Goal: Task Accomplishment & Management: Manage account settings

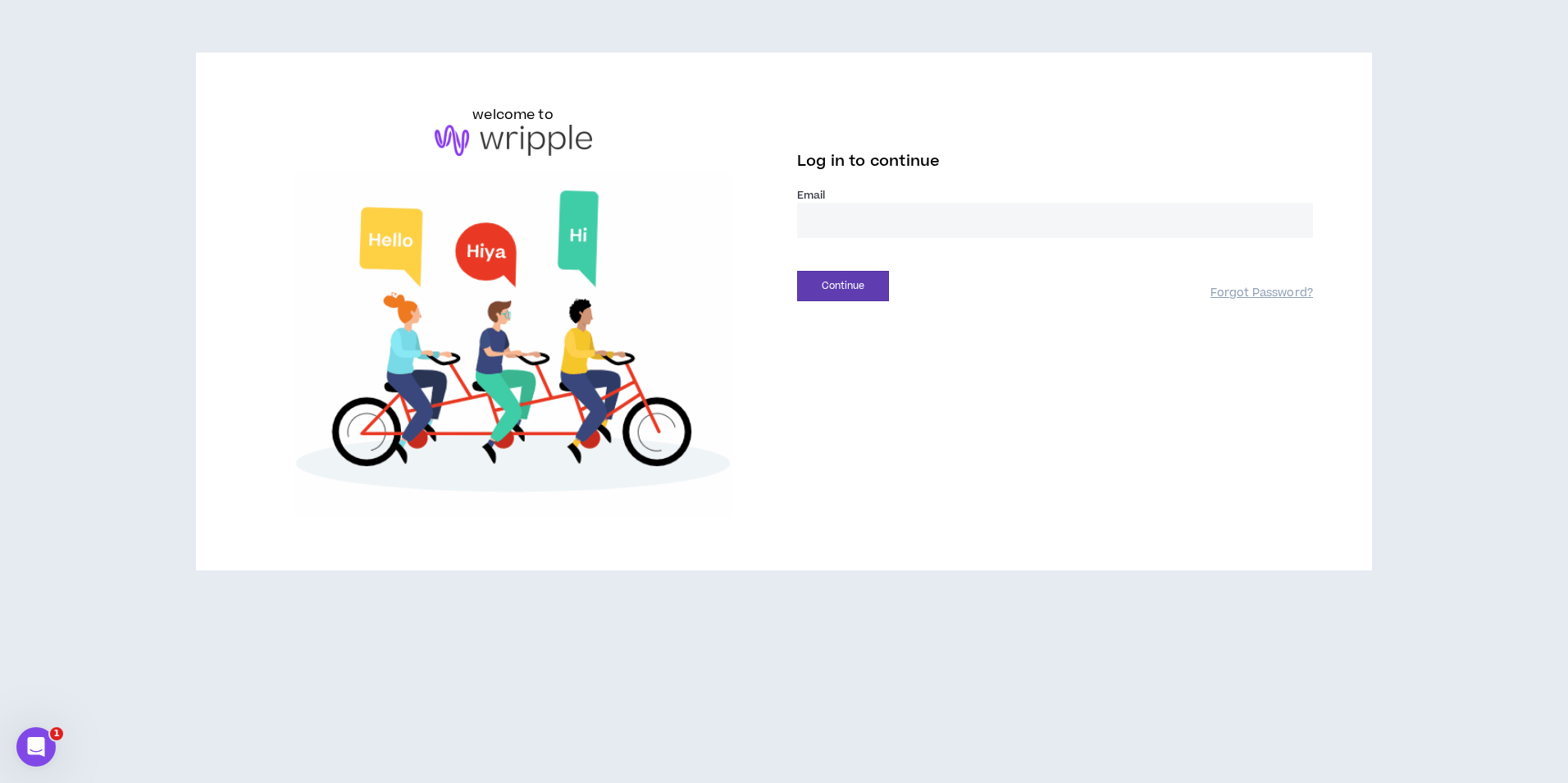
click at [918, 216] on input "email" at bounding box center [1054, 220] width 515 height 35
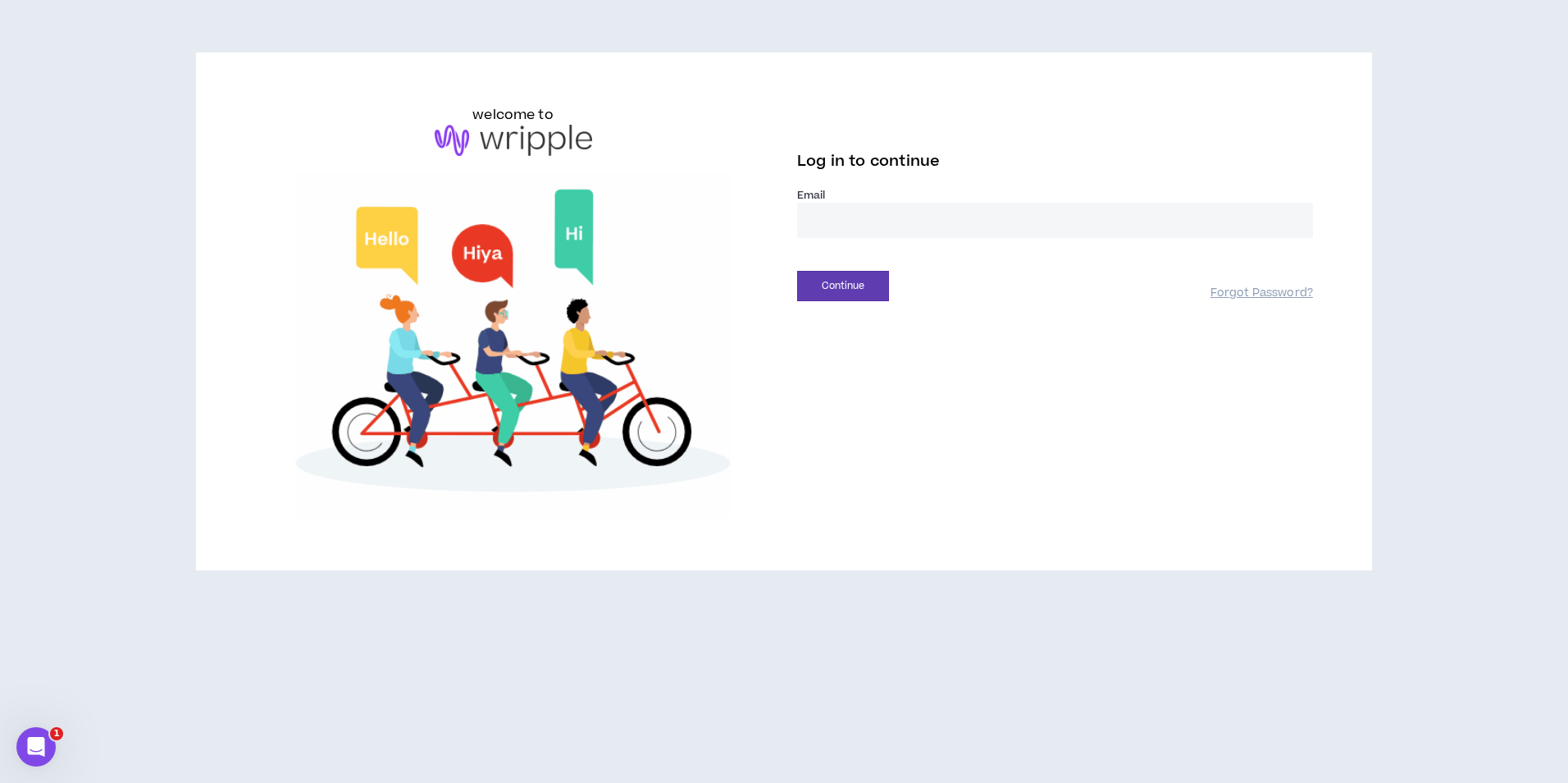
type input "**********"
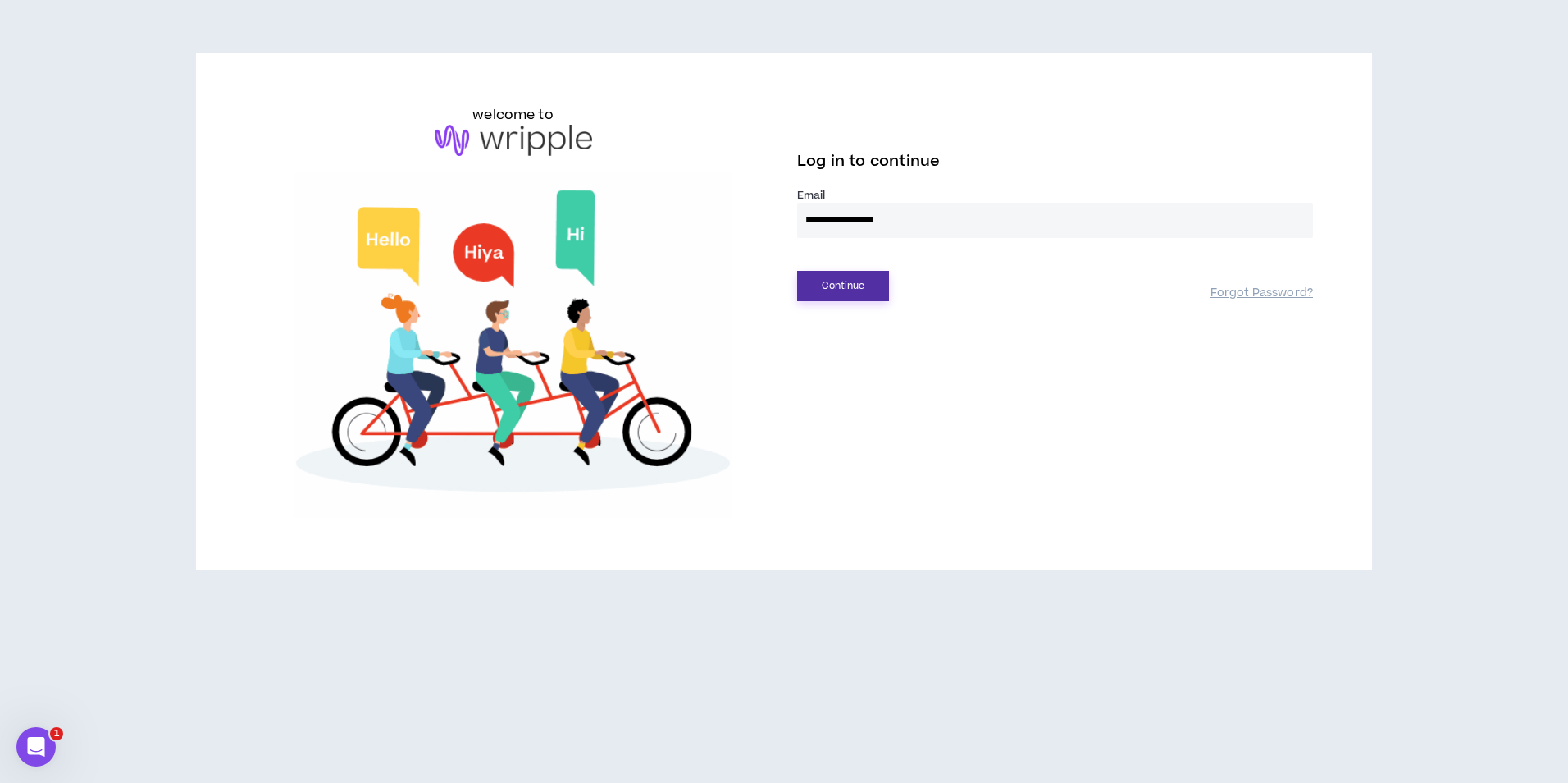
click at [839, 298] on button "Continue" at bounding box center [843, 286] width 92 height 30
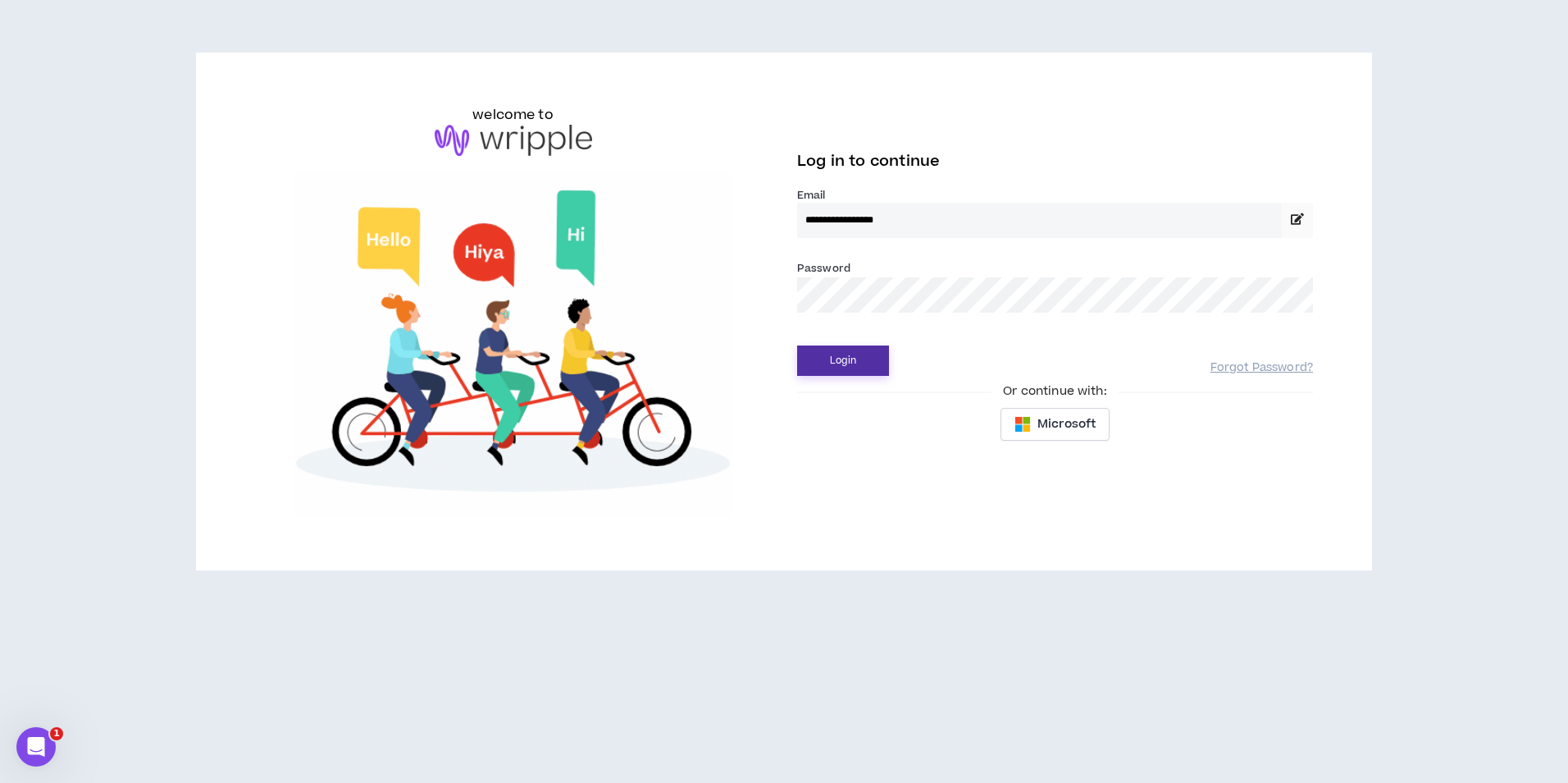
click at [870, 354] on button "Login" at bounding box center [843, 360] width 92 height 30
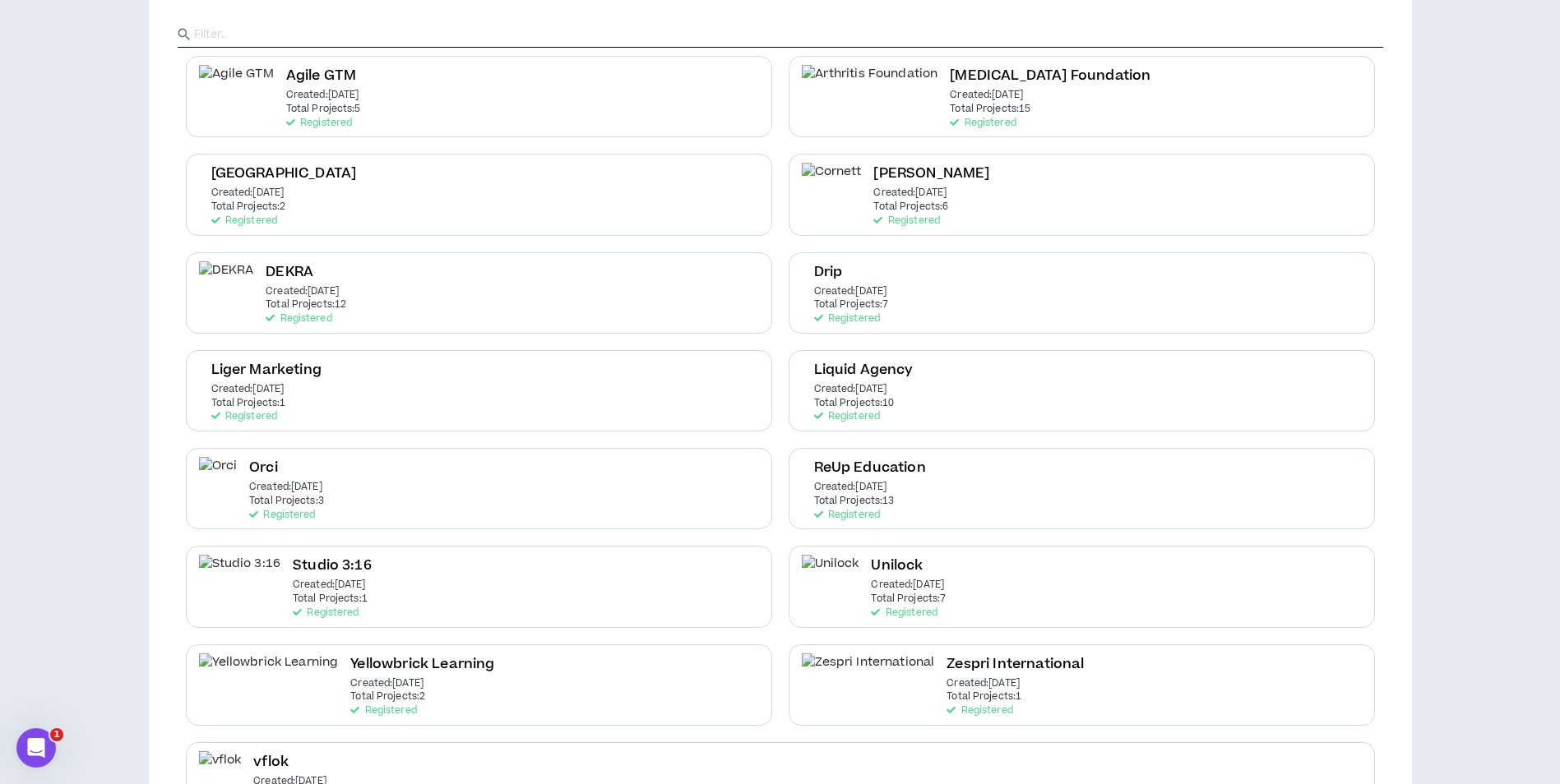
scroll to position [226, 0]
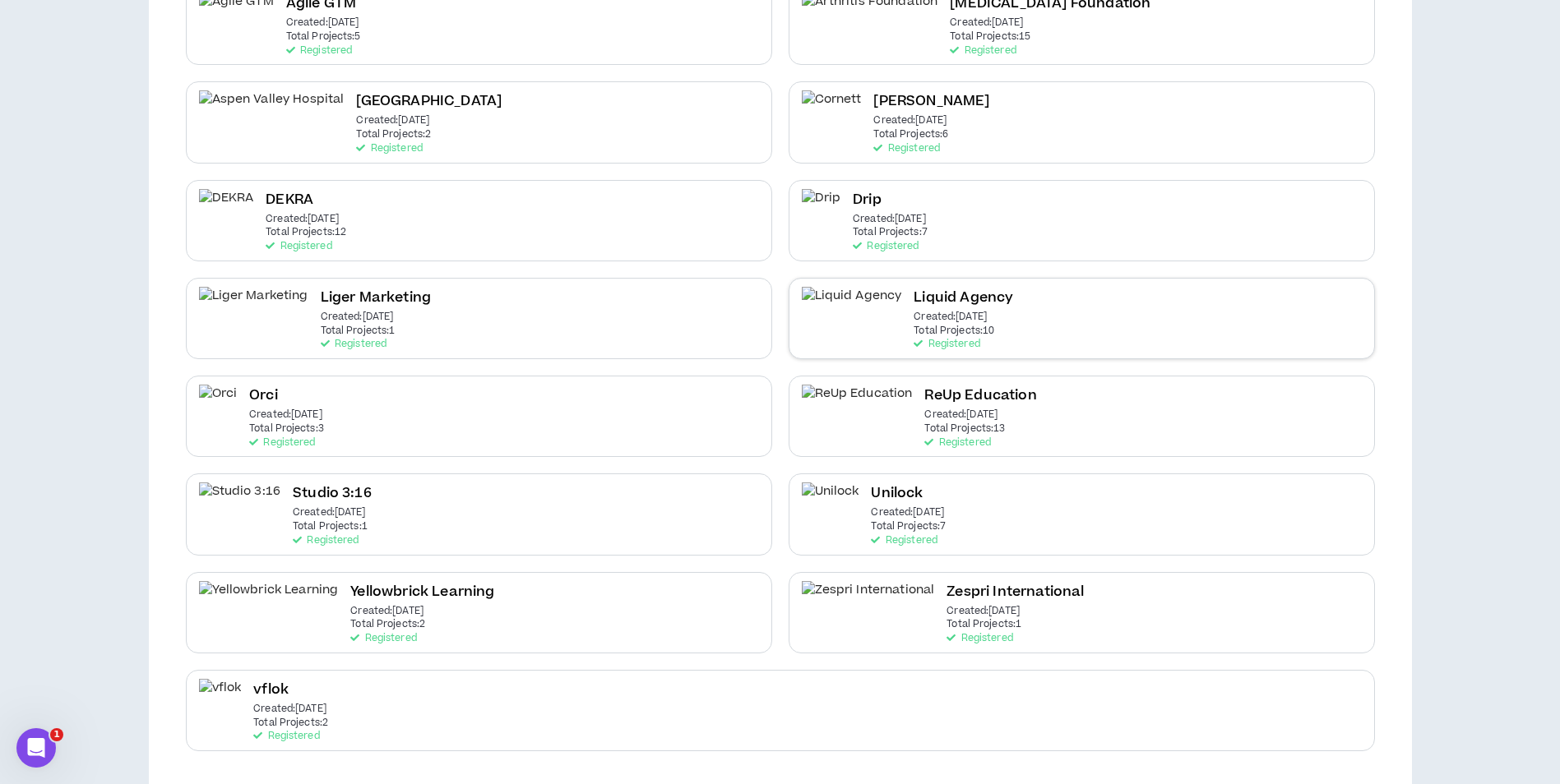
click at [1011, 318] on div "Liquid Agency Created: Apr 7 2025 Total Projects: 10 Registered" at bounding box center [1082, 318] width 586 height 81
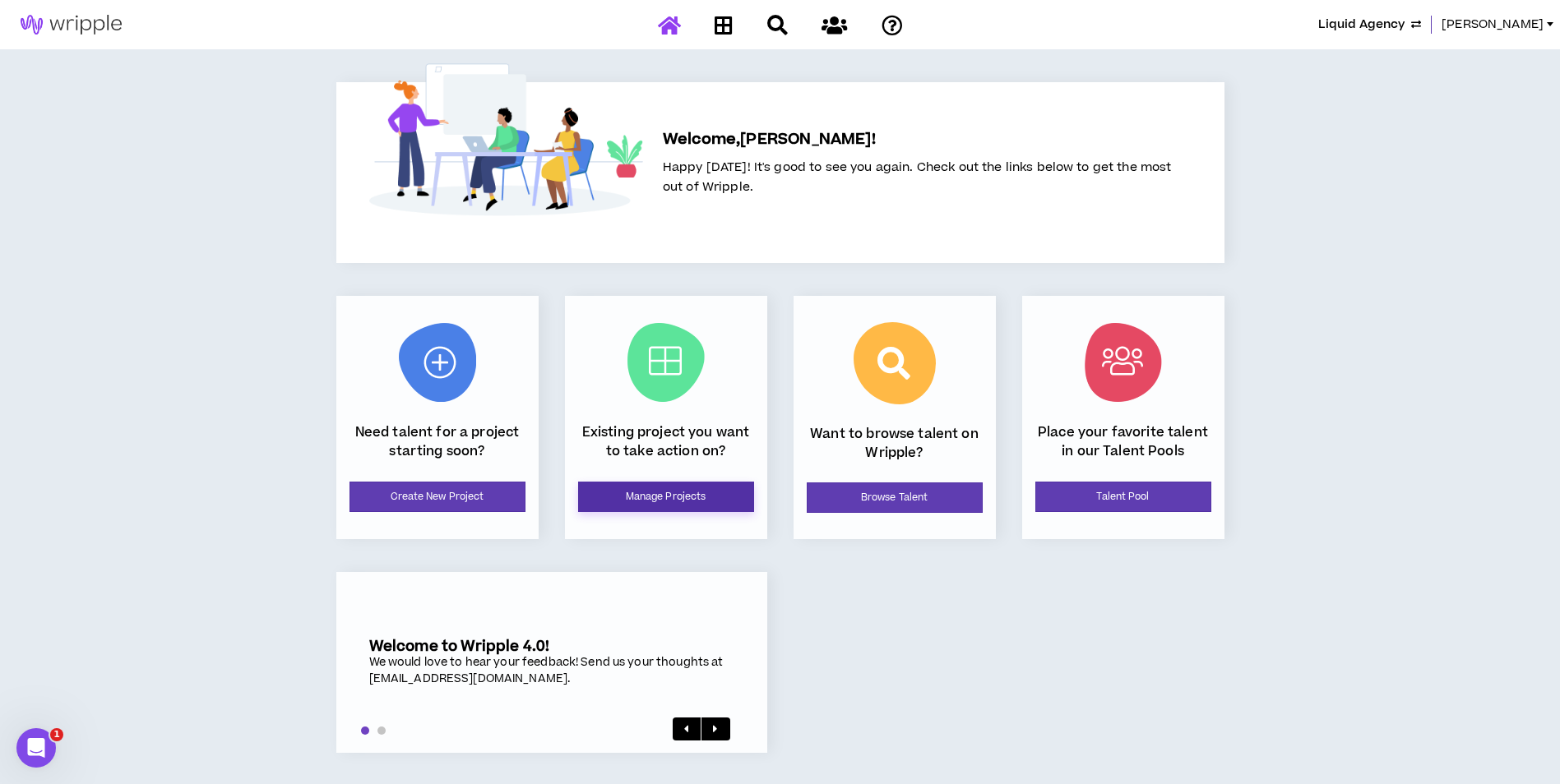
click at [666, 499] on link "Manage Projects" at bounding box center [665, 496] width 176 height 30
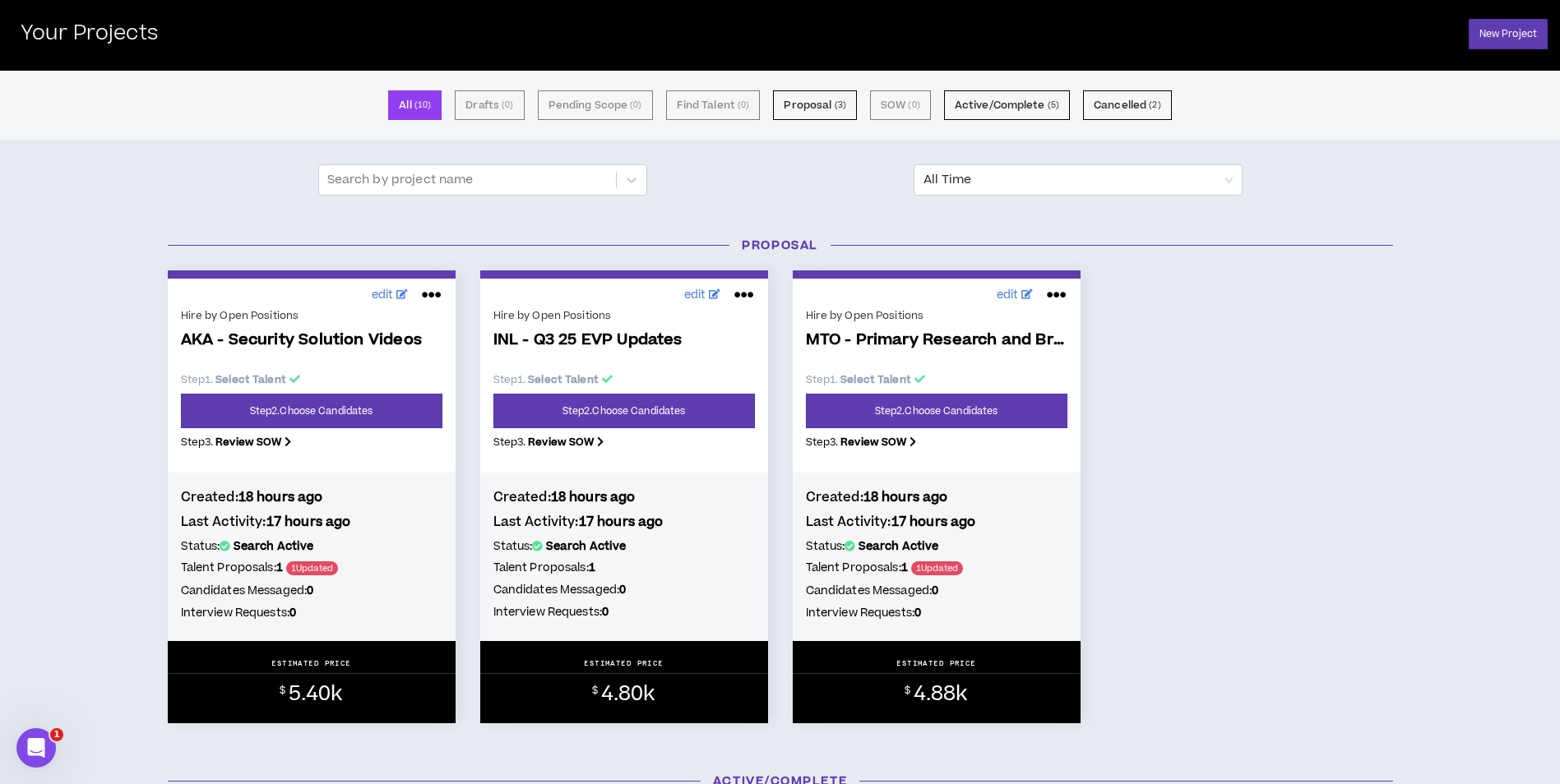
scroll to position [82, 0]
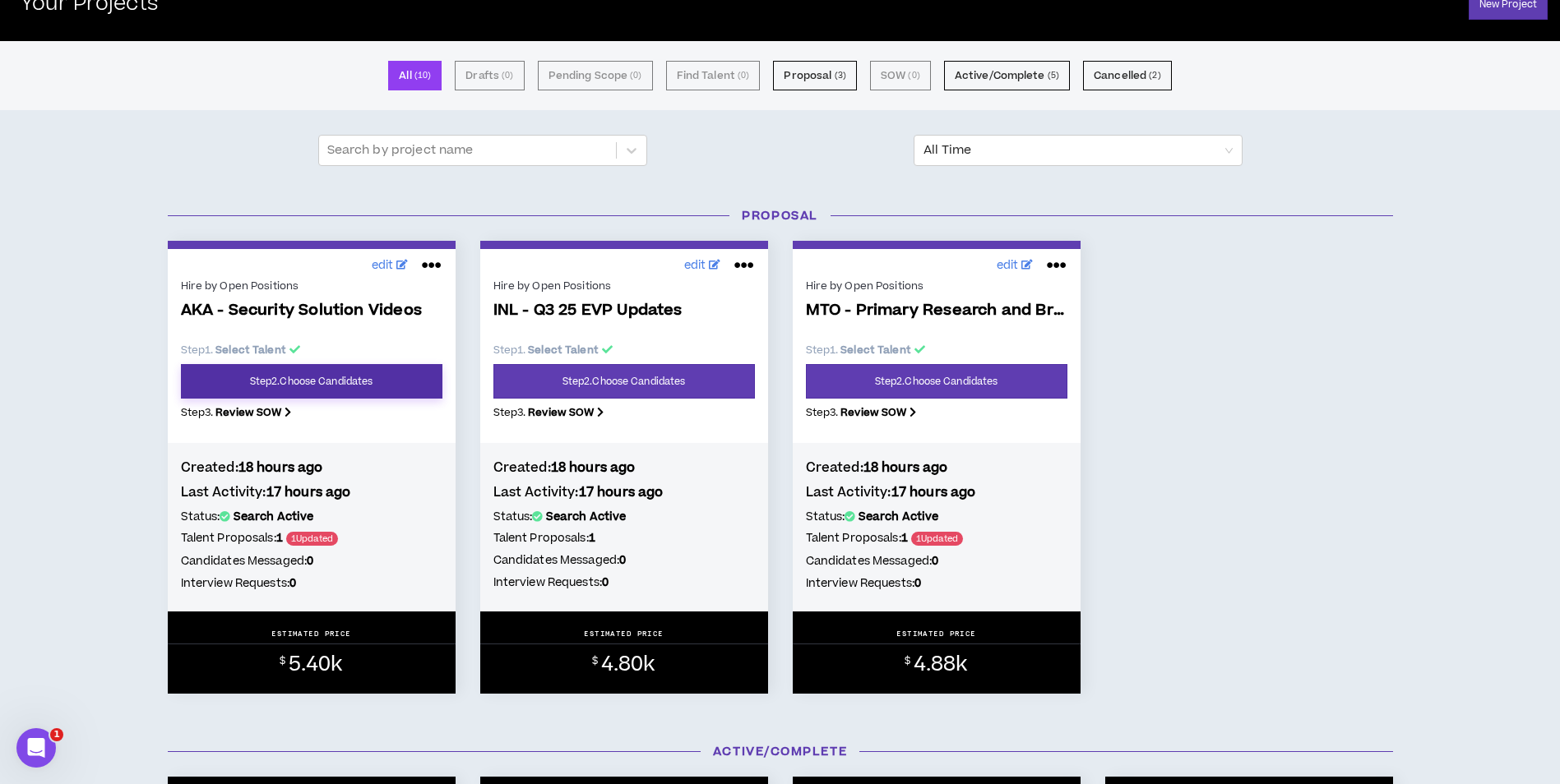
click at [387, 384] on link "Step 2 . Choose Candidates" at bounding box center [311, 380] width 262 height 34
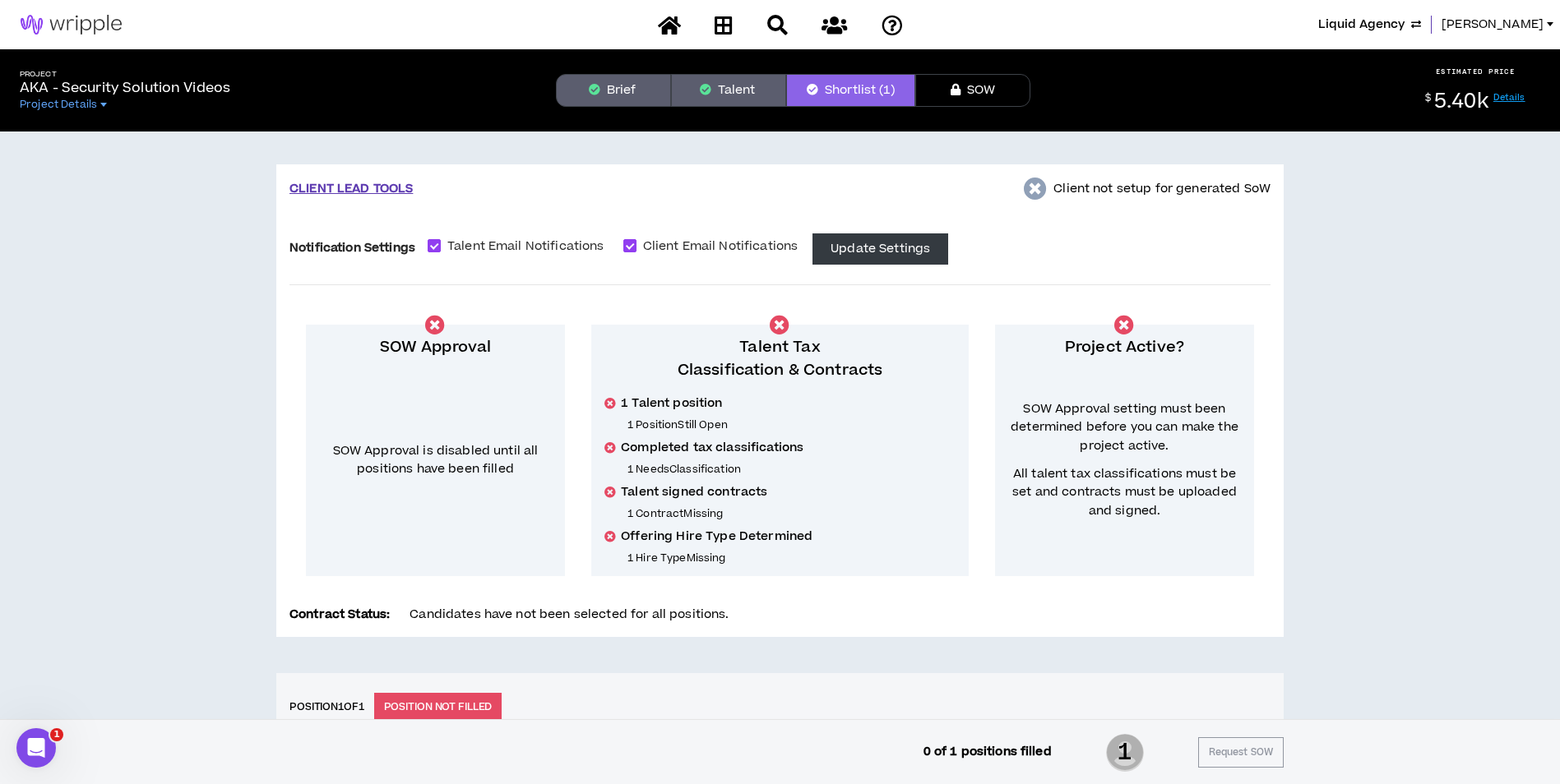
click at [1540, 34] on div "Liquid Agency Mason" at bounding box center [780, 24] width 1560 height 49
click at [1533, 24] on span "[PERSON_NAME]" at bounding box center [1492, 24] width 102 height 18
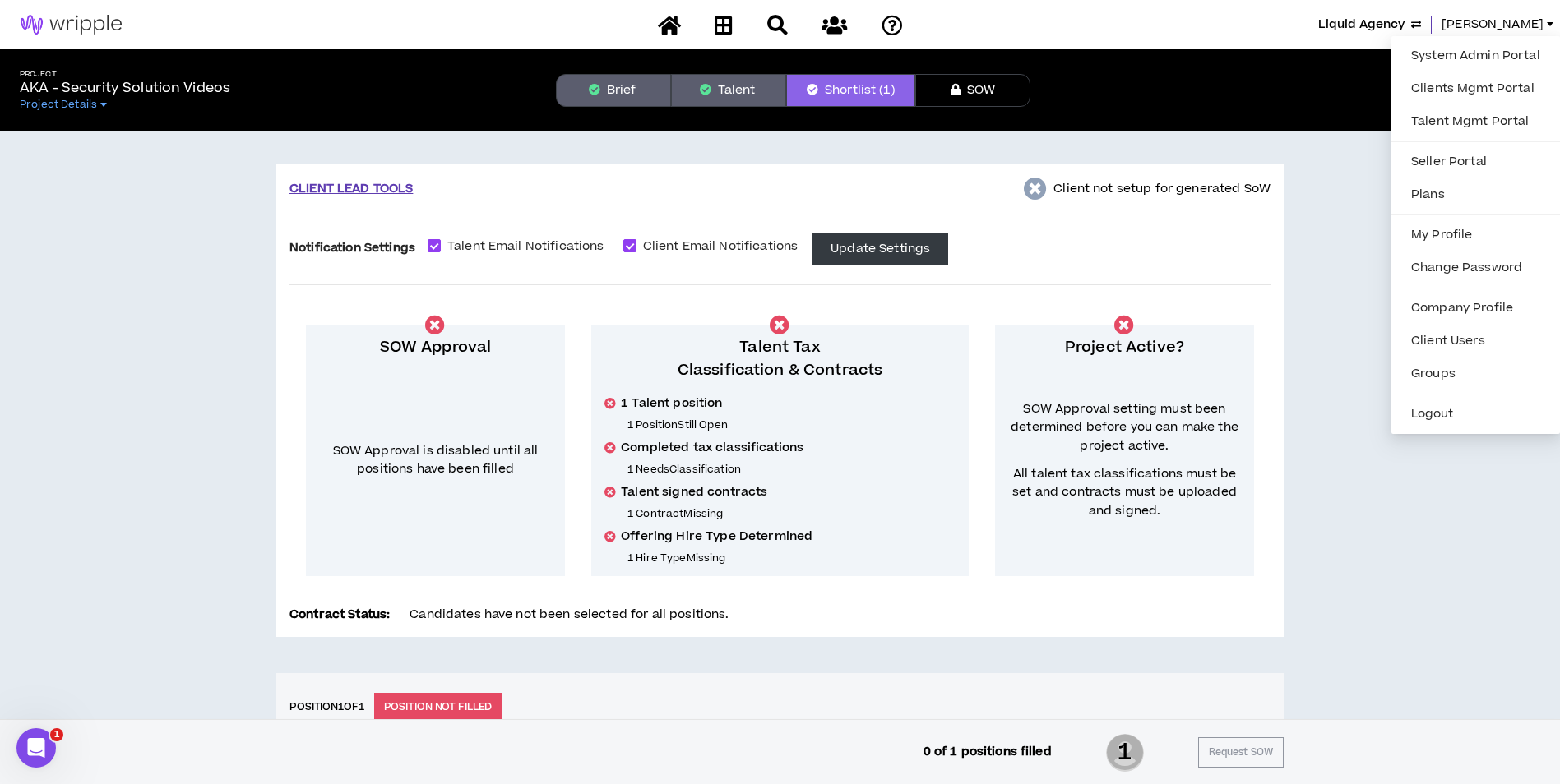
drag, startPoint x: 1431, startPoint y: 411, endPoint x: 1305, endPoint y: 371, distance: 132.2
click at [1305, 371] on body "Liquid Agency Mason Project AKA - Security Solution Videos Project Details Brie…" at bounding box center [780, 392] width 1560 height 784
click at [1497, 48] on link "System Admin Portal" at bounding box center [1476, 55] width 149 height 24
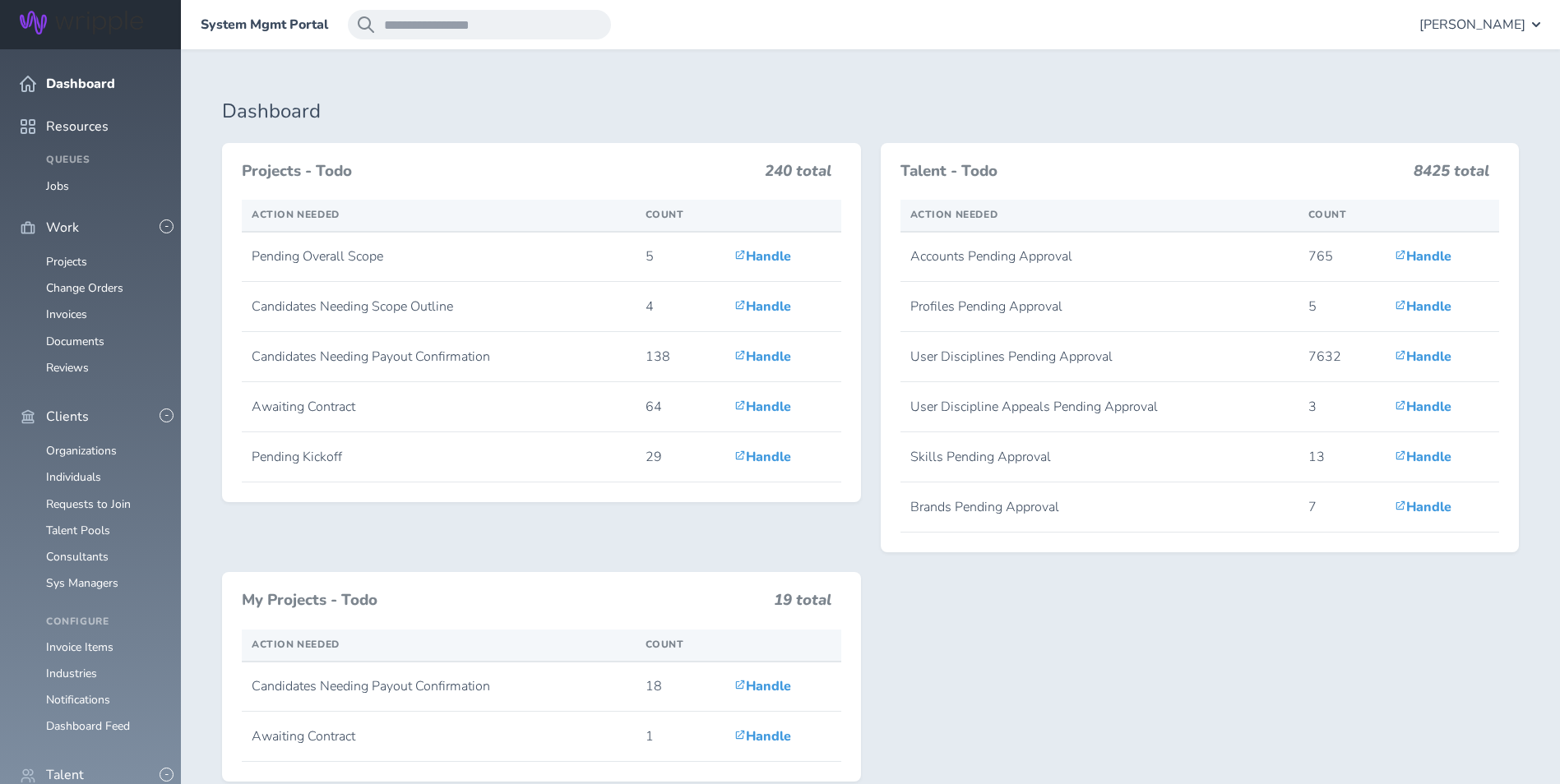
scroll to position [564, 0]
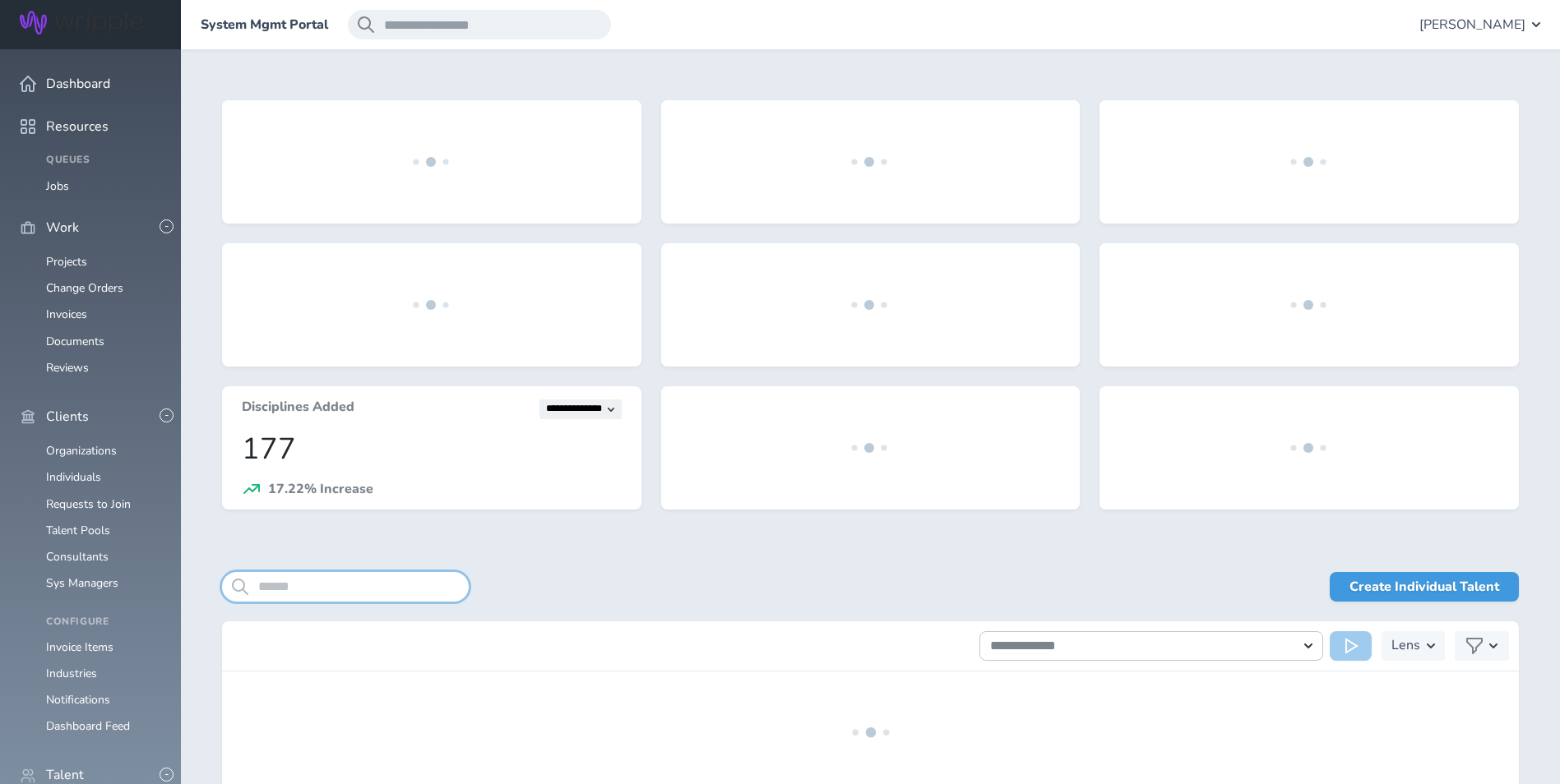
click at [322, 591] on input "search" at bounding box center [345, 587] width 247 height 29
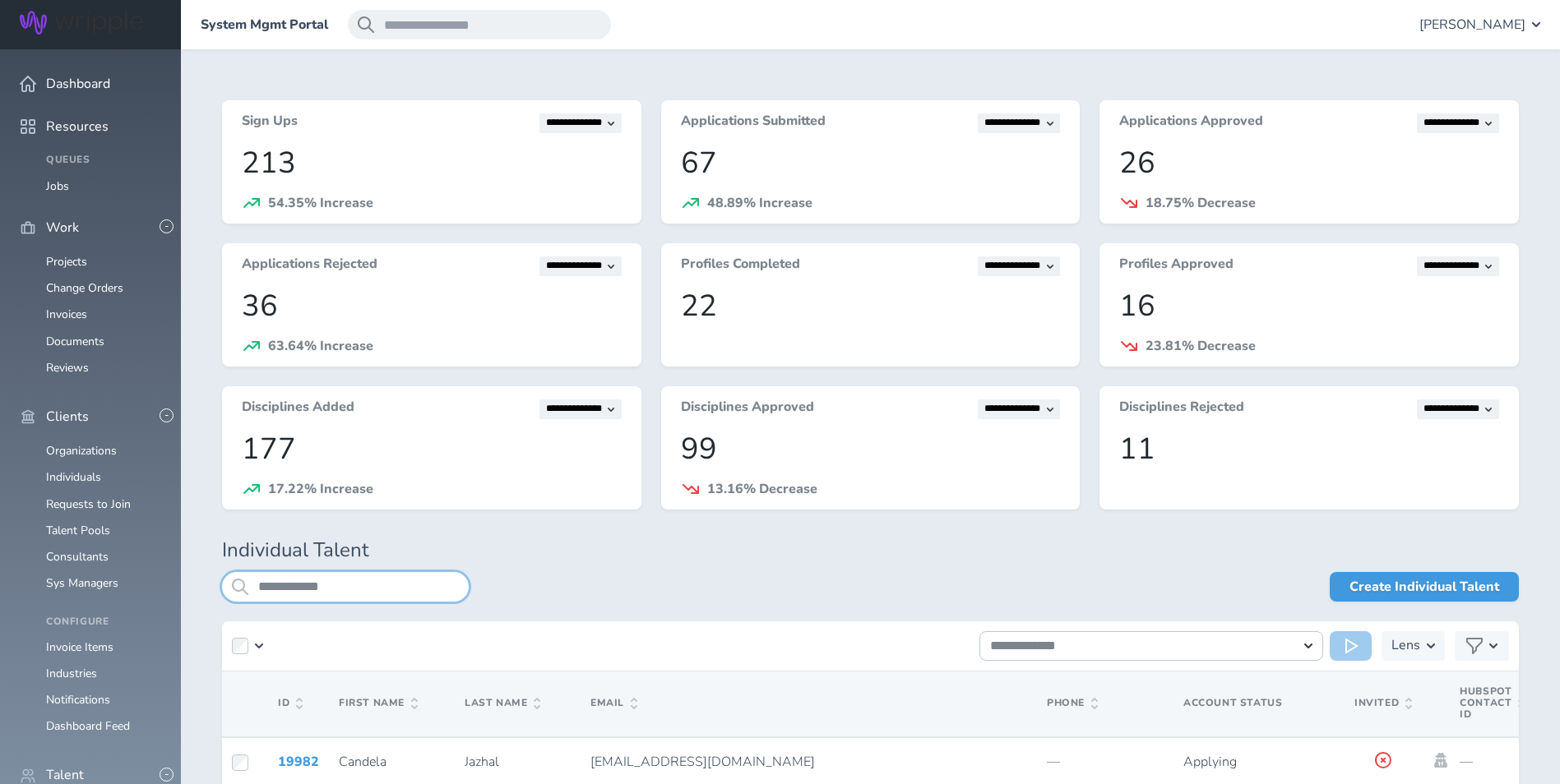
type input "**********"
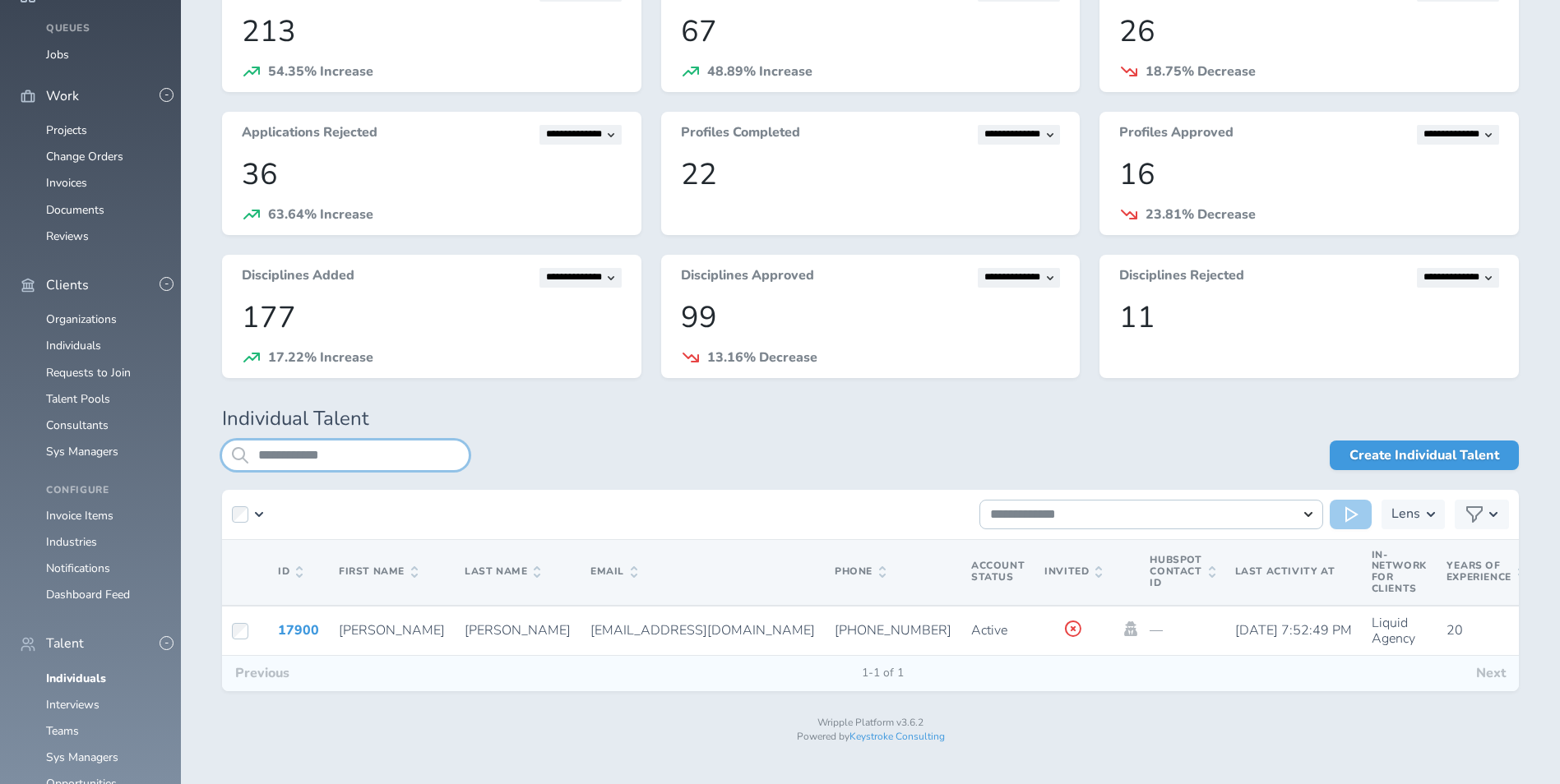
scroll to position [133, 0]
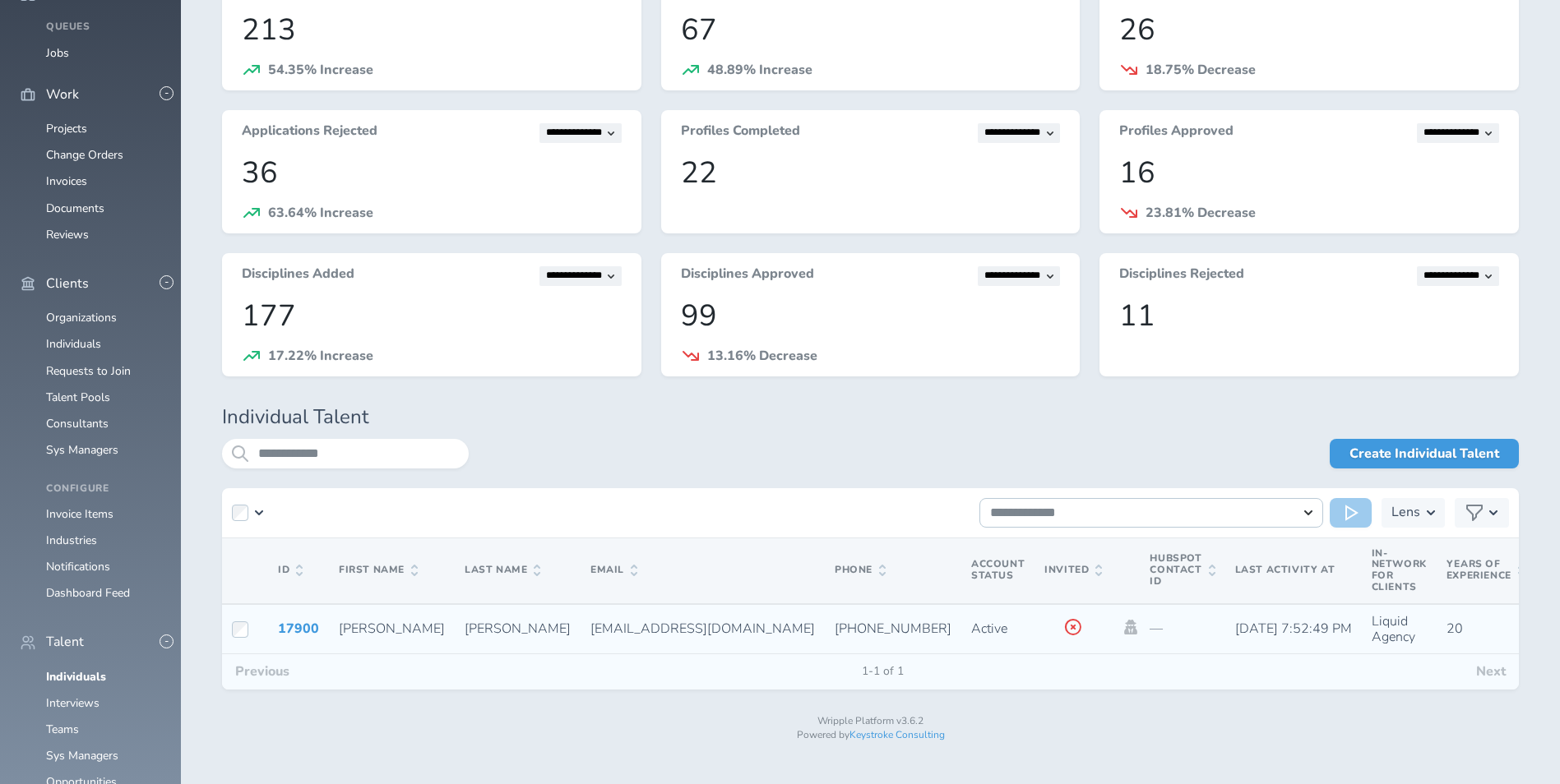
click at [1112, 639] on td at bounding box center [1126, 628] width 28 height 50
click at [1125, 623] on icon at bounding box center [1131, 626] width 13 height 15
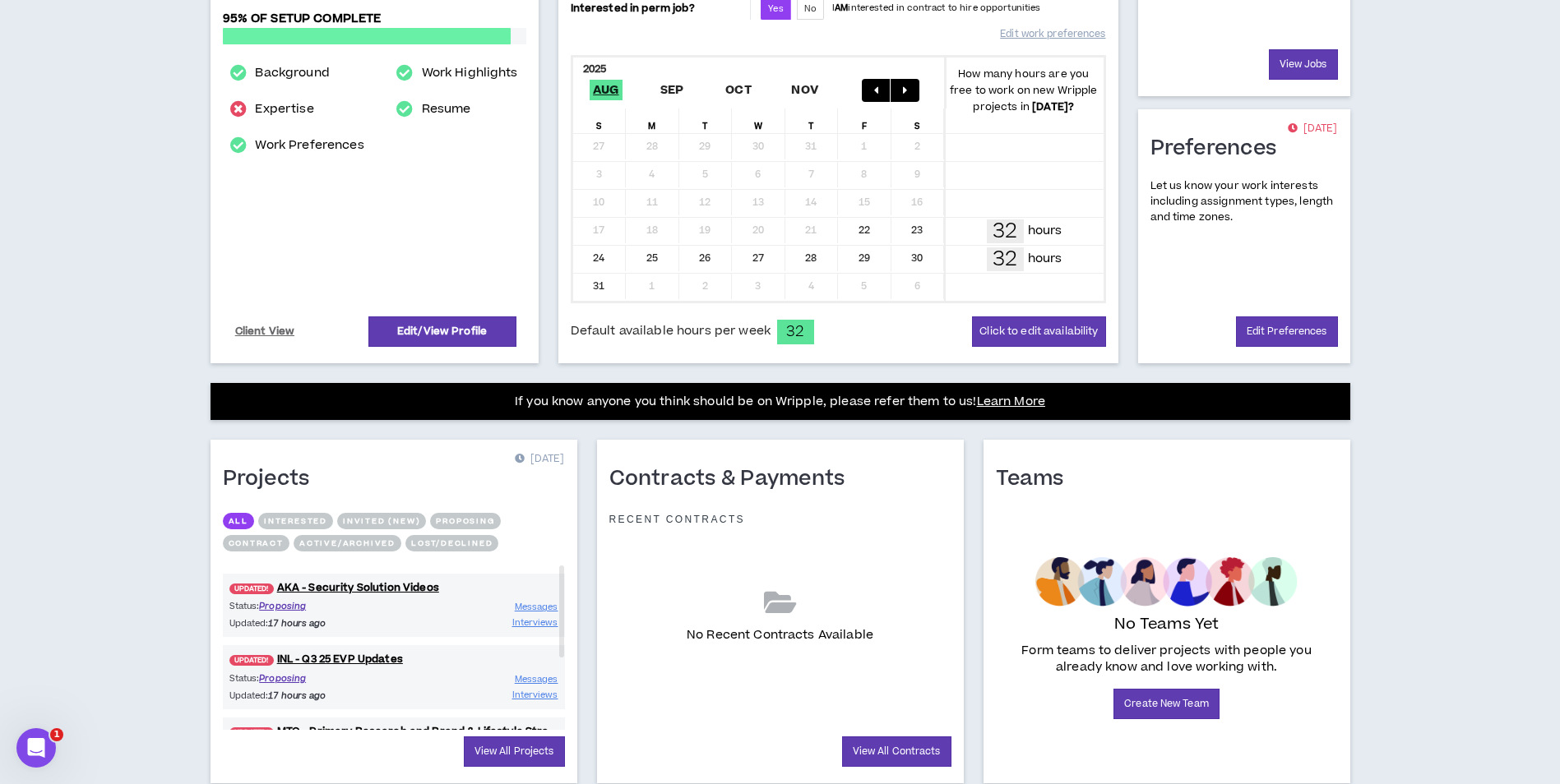
scroll to position [354, 0]
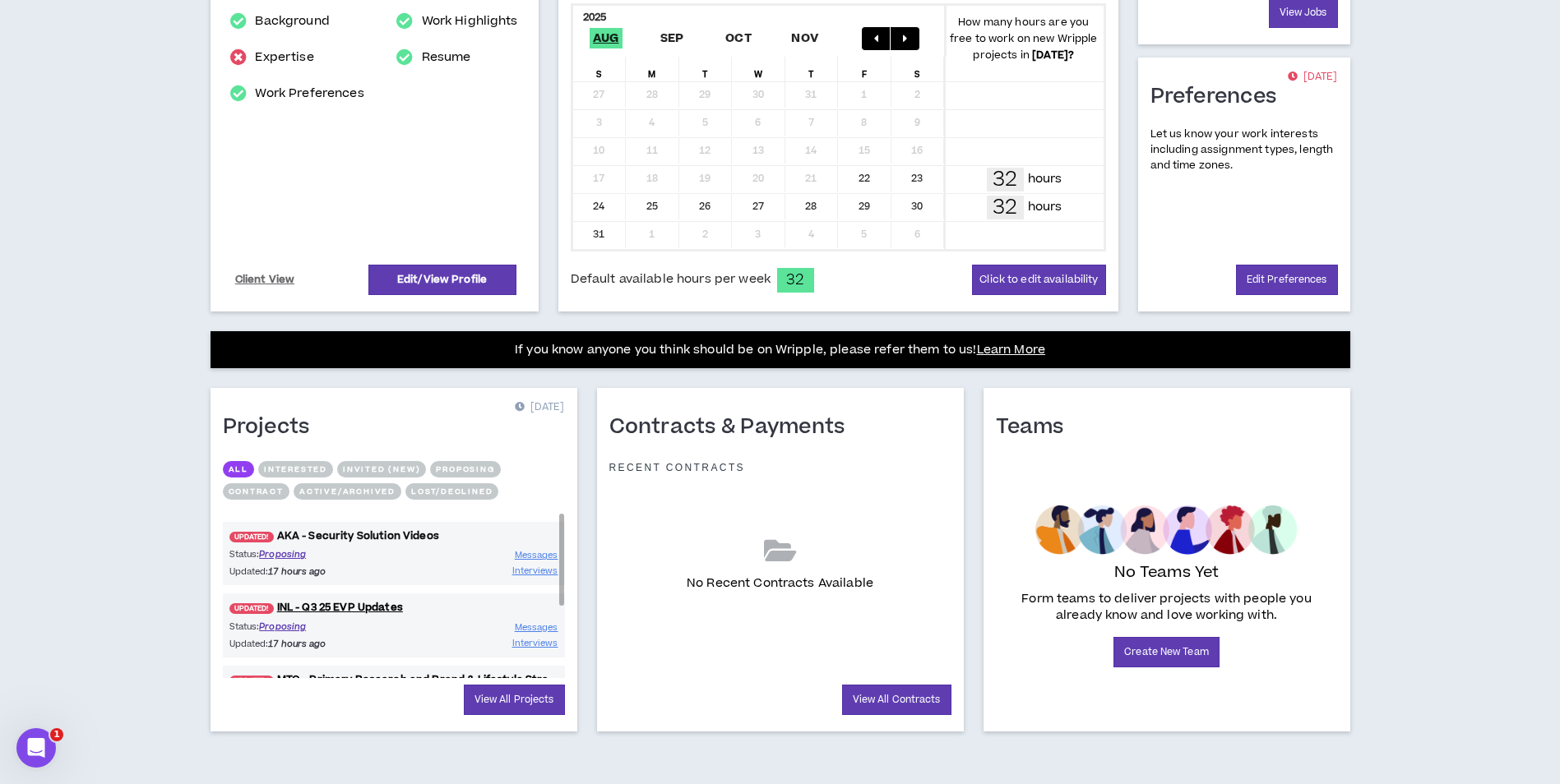
click at [315, 533] on link "UPDATED! AKA - Security Solution Videos" at bounding box center [393, 536] width 342 height 16
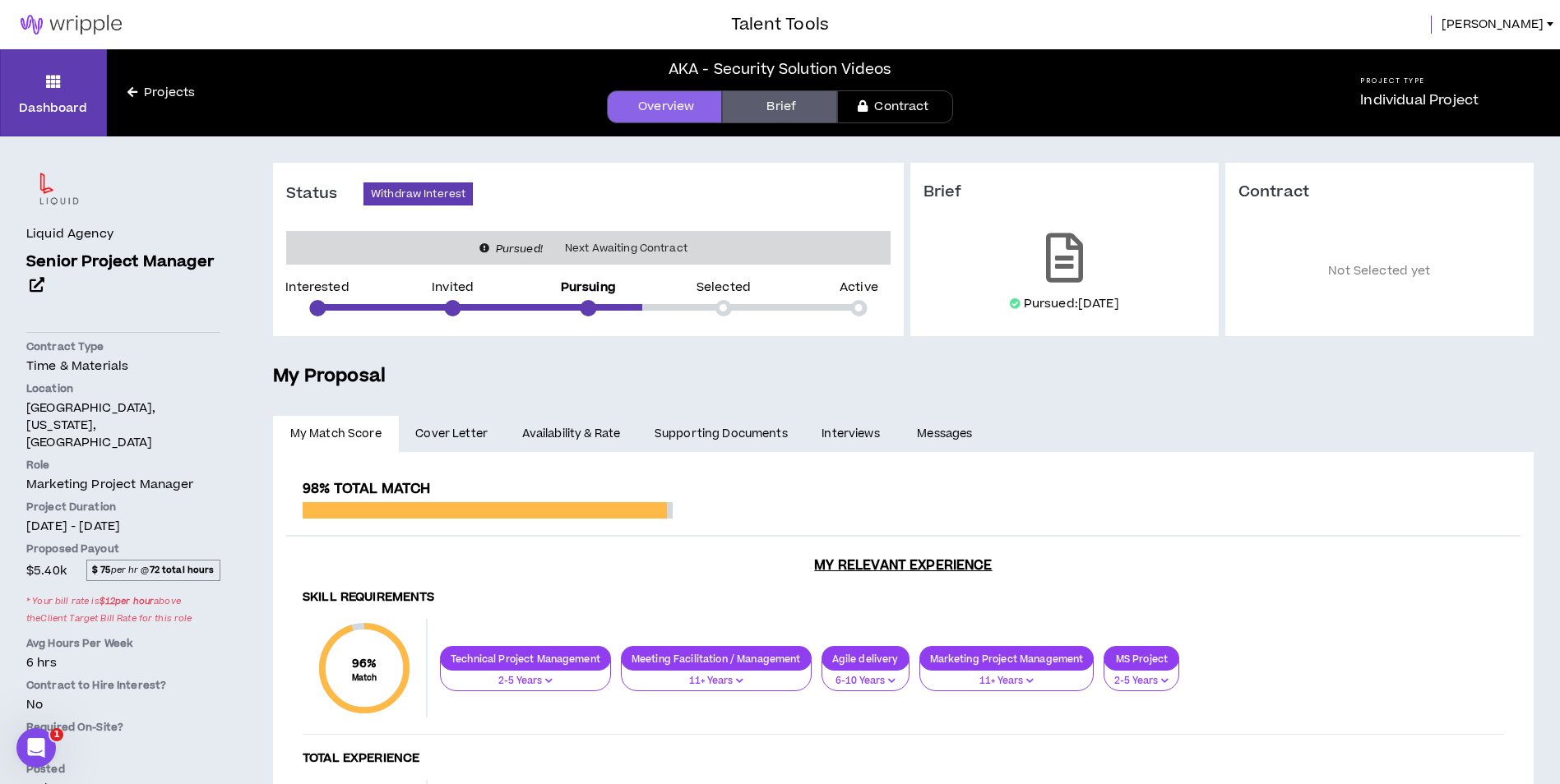
click at [570, 440] on link "Availability & Rate" at bounding box center [571, 433] width 132 height 36
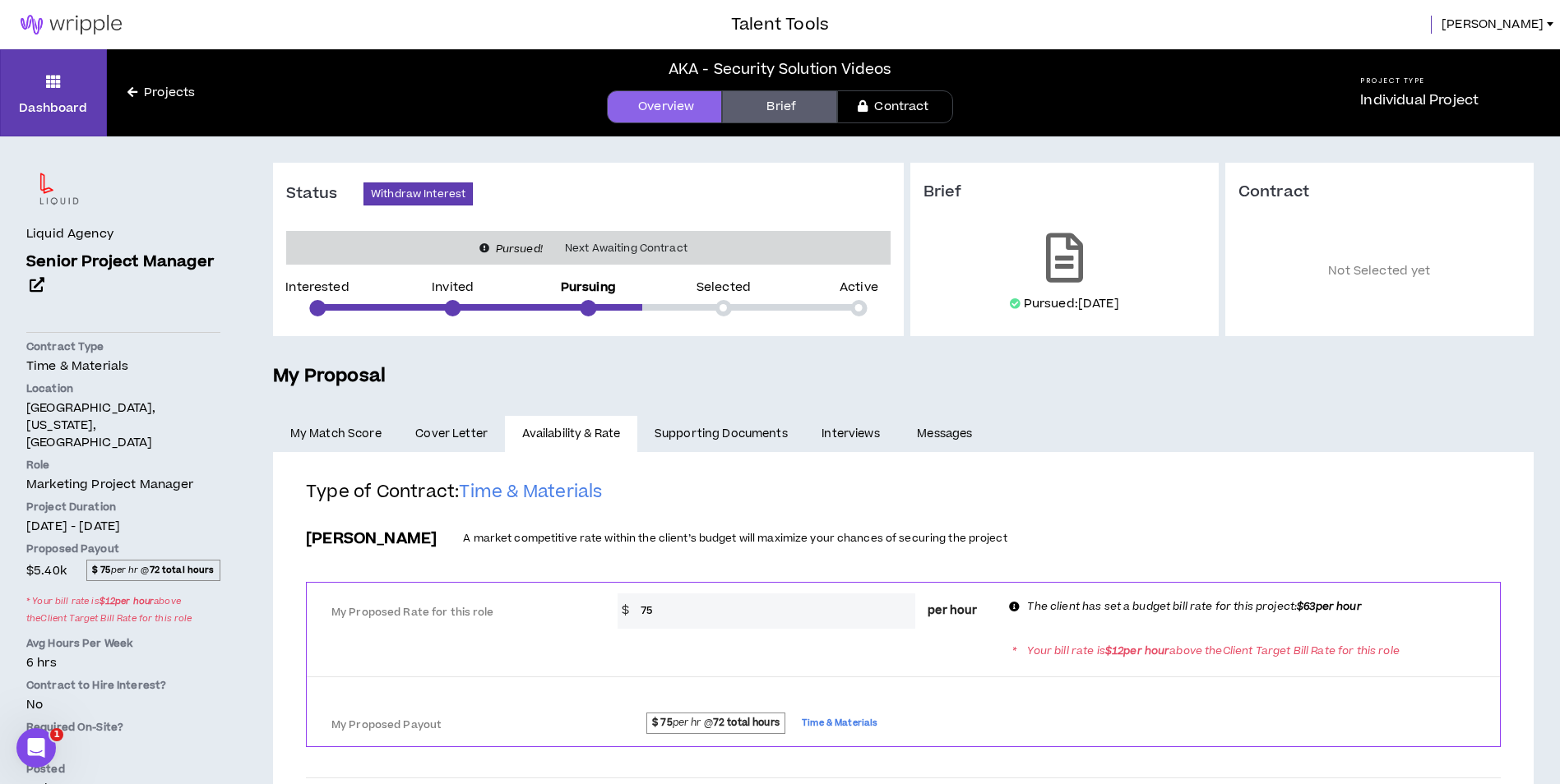
click at [797, 613] on input "75" at bounding box center [774, 611] width 282 height 35
type input "7"
type input "63"
click at [995, 587] on div "My Proposed Rate for this role * $ 63 per hour The client has set a budget bill…" at bounding box center [903, 610] width 1193 height 53
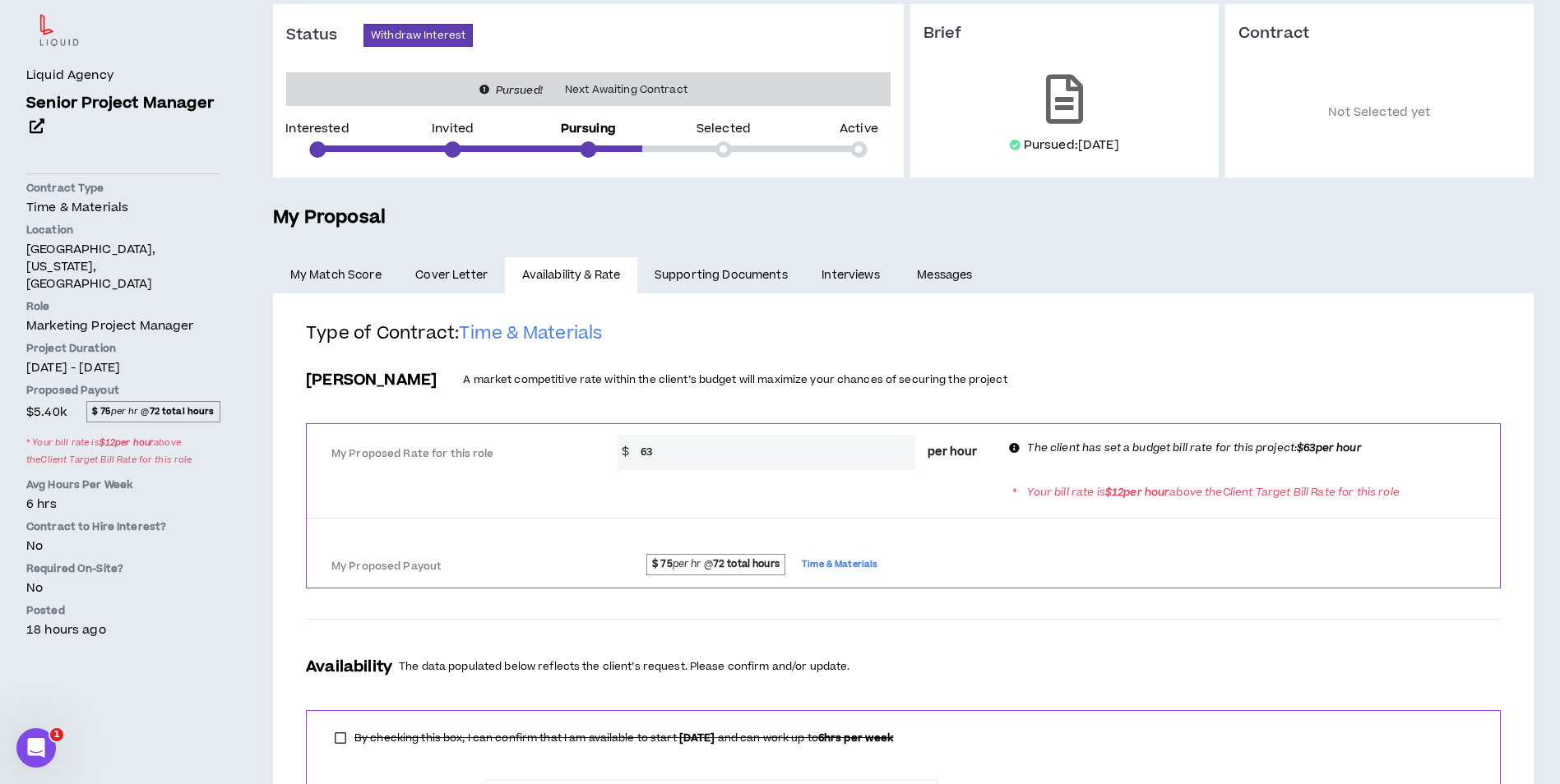
scroll to position [368, 0]
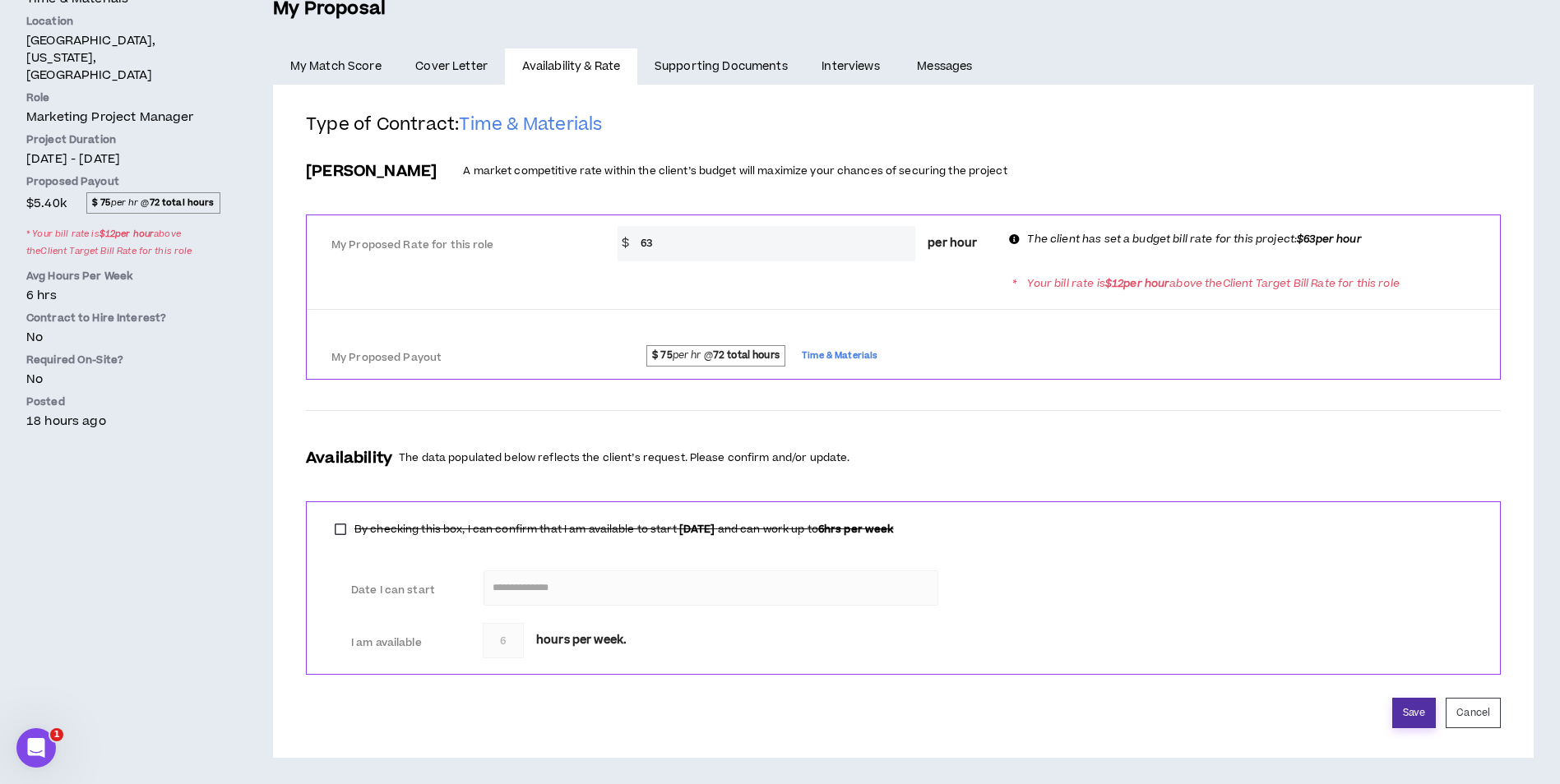
click at [1400, 713] on button "Save" at bounding box center [1414, 712] width 43 height 30
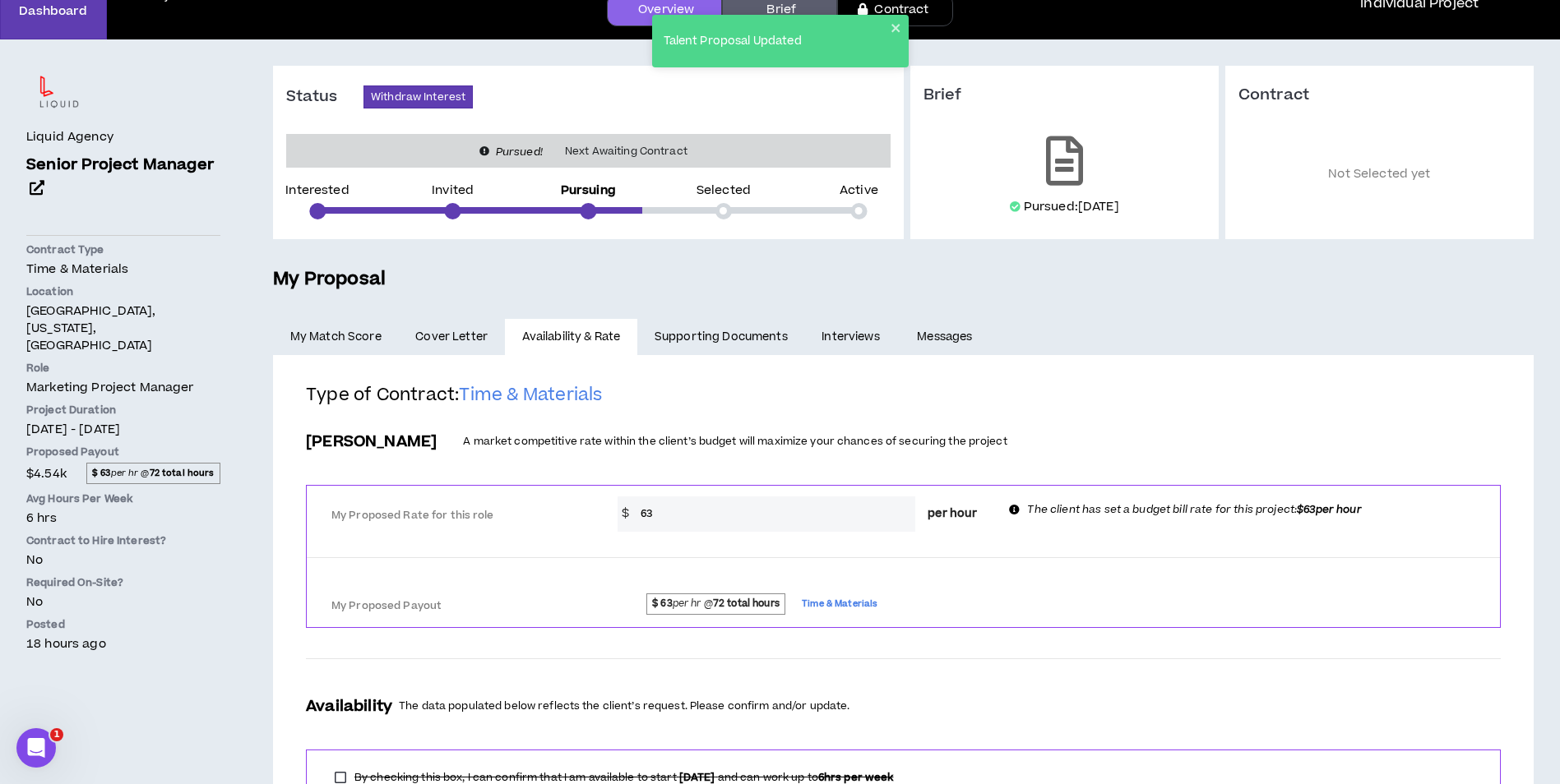
scroll to position [0, 0]
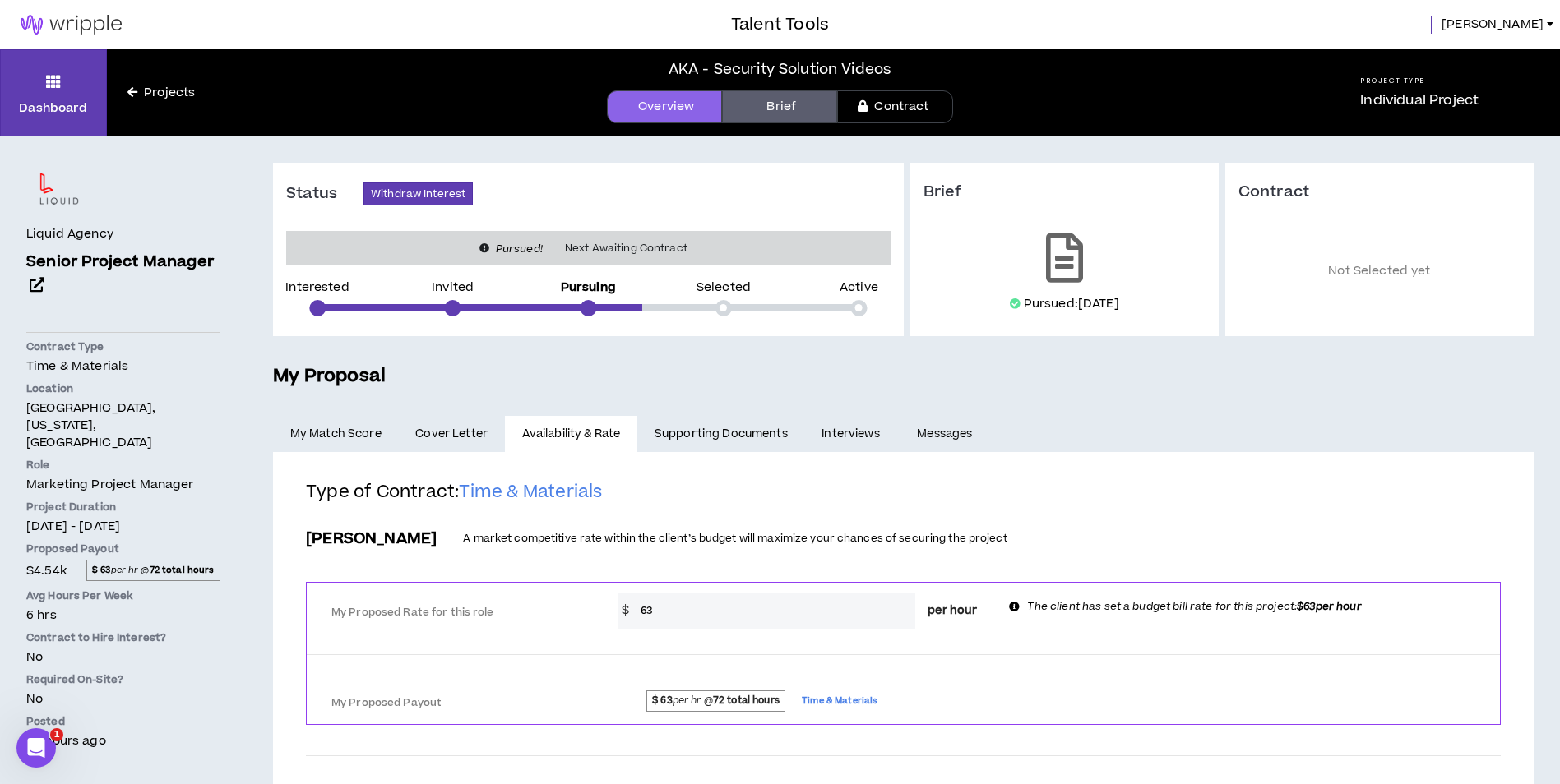
click at [55, 22] on img at bounding box center [71, 24] width 142 height 20
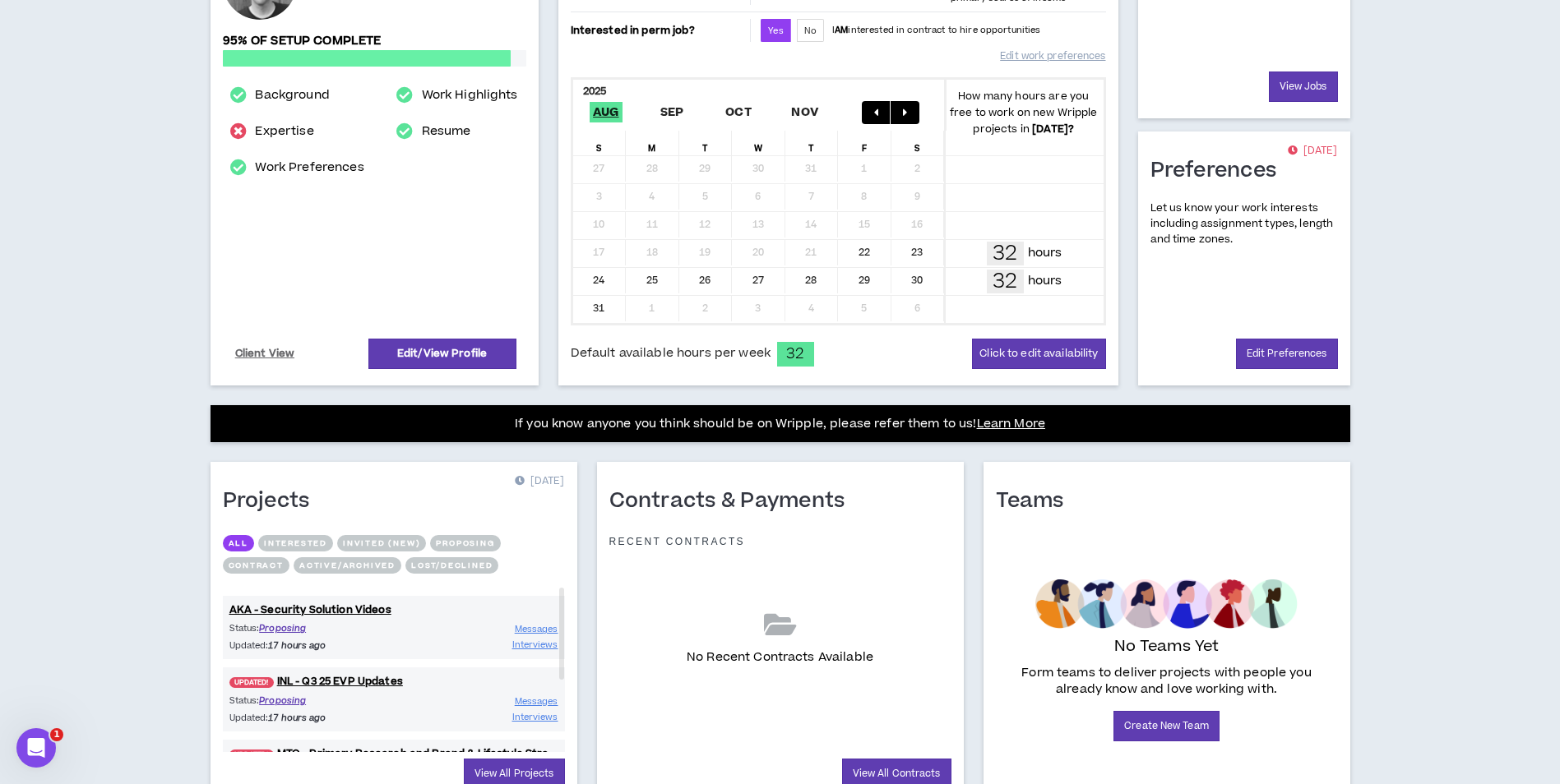
scroll to position [328, 0]
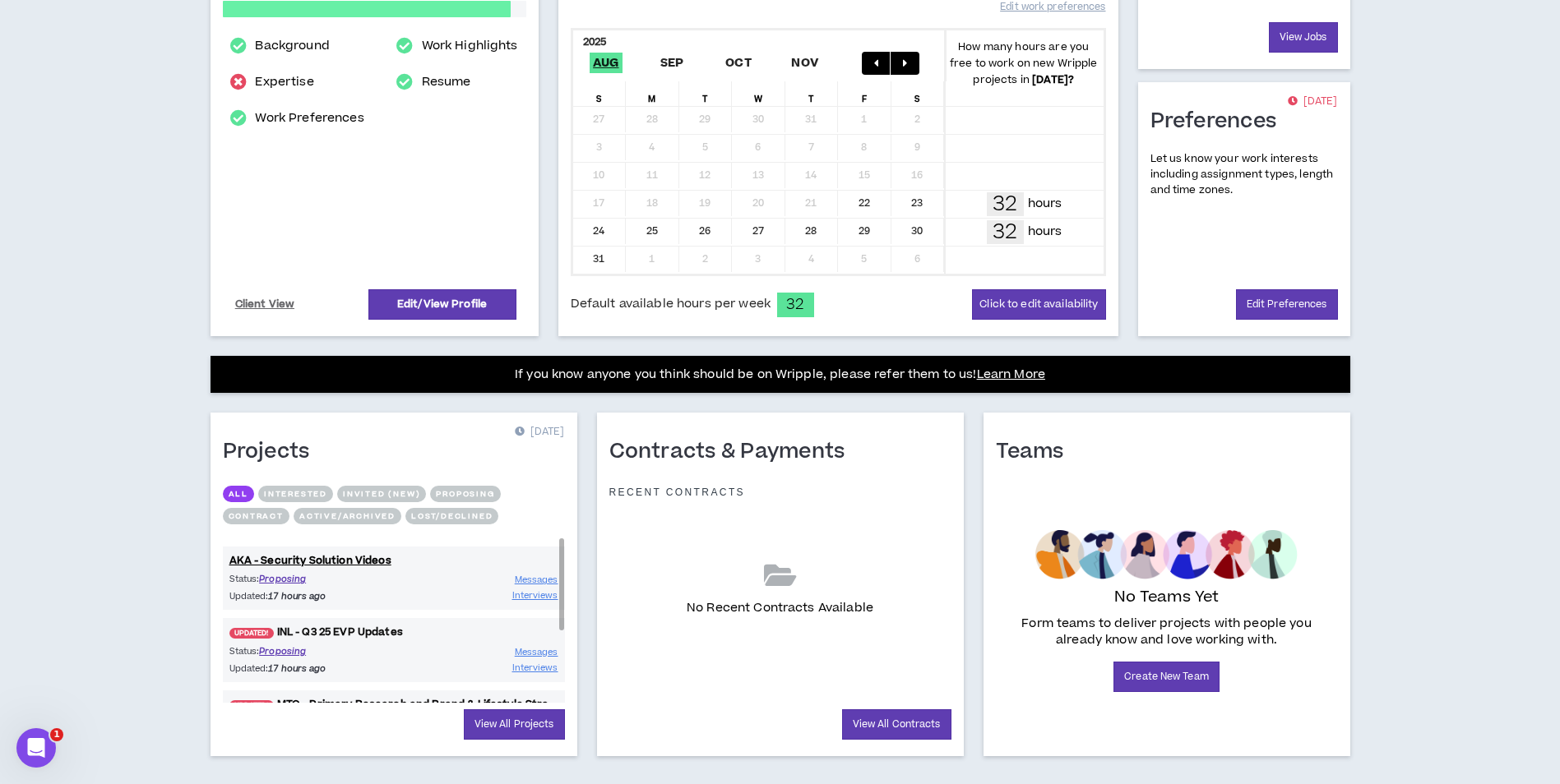
click at [347, 631] on link "UPDATED! INL - Q3 25 EVP Updates" at bounding box center [393, 632] width 342 height 16
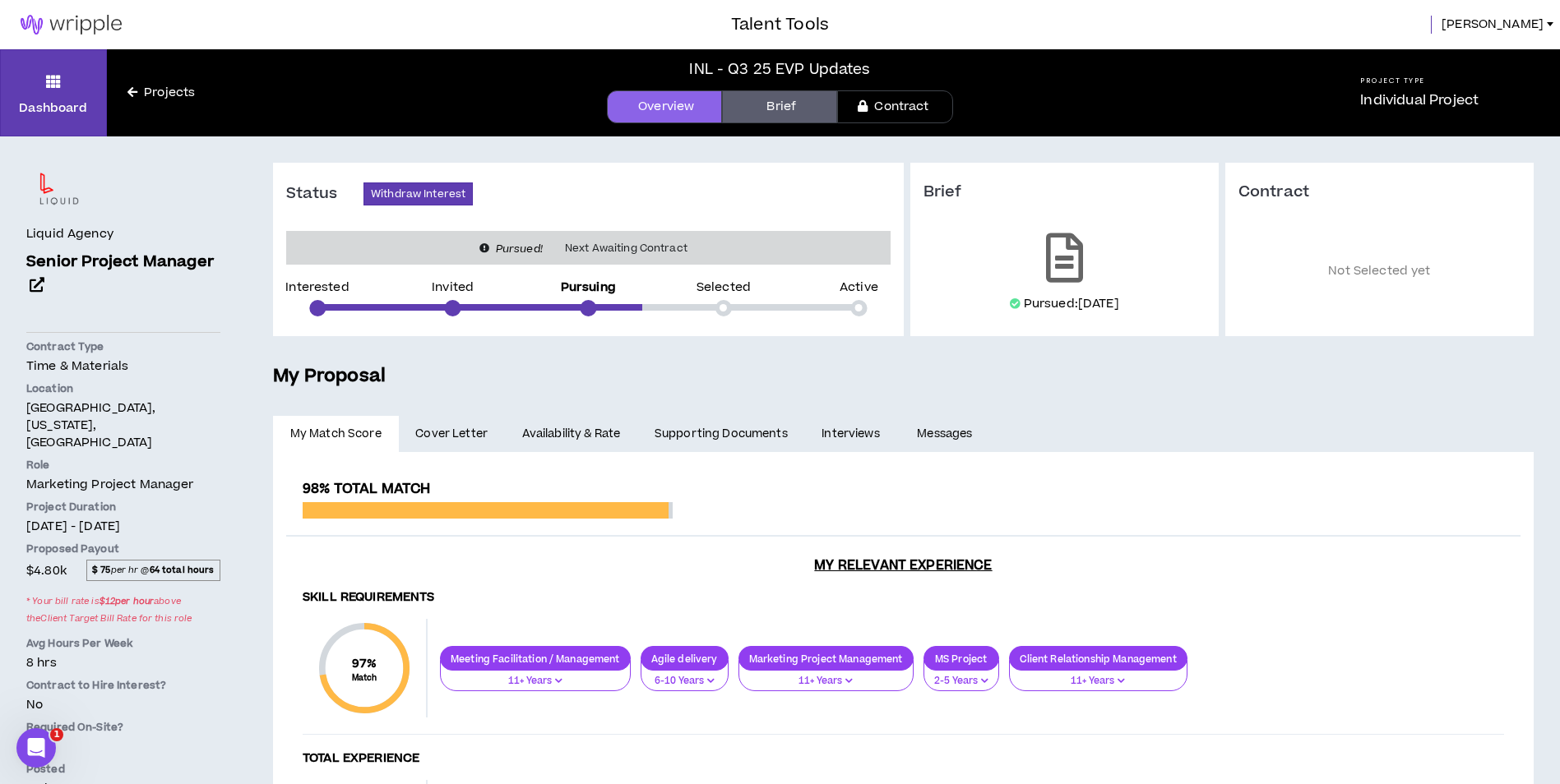
click at [593, 445] on link "Availability & Rate" at bounding box center [571, 433] width 132 height 36
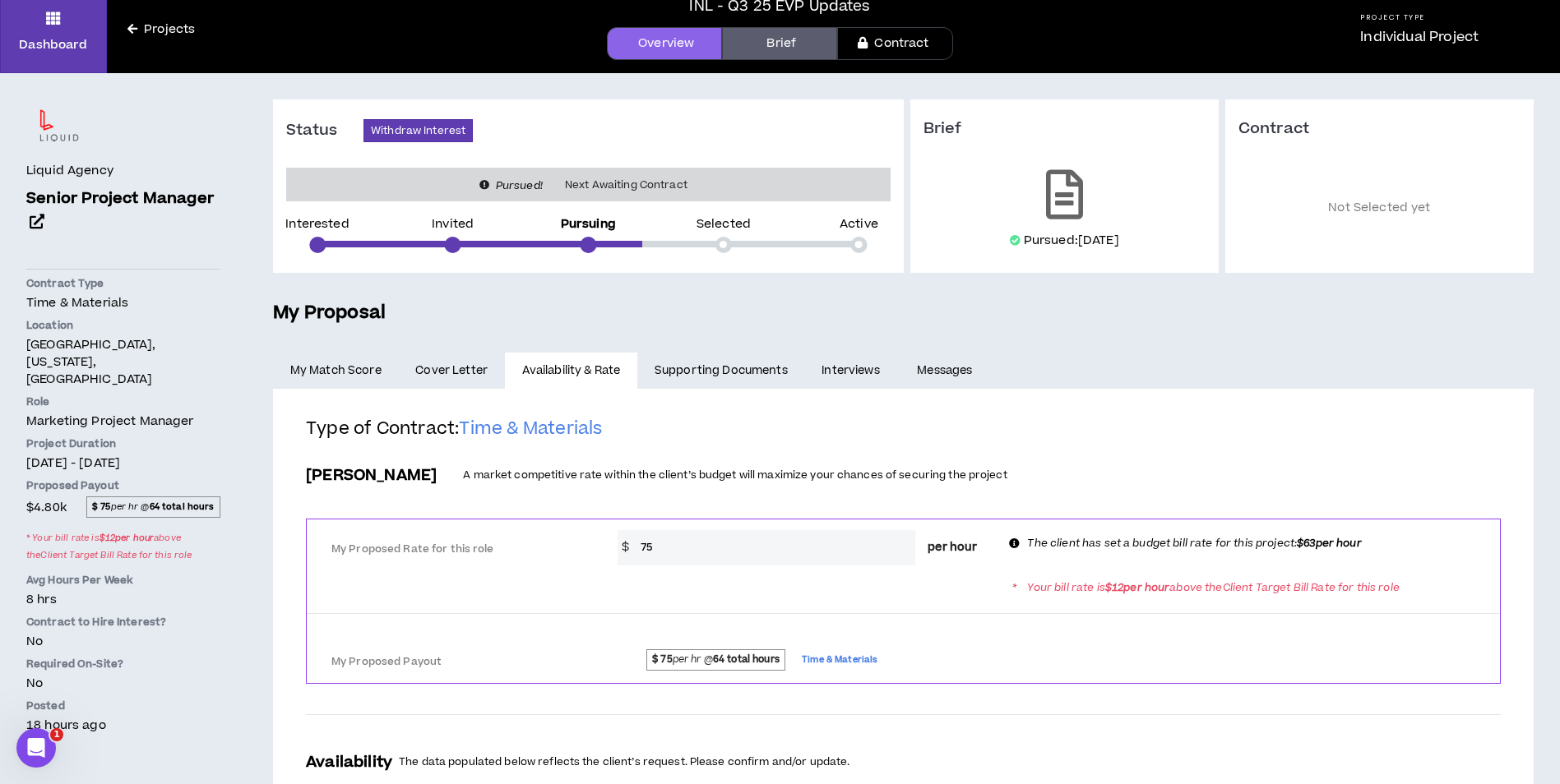
scroll to position [82, 0]
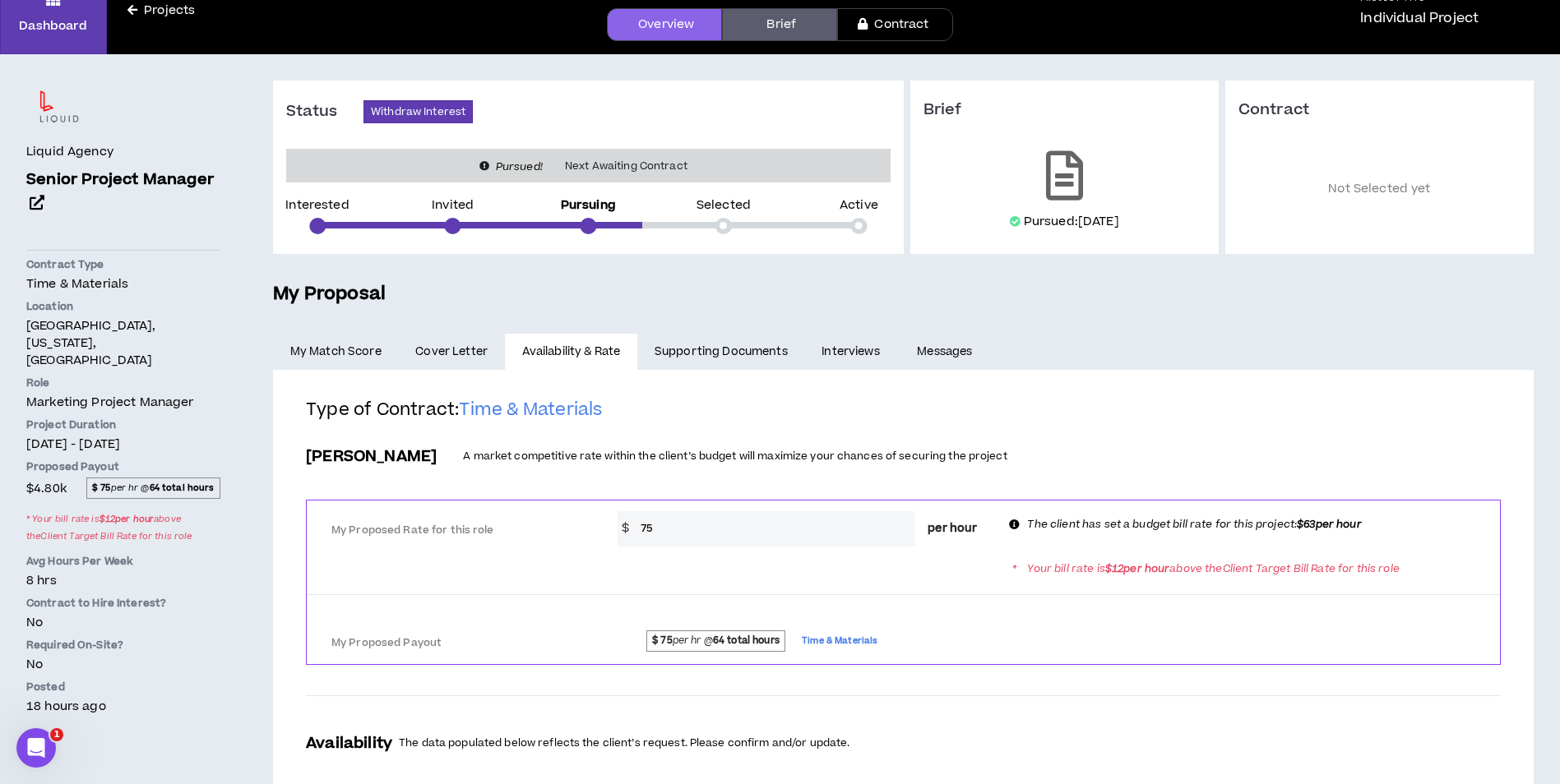
click at [750, 512] on input "75" at bounding box center [774, 529] width 282 height 35
type input "7"
type input "63"
click at [1100, 444] on div "Bill Rate A market competitive rate within the client’s budget will maximize yo…" at bounding box center [903, 457] width 1194 height 35
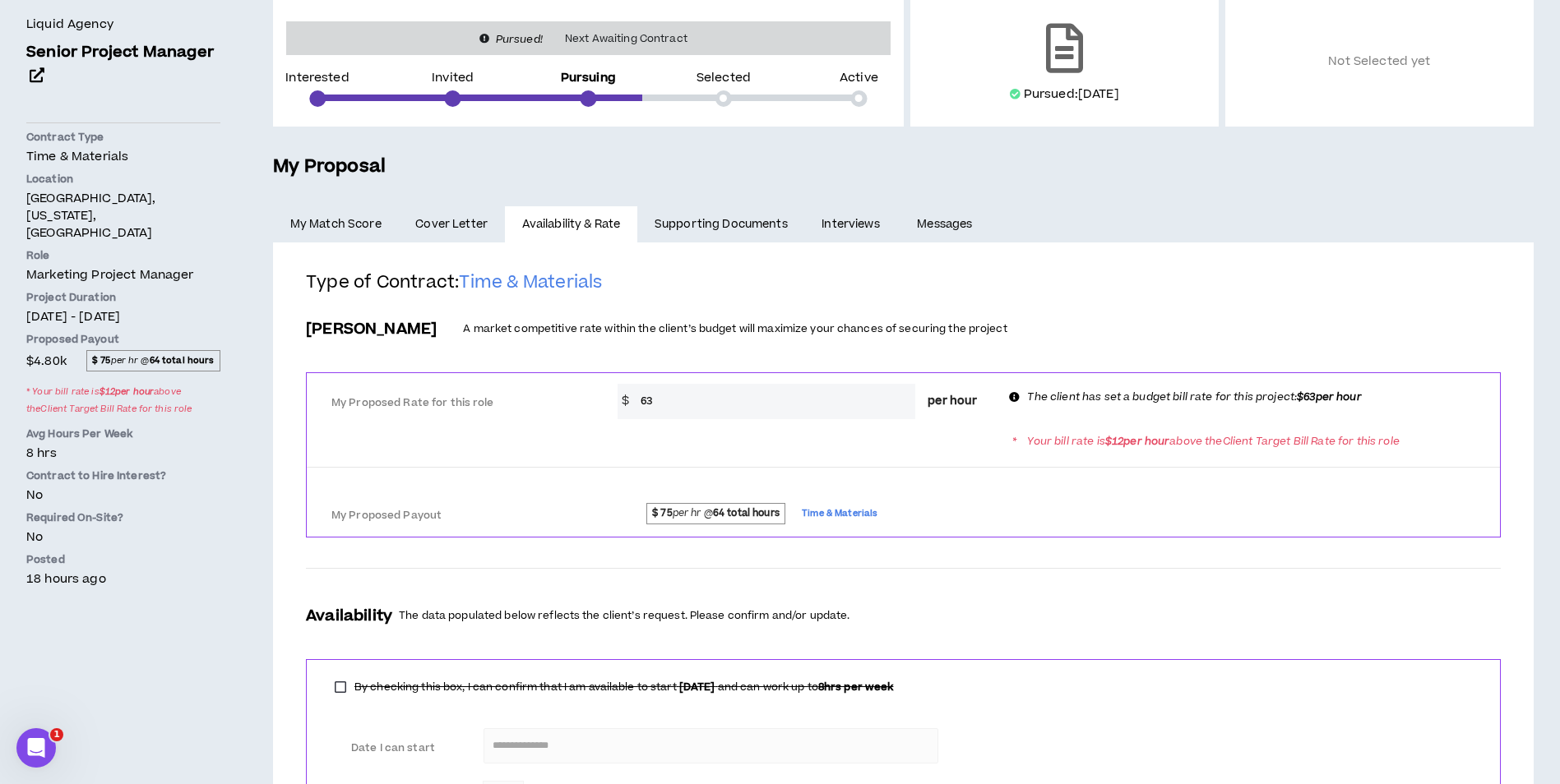
scroll to position [368, 0]
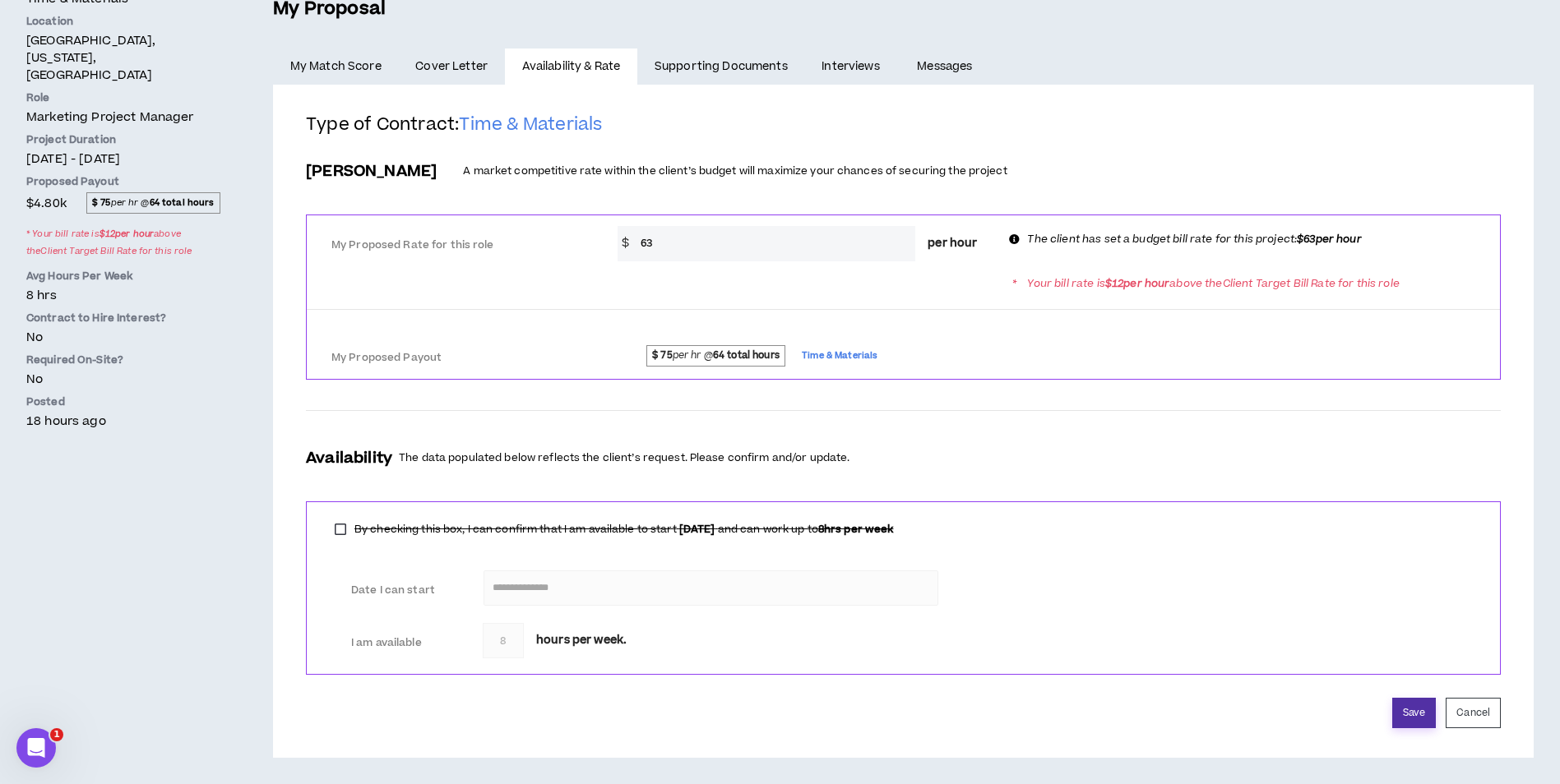
click at [1416, 705] on button "Save" at bounding box center [1414, 712] width 43 height 30
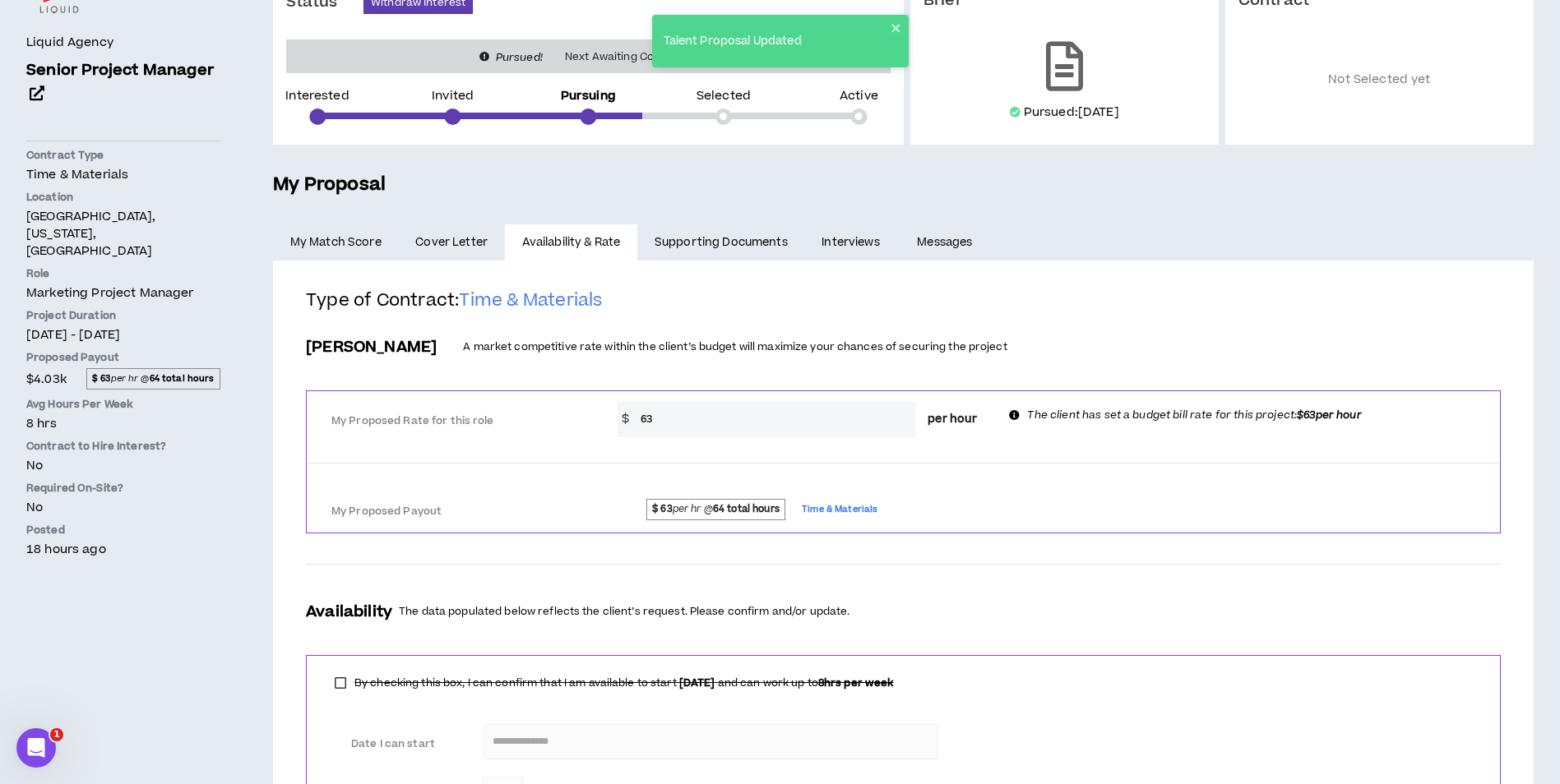
scroll to position [0, 0]
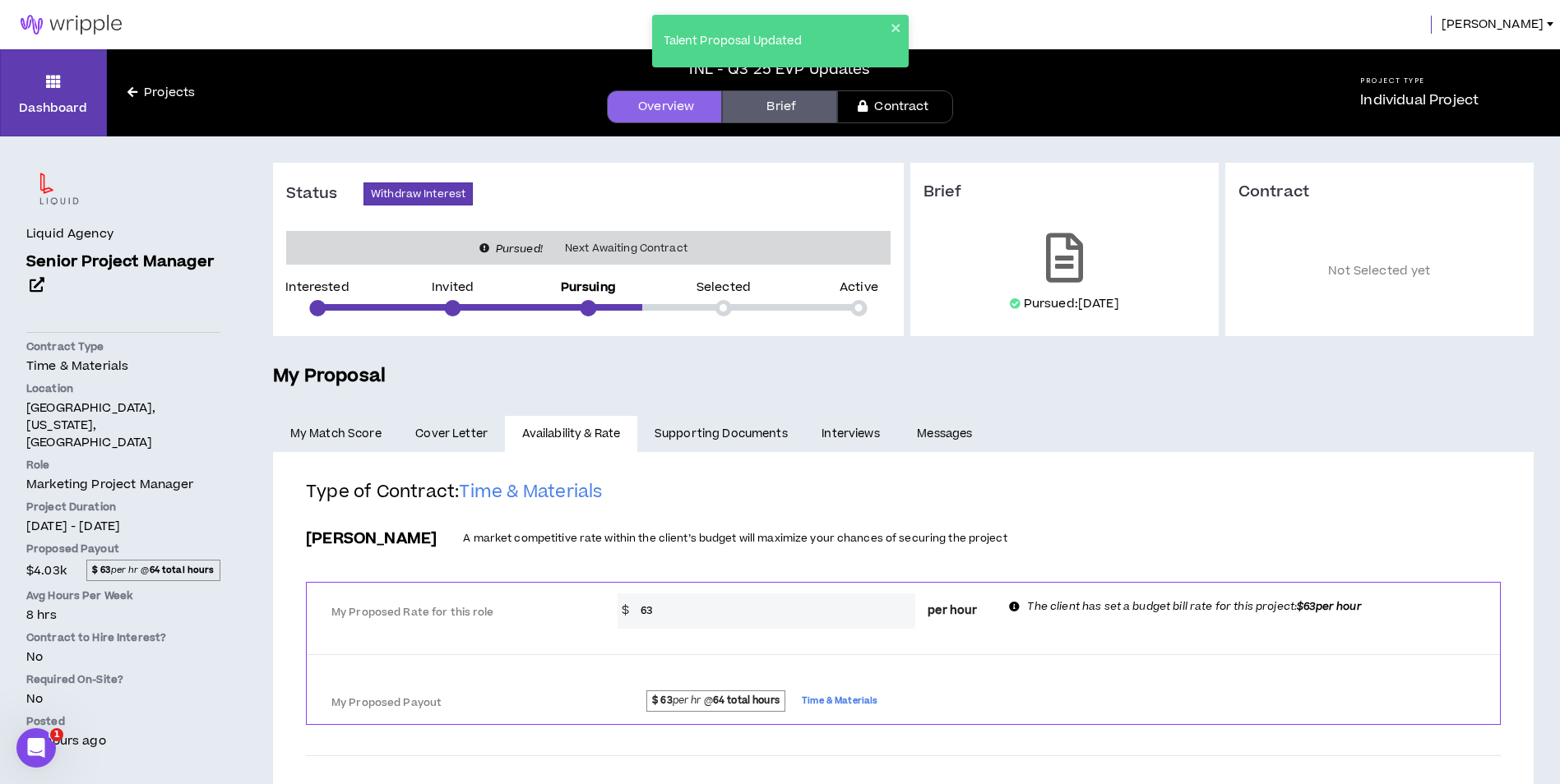
click at [95, 29] on img at bounding box center [71, 24] width 142 height 20
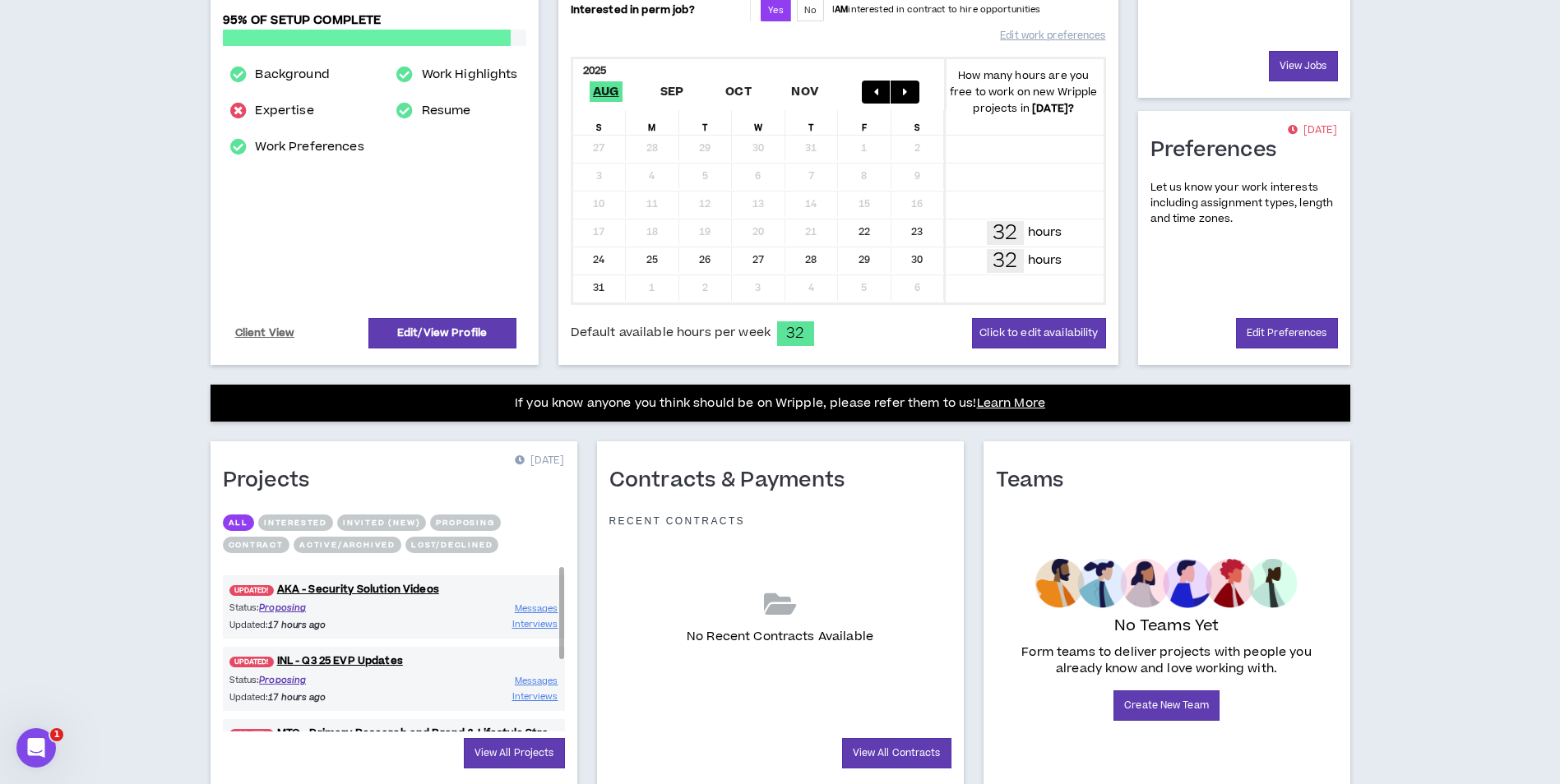
scroll to position [271, 0]
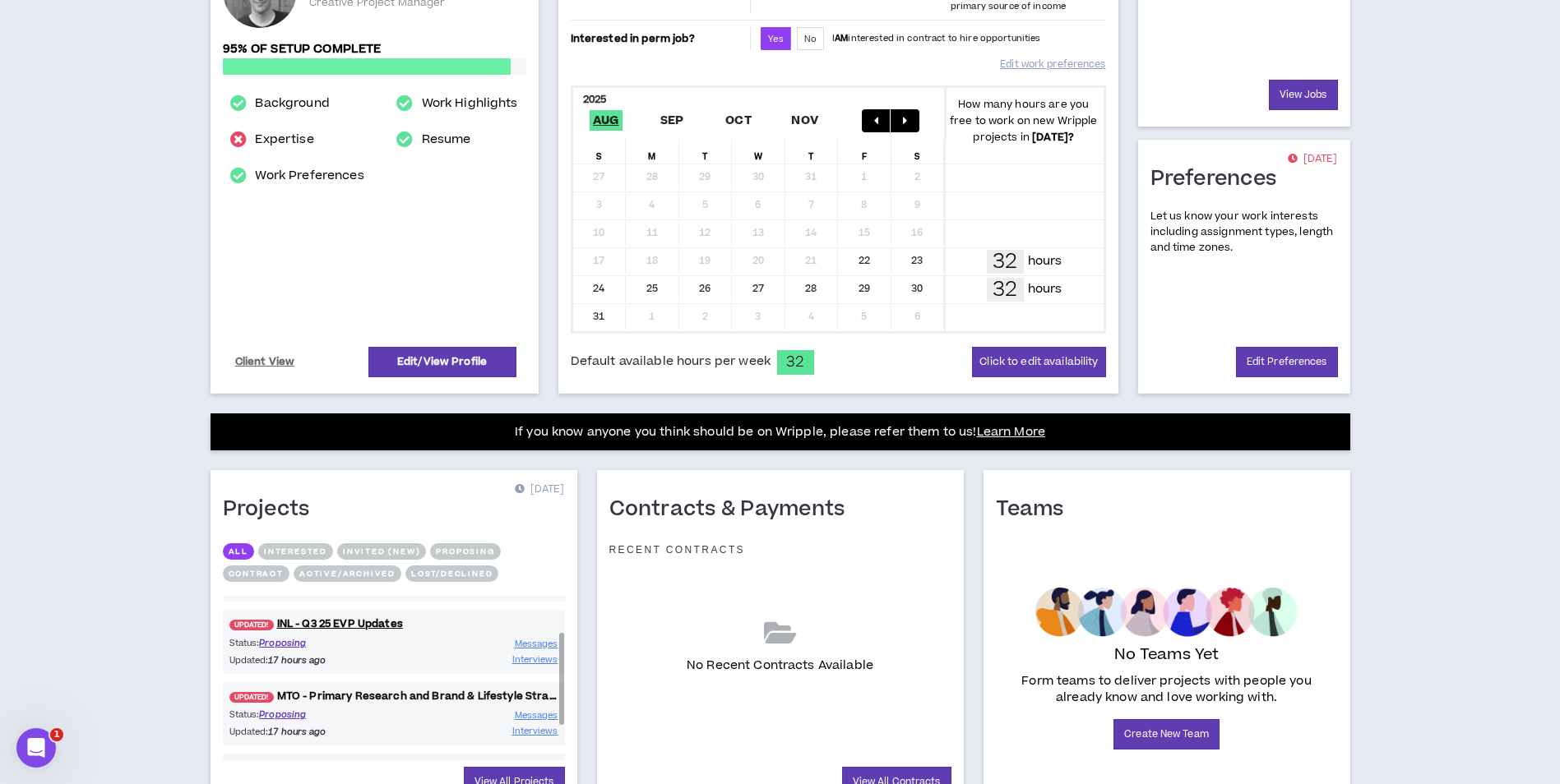
click at [359, 699] on link "UPDATED! MTO - Primary Research and Brand & Lifestyle Strategy" at bounding box center [393, 697] width 342 height 16
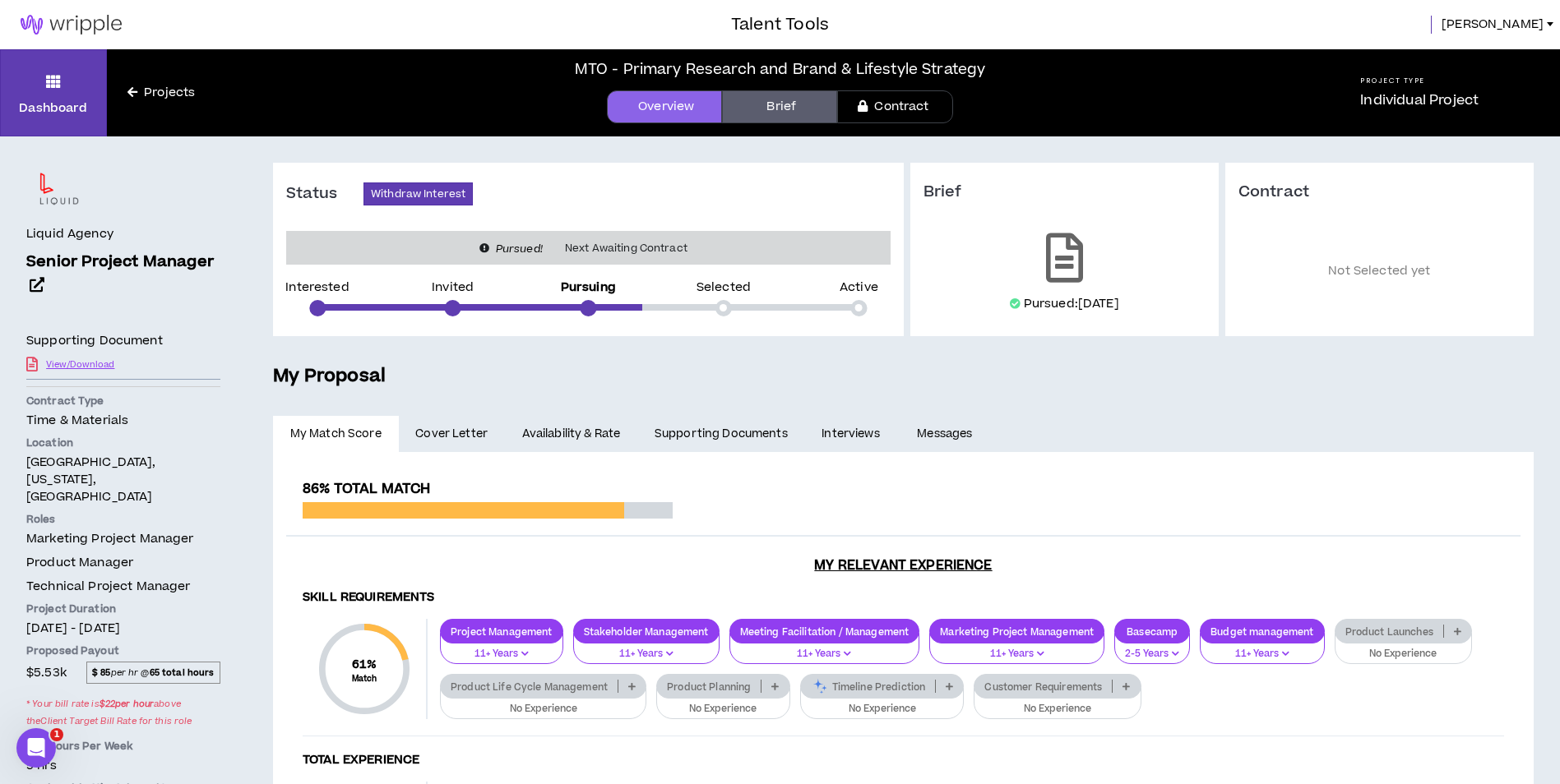
click at [578, 422] on link "Availability & Rate" at bounding box center [571, 433] width 132 height 36
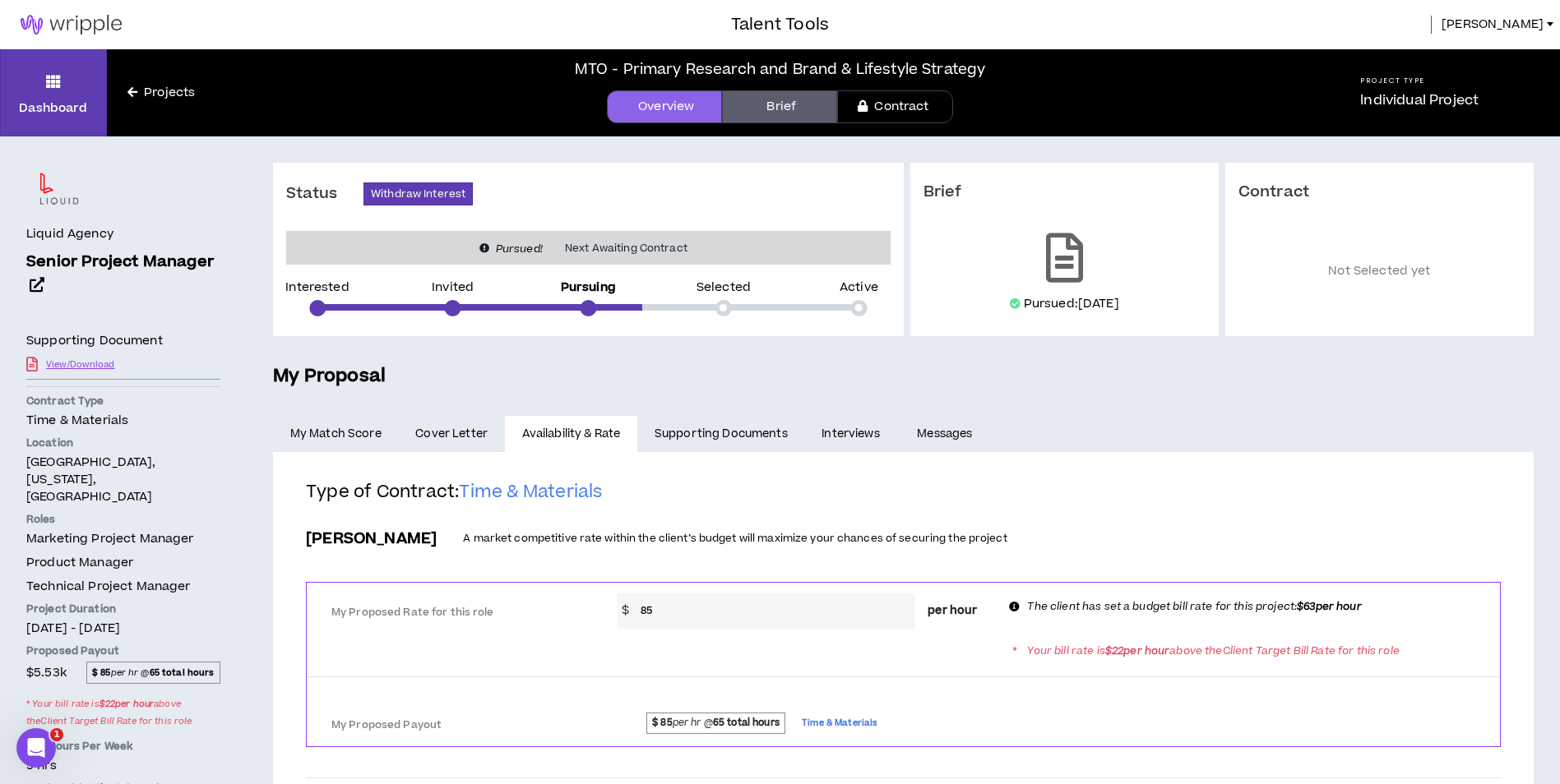
scroll to position [82, 0]
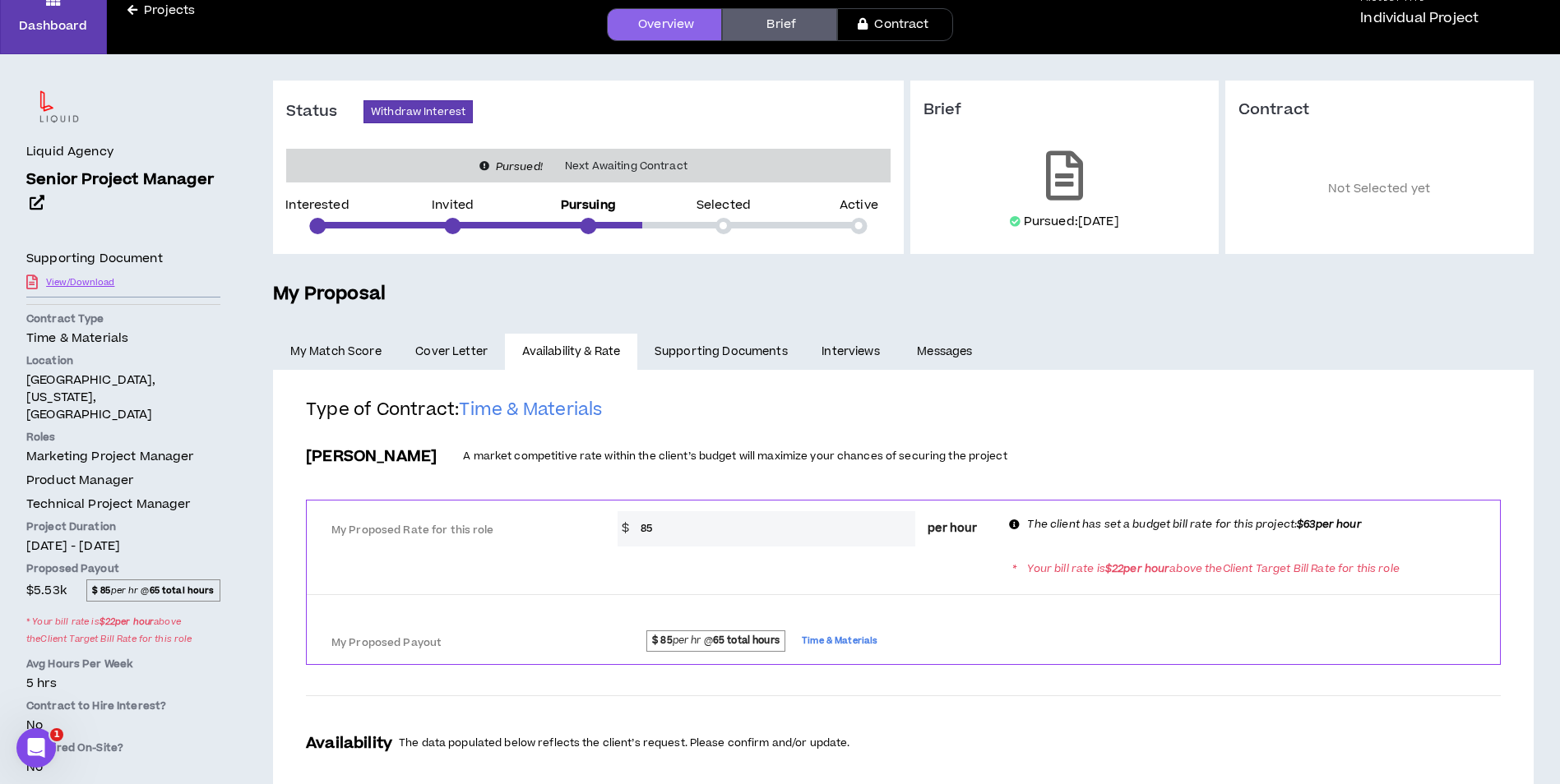
click at [785, 536] on input "85" at bounding box center [774, 529] width 282 height 35
type input "8"
type input "63"
click at [793, 442] on div "Bill Rate A market competitive rate within the client’s budget will maximize yo…" at bounding box center [903, 457] width 1194 height 35
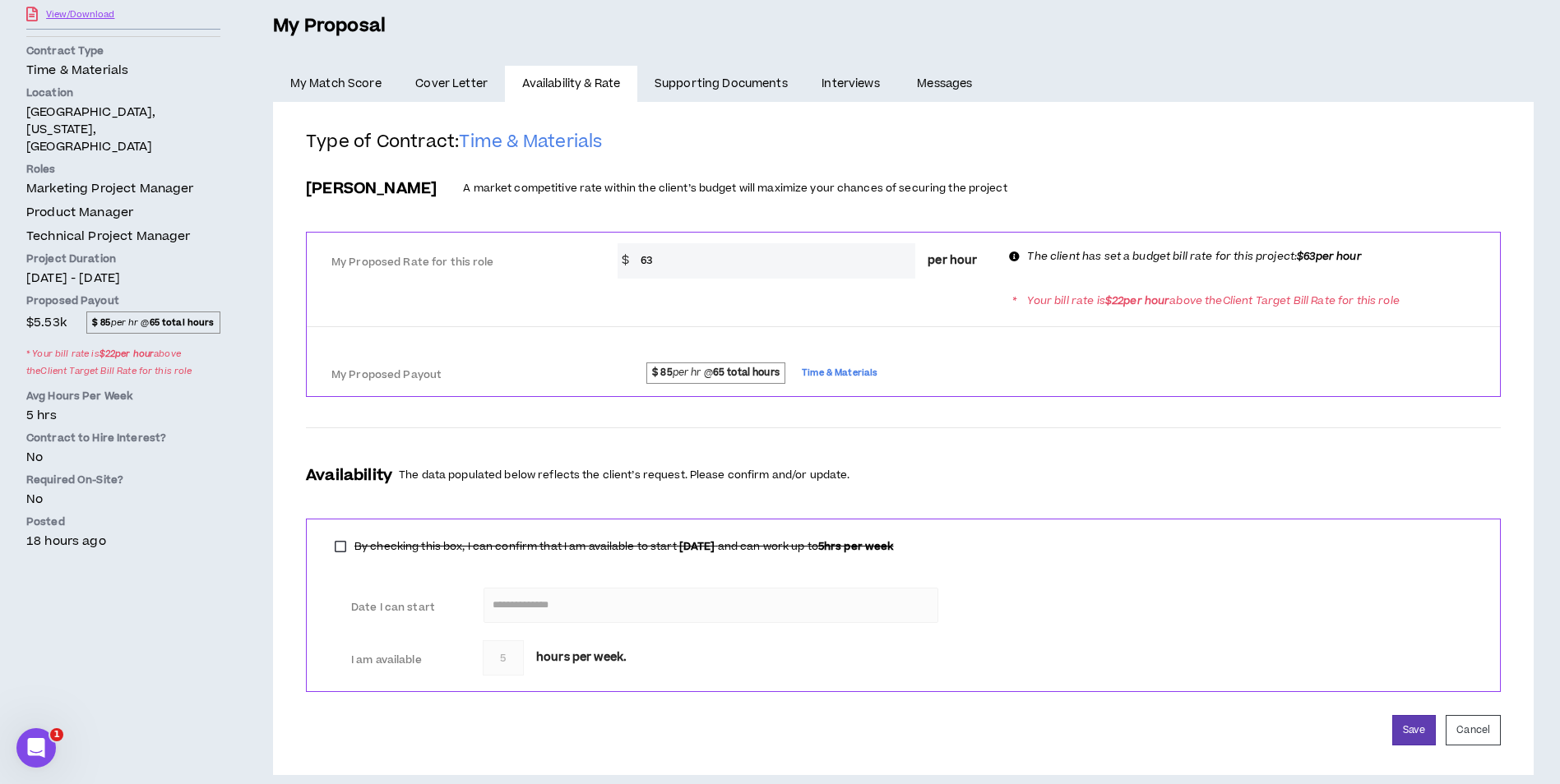
scroll to position [368, 0]
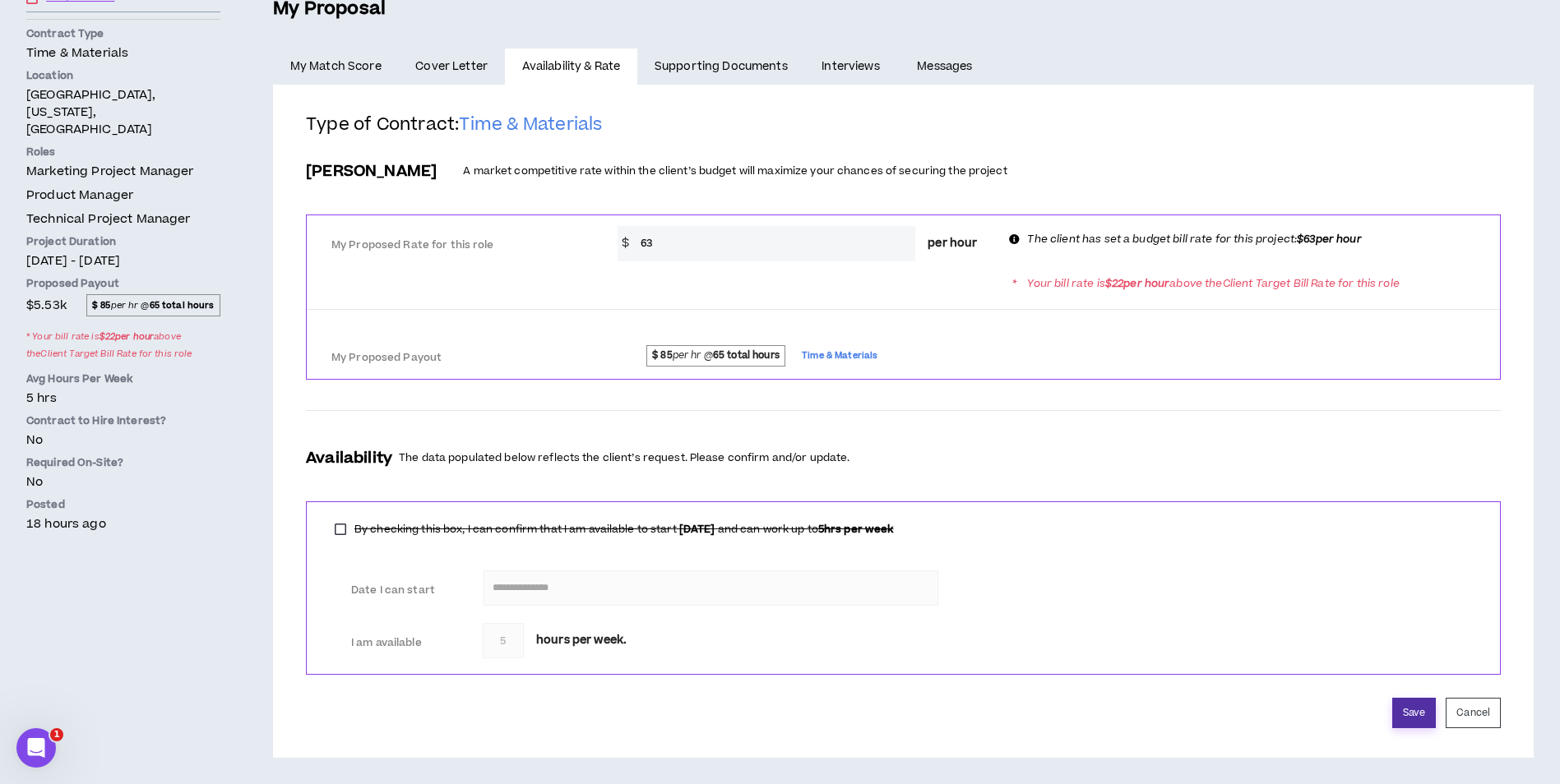
click at [1430, 713] on button "Save" at bounding box center [1414, 712] width 43 height 30
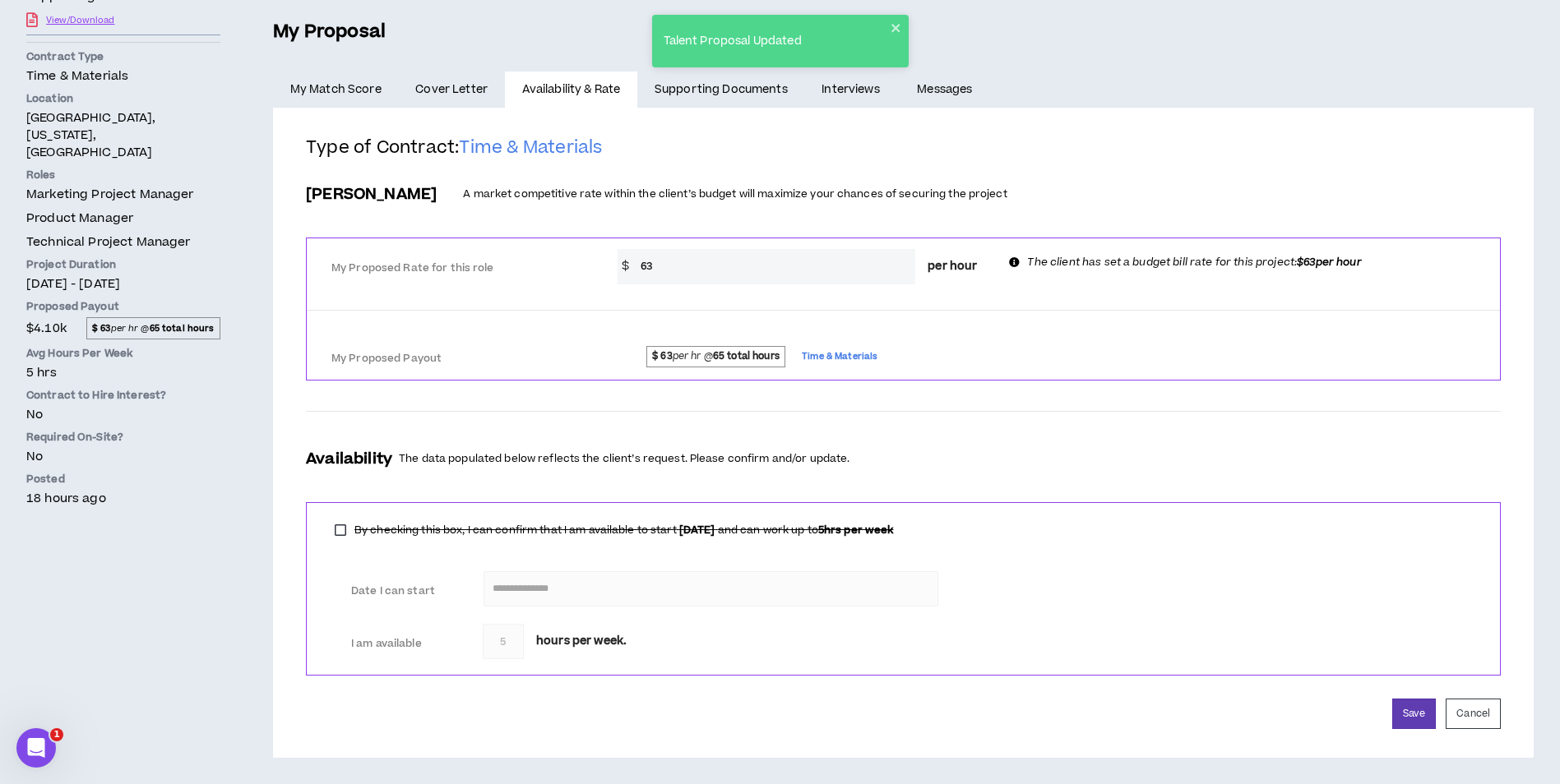
scroll to position [0, 0]
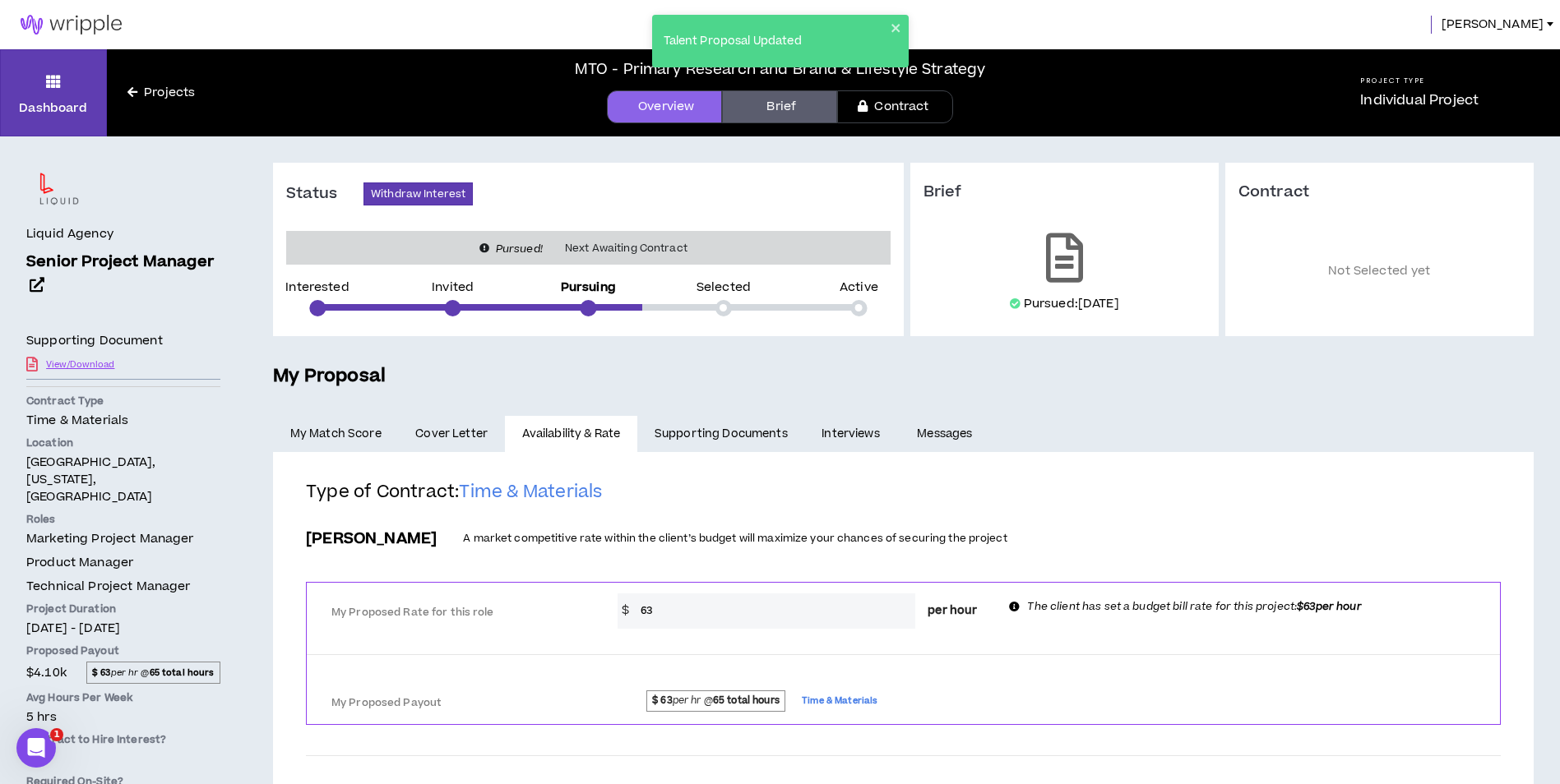
click at [99, 28] on img at bounding box center [71, 24] width 142 height 20
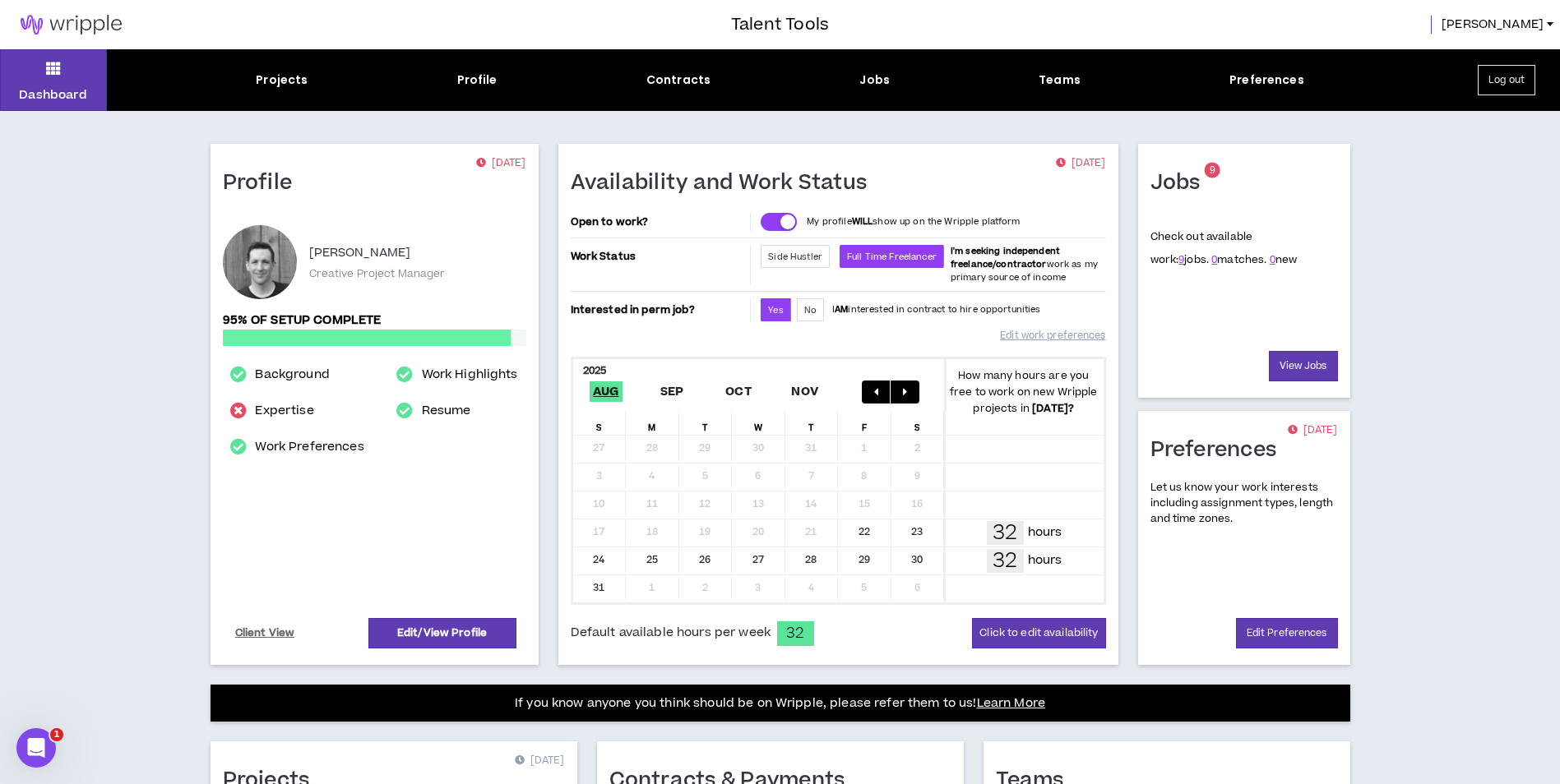
click at [1521, 78] on button "Log out" at bounding box center [1506, 79] width 58 height 30
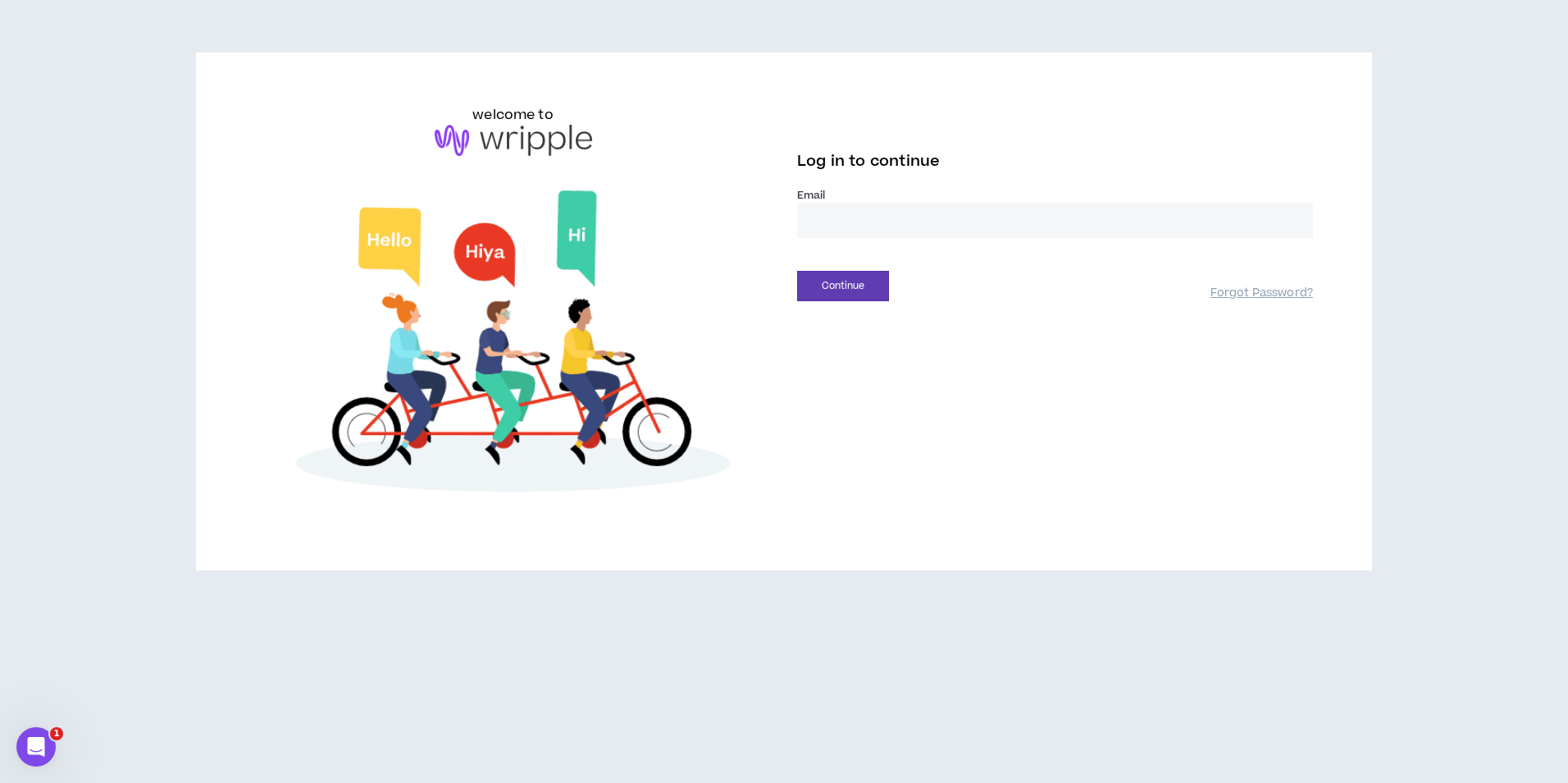
click at [835, 216] on input "email" at bounding box center [1054, 220] width 515 height 35
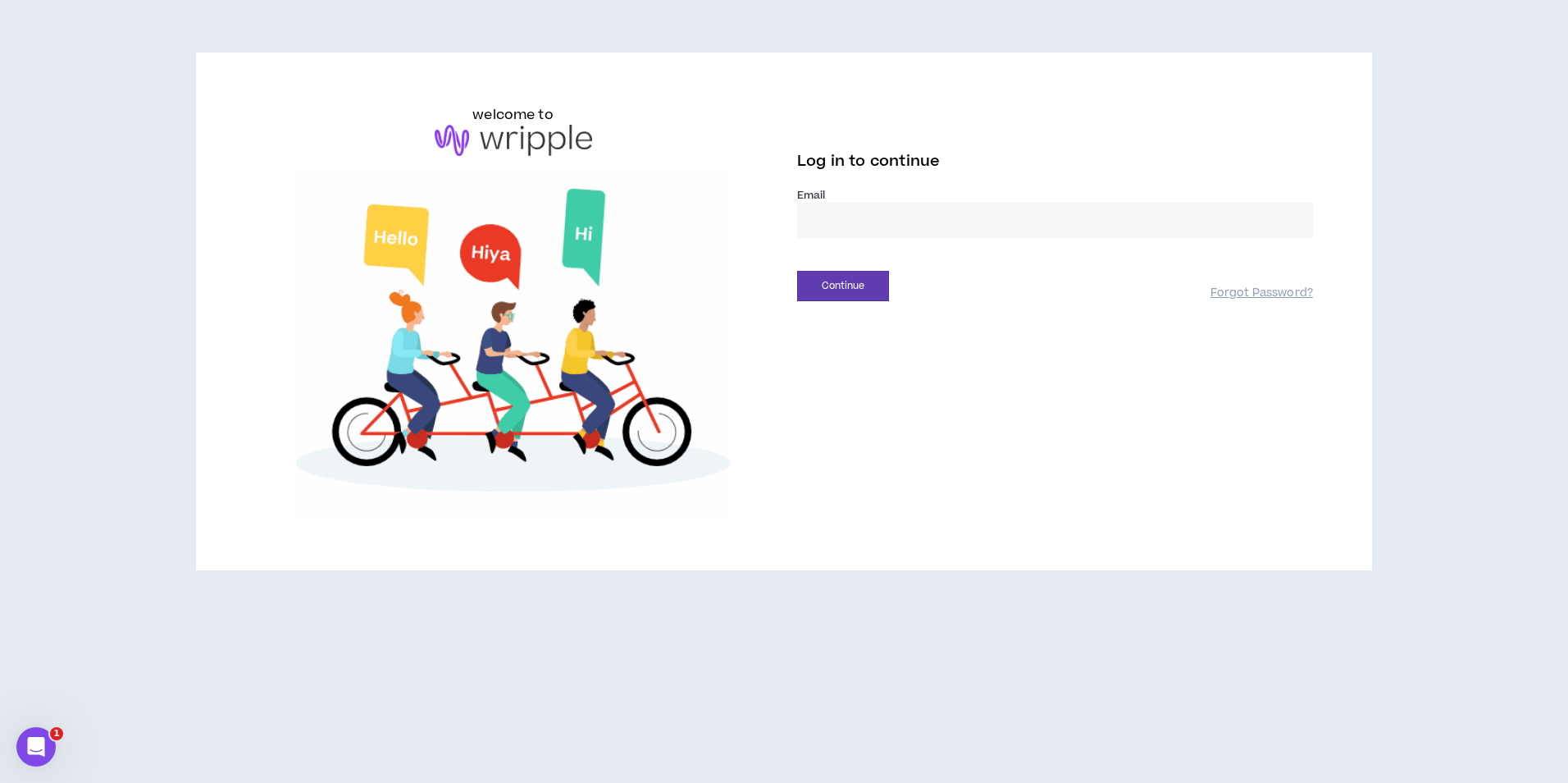
type input "**********"
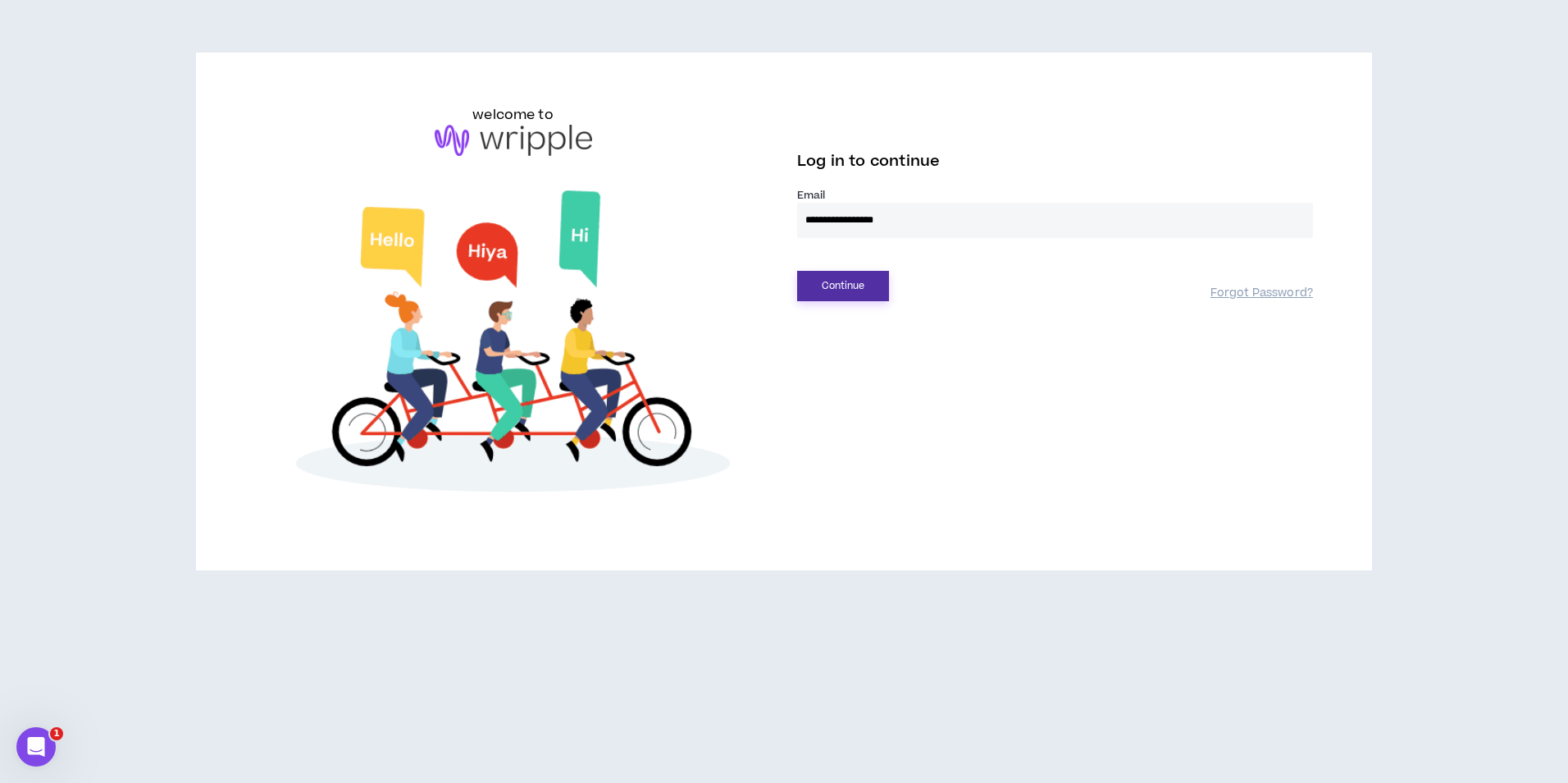
click at [846, 285] on button "Continue" at bounding box center [843, 286] width 92 height 30
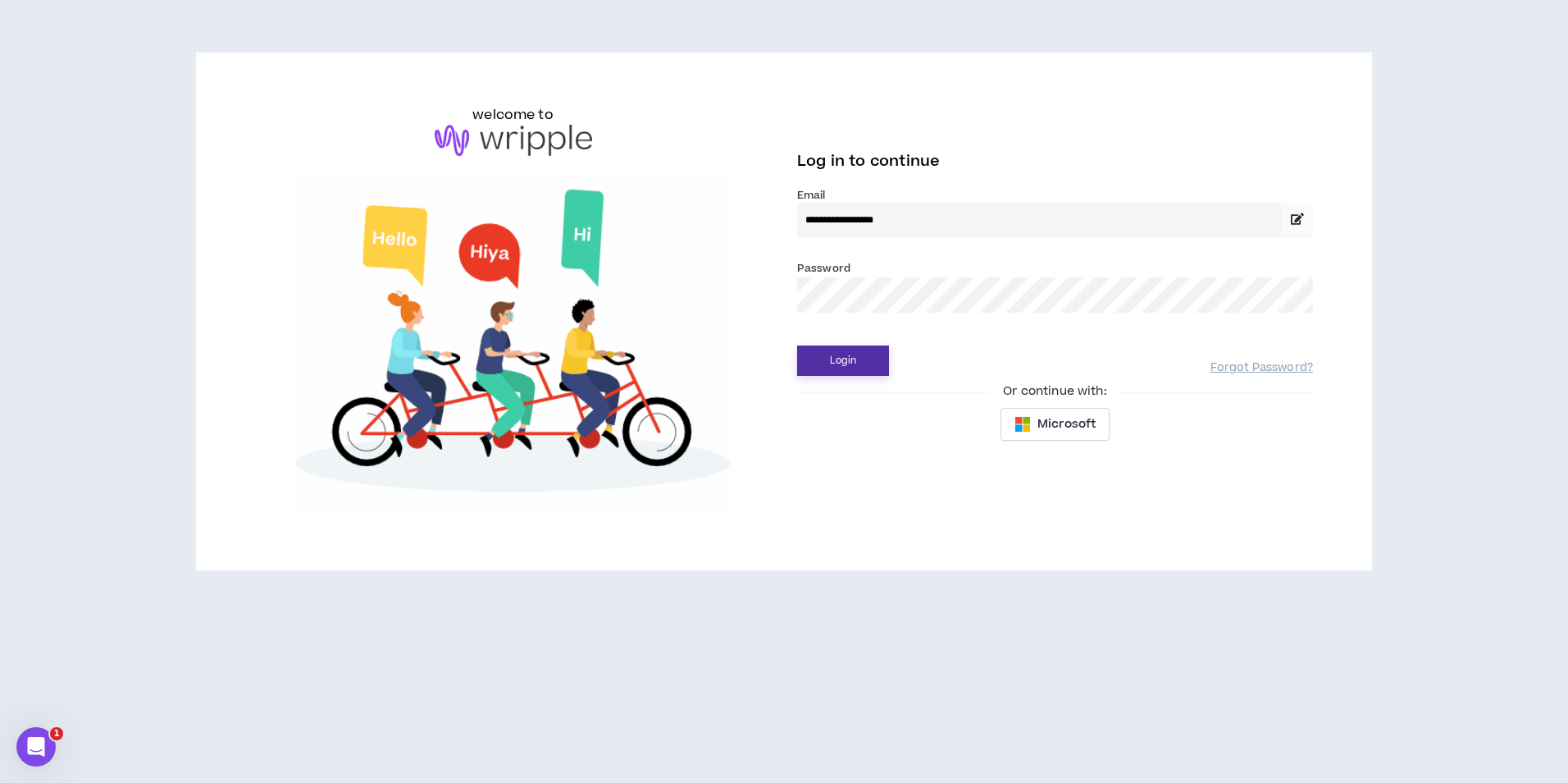
click at [872, 358] on button "Login" at bounding box center [843, 360] width 92 height 30
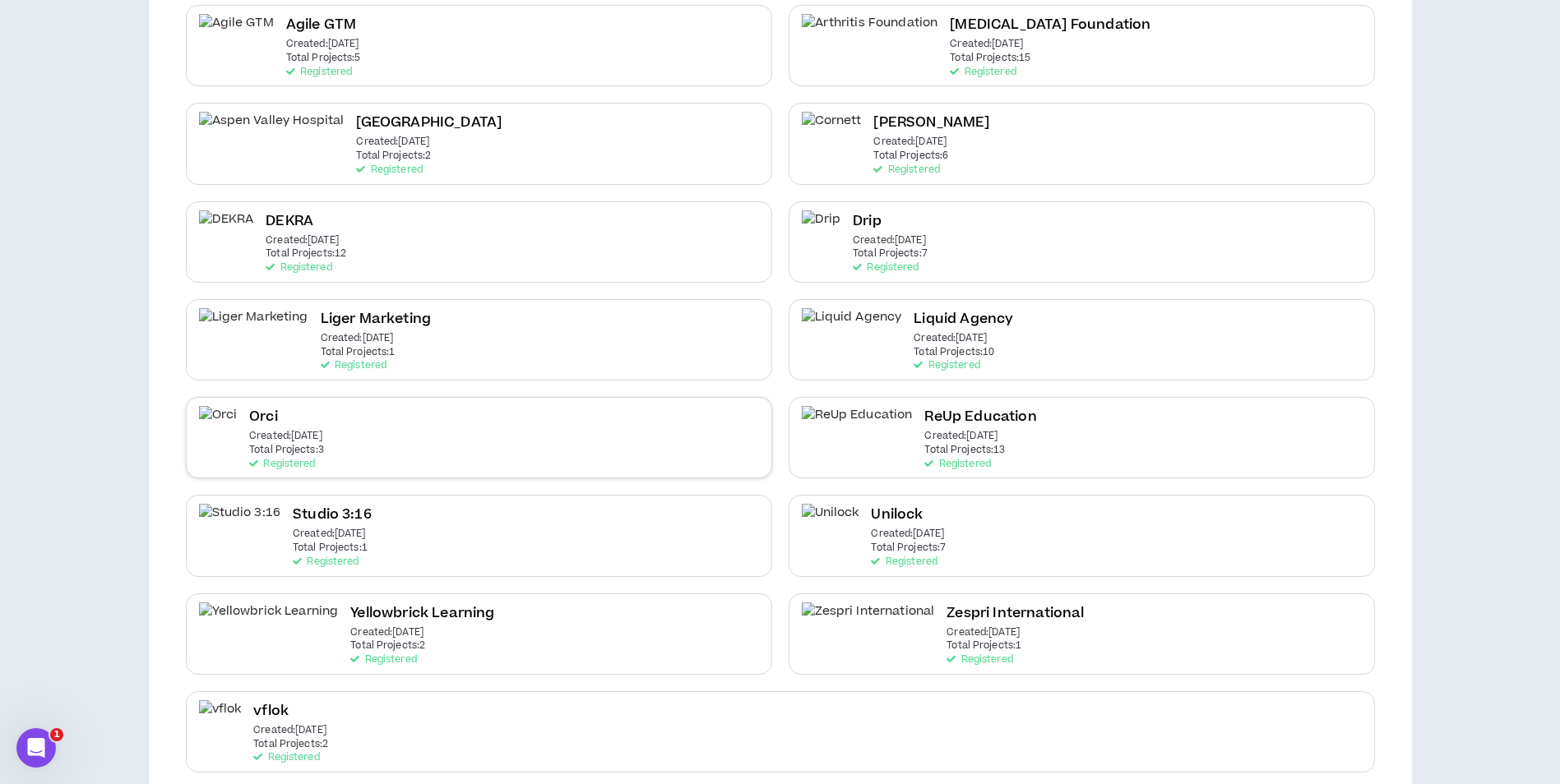
scroll to position [226, 0]
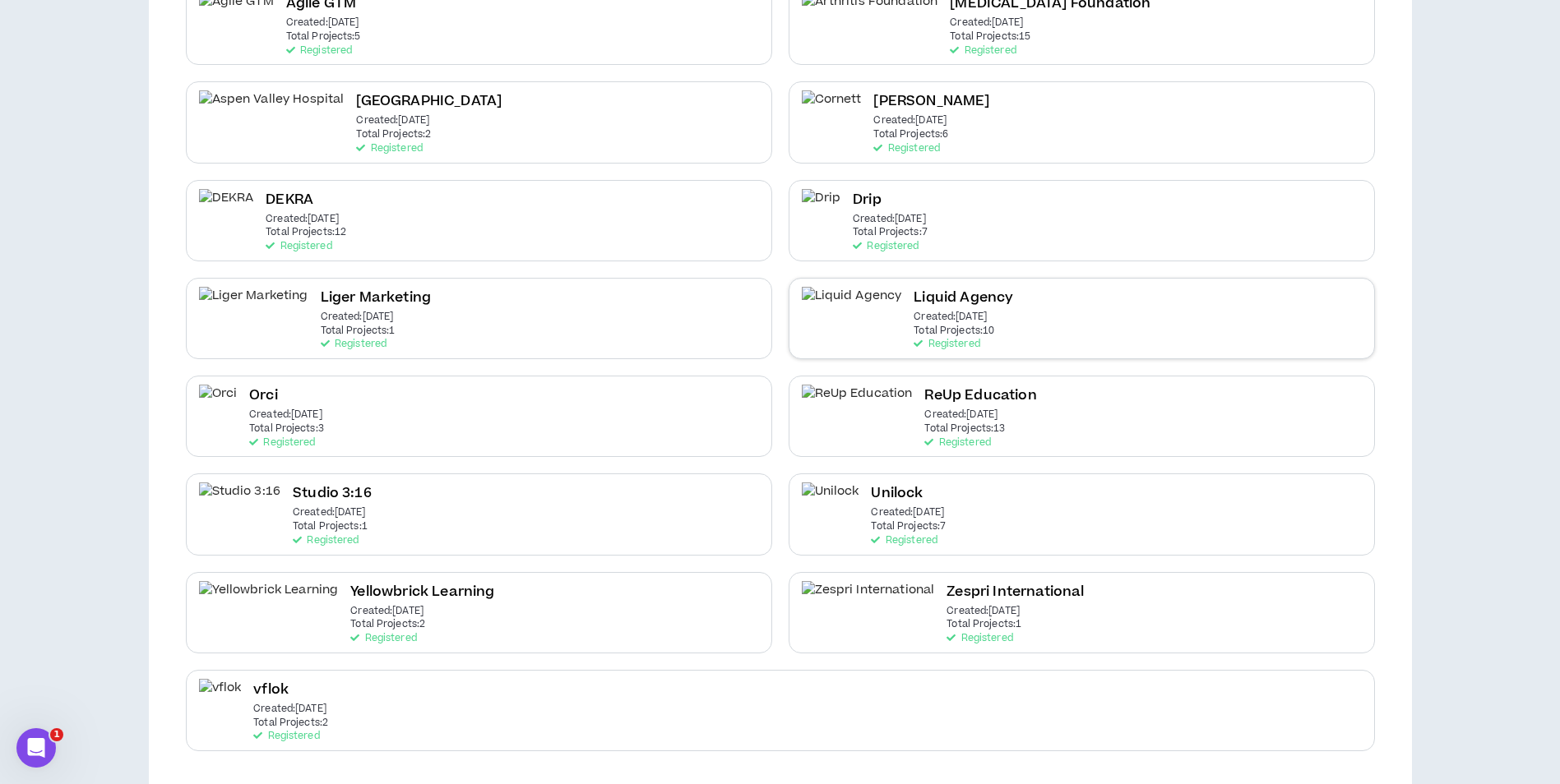
click at [914, 329] on p "Total Projects: 10" at bounding box center [954, 331] width 80 height 12
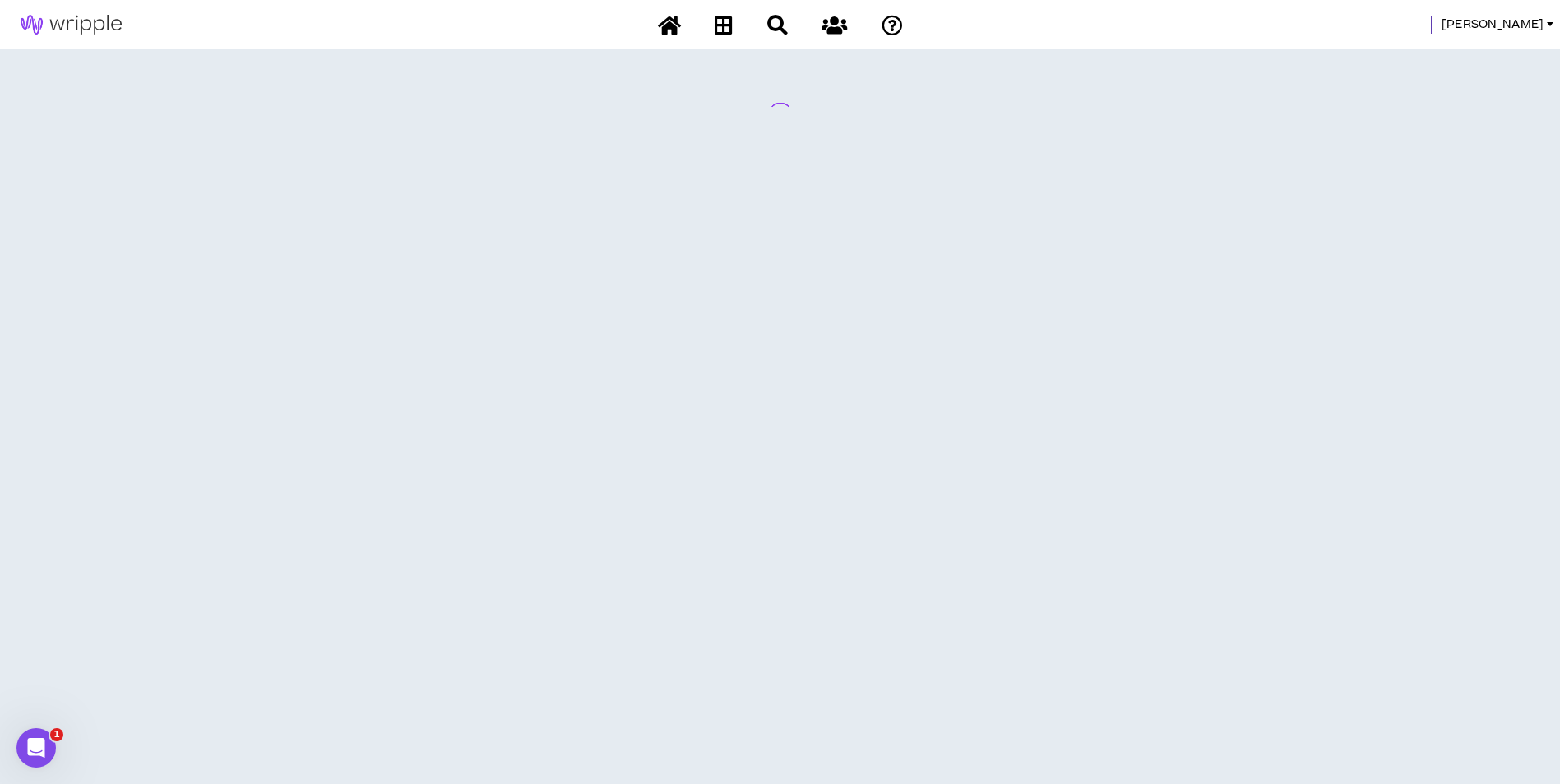
scroll to position [0, 0]
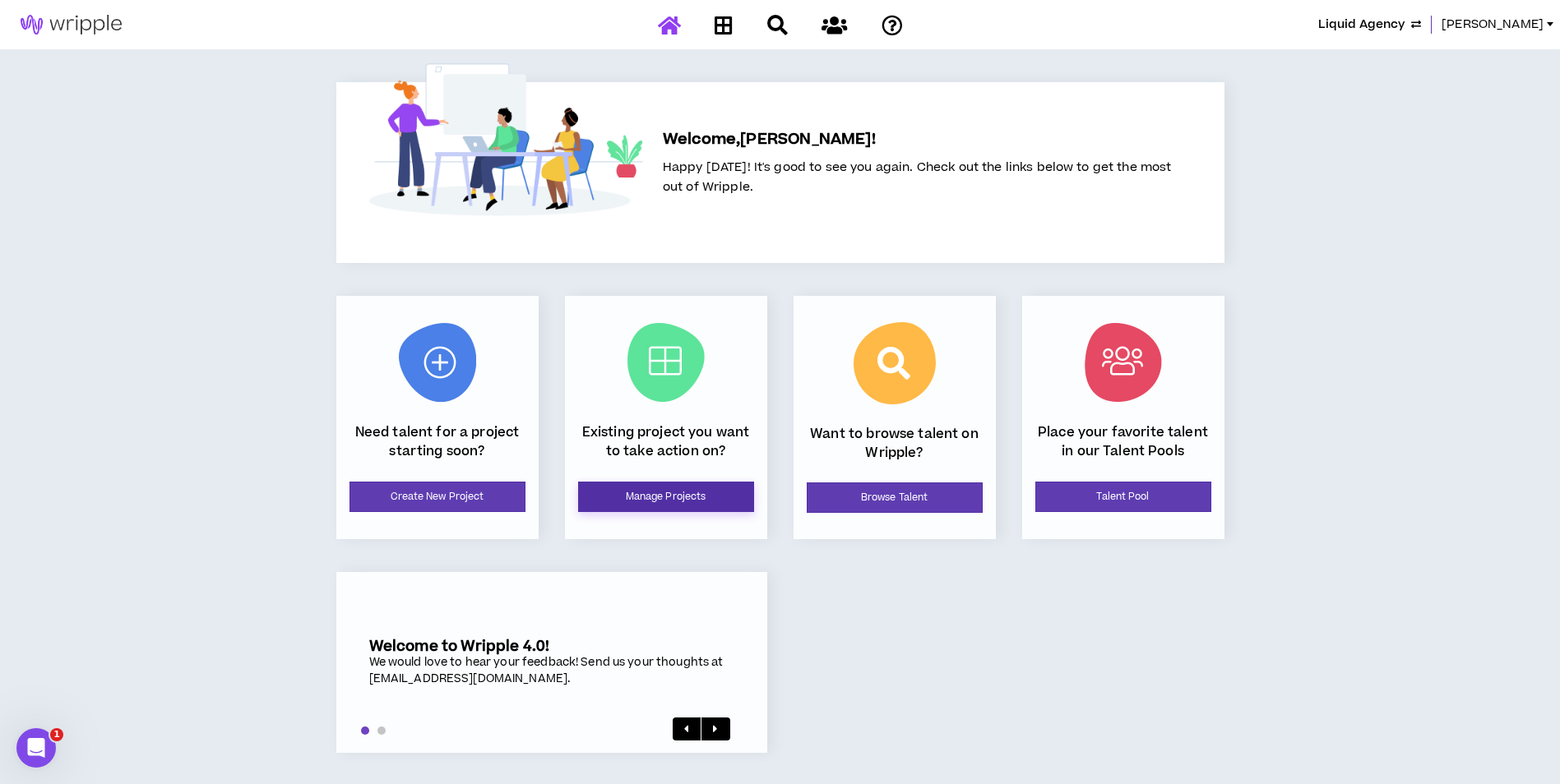
click at [717, 491] on link "Manage Projects" at bounding box center [665, 496] width 176 height 30
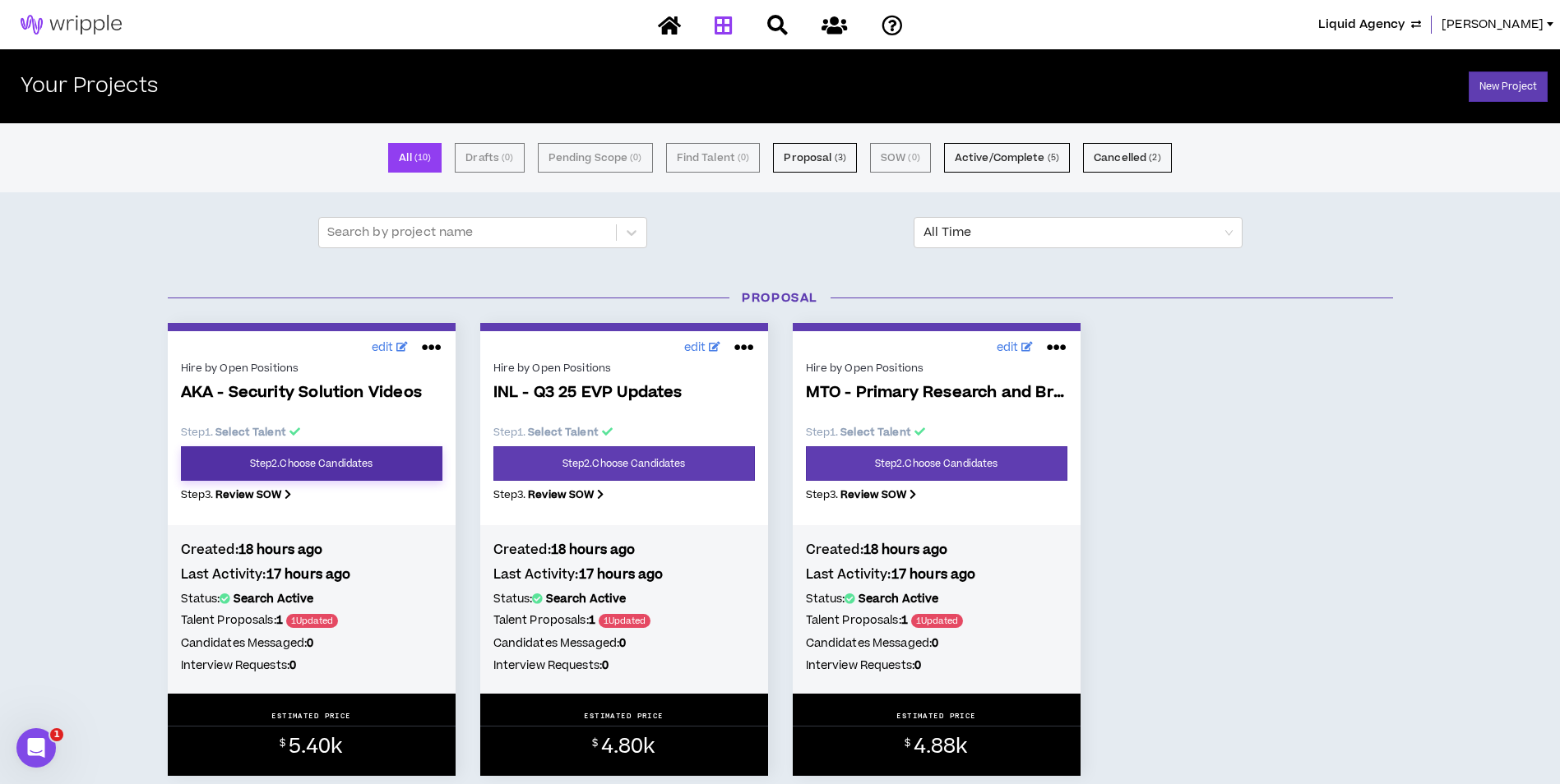
click at [377, 458] on link "Step 2 . Choose Candidates" at bounding box center [311, 463] width 262 height 34
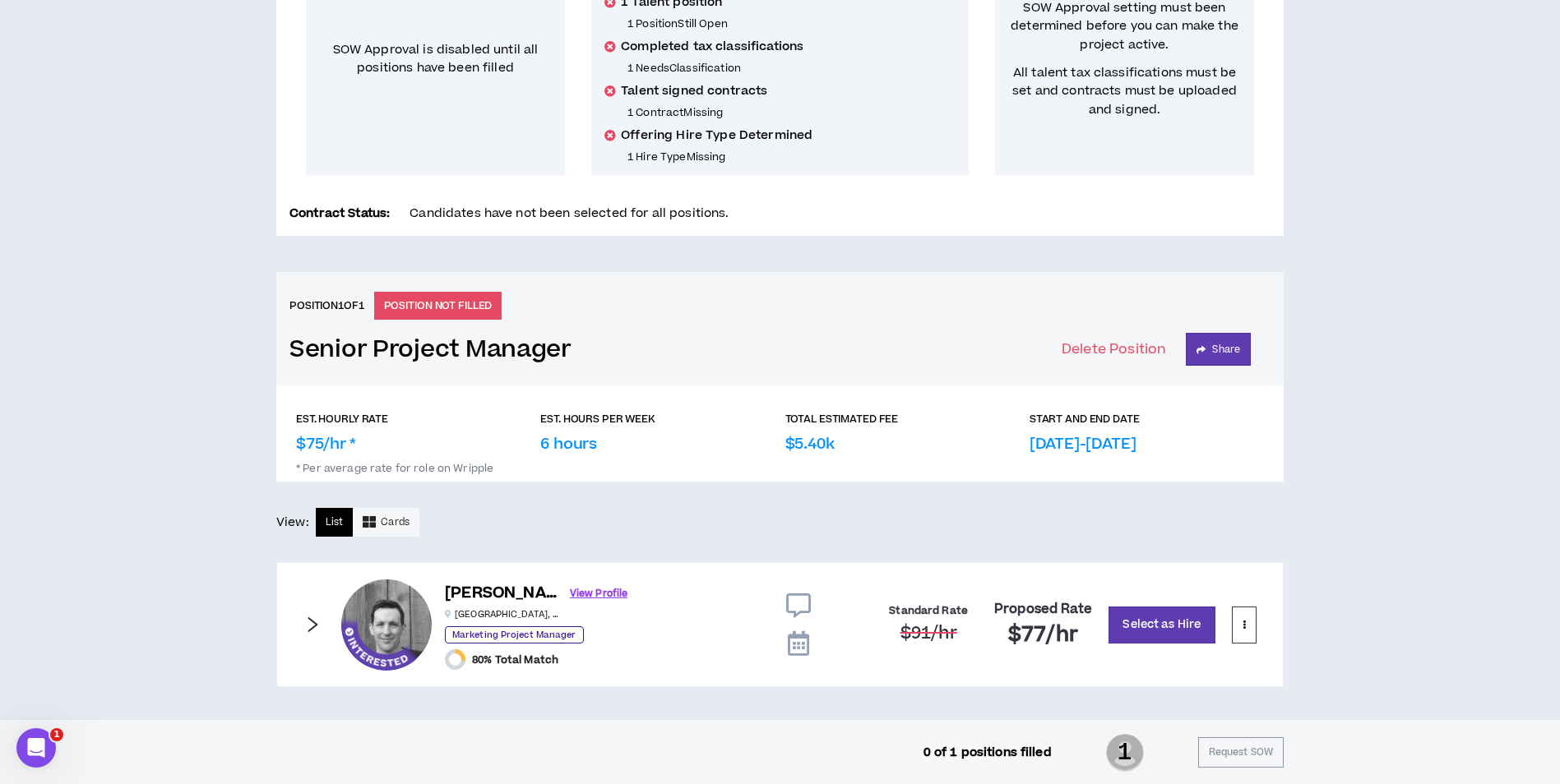
scroll to position [402, 0]
click at [1132, 632] on button "Select as Hire" at bounding box center [1161, 624] width 107 height 37
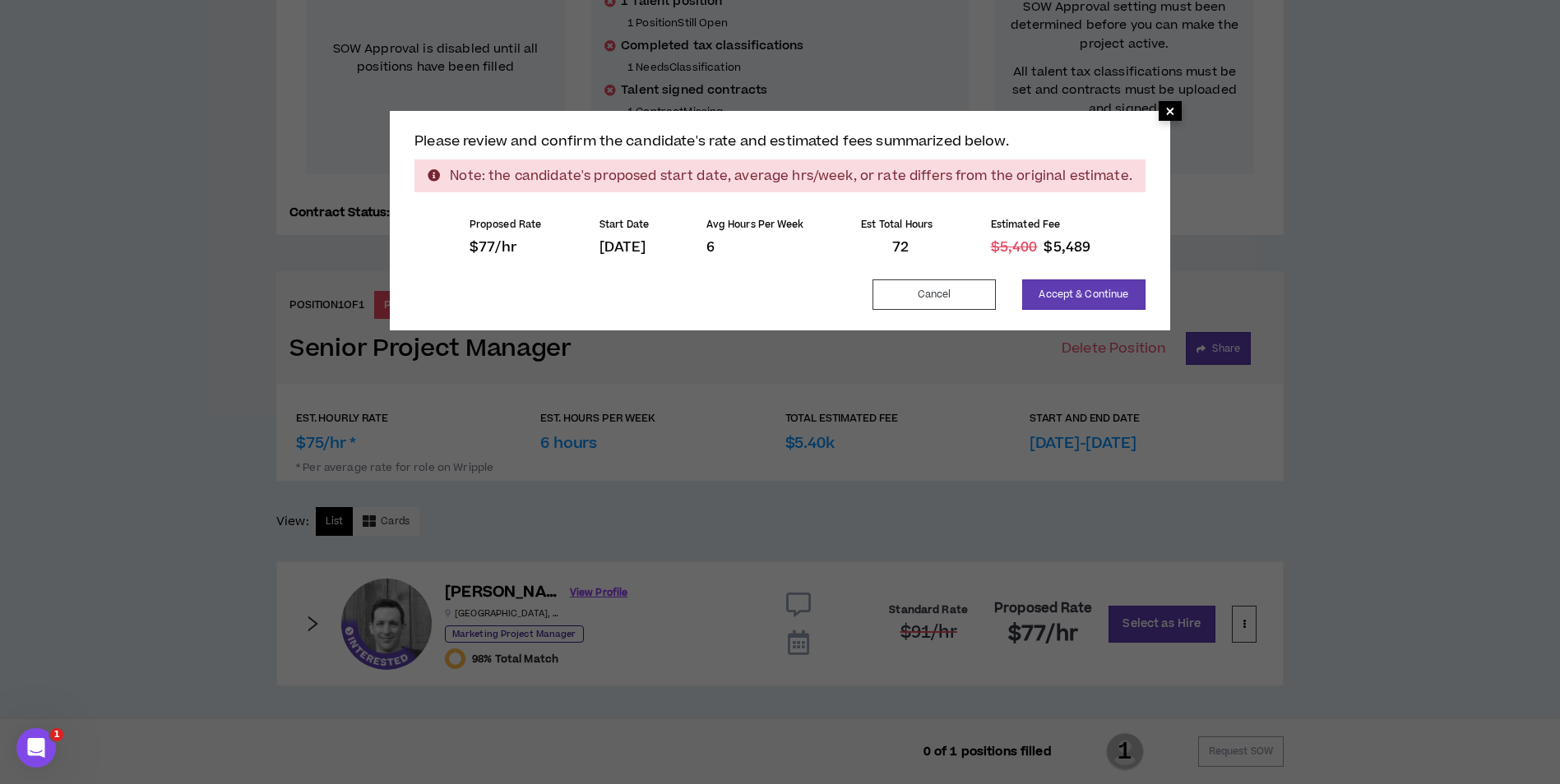
click at [1168, 114] on span "×" at bounding box center [1170, 111] width 10 height 20
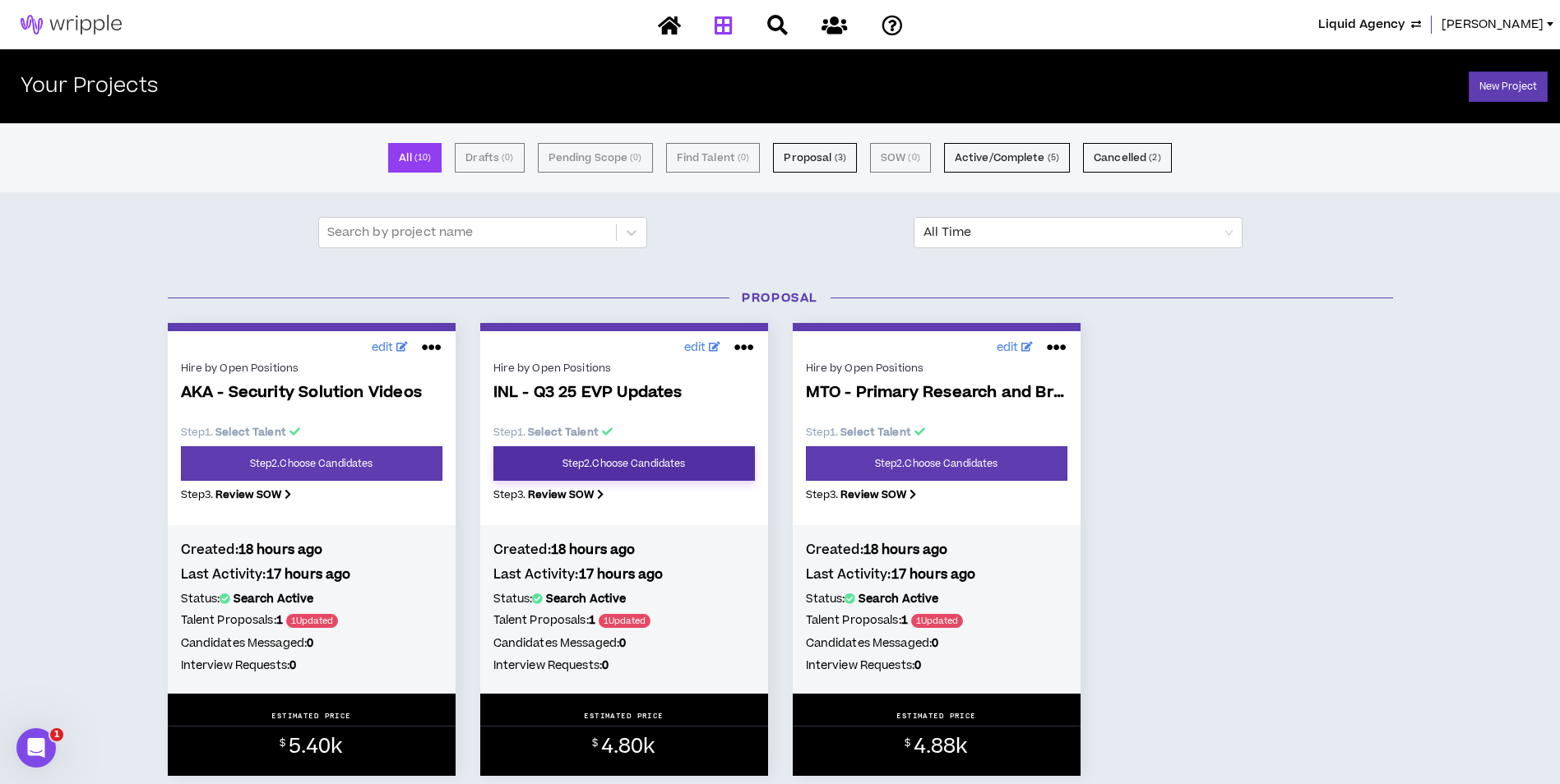
click at [598, 455] on link "Step 2 . Choose Candidates" at bounding box center [624, 463] width 262 height 34
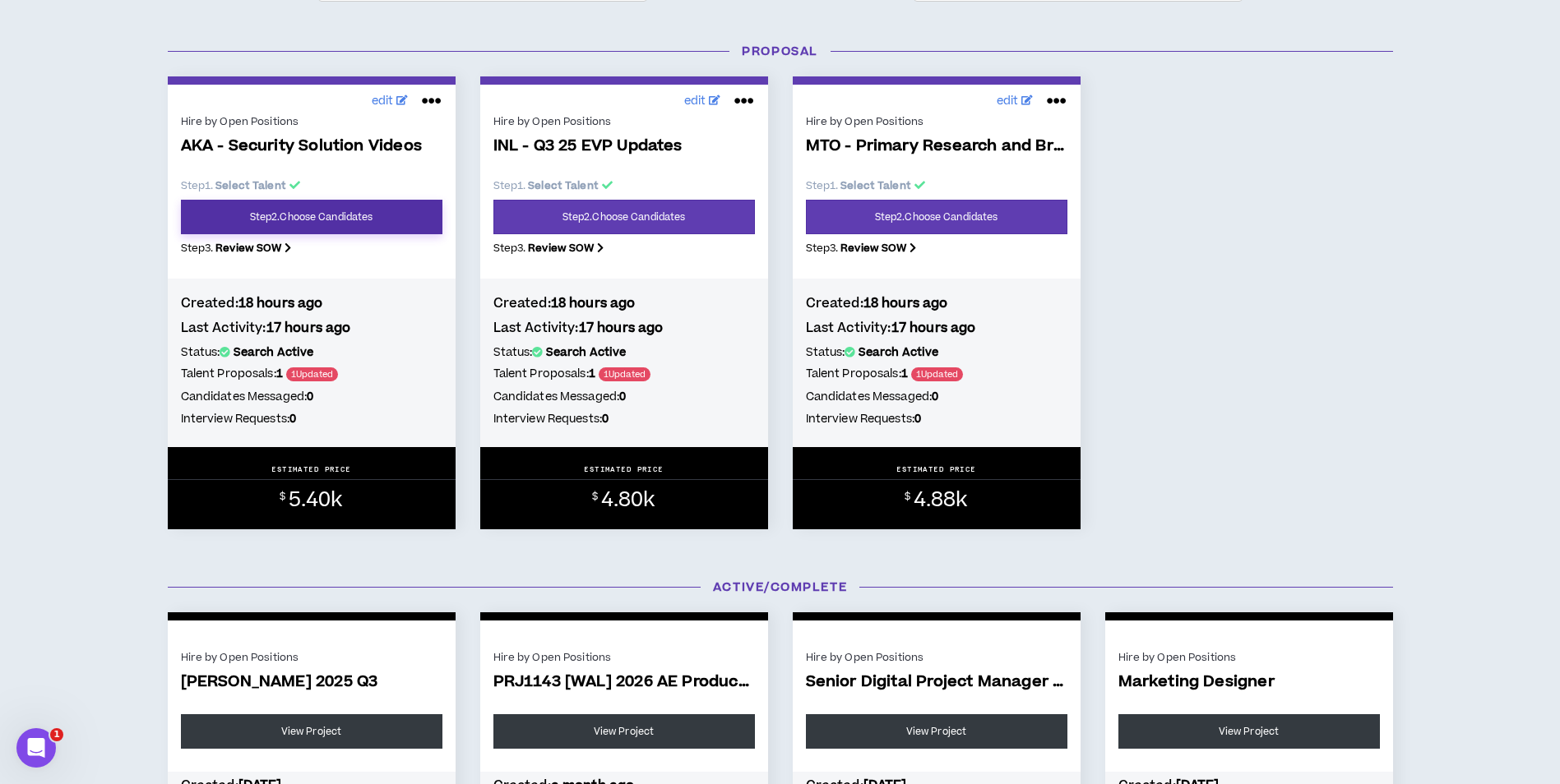
click at [395, 215] on link "Step 2 . Choose Candidates" at bounding box center [311, 217] width 262 height 34
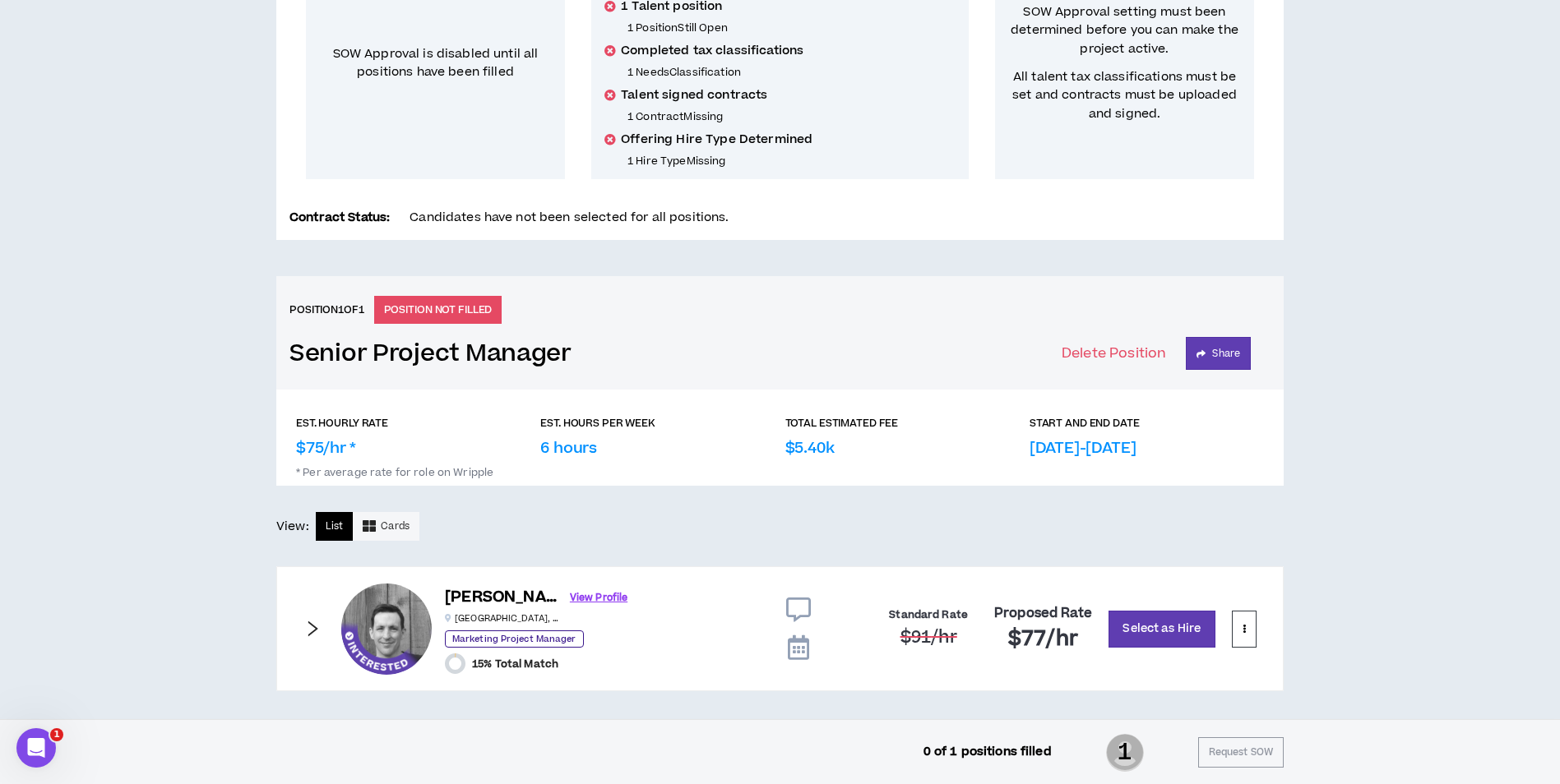
scroll to position [402, 0]
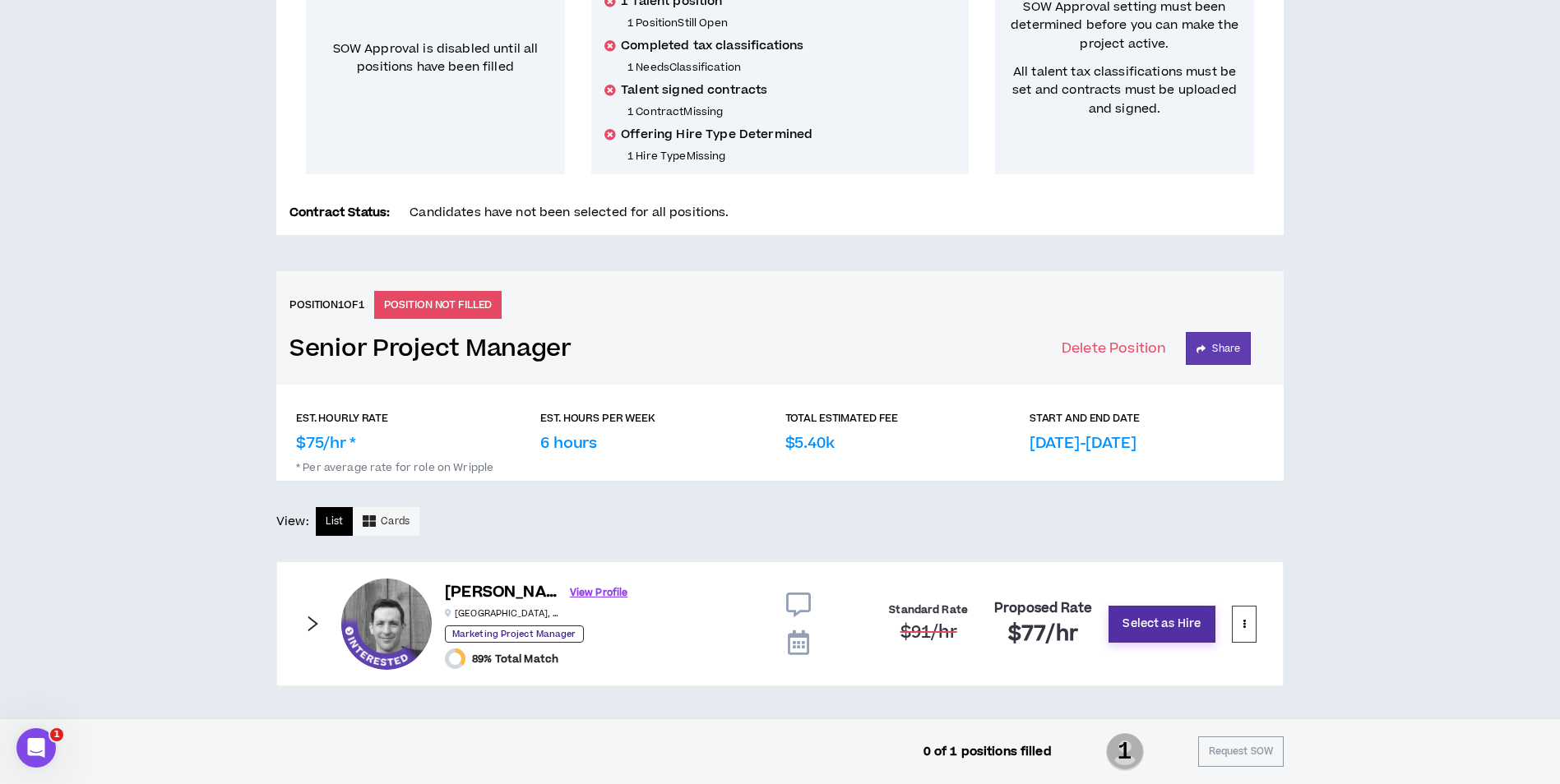
click at [1143, 636] on button "Select as Hire" at bounding box center [1161, 624] width 107 height 37
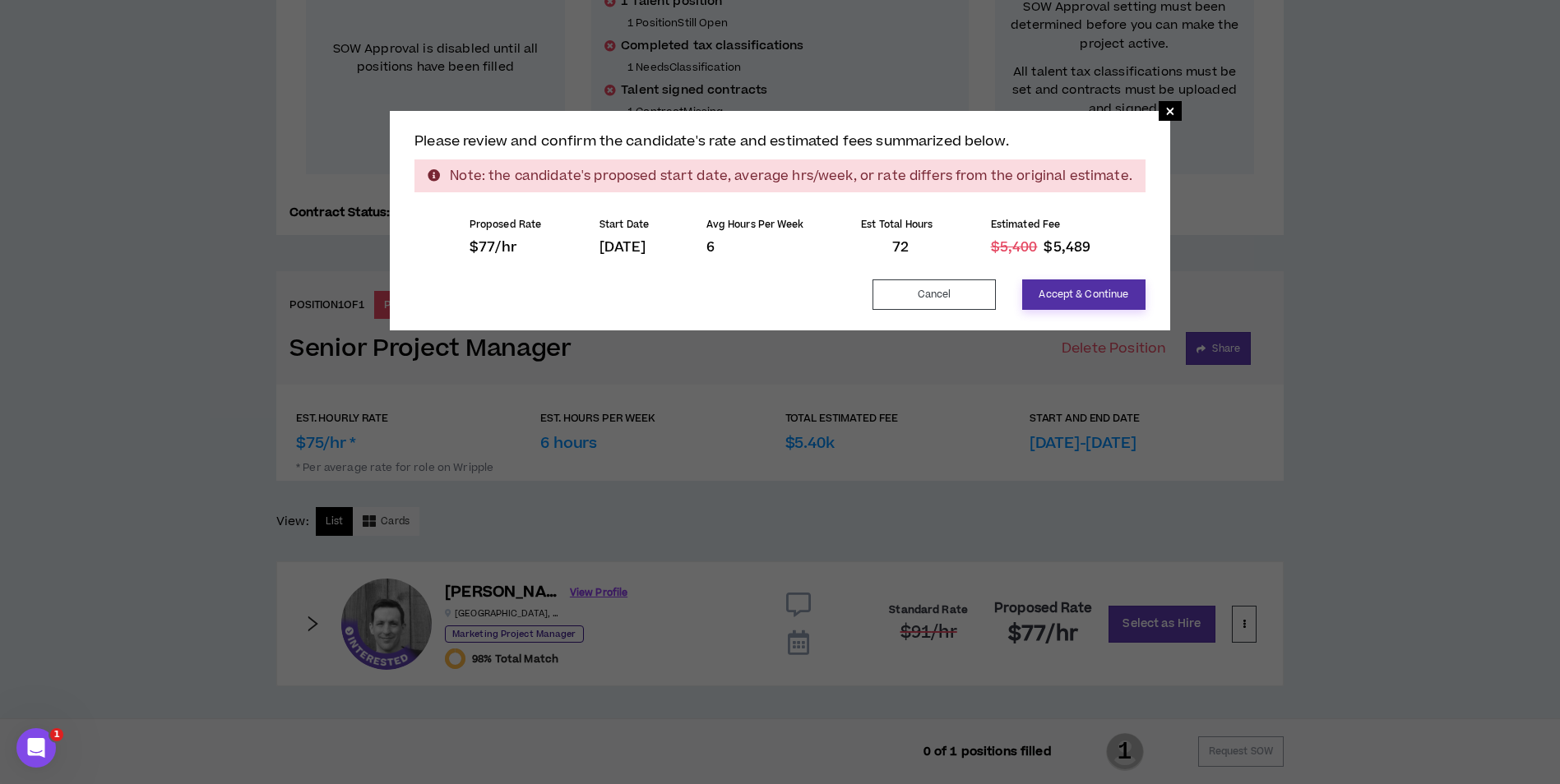
click at [1081, 291] on button "Accept & Continue" at bounding box center [1083, 294] width 124 height 30
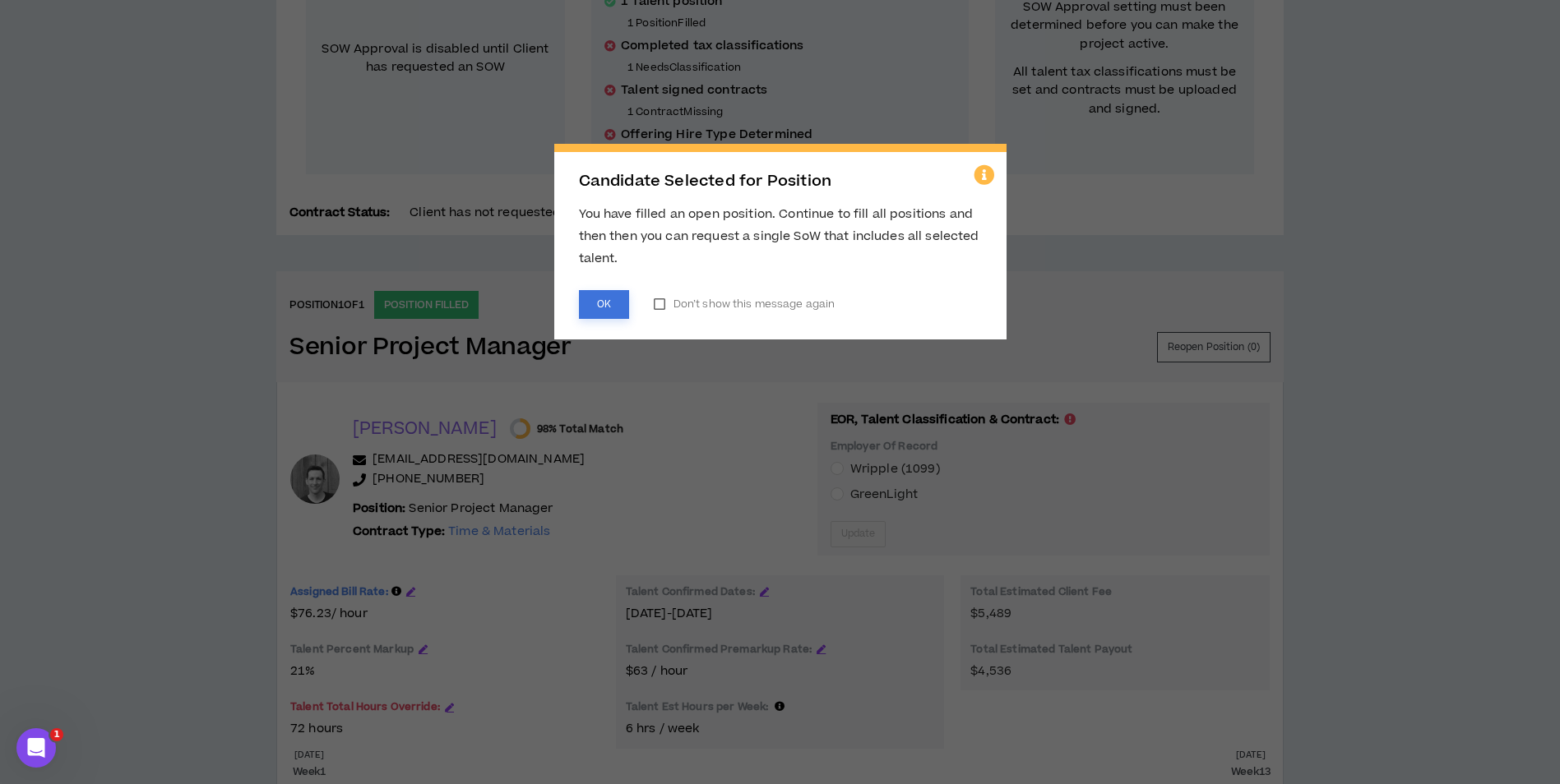
click at [588, 306] on button "OK" at bounding box center [603, 304] width 50 height 28
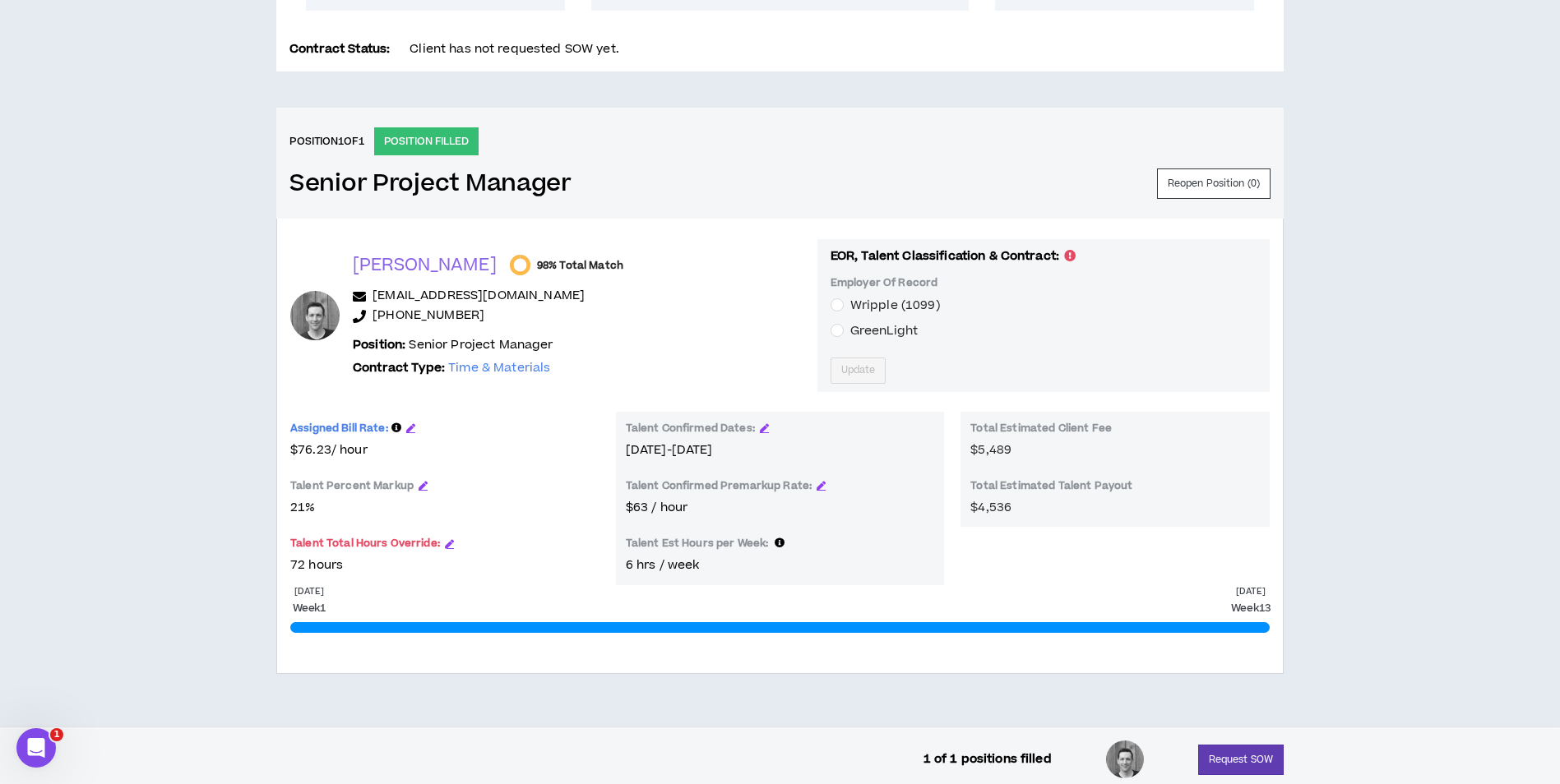
scroll to position [573, 0]
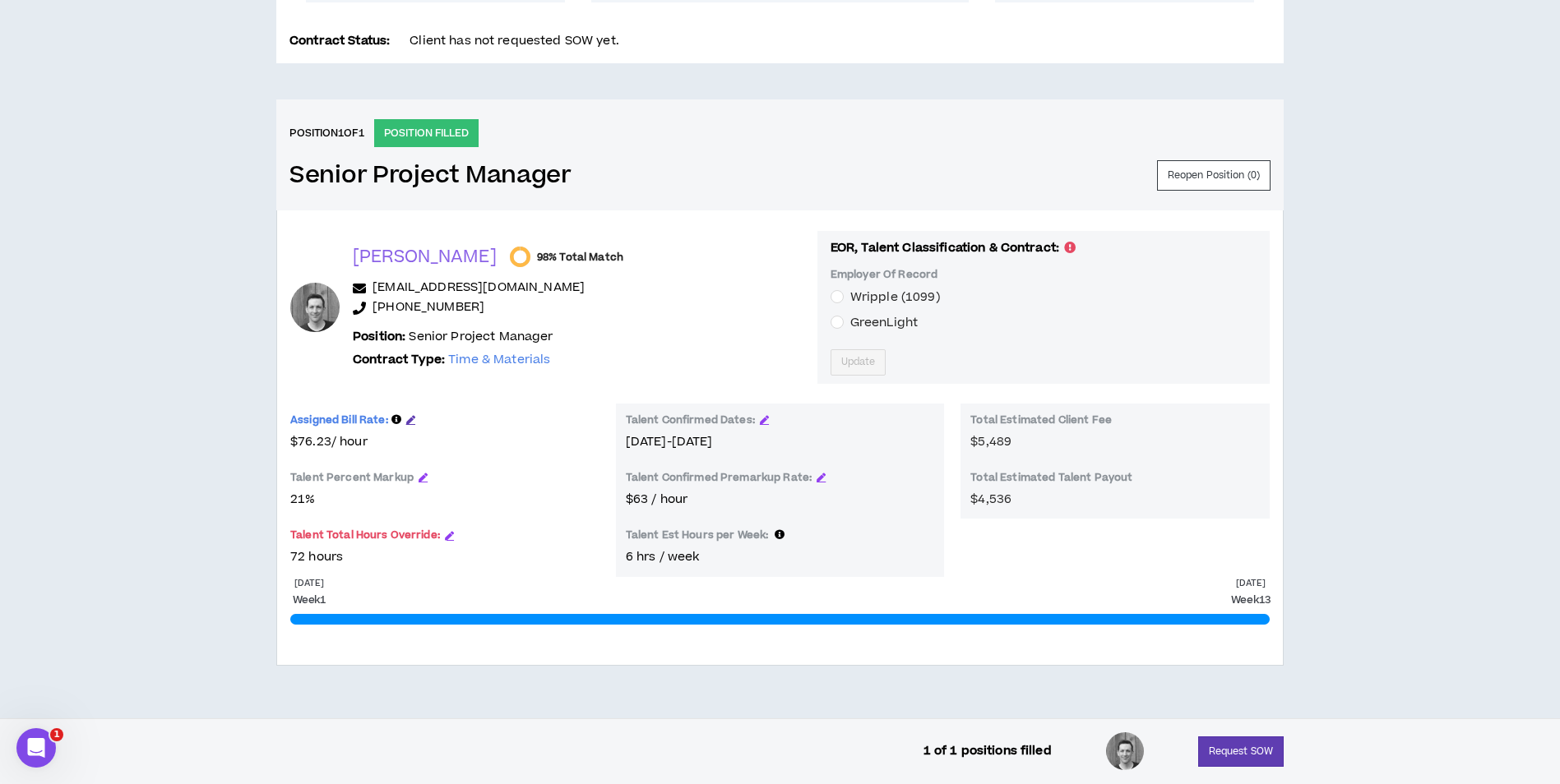
click at [408, 416] on icon "button" at bounding box center [410, 418] width 9 height 9
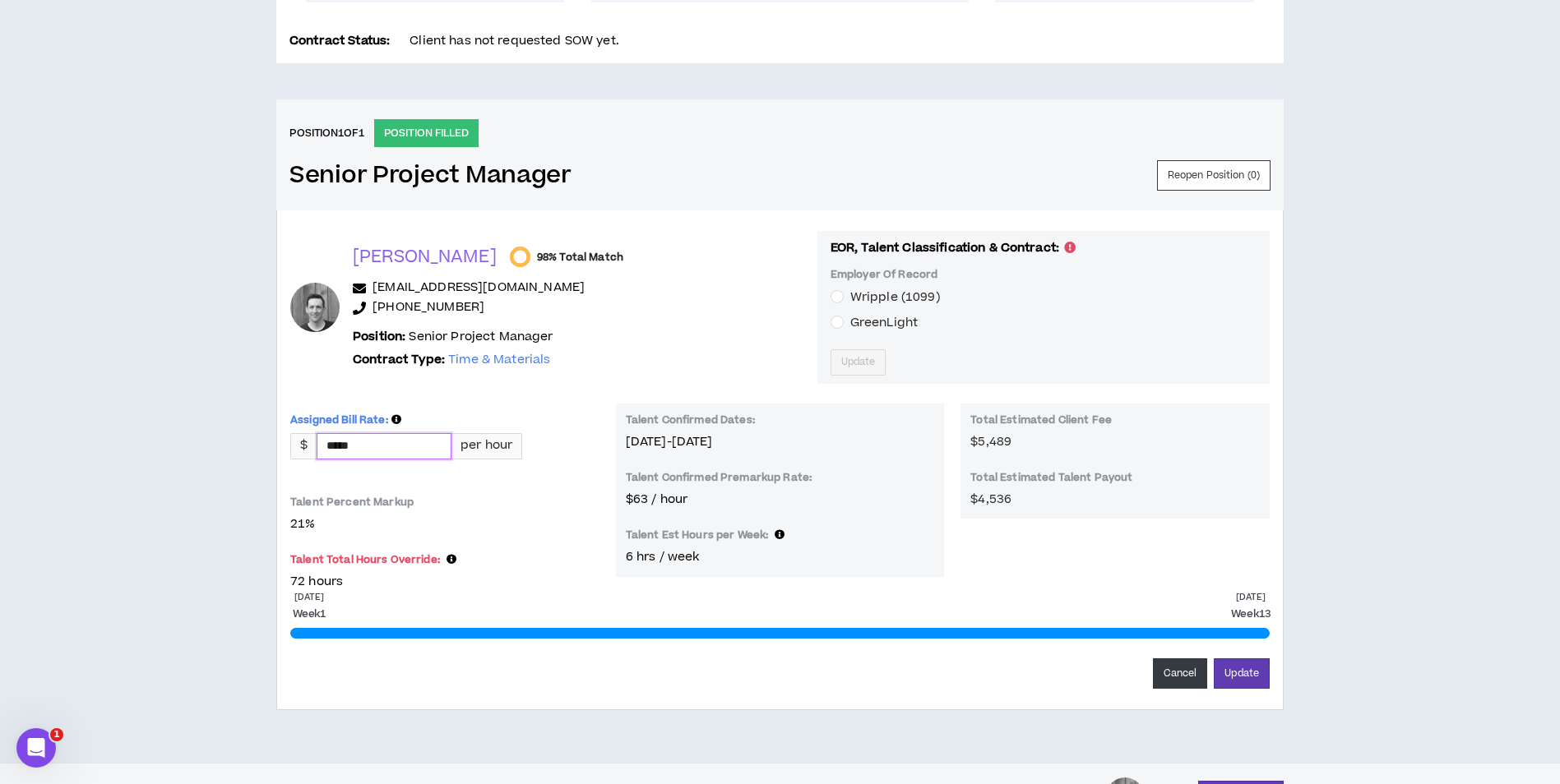
click at [406, 451] on input "*****" at bounding box center [384, 446] width 133 height 24
type input "*****"
click at [583, 537] on div "Assigned Bill Rate: $ ***** per hour Talent Percent Markup 21 % 19.05 % Talent …" at bounding box center [444, 498] width 309 height 188
click at [1252, 666] on button "Update" at bounding box center [1241, 673] width 56 height 30
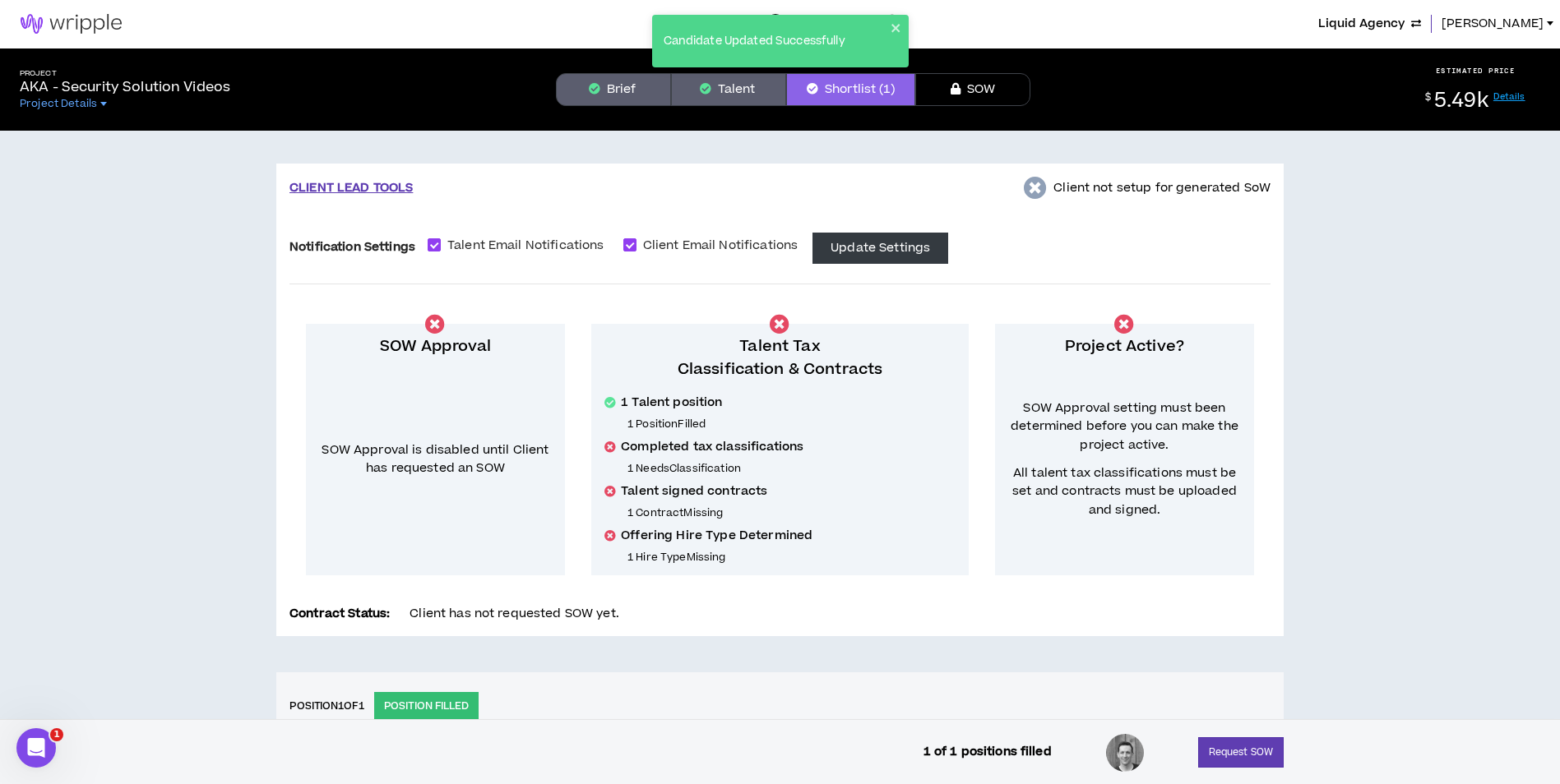
scroll to position [0, 0]
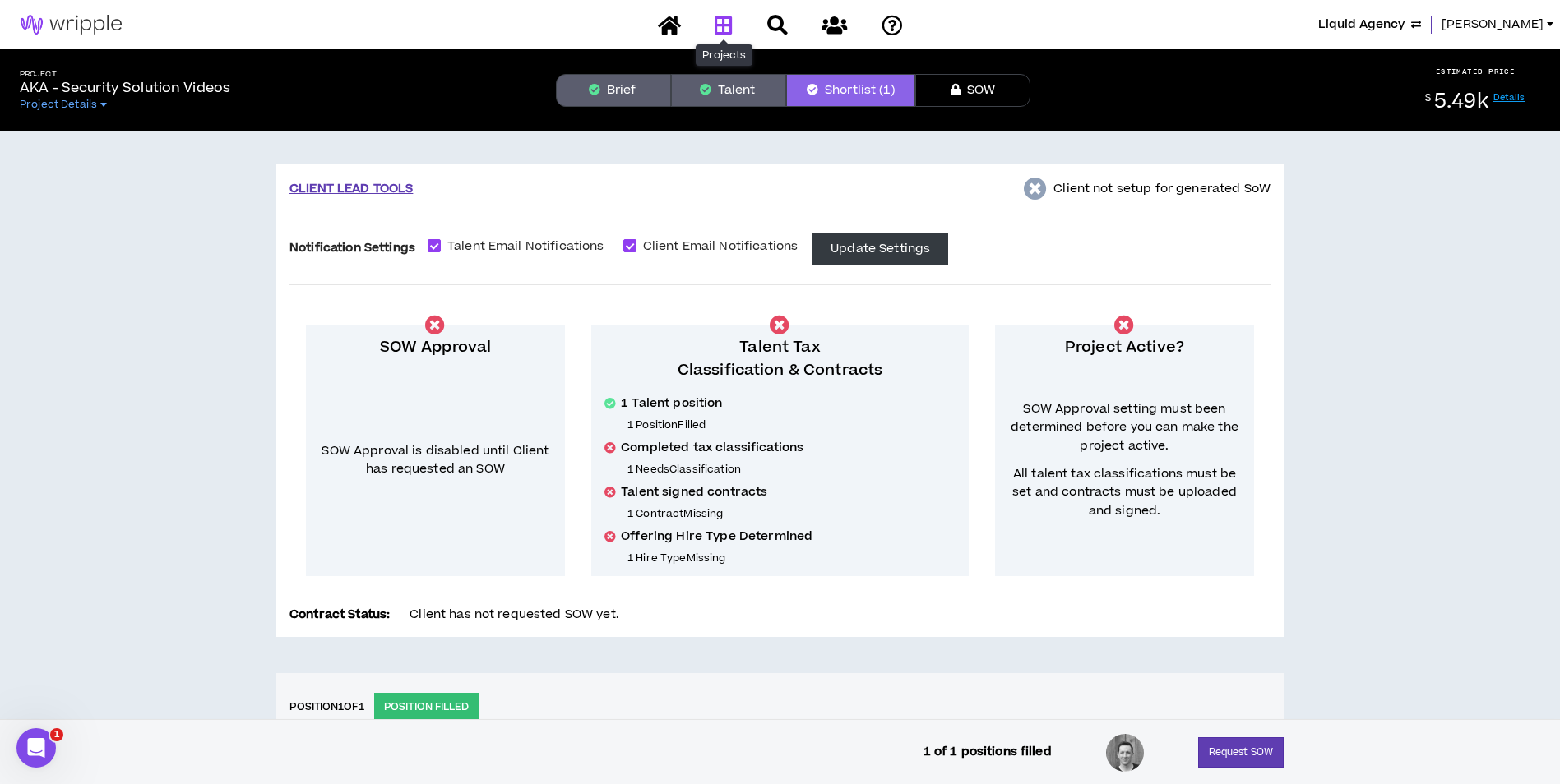
click at [732, 31] on icon at bounding box center [724, 24] width 18 height 21
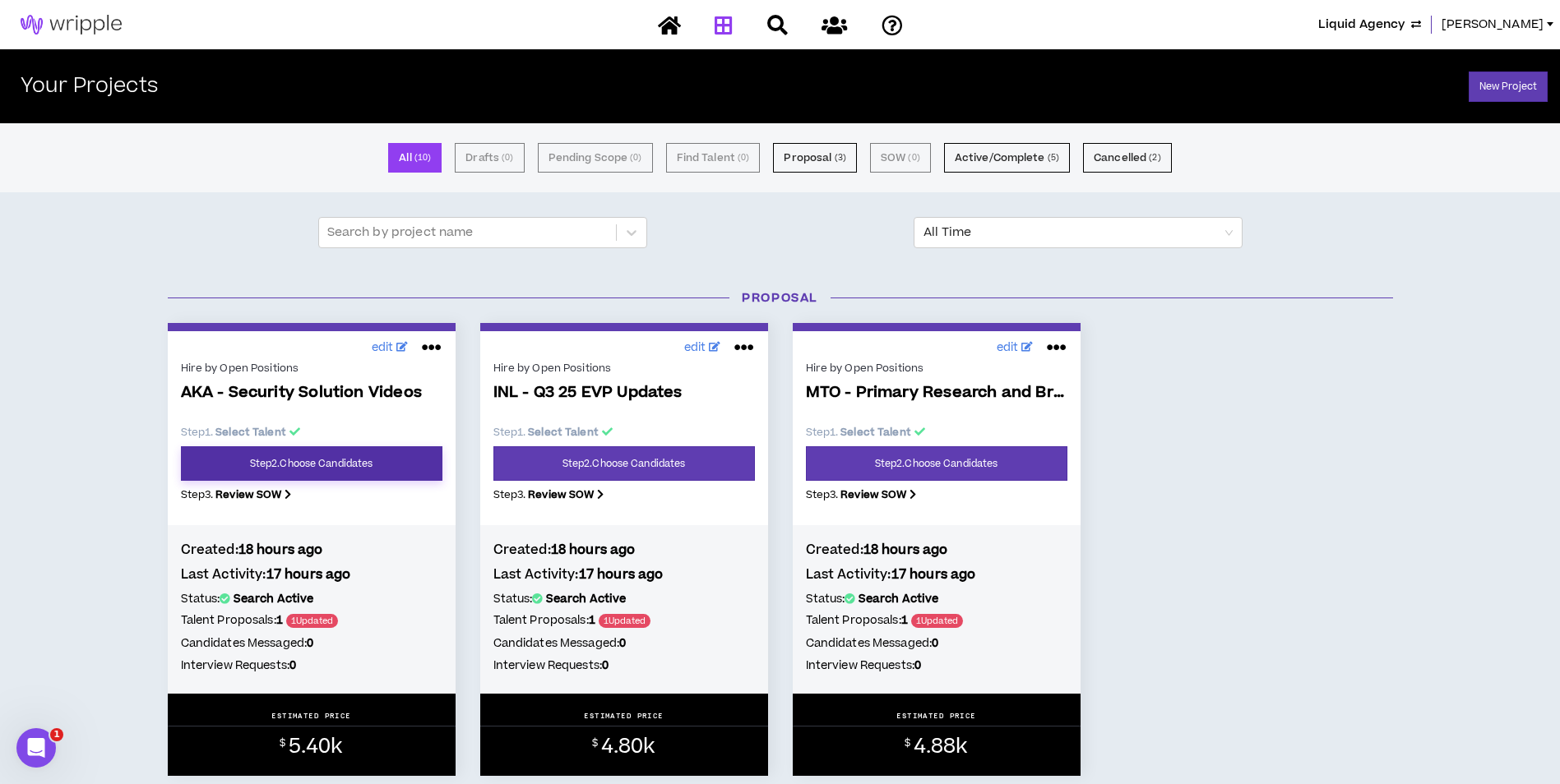
click at [359, 451] on link "Step 2 . Choose Candidates" at bounding box center [311, 463] width 262 height 34
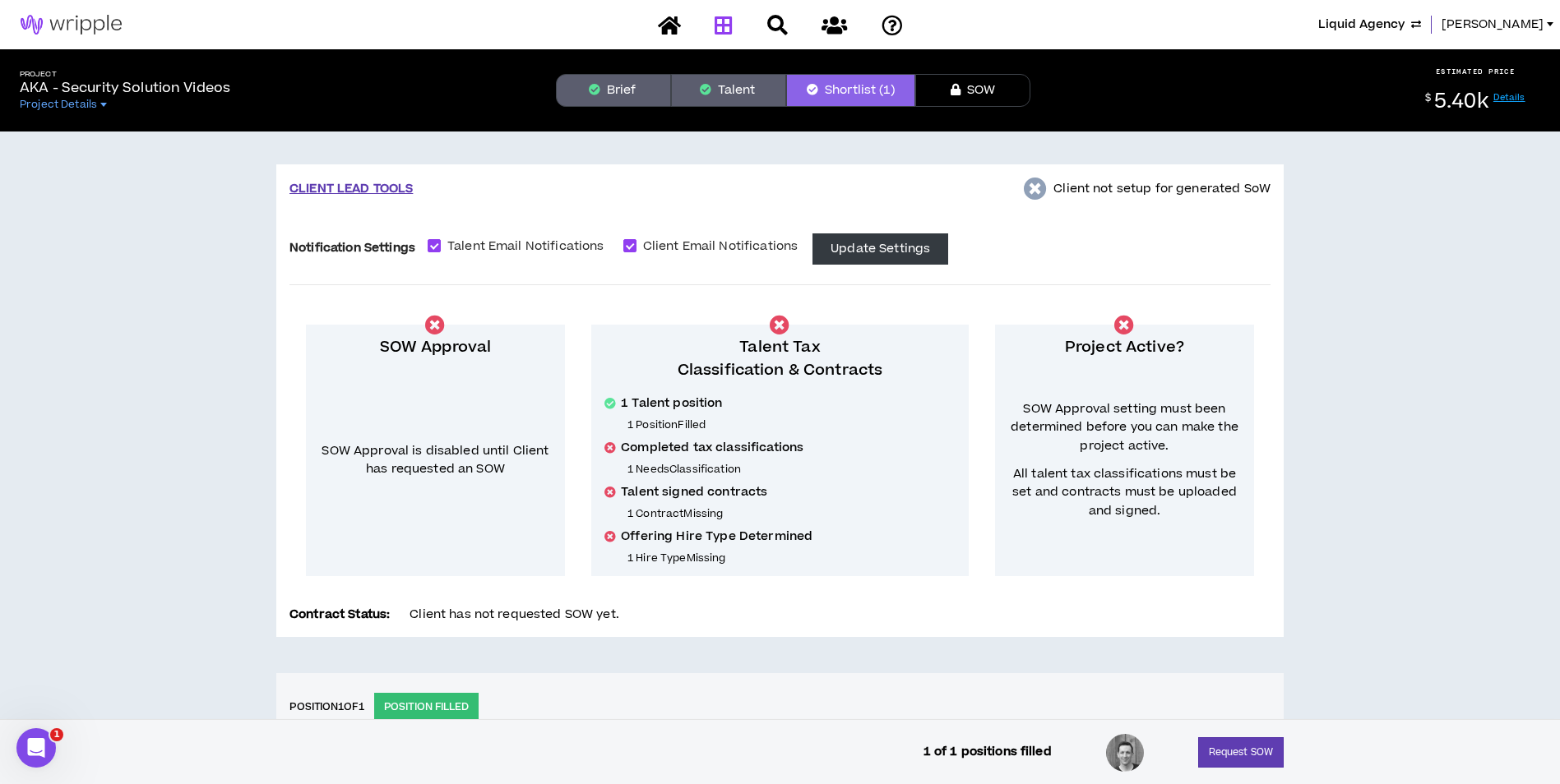
click at [716, 24] on icon at bounding box center [724, 24] width 18 height 21
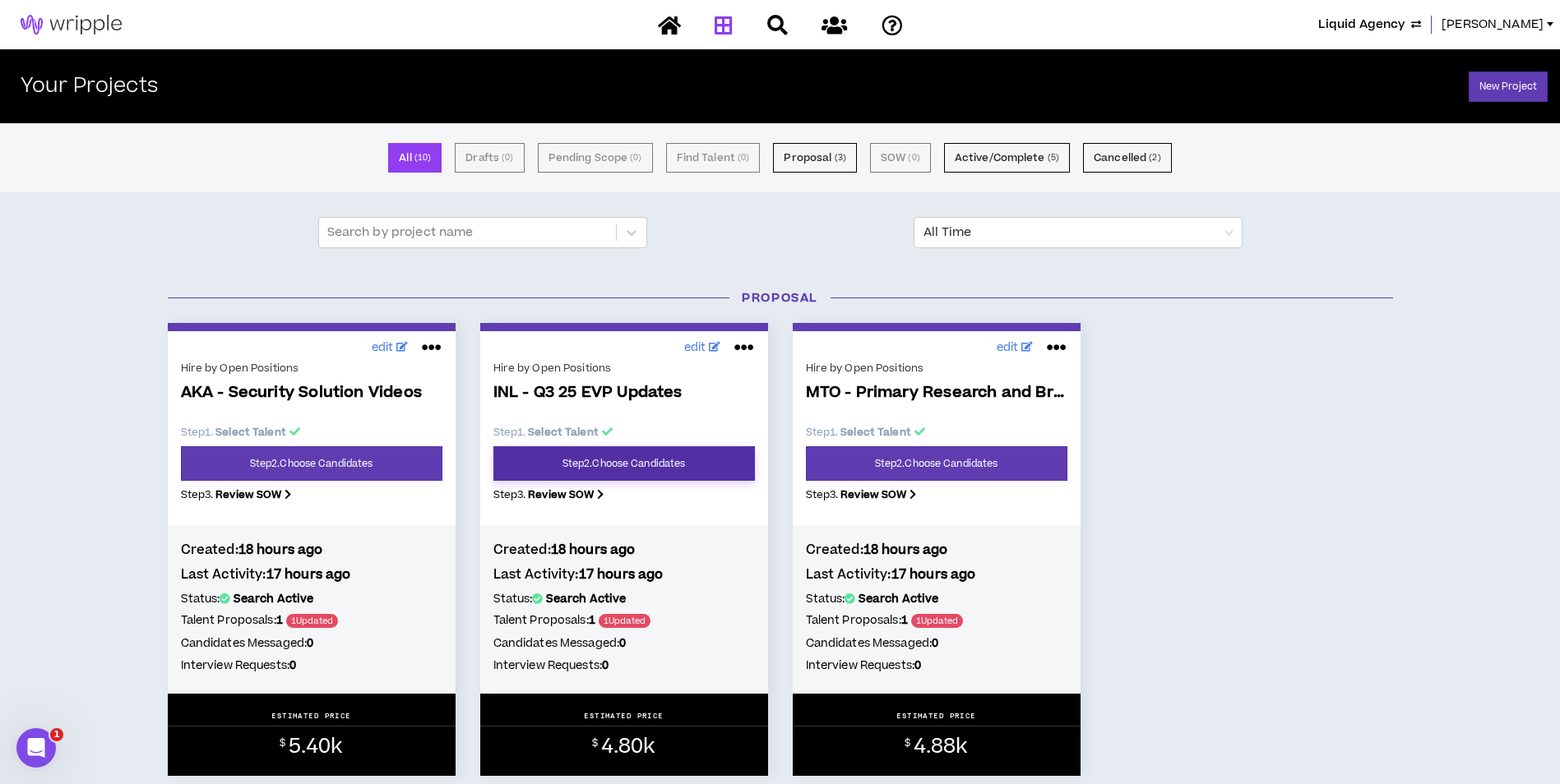
click at [654, 468] on link "Step 2 . Choose Candidates" at bounding box center [624, 463] width 262 height 34
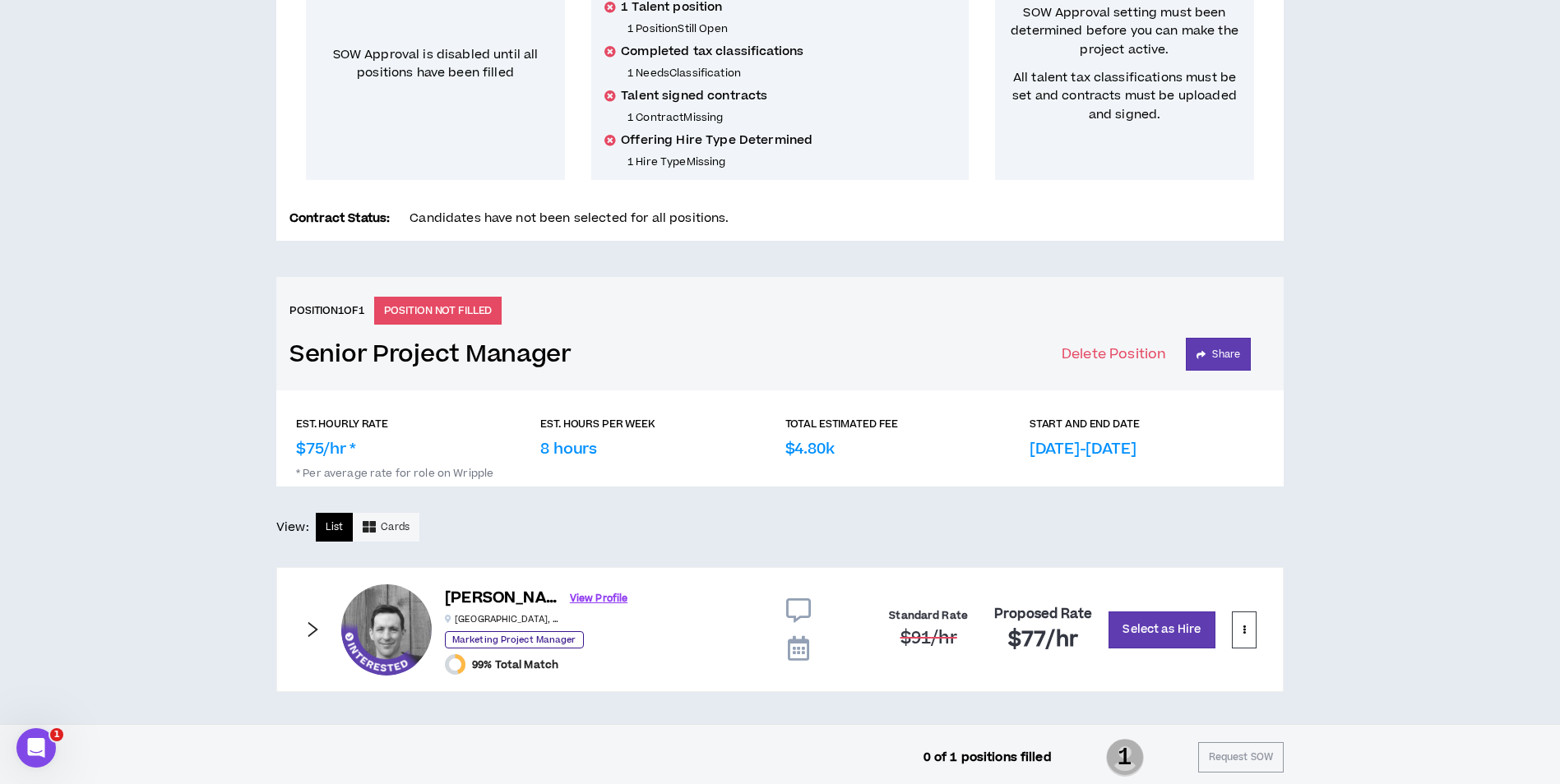
scroll to position [402, 0]
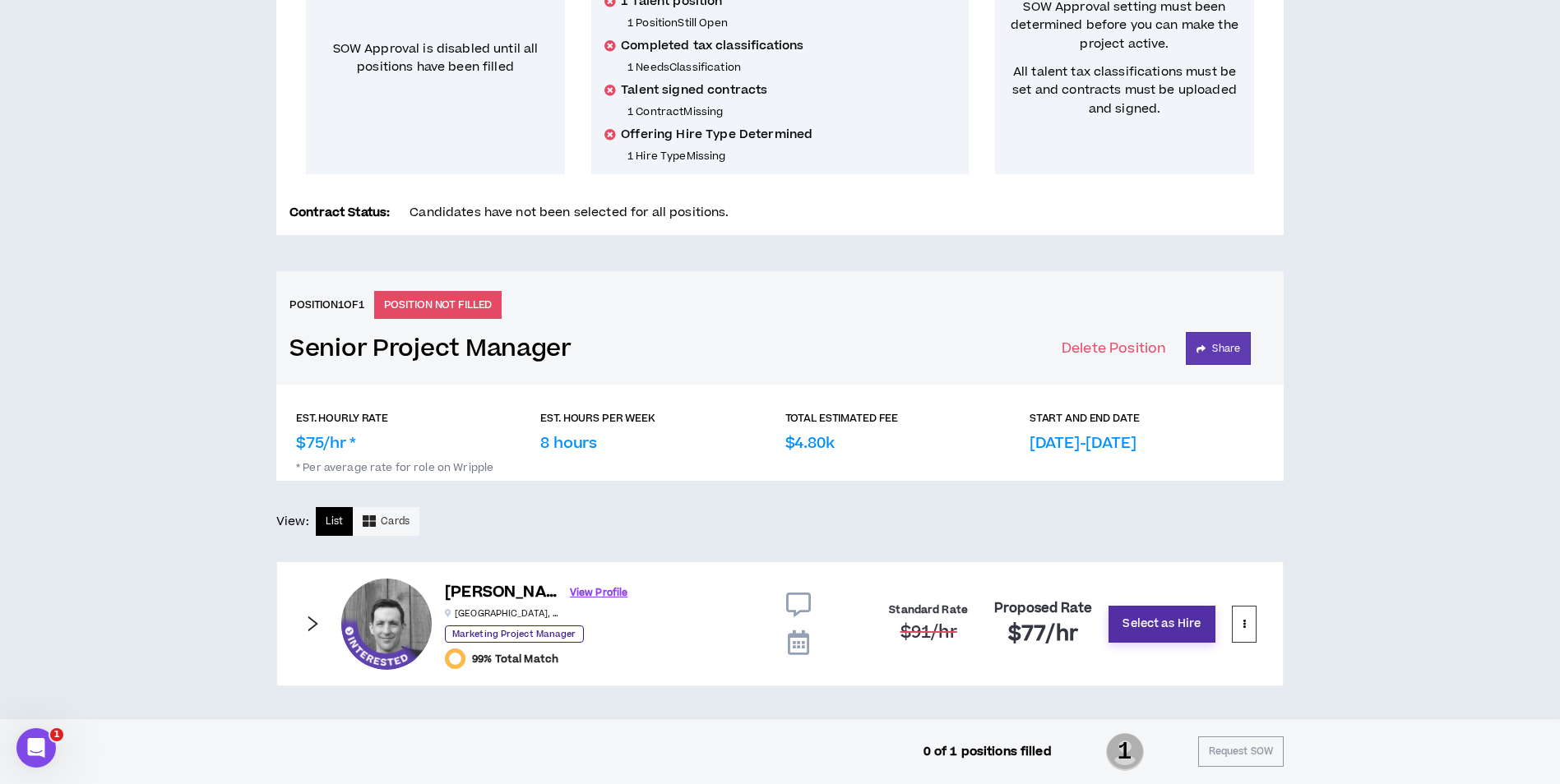
click at [1143, 619] on button "Select as Hire" at bounding box center [1161, 624] width 107 height 37
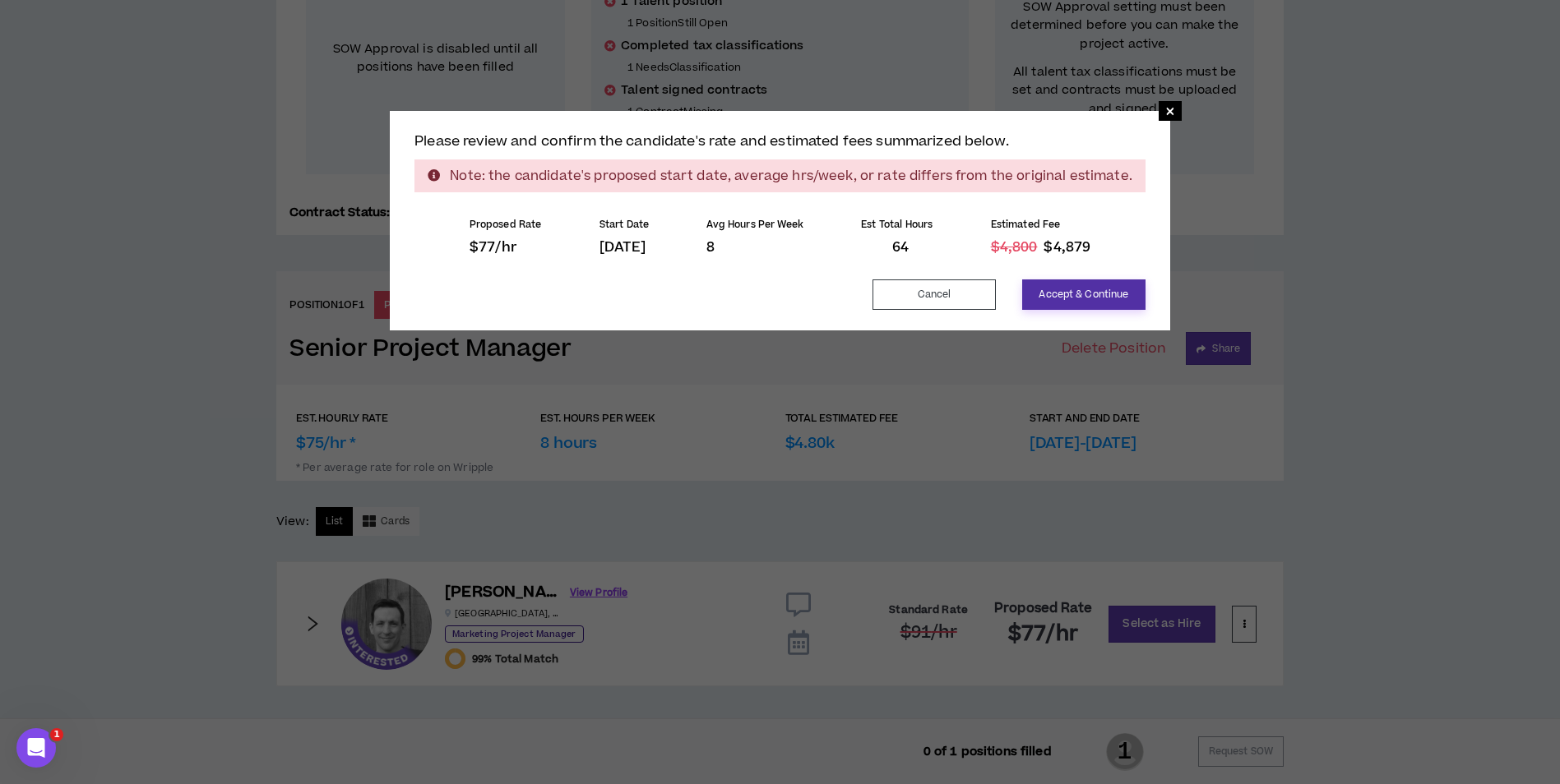
click at [1093, 301] on button "Accept & Continue" at bounding box center [1083, 294] width 124 height 30
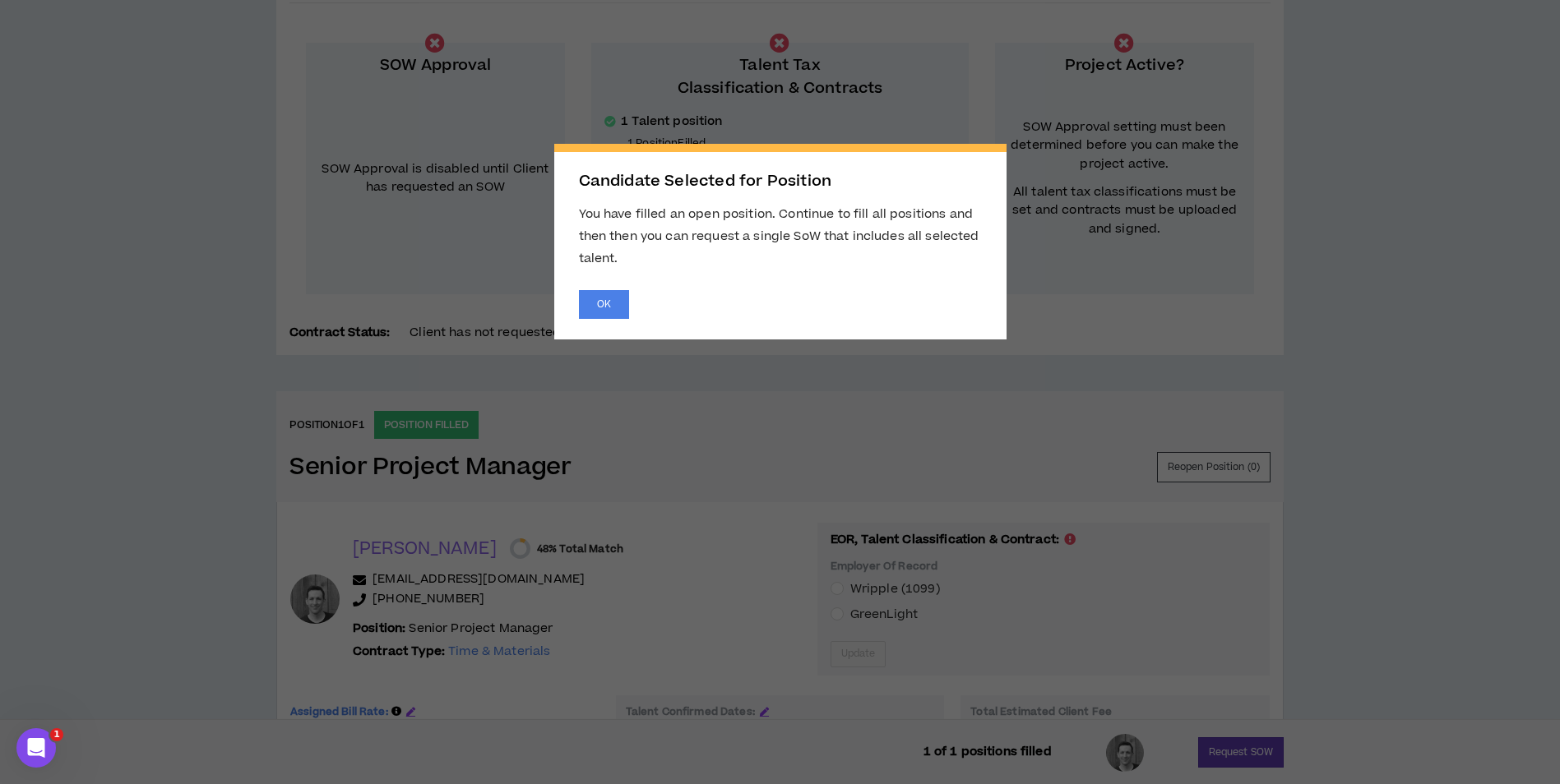
scroll to position [0, 0]
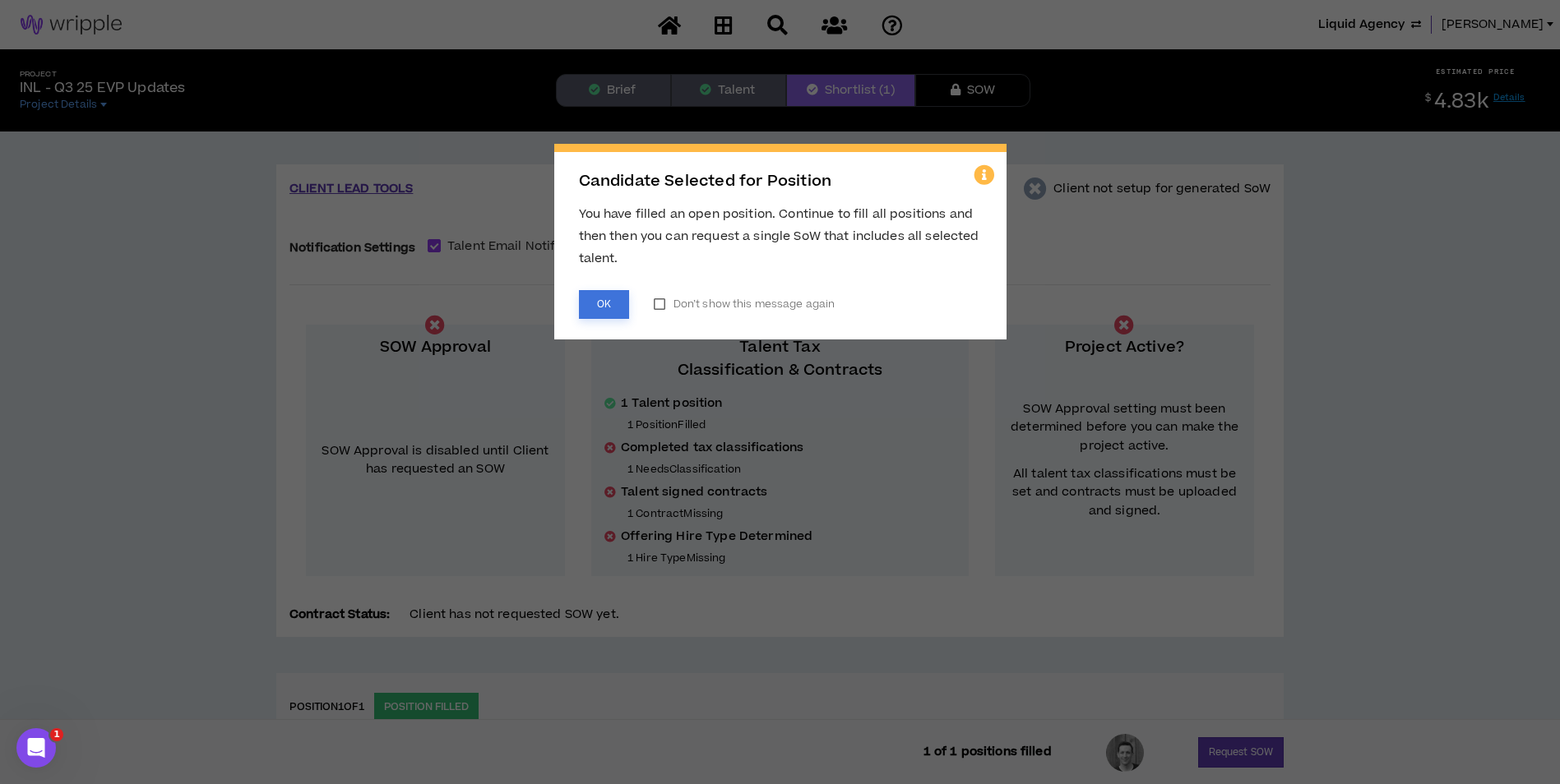
click at [624, 303] on button "OK" at bounding box center [603, 304] width 50 height 28
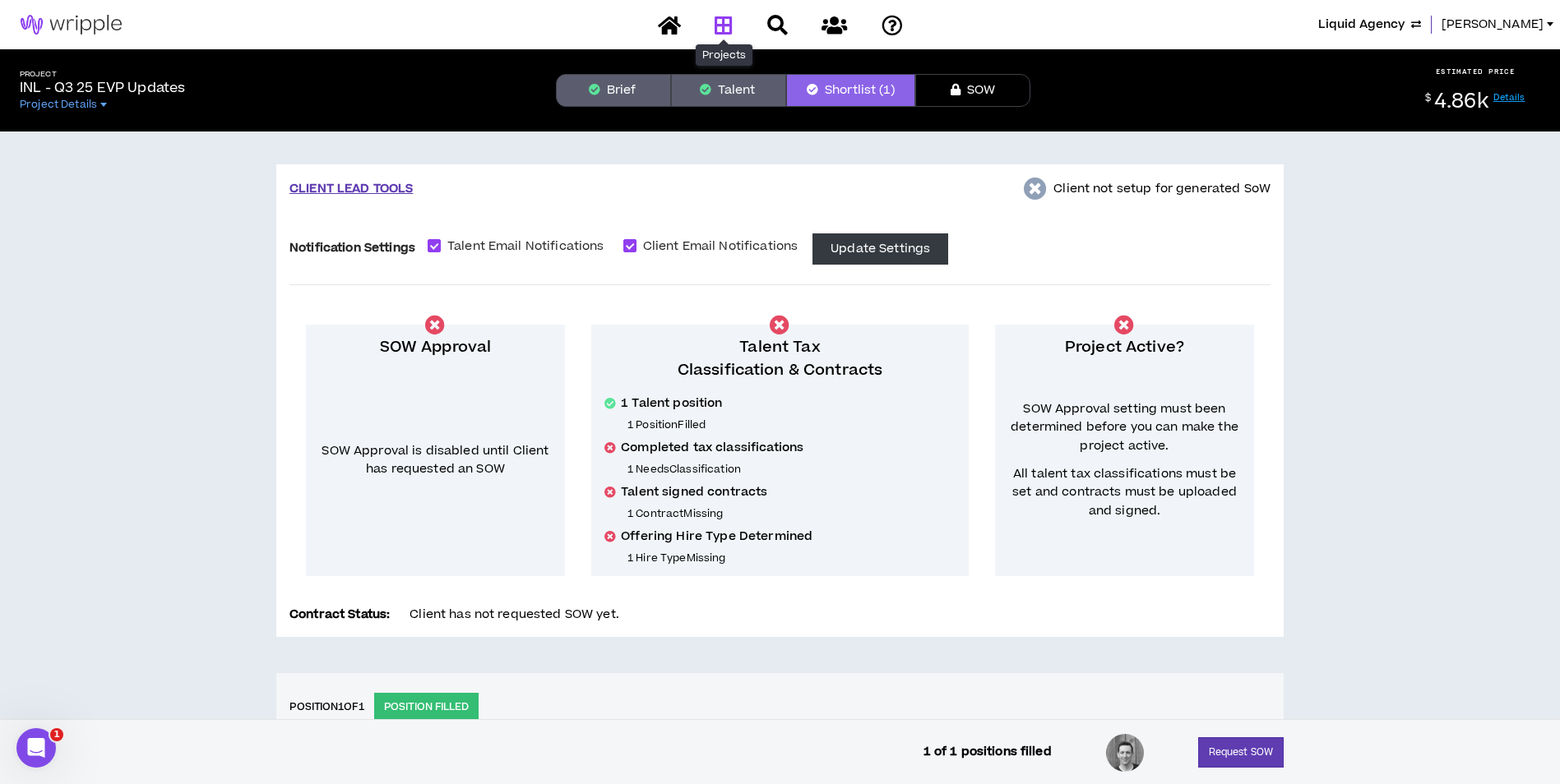
click at [716, 27] on icon at bounding box center [724, 24] width 18 height 21
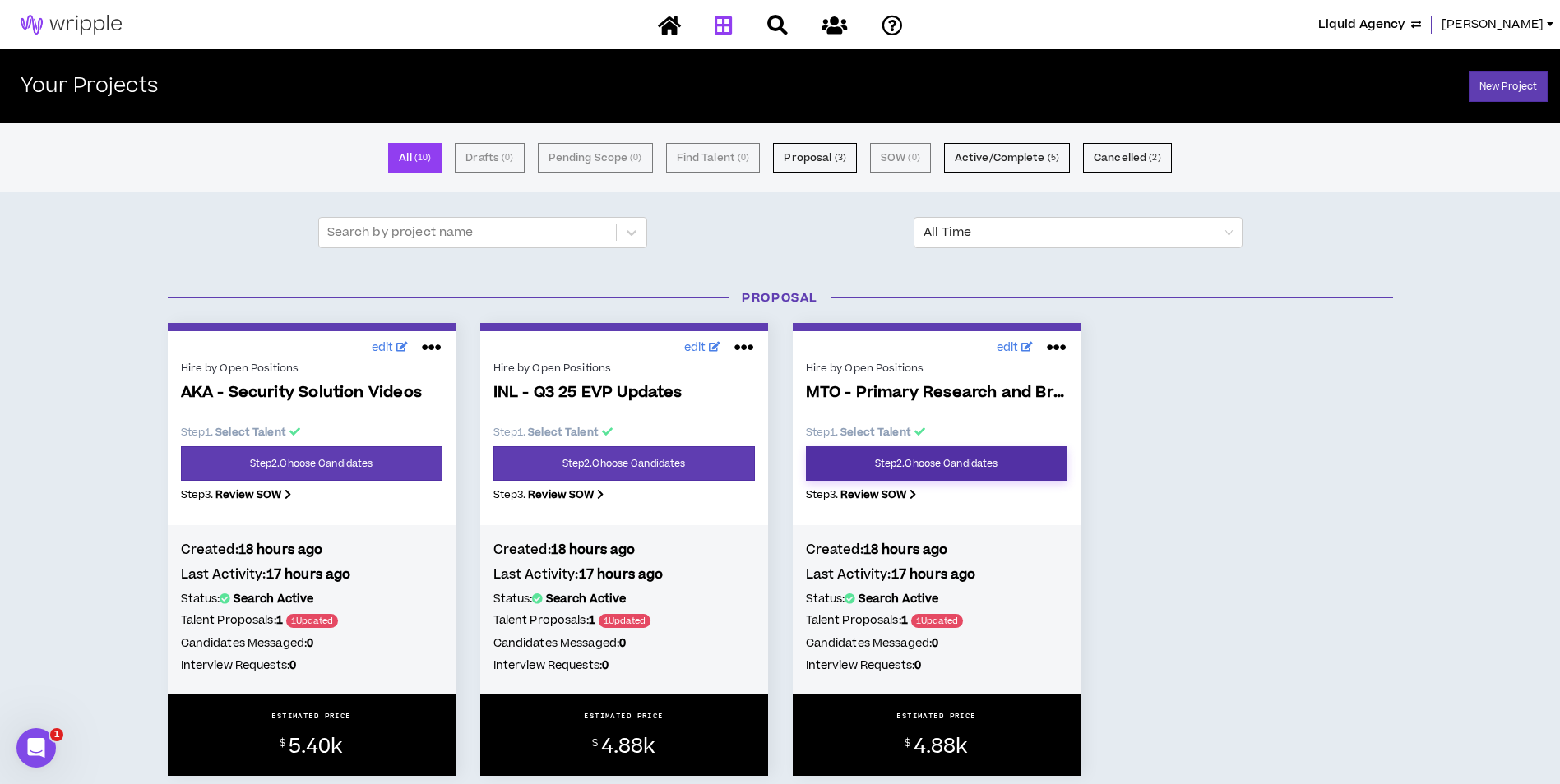
click at [917, 461] on link "Step 2 . Choose Candidates" at bounding box center [936, 463] width 262 height 34
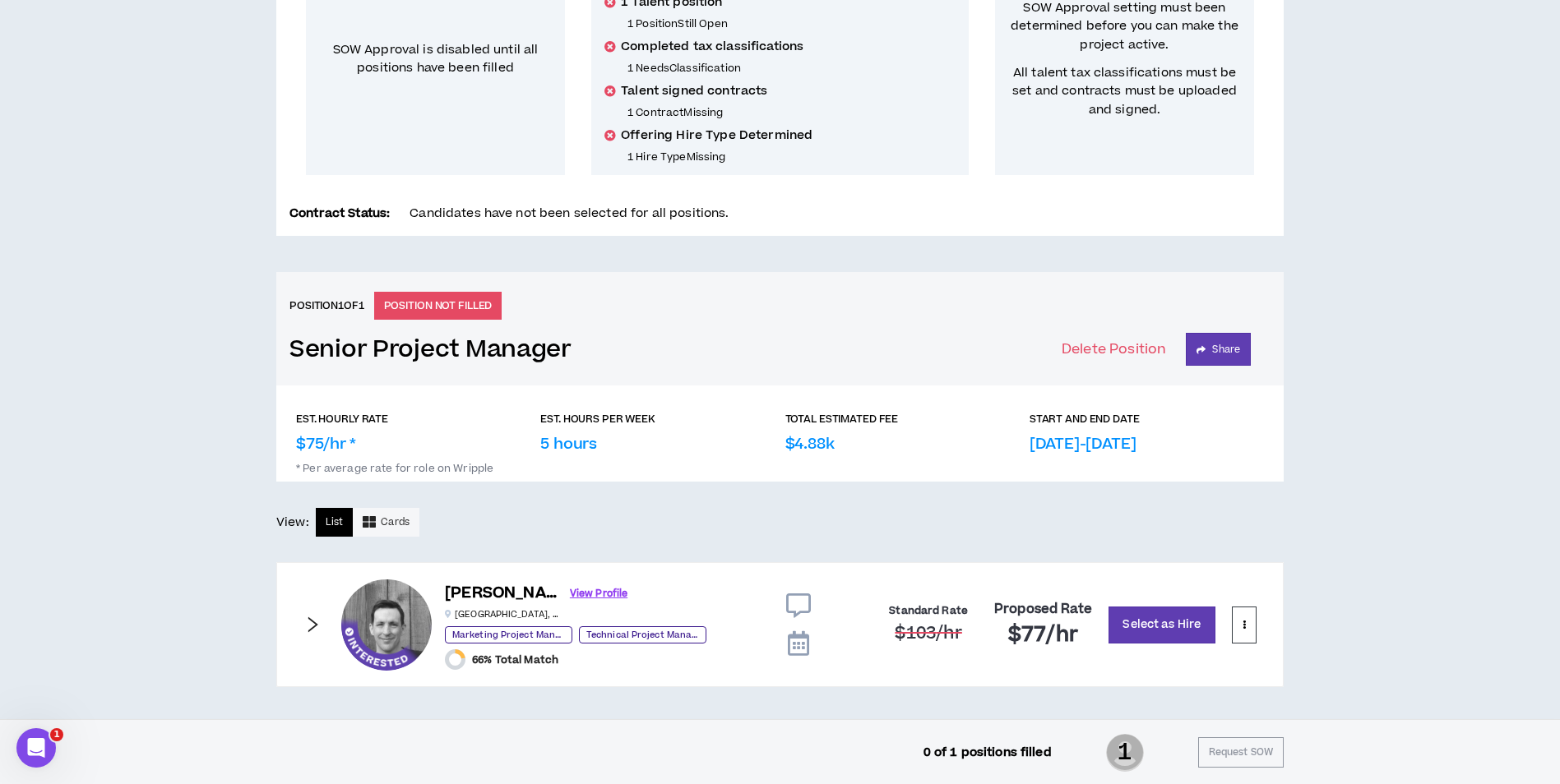
scroll to position [402, 0]
click at [1158, 631] on button "Select as Hire" at bounding box center [1161, 624] width 107 height 37
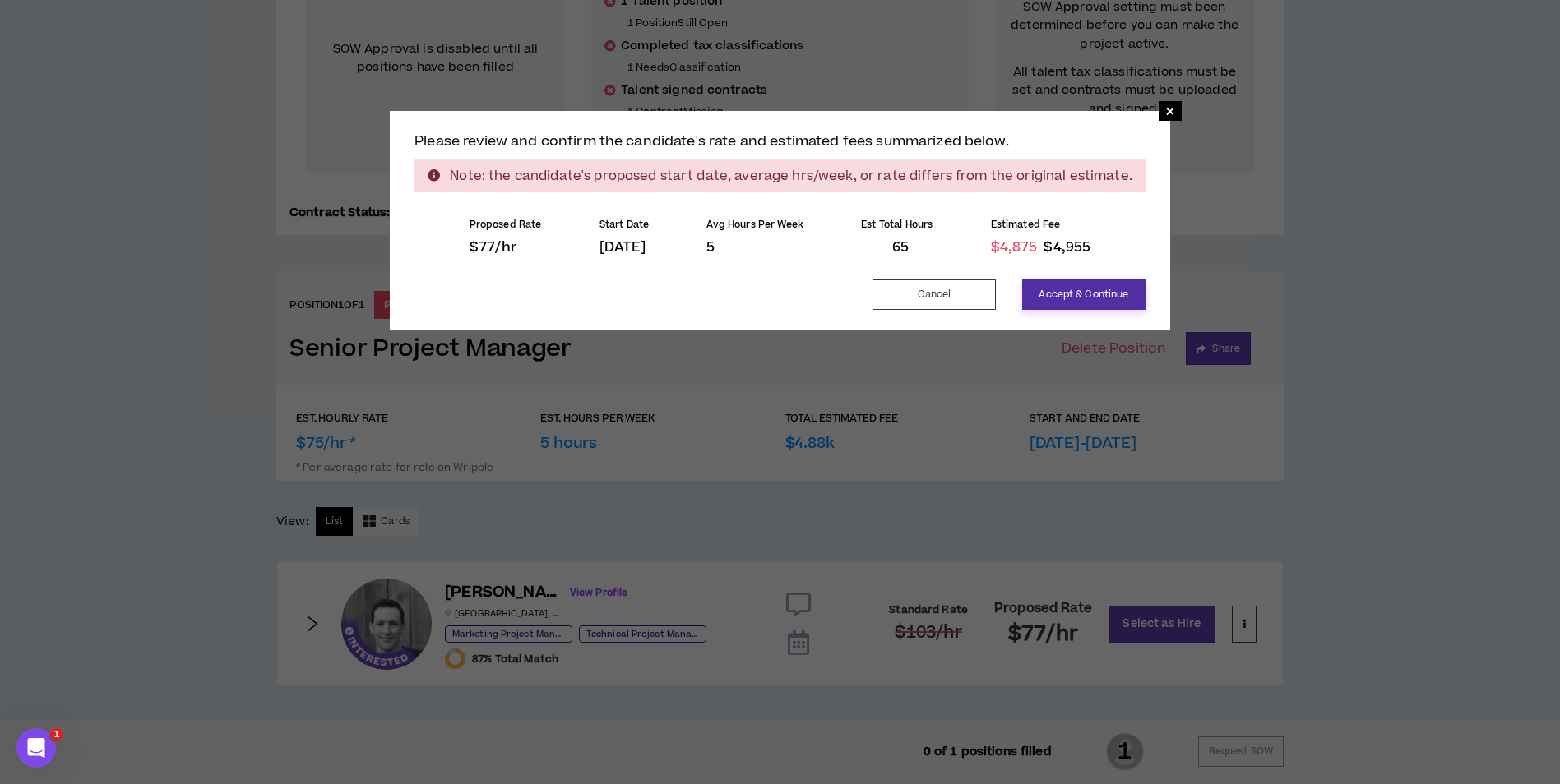
click at [1113, 290] on button "Accept & Continue" at bounding box center [1083, 294] width 124 height 30
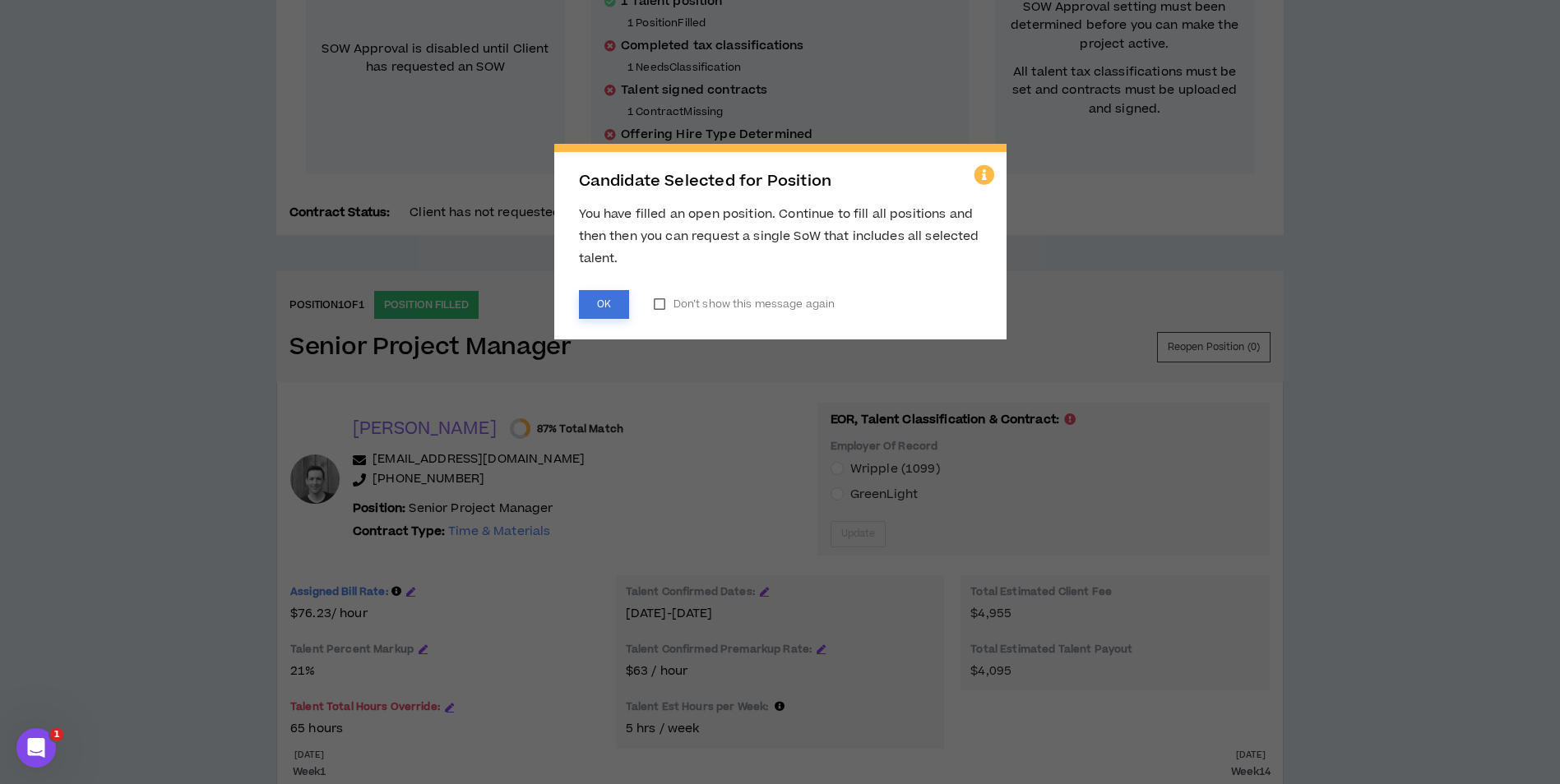
click at [594, 303] on button "OK" at bounding box center [603, 304] width 50 height 28
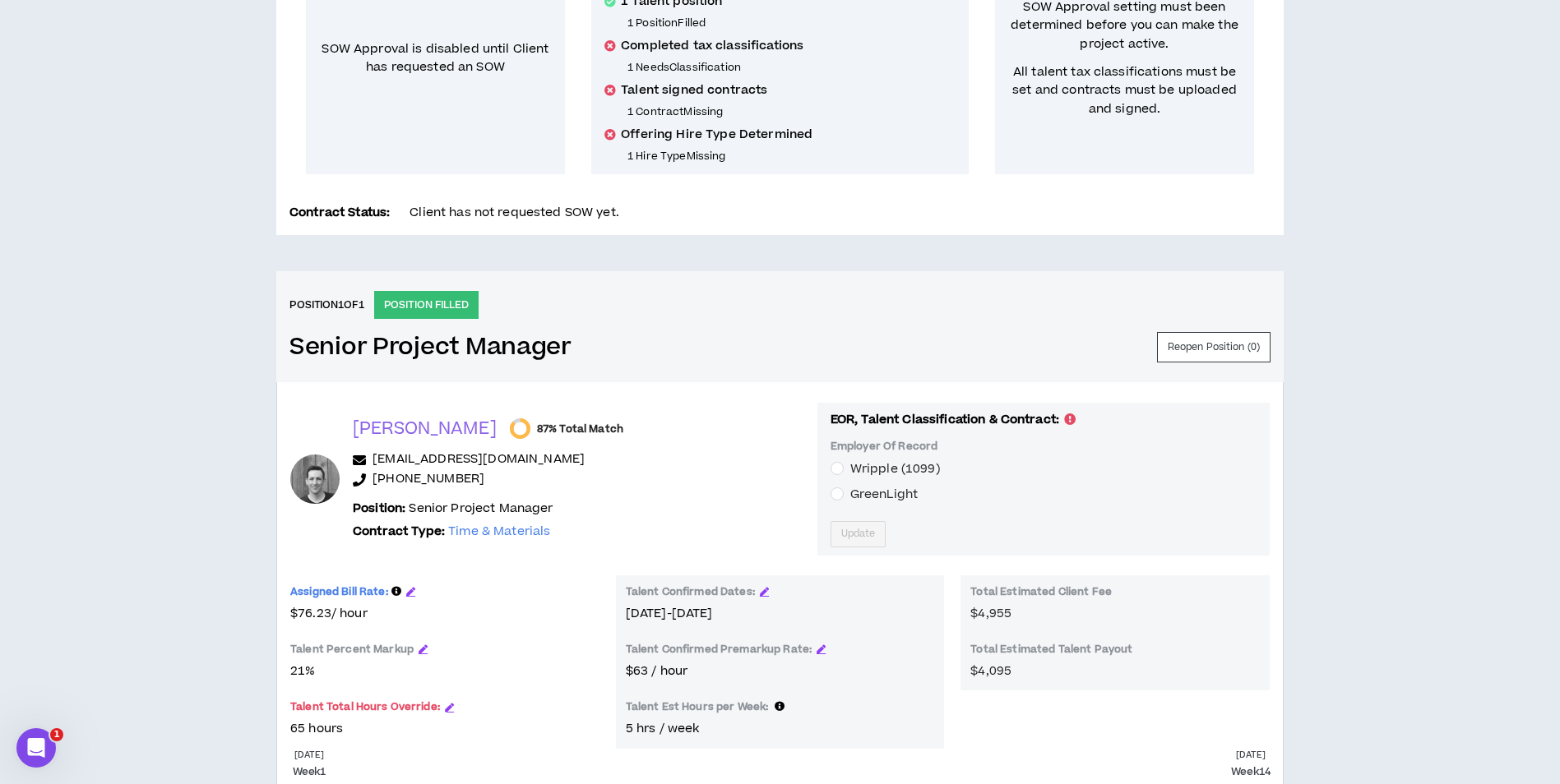
click at [418, 590] on div "Assigned Bill Rate:" at bounding box center [444, 595] width 309 height 20
click at [414, 593] on icon "button" at bounding box center [410, 591] width 9 height 9
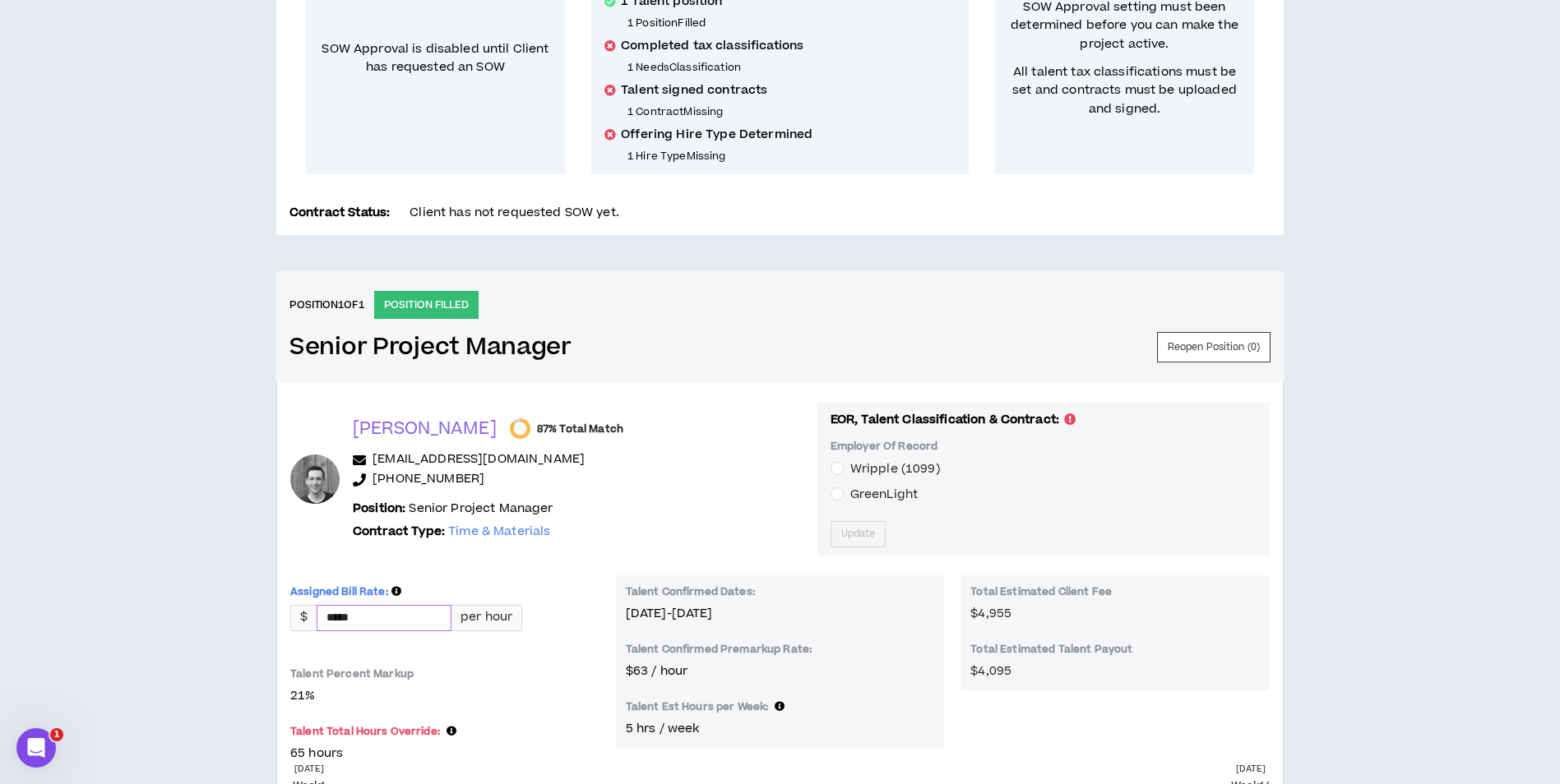
click at [384, 611] on input "*****" at bounding box center [384, 617] width 133 height 24
type input "*****"
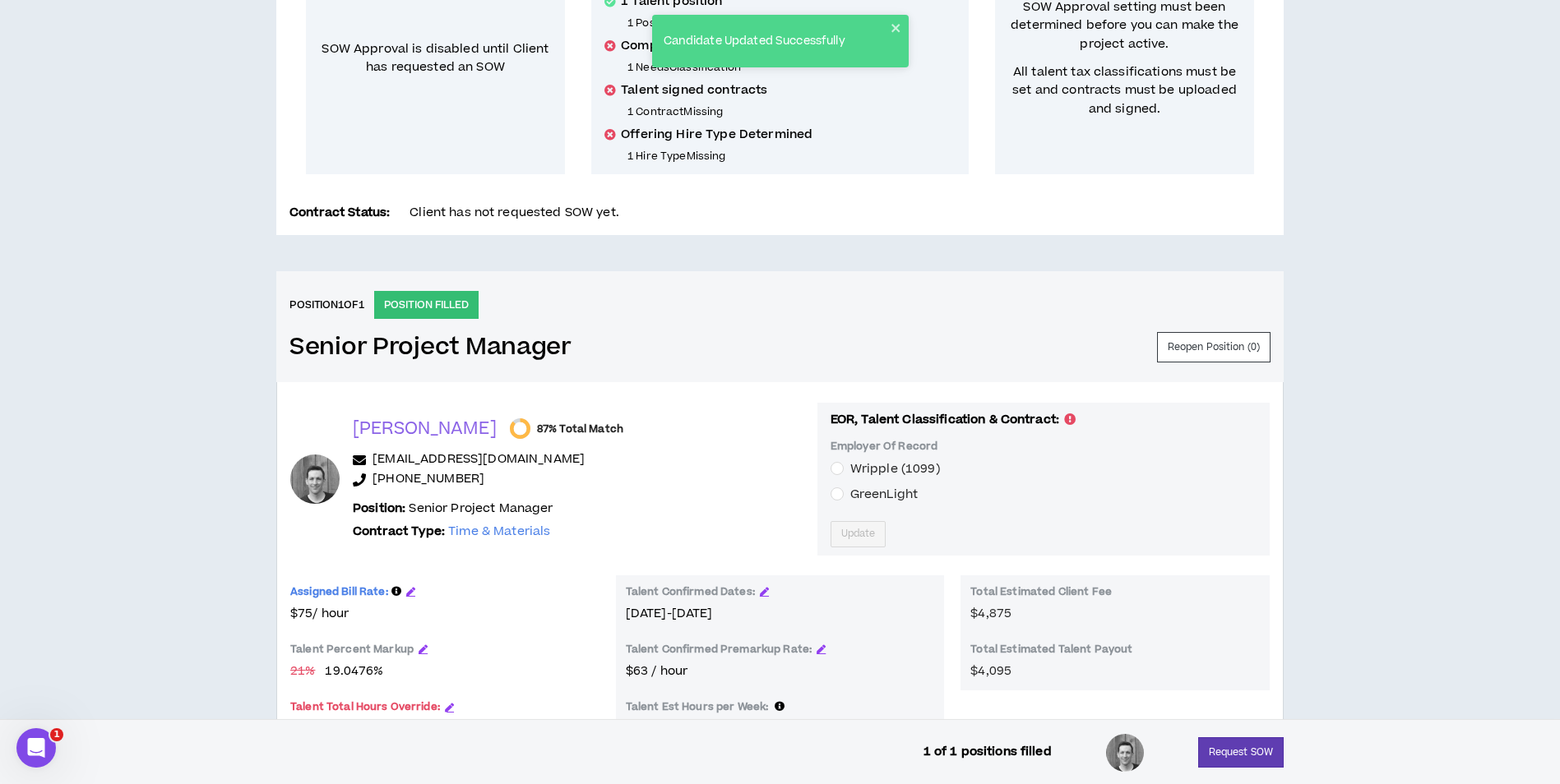
scroll to position [0, 0]
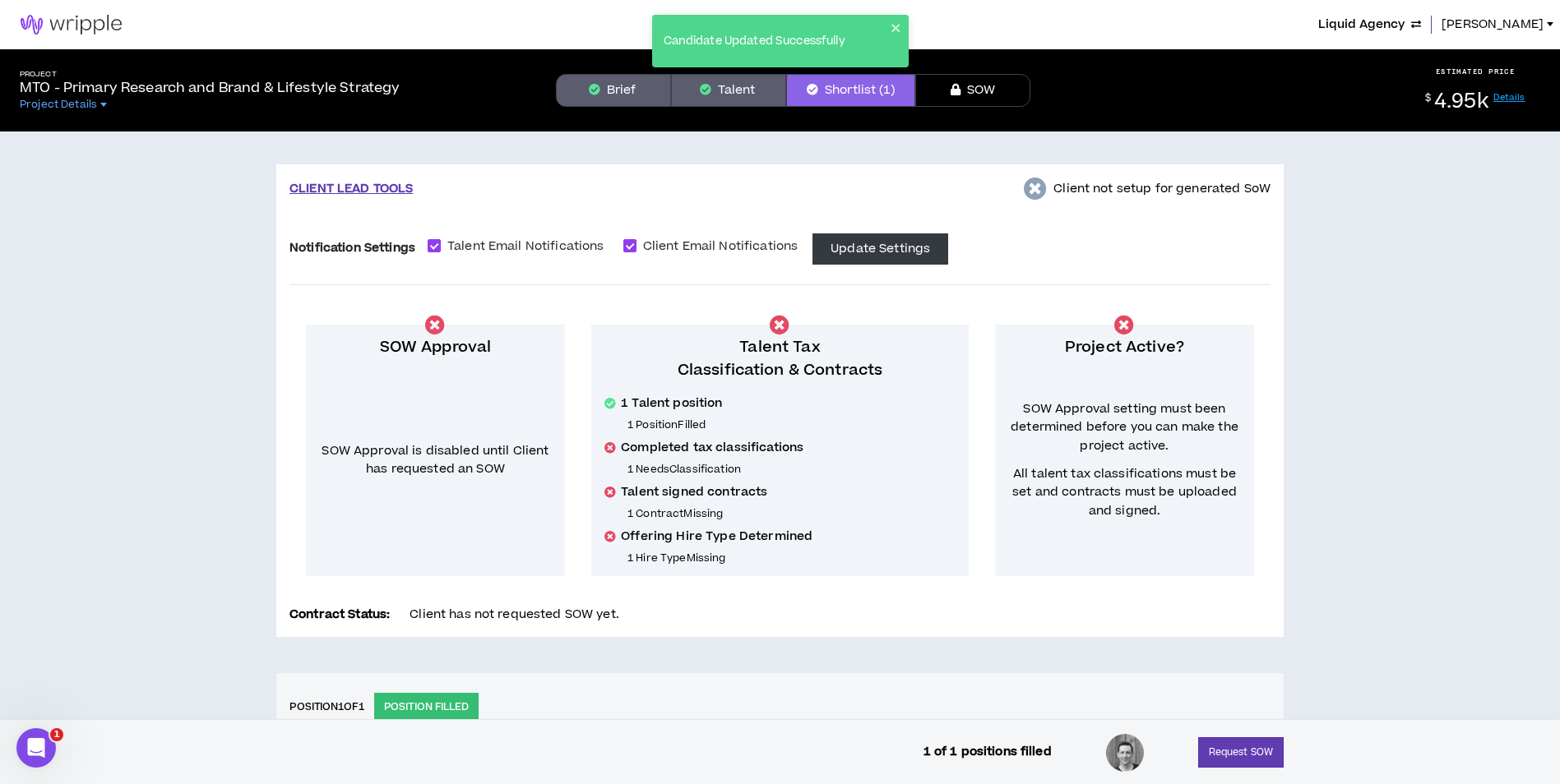
click at [905, 24] on div "Candidate Updated Successfully" at bounding box center [780, 41] width 257 height 53
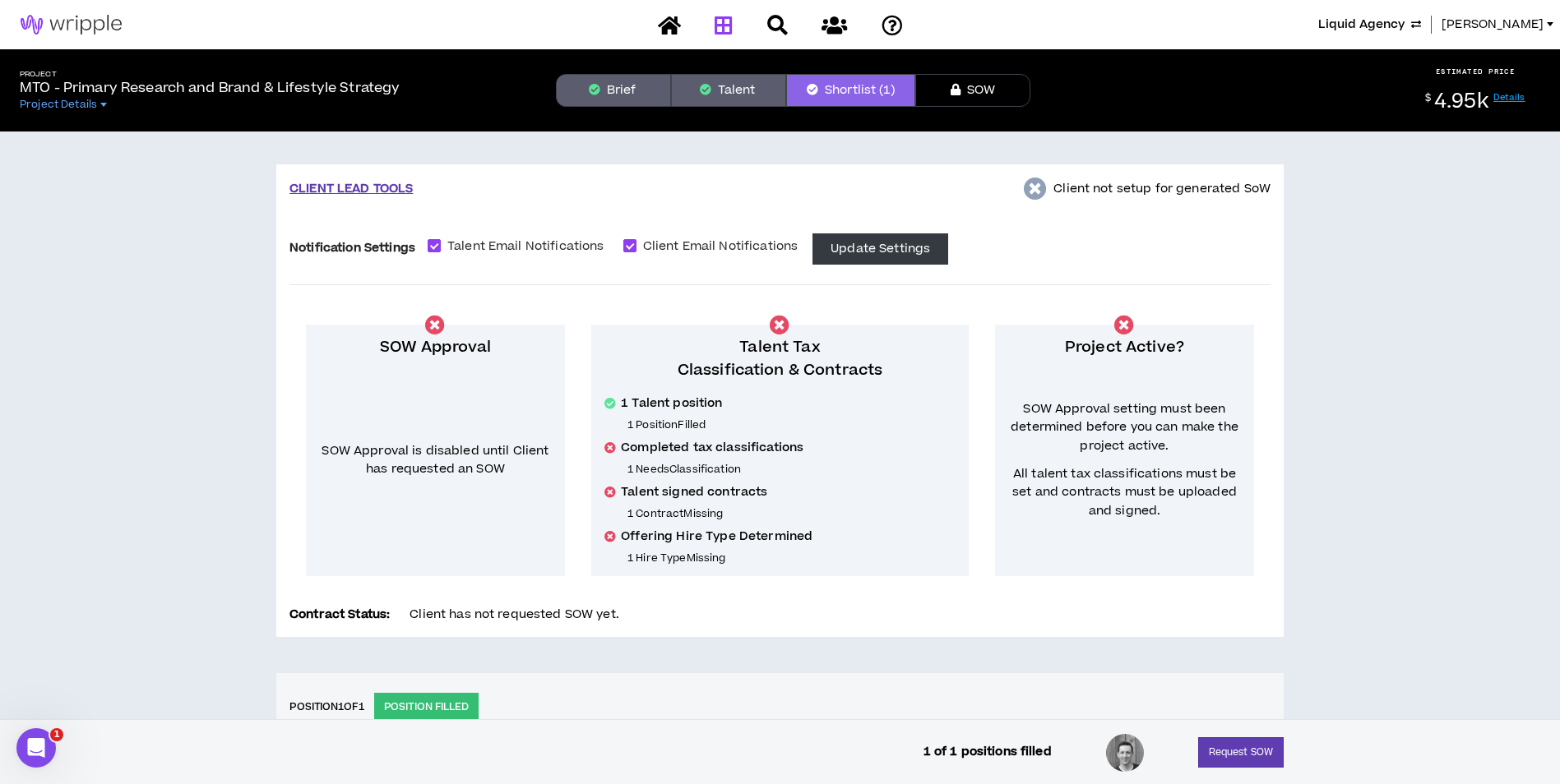
click at [733, 27] on link at bounding box center [724, 24] width 26 height 28
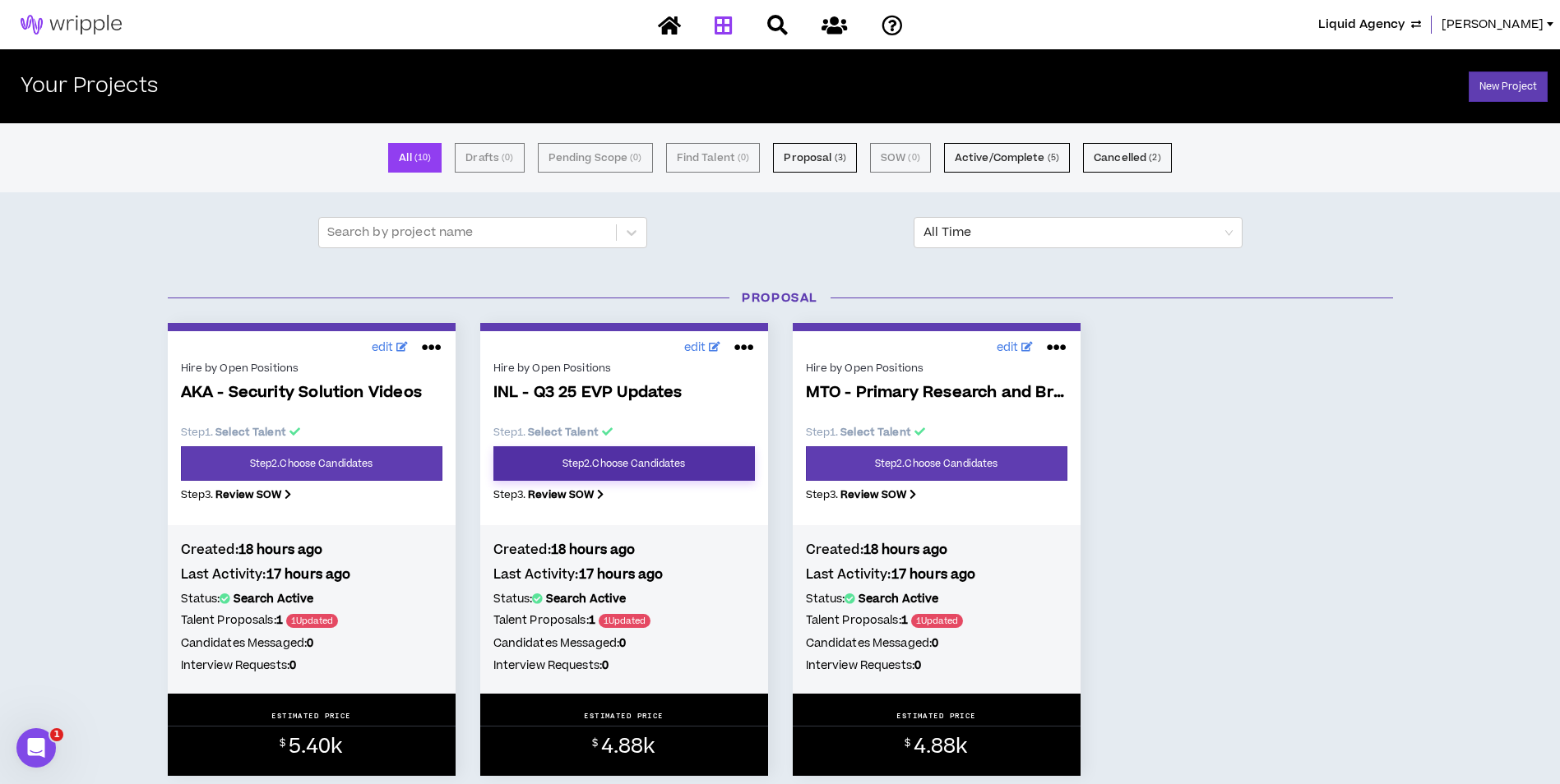
click at [677, 470] on link "Step 2 . Choose Candidates" at bounding box center [624, 463] width 262 height 34
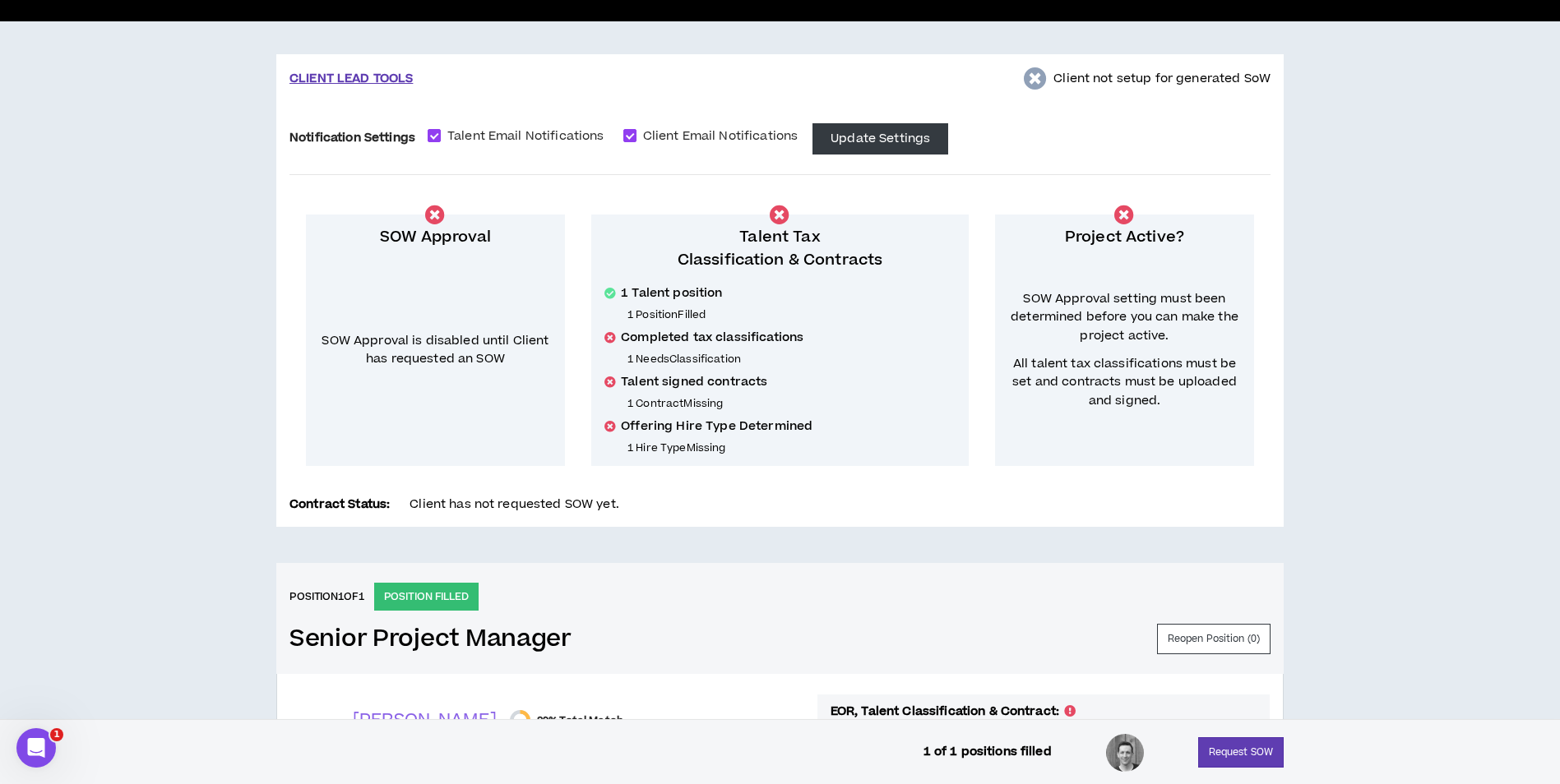
scroll to position [493, 0]
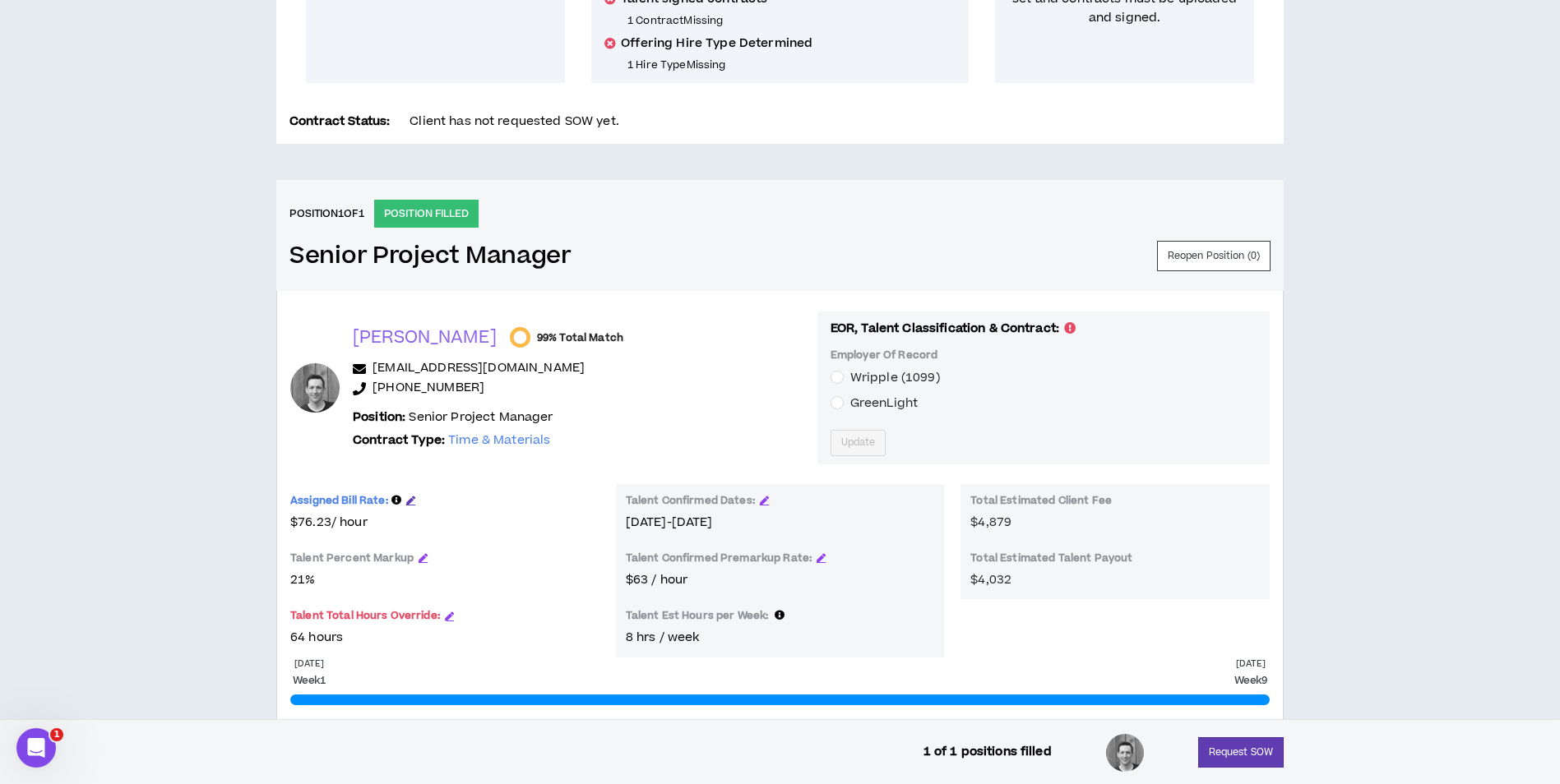
click at [412, 496] on icon "button" at bounding box center [410, 500] width 9 height 9
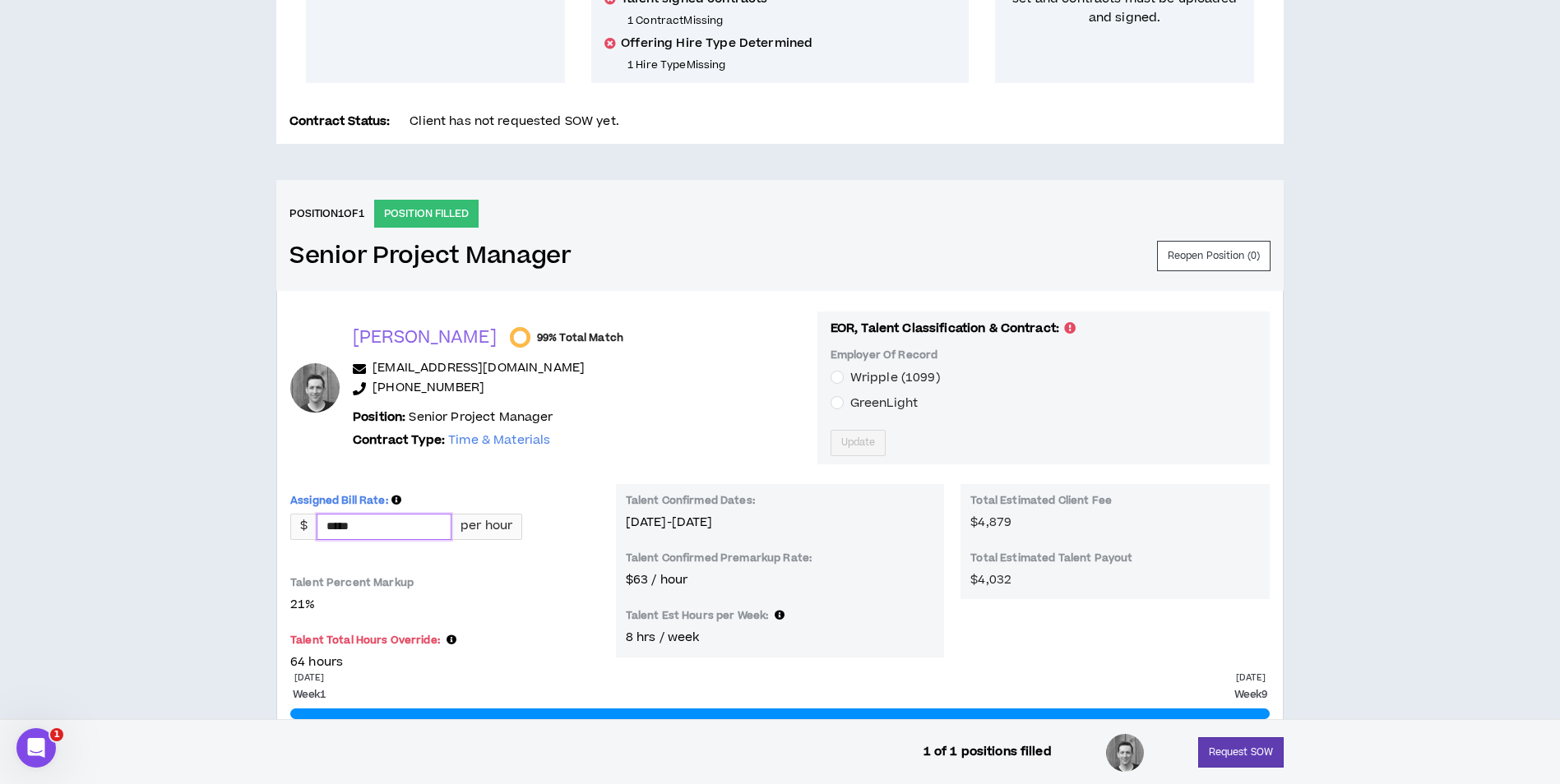
click at [396, 521] on input "*****" at bounding box center [384, 526] width 133 height 24
type input "*****"
click at [1214, 739] on button "Update" at bounding box center [1241, 754] width 56 height 30
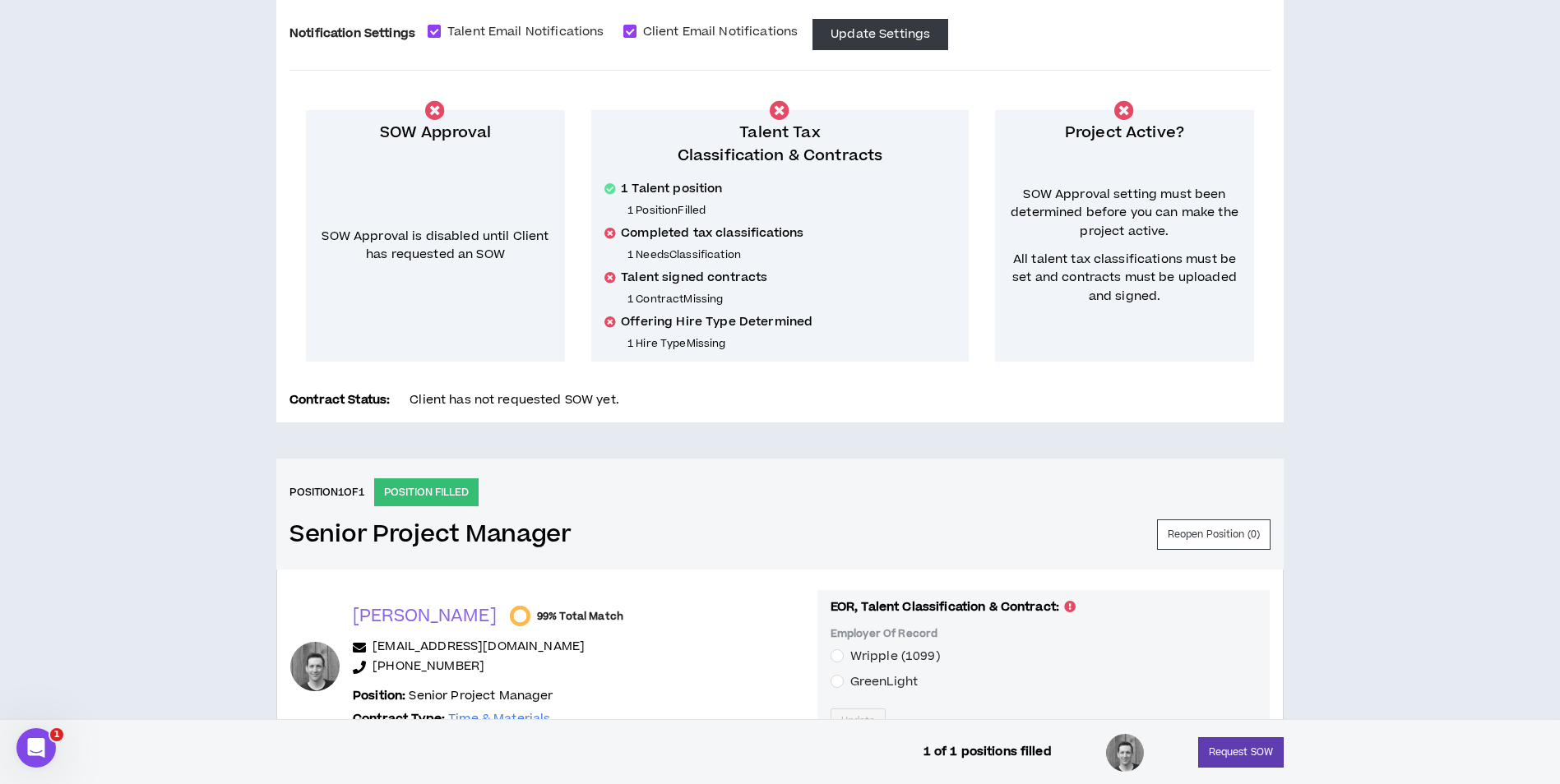
scroll to position [0, 0]
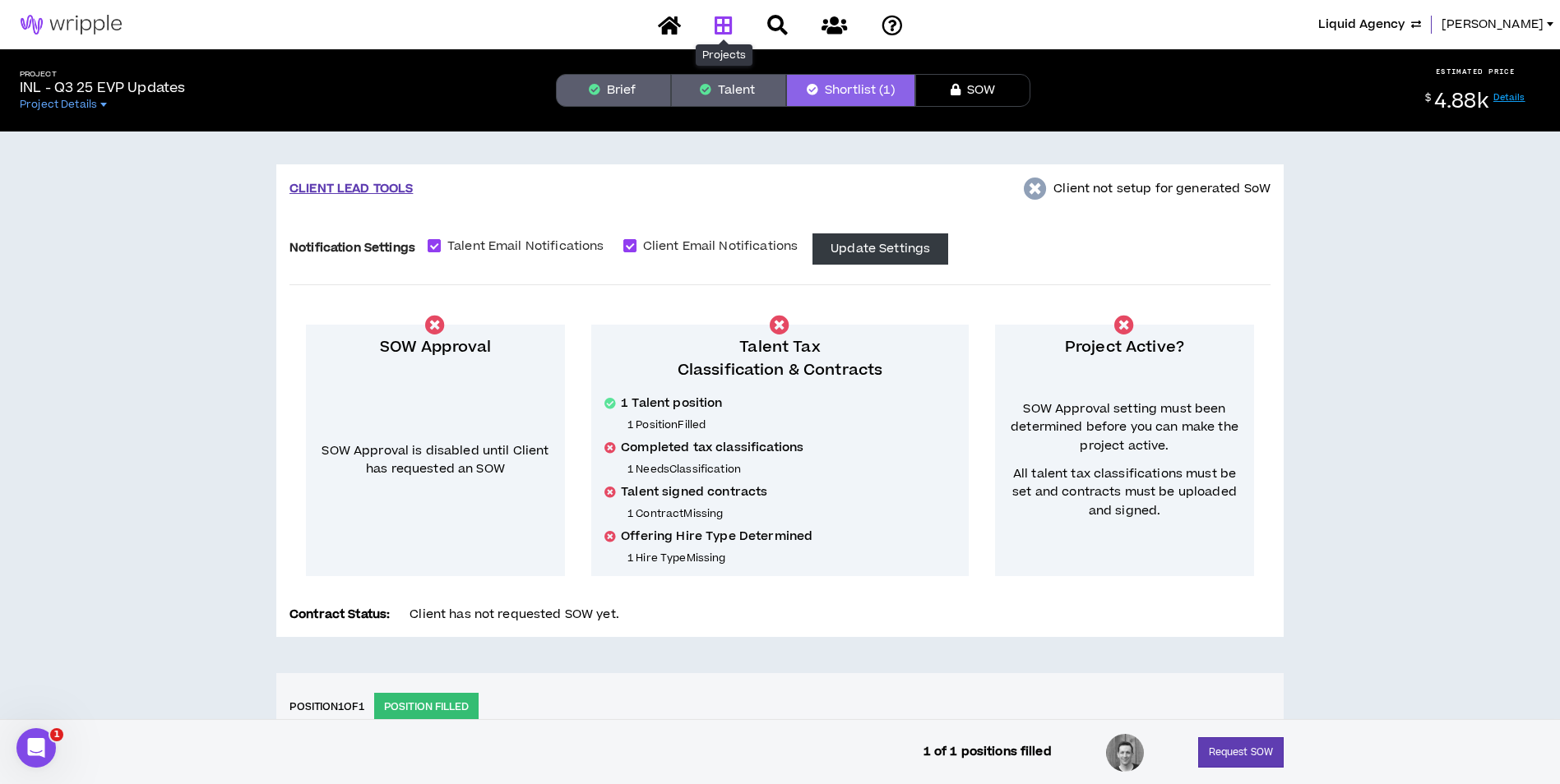
click at [716, 25] on icon at bounding box center [724, 24] width 18 height 21
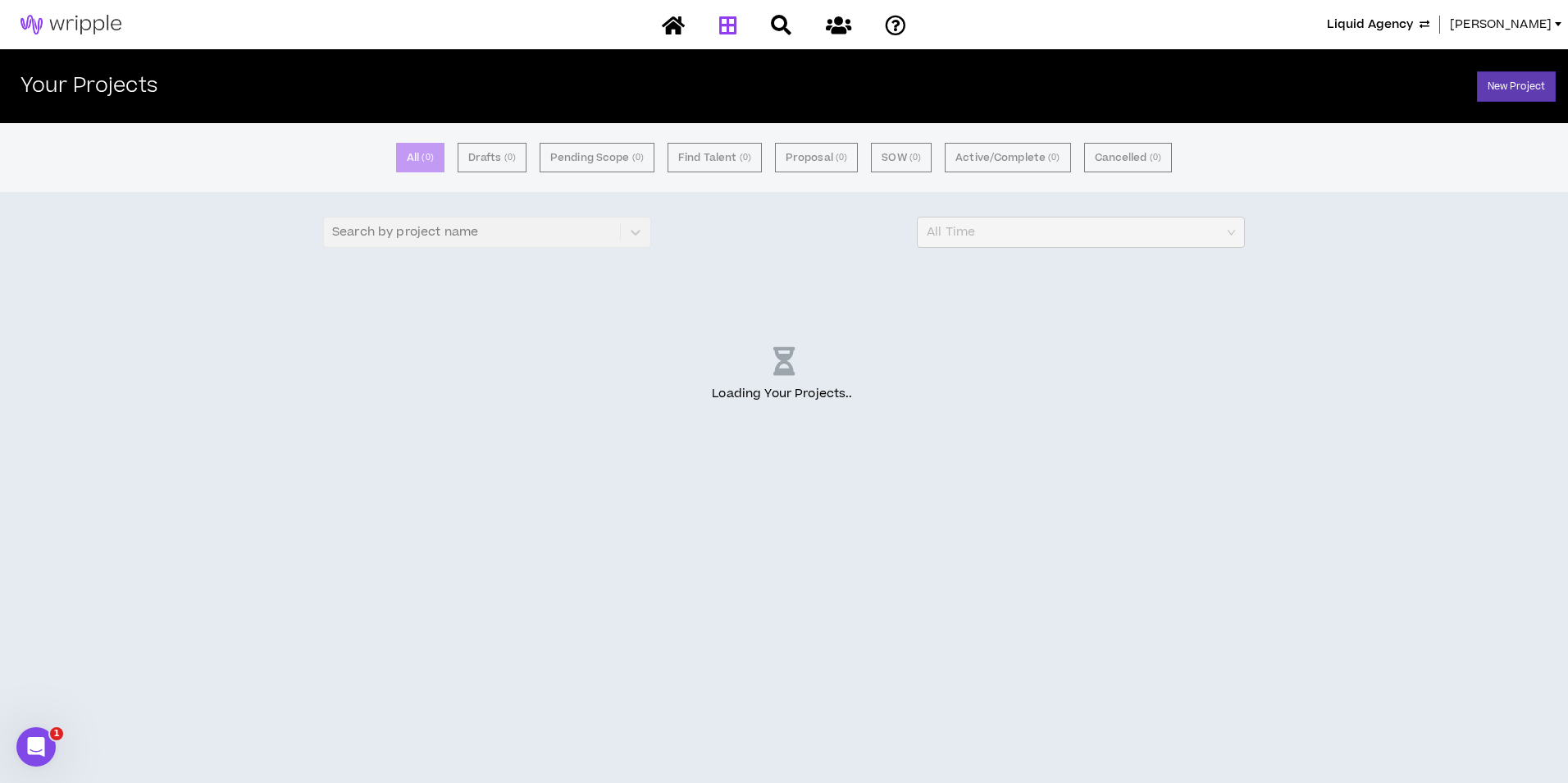
click at [1537, 23] on span "[PERSON_NAME]" at bounding box center [1501, 24] width 102 height 18
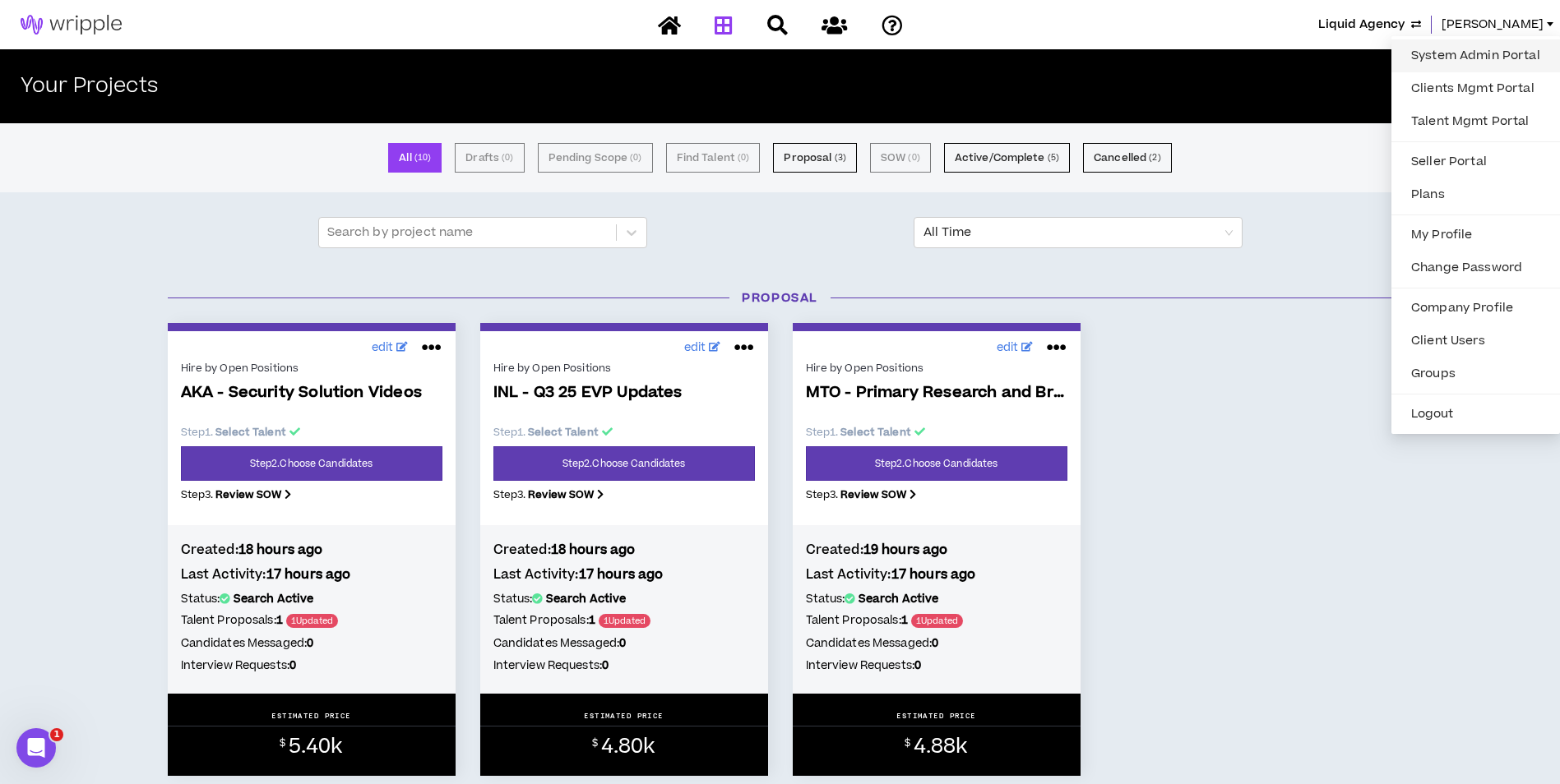
click at [1480, 49] on link "System Admin Portal" at bounding box center [1476, 55] width 149 height 24
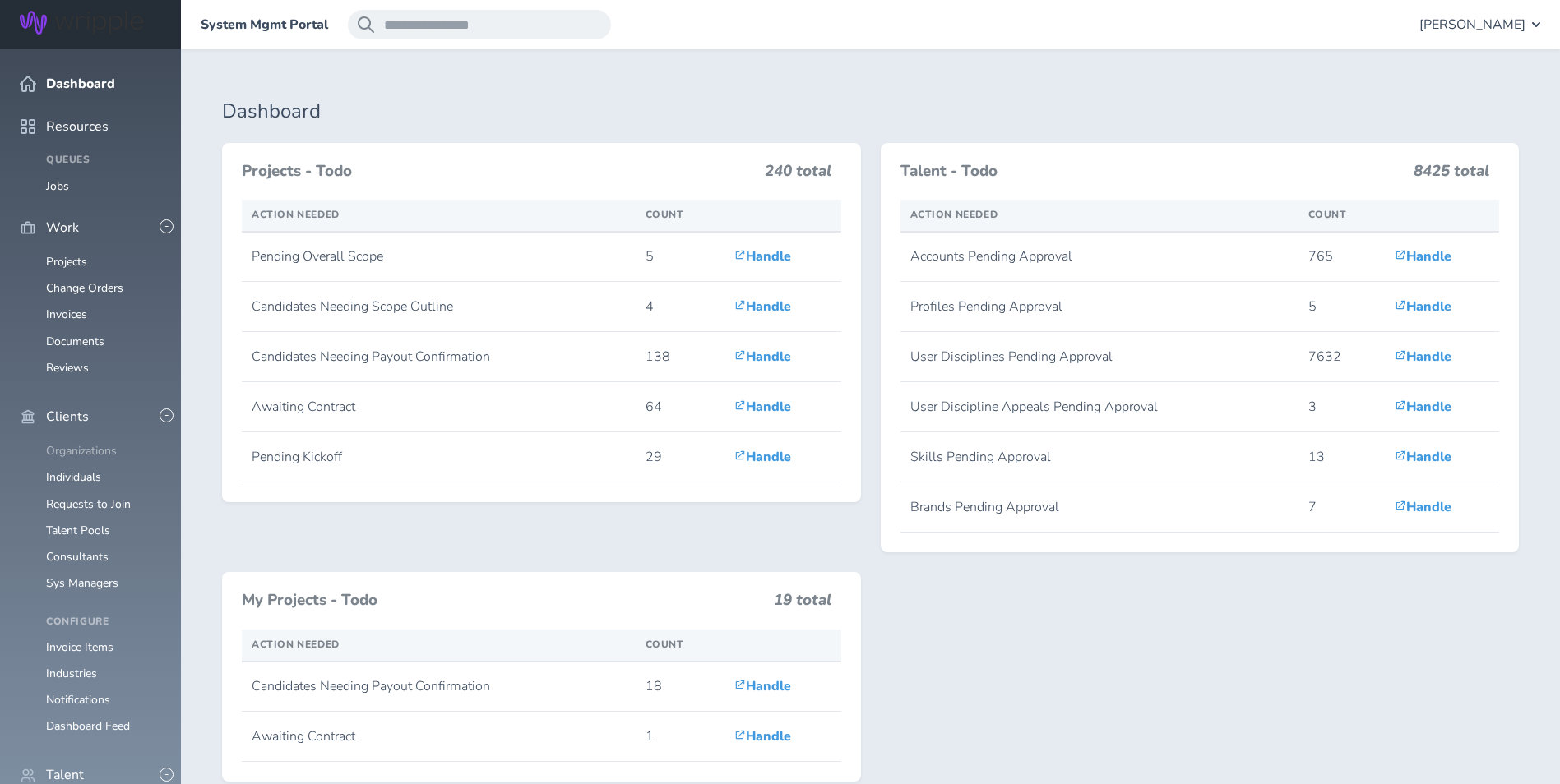
click at [85, 443] on link "Organizations" at bounding box center [81, 451] width 71 height 16
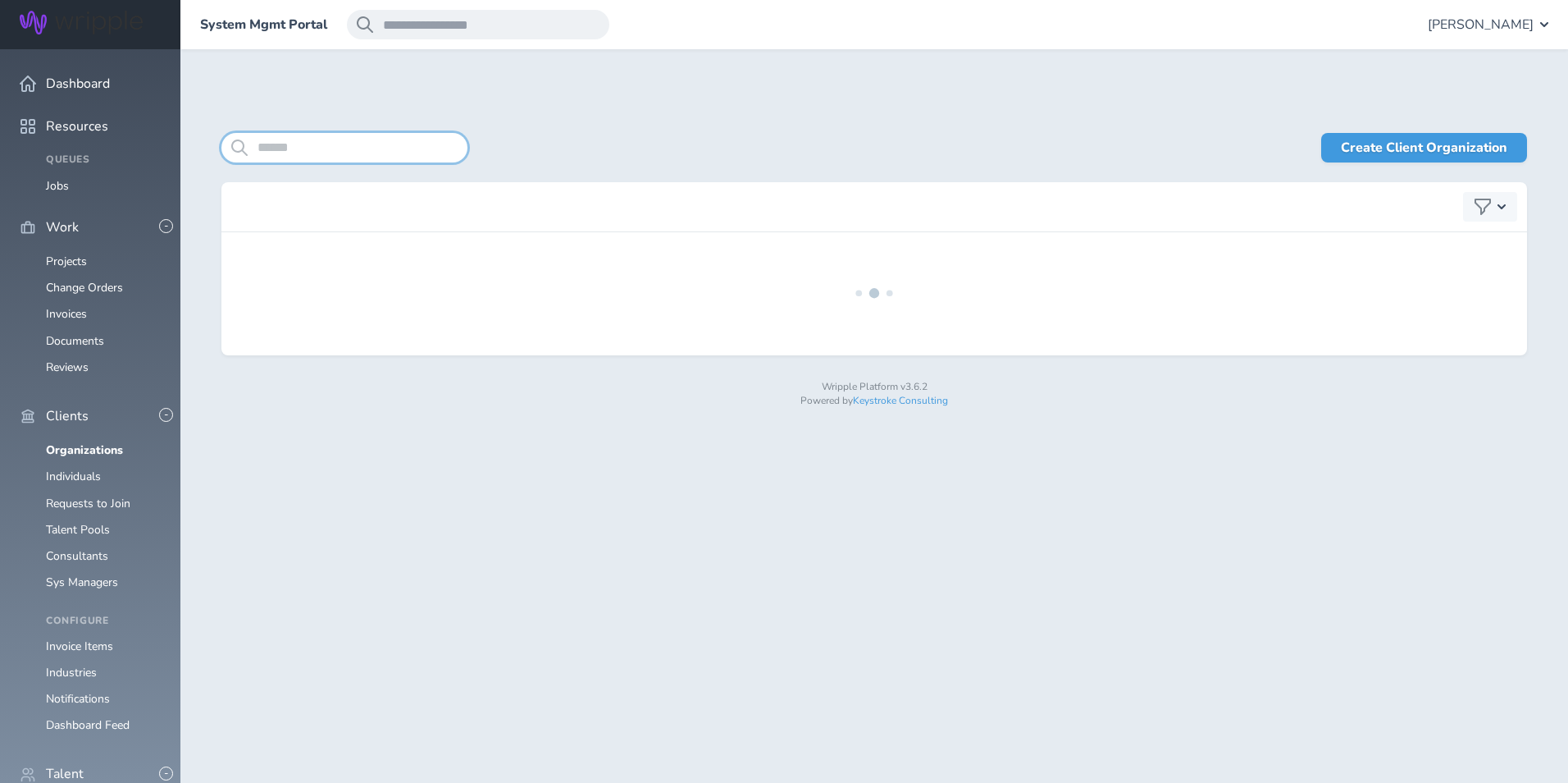
click at [345, 152] on input "search" at bounding box center [344, 148] width 246 height 29
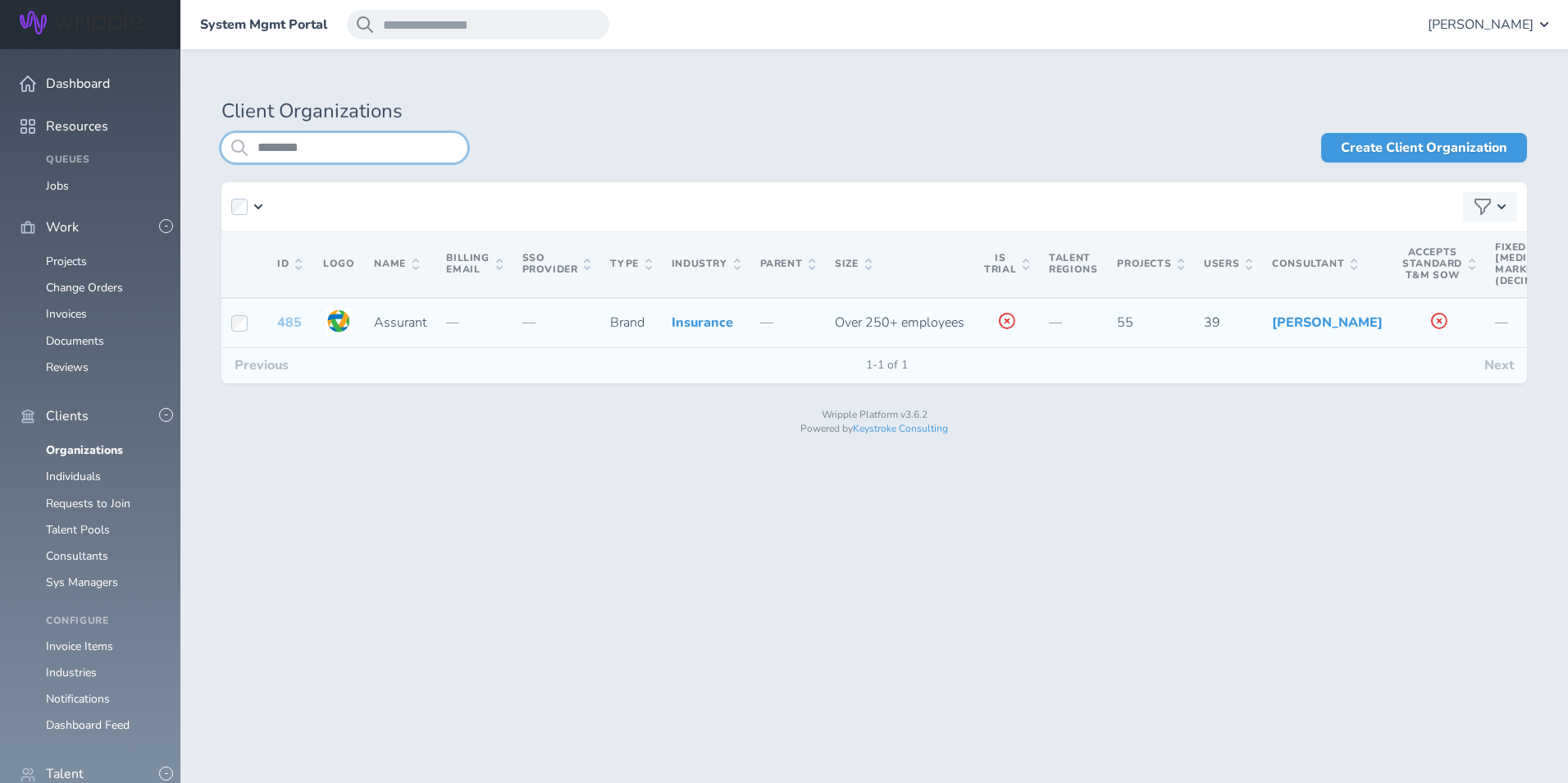
type input "********"
click at [285, 332] on link "485" at bounding box center [289, 322] width 24 height 18
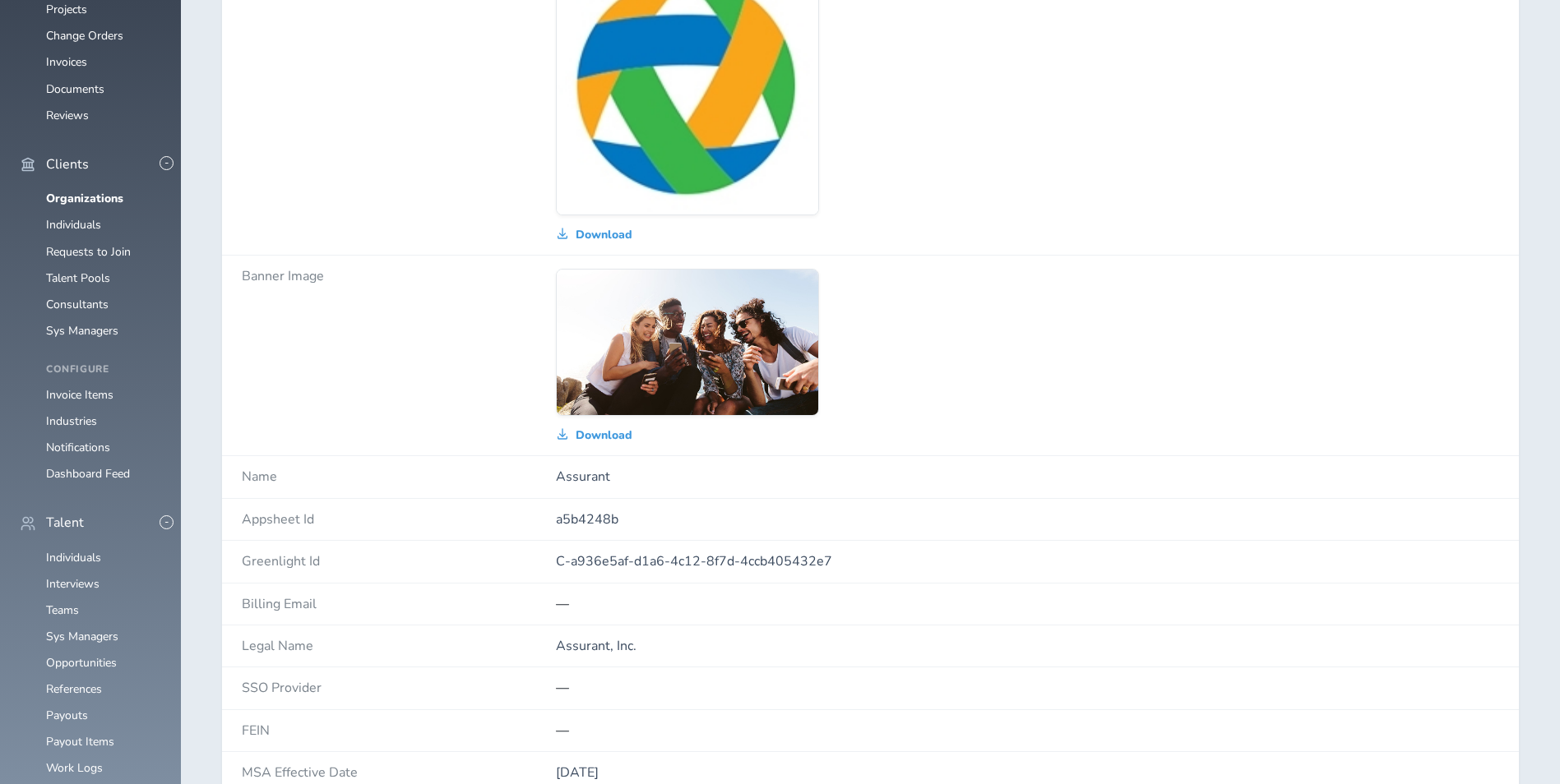
scroll to position [225, 0]
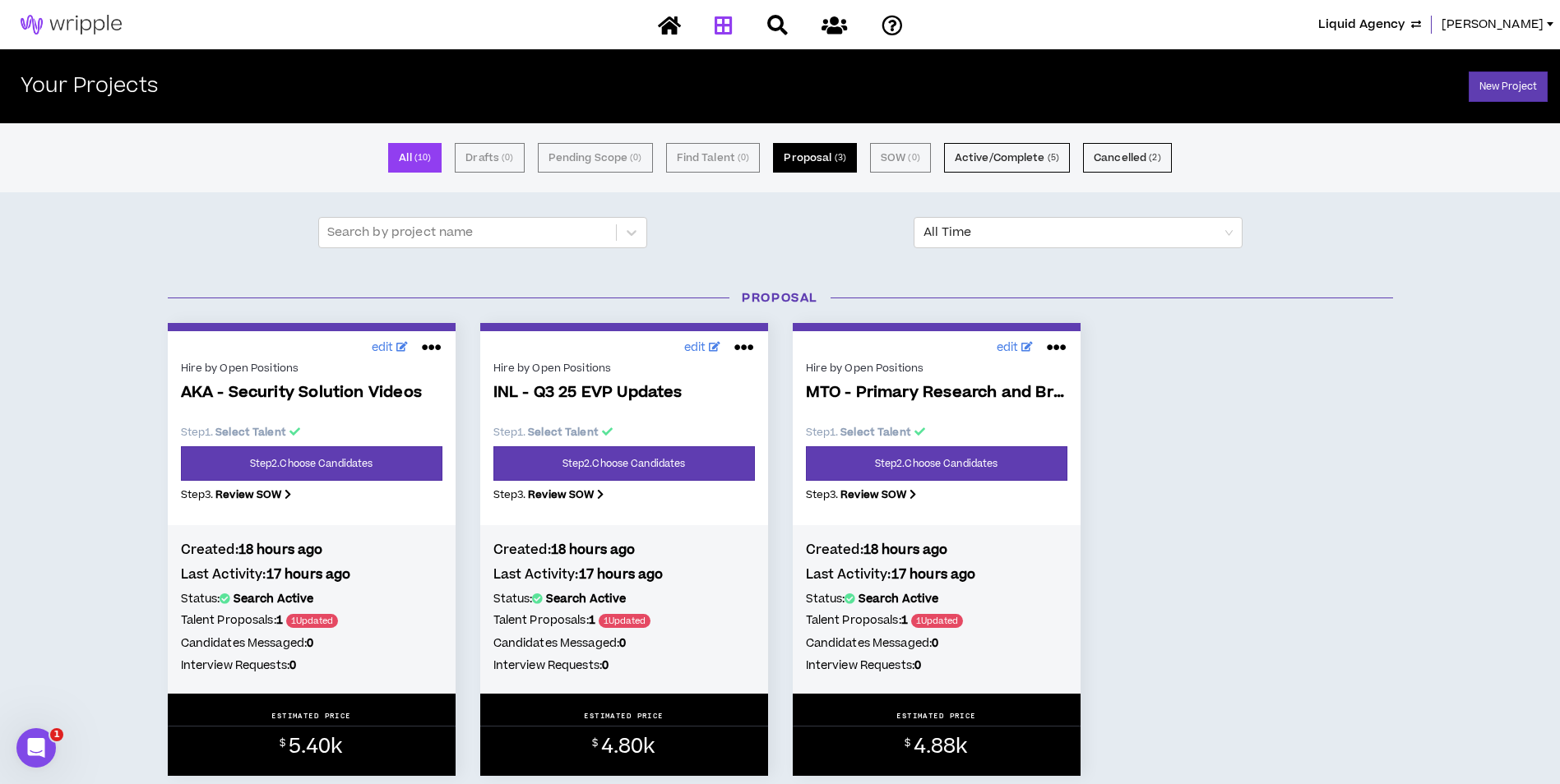
click at [828, 157] on button "Proposal ( 3 )" at bounding box center [814, 158] width 83 height 29
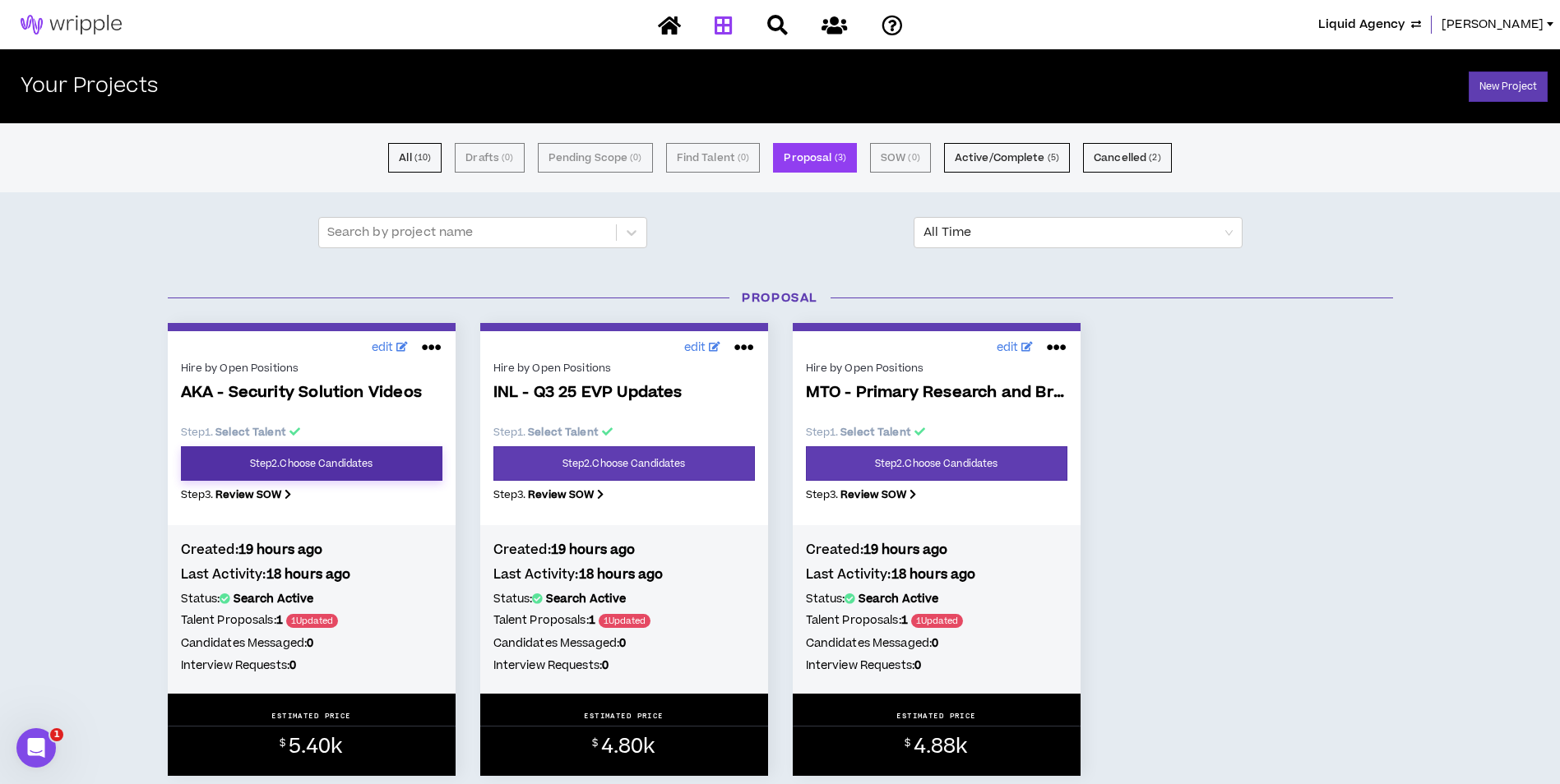
click at [370, 470] on link "Step 2 . Choose Candidates" at bounding box center [311, 463] width 262 height 34
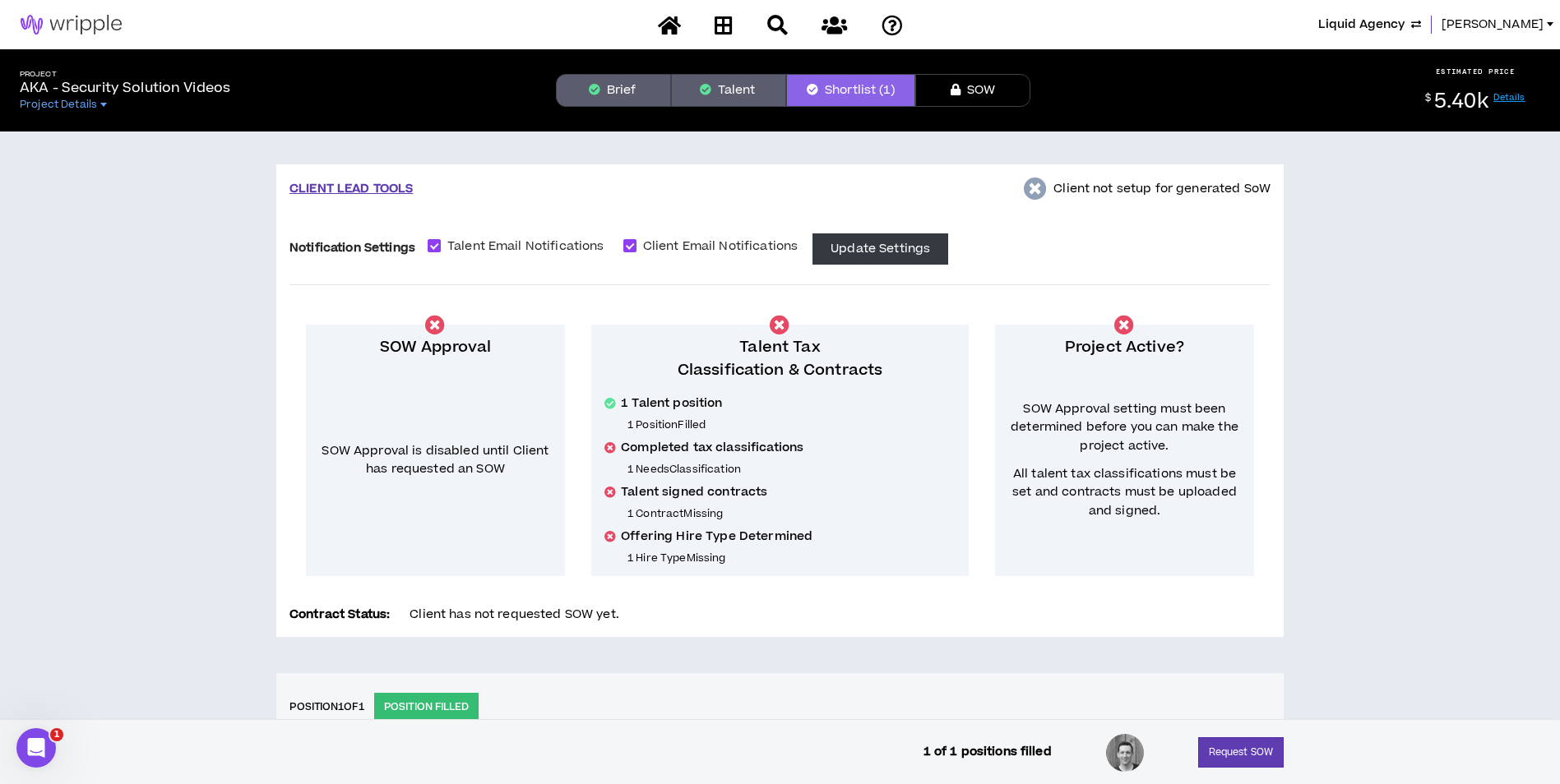
click at [614, 92] on button "Brief" at bounding box center [613, 90] width 115 height 33
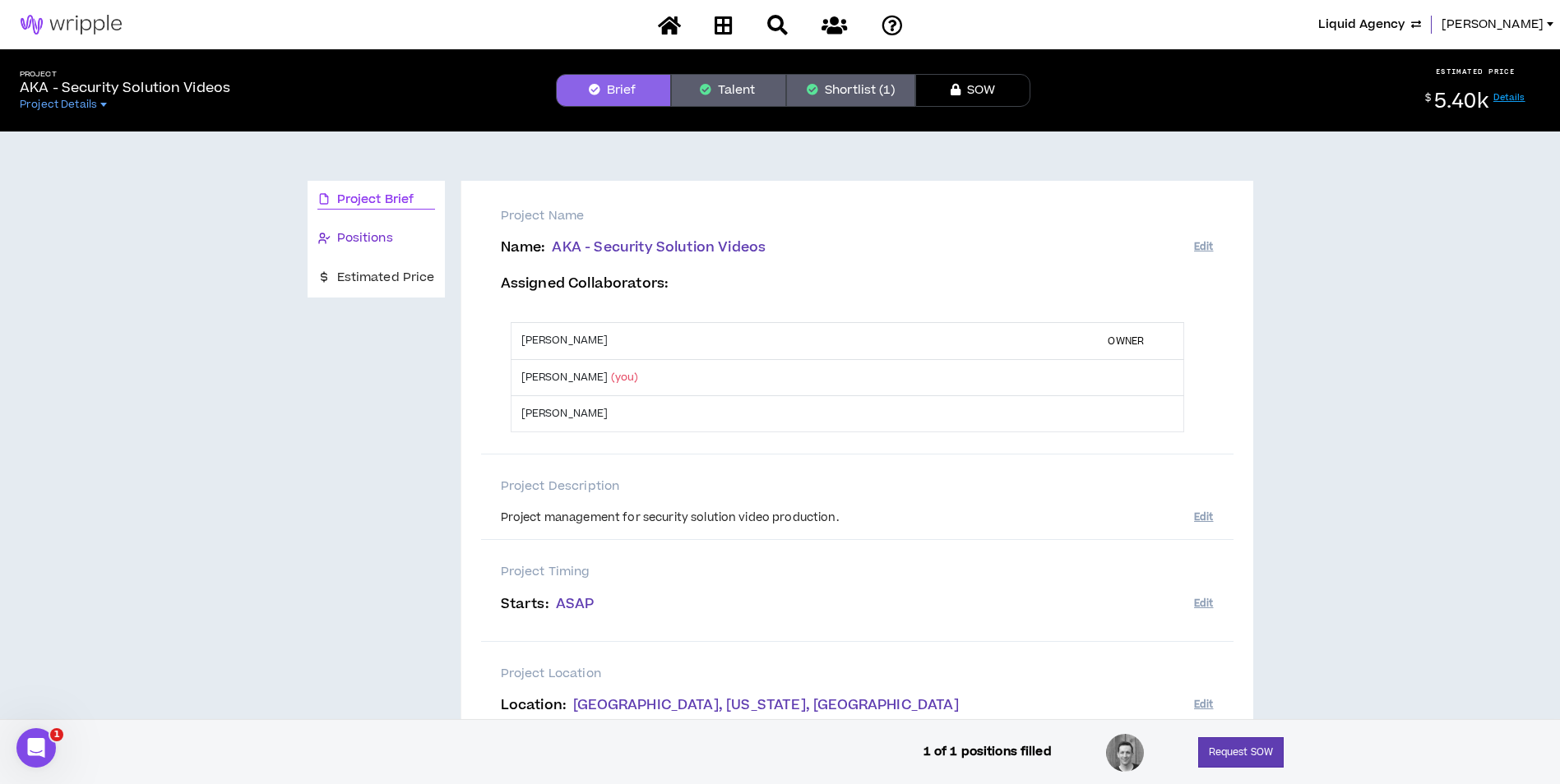
click at [386, 235] on span "Positions" at bounding box center [365, 238] width 56 height 18
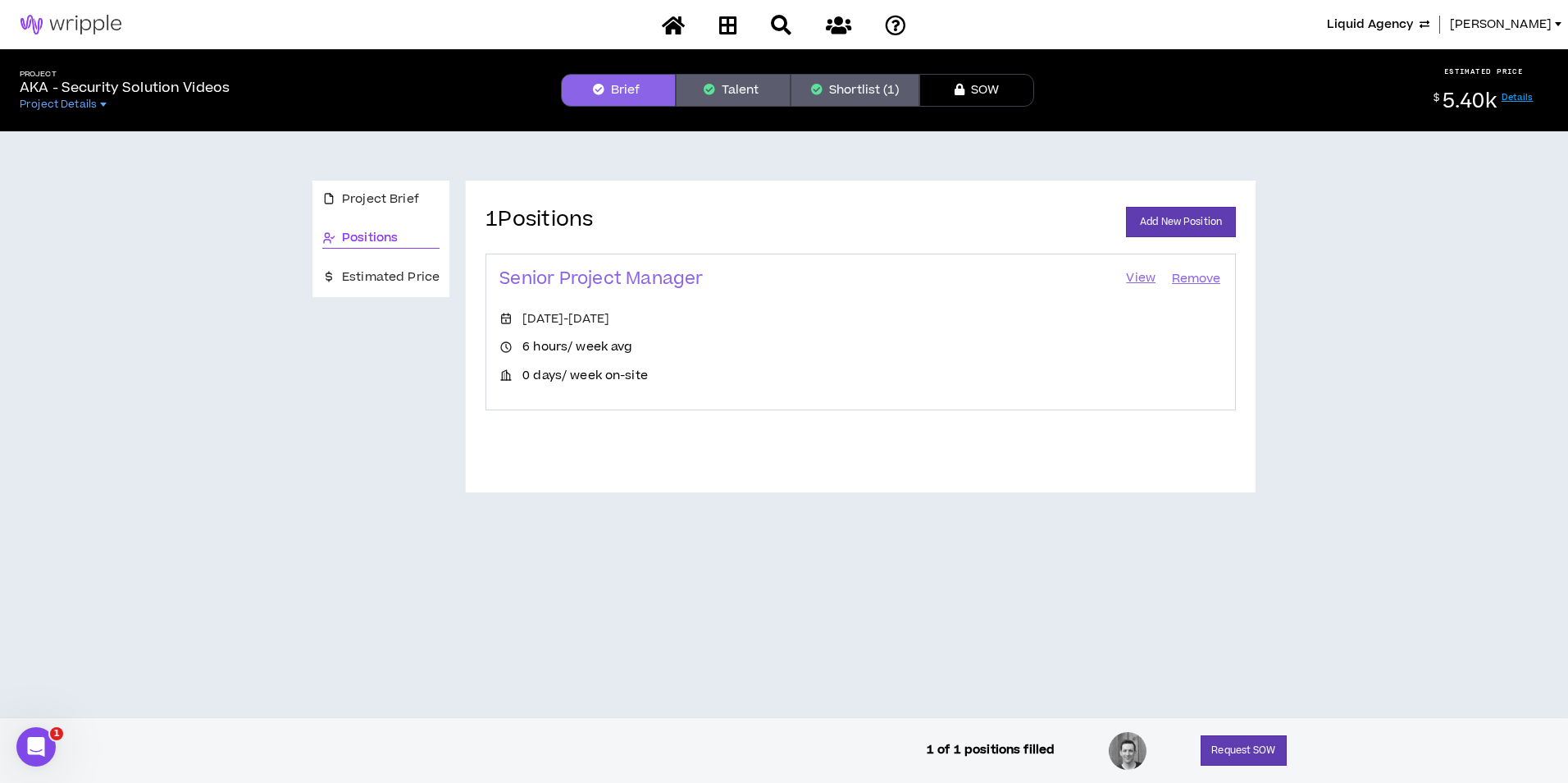
click at [1145, 276] on link "View" at bounding box center [1142, 278] width 33 height 23
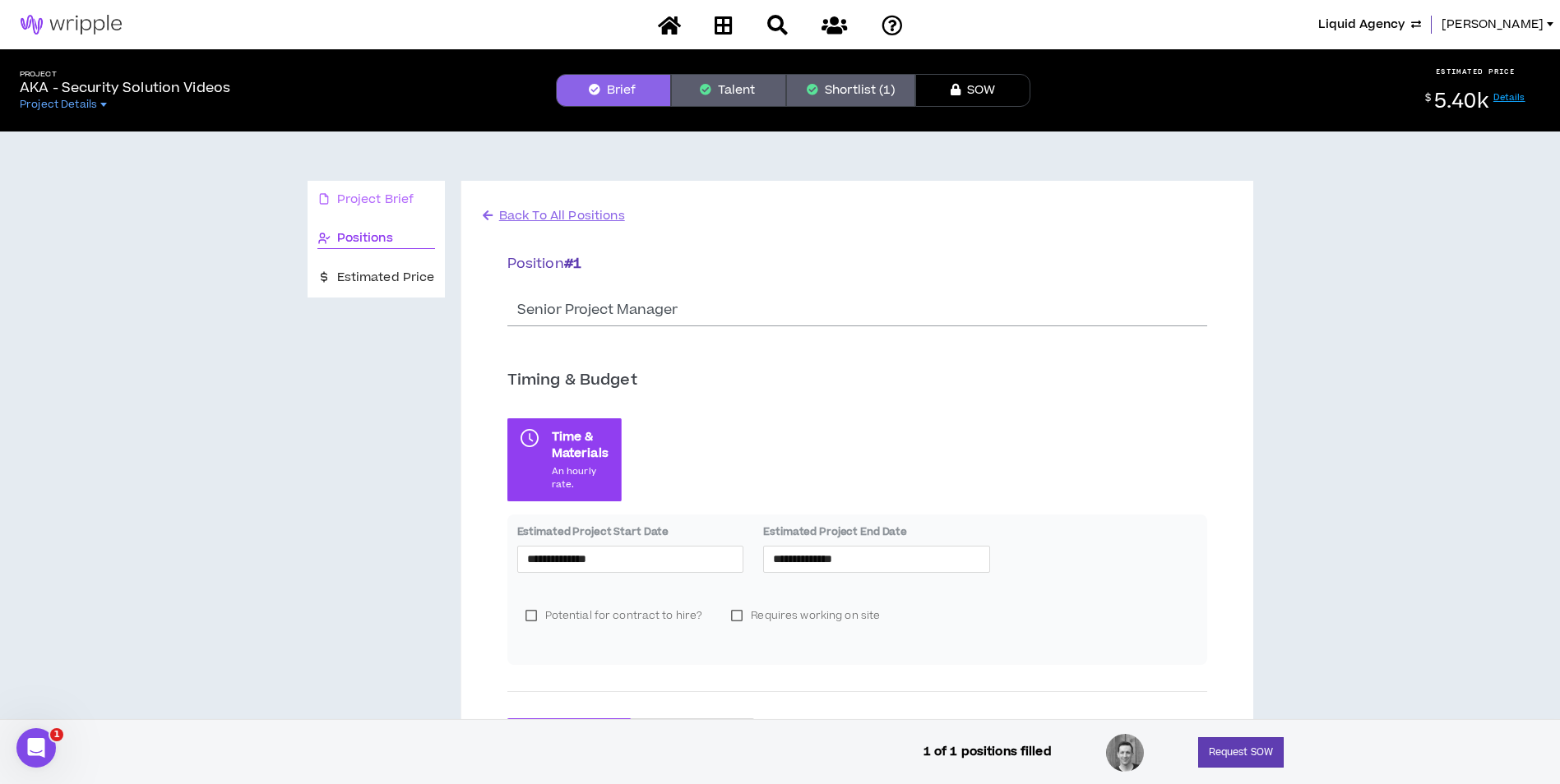
click at [386, 186] on div "Project Brief" at bounding box center [377, 199] width 137 height 38
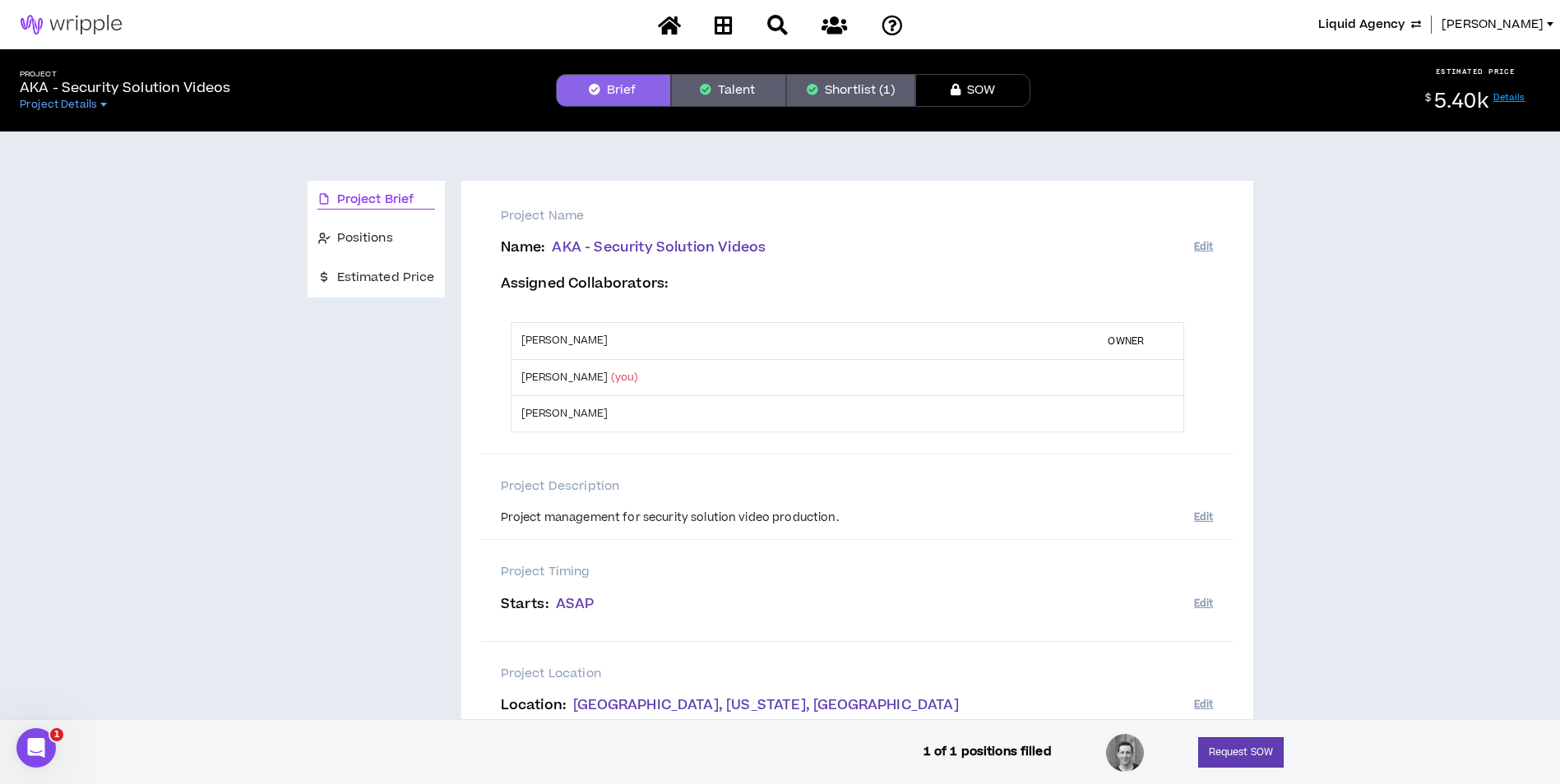
click at [578, 518] on div "Project management for security solution video production." at bounding box center [847, 518] width 693 height 17
copy div "Project management for security solution video production."
click at [833, 94] on button "Shortlist (1)" at bounding box center [851, 90] width 129 height 33
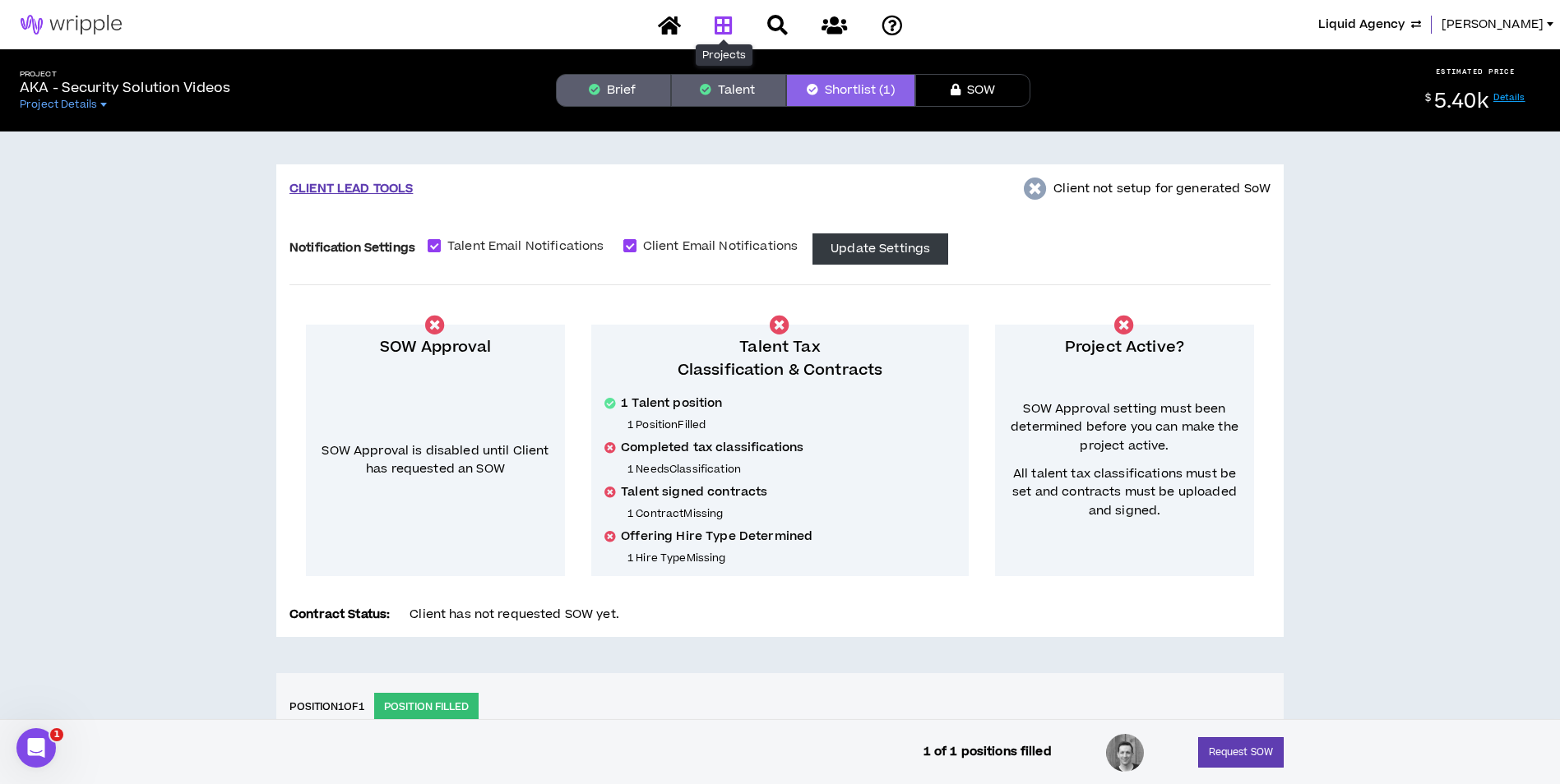
click at [719, 24] on icon at bounding box center [724, 24] width 18 height 21
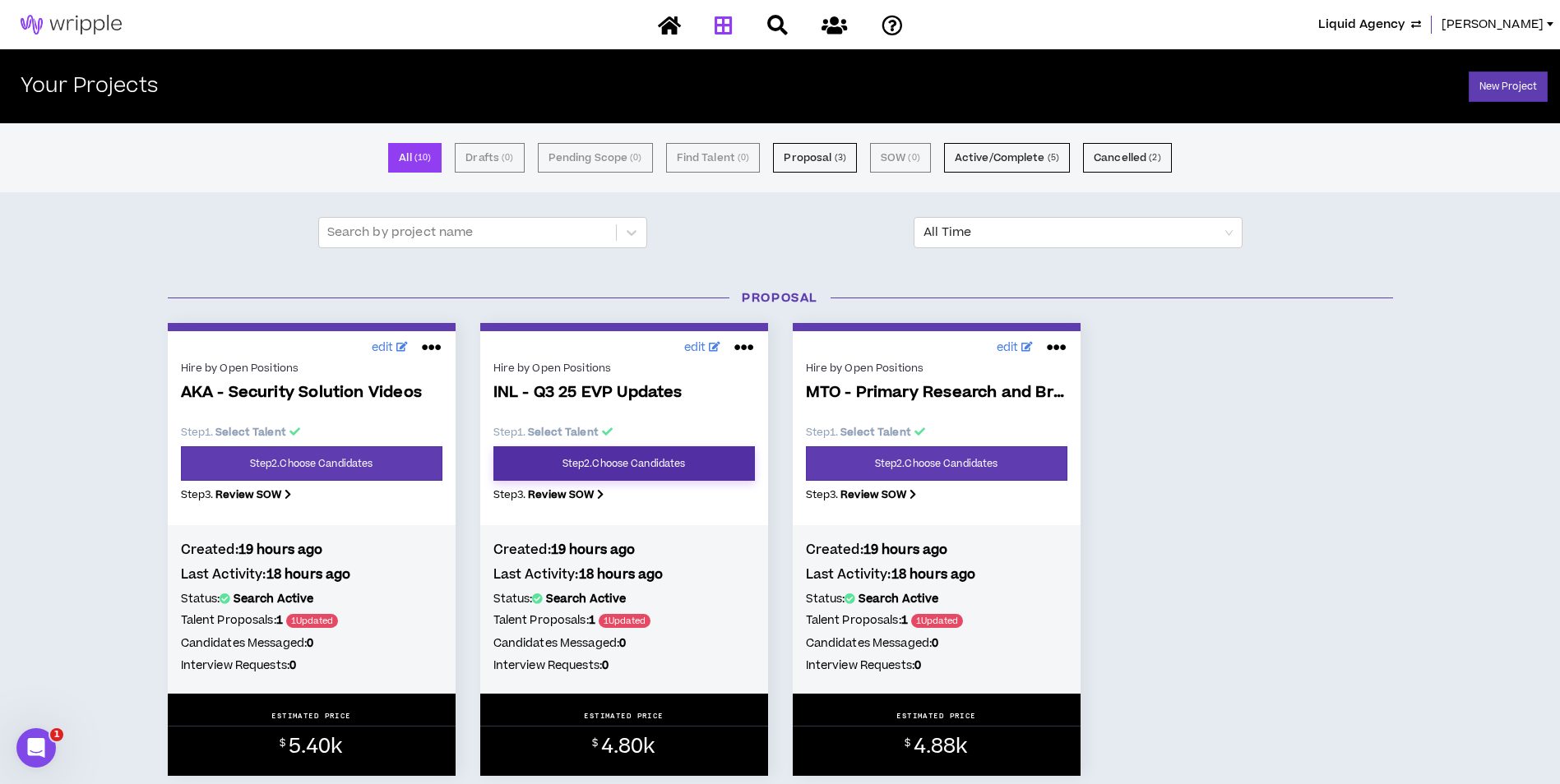
click at [647, 461] on link "Step 2 . Choose Candidates" at bounding box center [624, 463] width 262 height 34
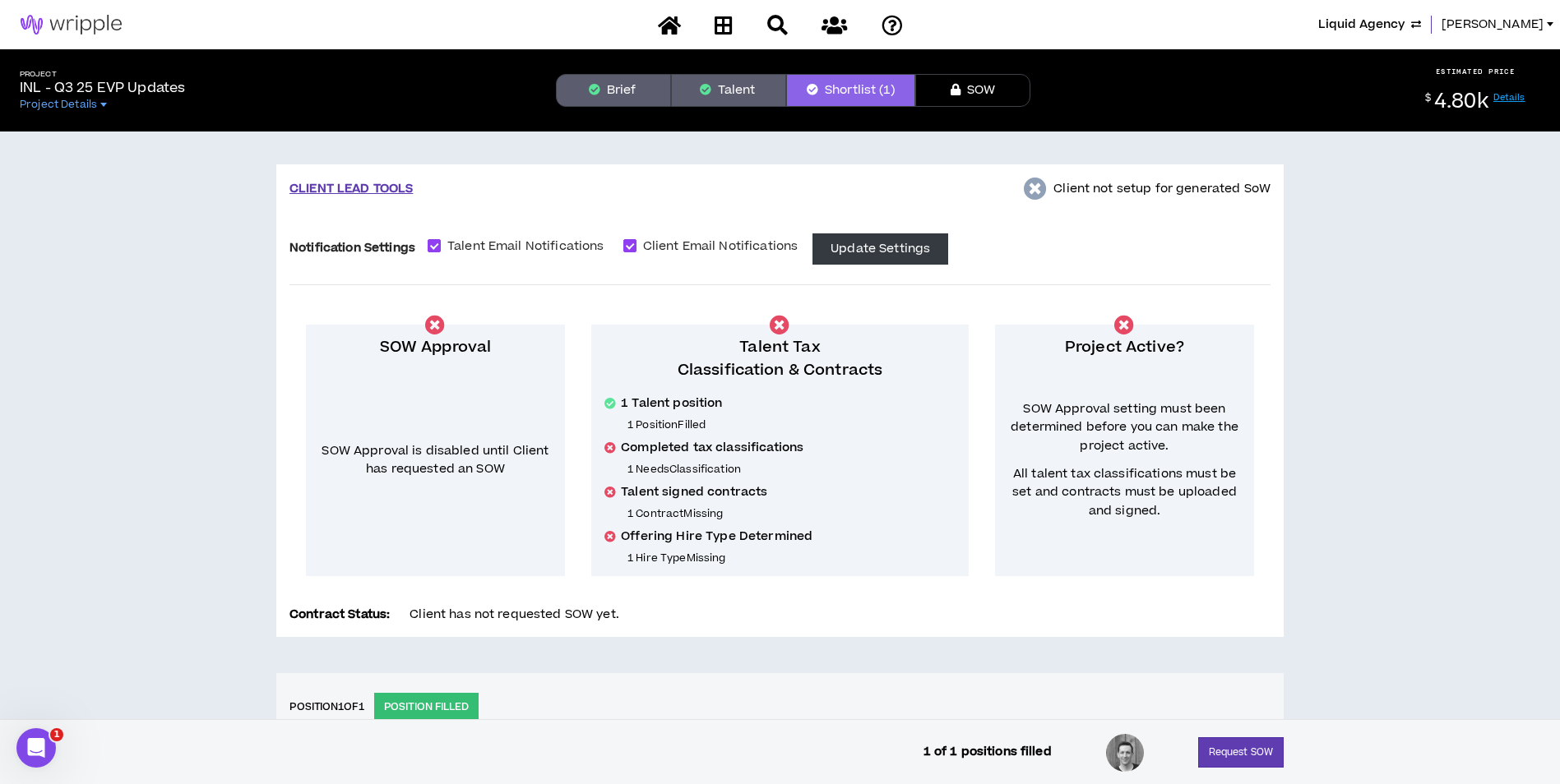
click at [581, 98] on button "Brief" at bounding box center [613, 90] width 115 height 33
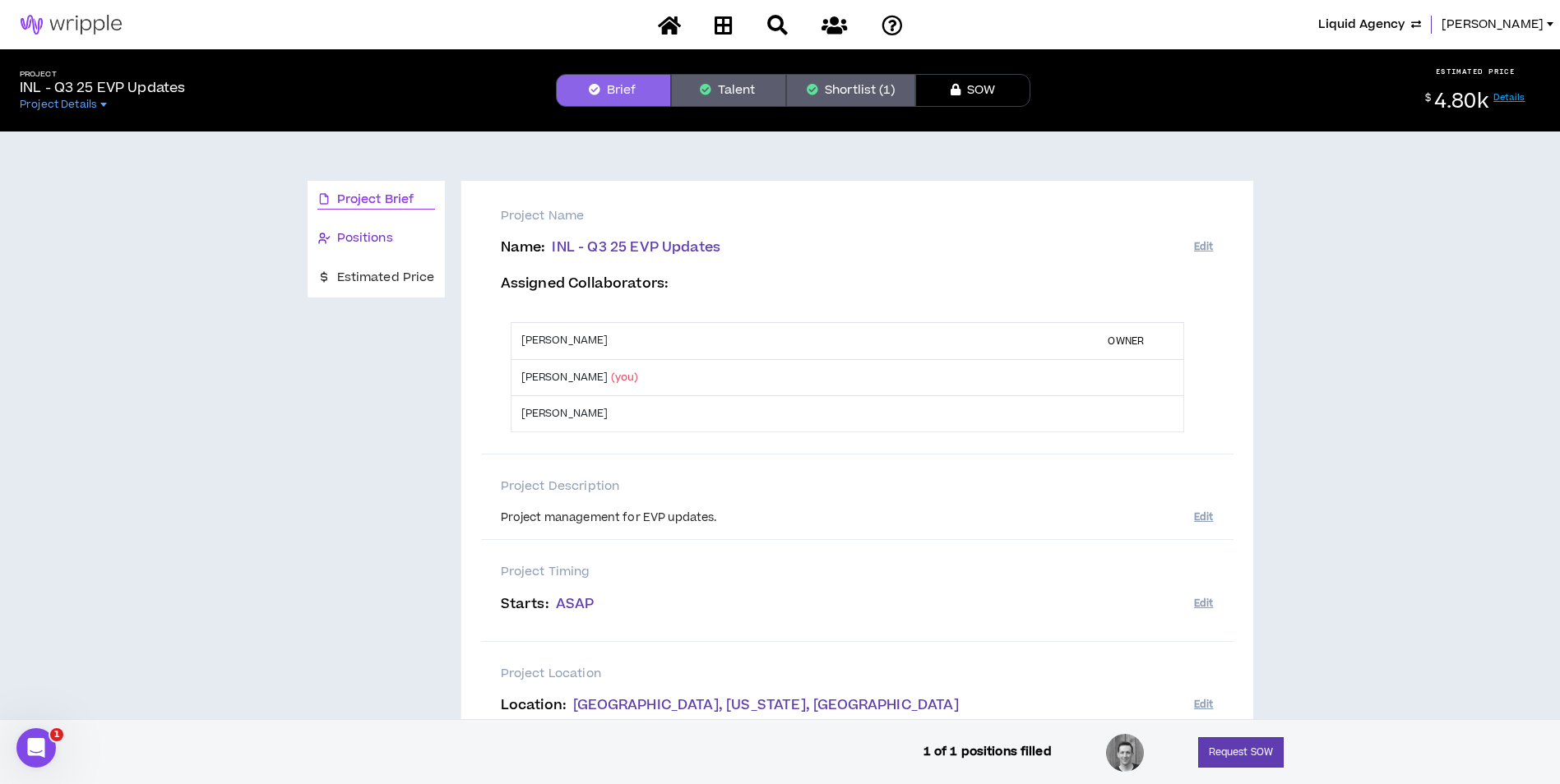
click at [370, 229] on span "Positions" at bounding box center [365, 238] width 56 height 18
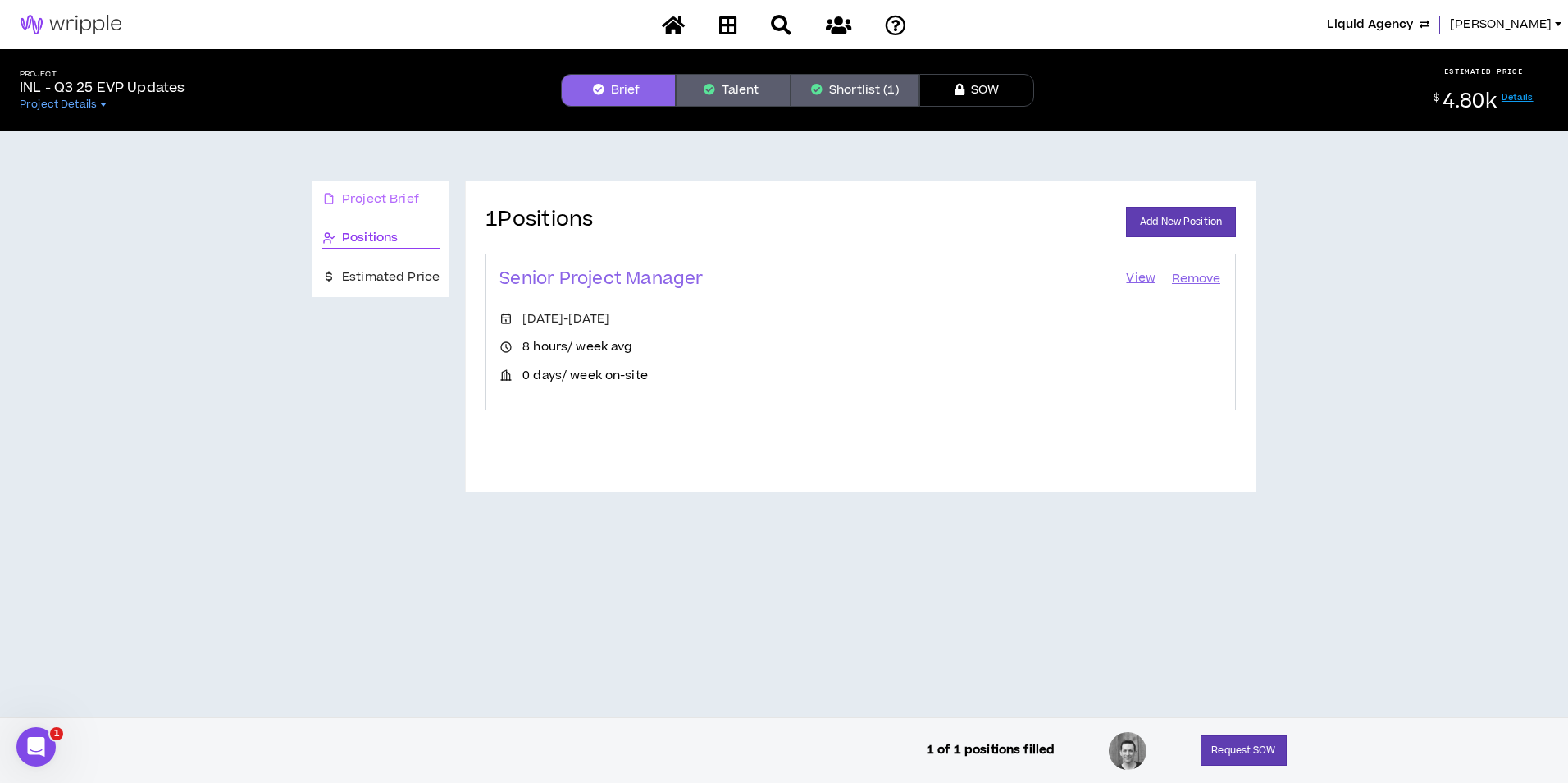
click at [322, 205] on div "Project Brief" at bounding box center [381, 199] width 137 height 38
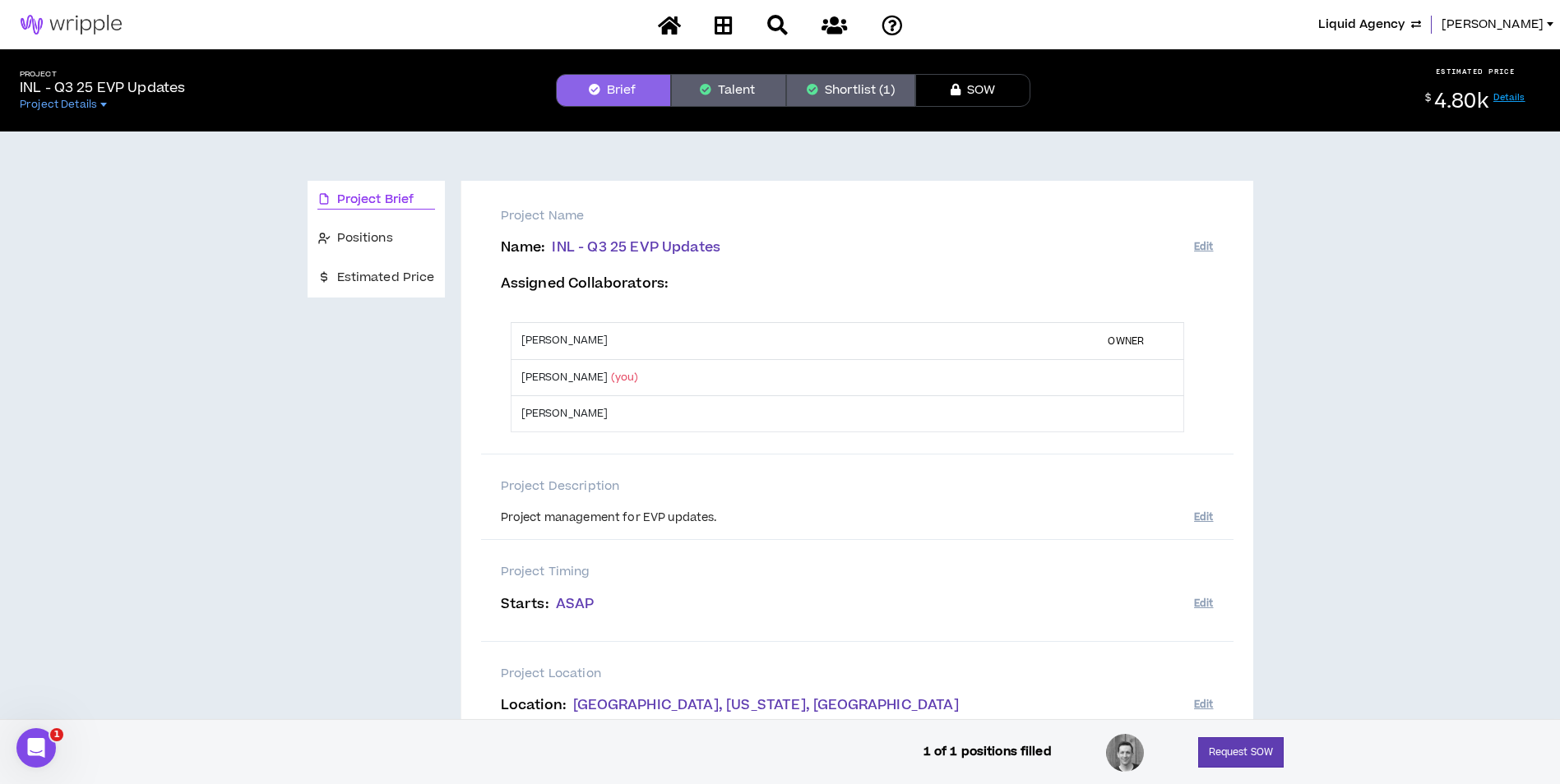
click at [614, 515] on div "Project management for EVP updates." at bounding box center [847, 518] width 693 height 17
copy div "Project management for EVP updates."
click at [849, 89] on button "Shortlist (1)" at bounding box center [851, 90] width 129 height 33
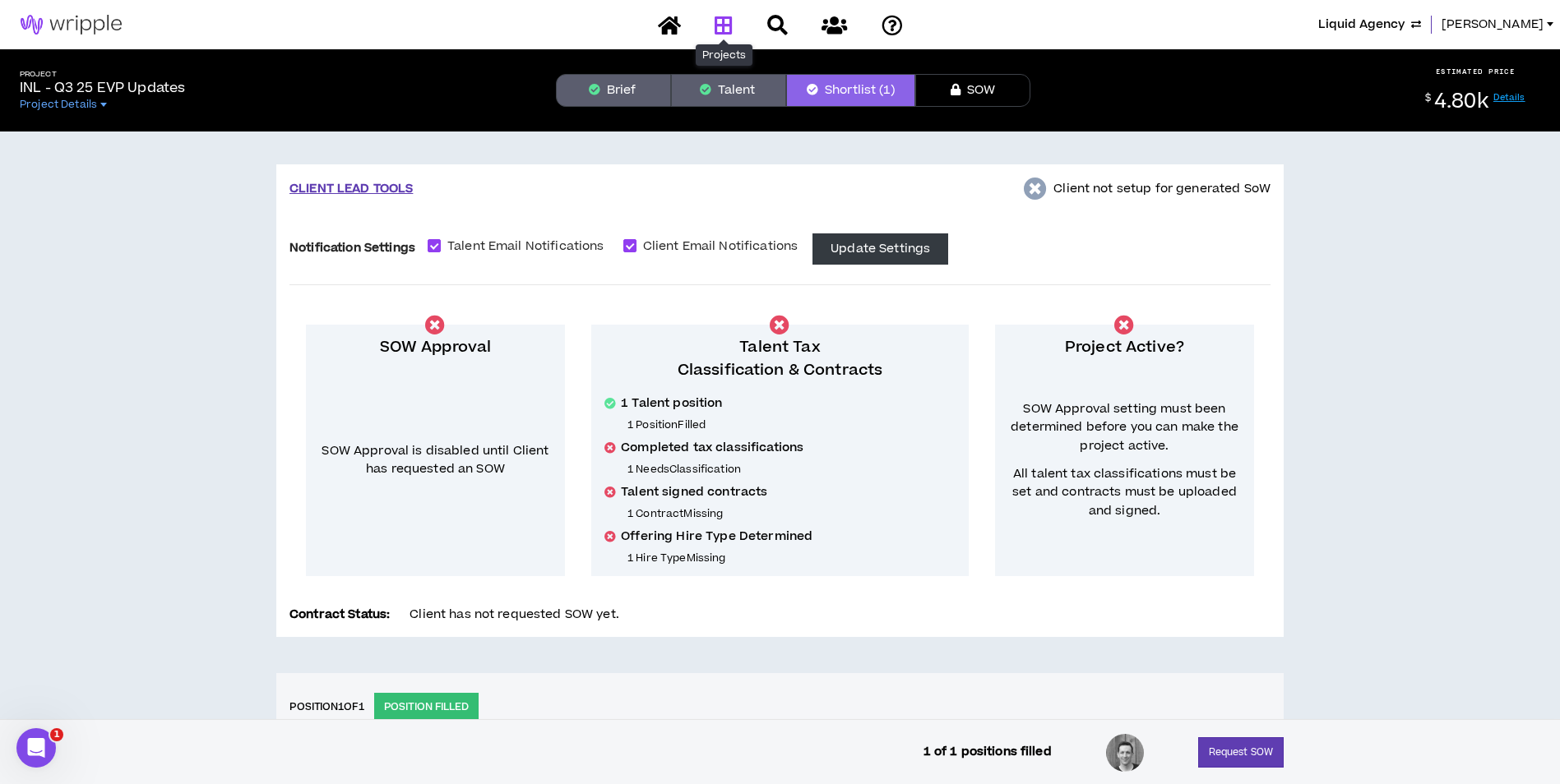
click at [722, 24] on icon at bounding box center [724, 24] width 18 height 21
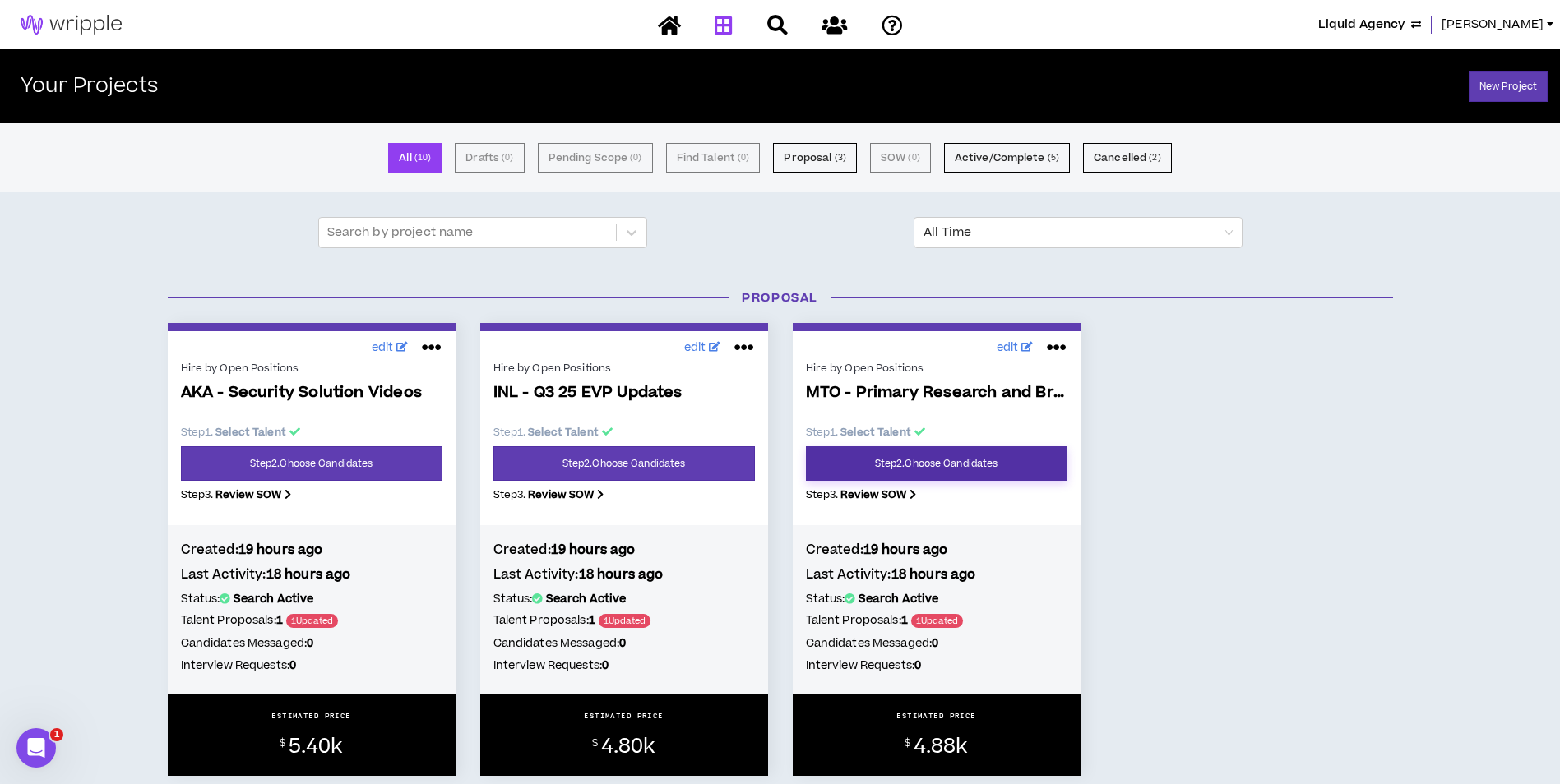
click at [987, 470] on link "Step 2 . Choose Candidates" at bounding box center [936, 463] width 262 height 34
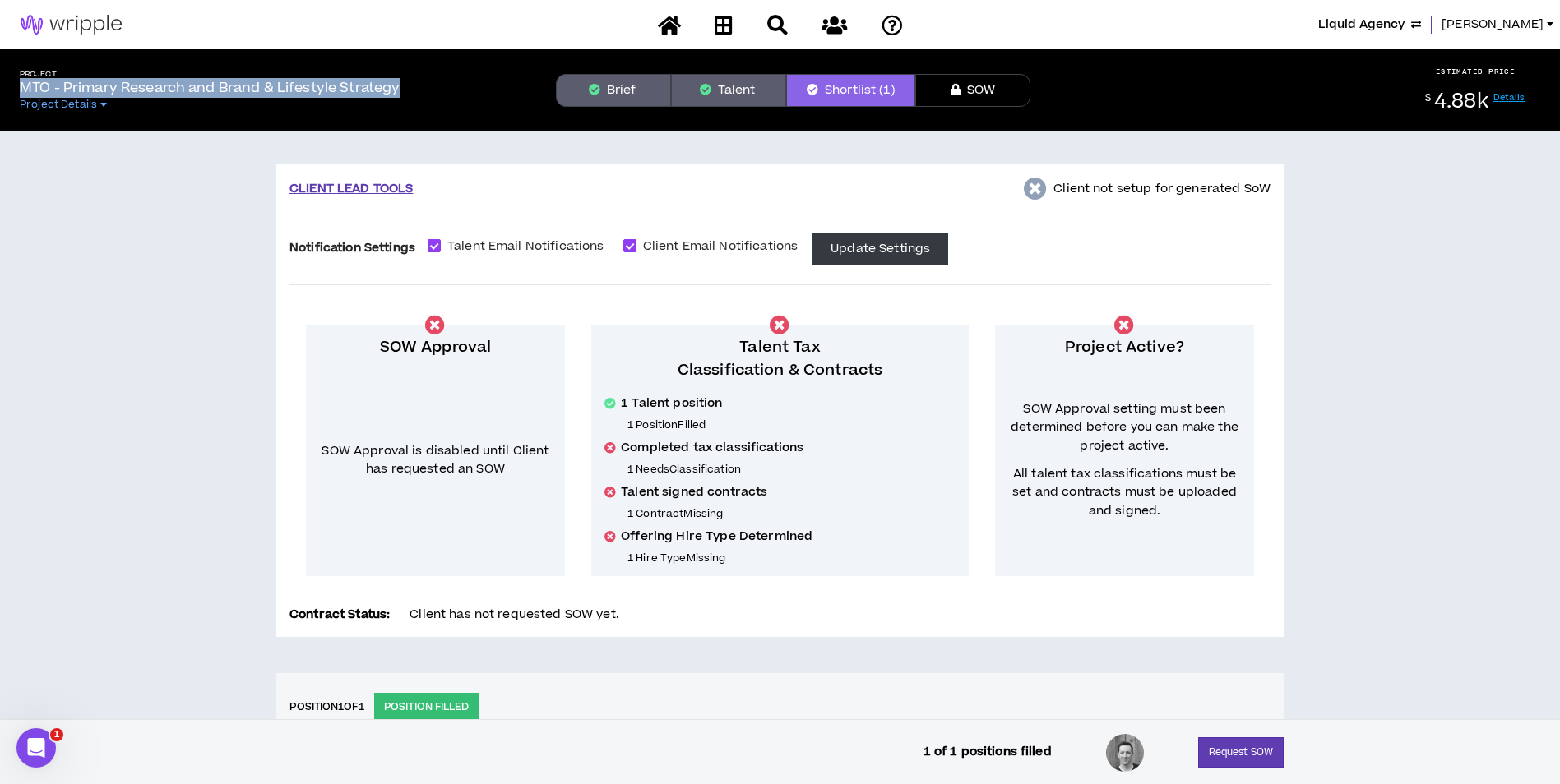
drag, startPoint x: 23, startPoint y: 88, endPoint x: 414, endPoint y: 94, distance: 391.0
click at [414, 94] on div "Project MTO - Primary Research and Brand & Lifestyle Strategy Project Details" at bounding box center [275, 90] width 536 height 42
copy p "MTO - Primary Research and Brand & Lifestyle Strategy"
click at [582, 101] on button "Brief" at bounding box center [613, 90] width 115 height 33
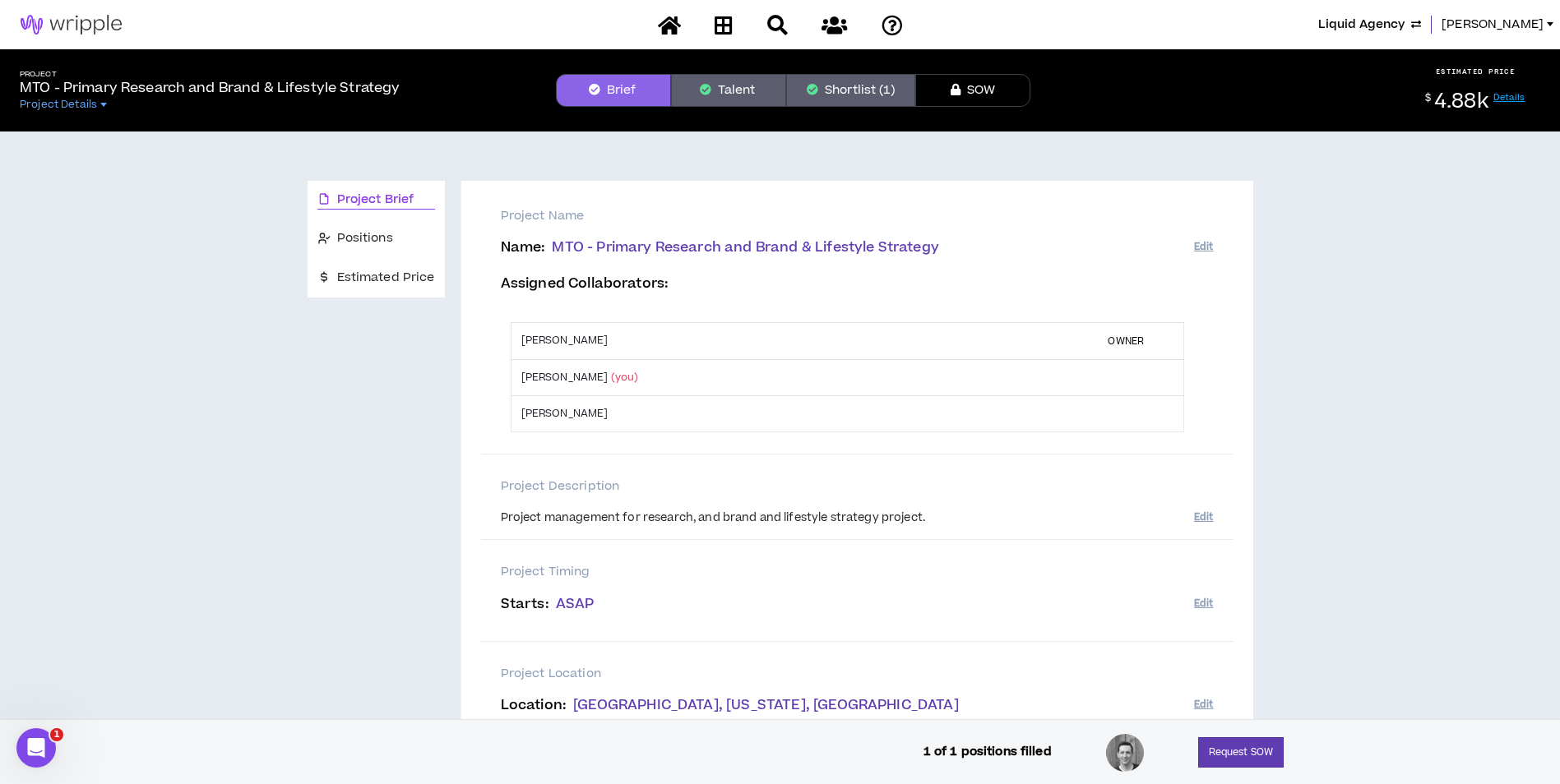
click at [588, 508] on div "Project management for research, and brand and lifestyle strategy project." at bounding box center [847, 514] width 693 height 23
click at [589, 516] on div "Project management for research, and brand and lifestyle strategy project." at bounding box center [847, 518] width 693 height 17
copy div "Project management for research, and brand and lifestyle strategy project."
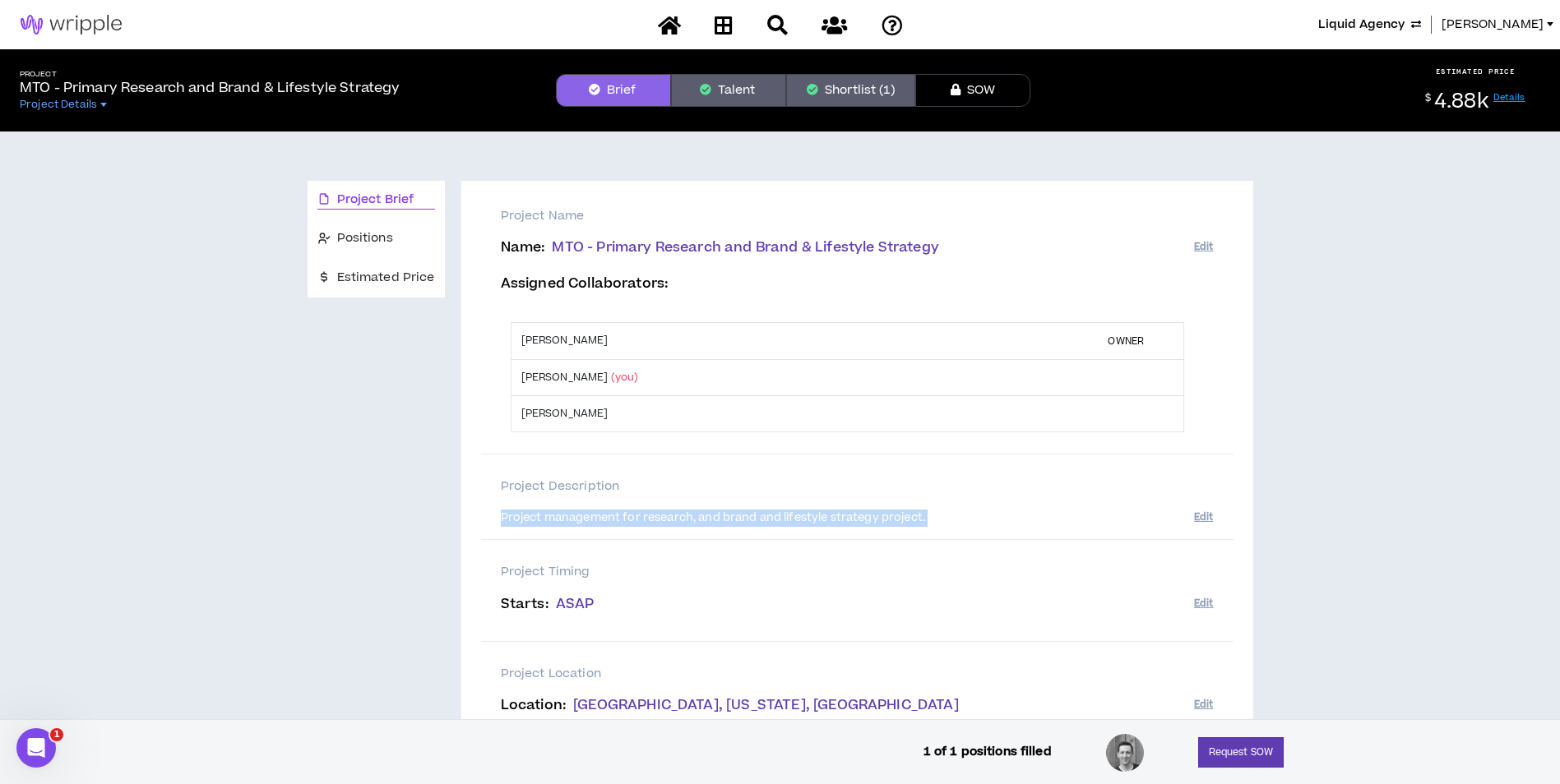
click at [800, 94] on button "Shortlist (1)" at bounding box center [851, 90] width 129 height 33
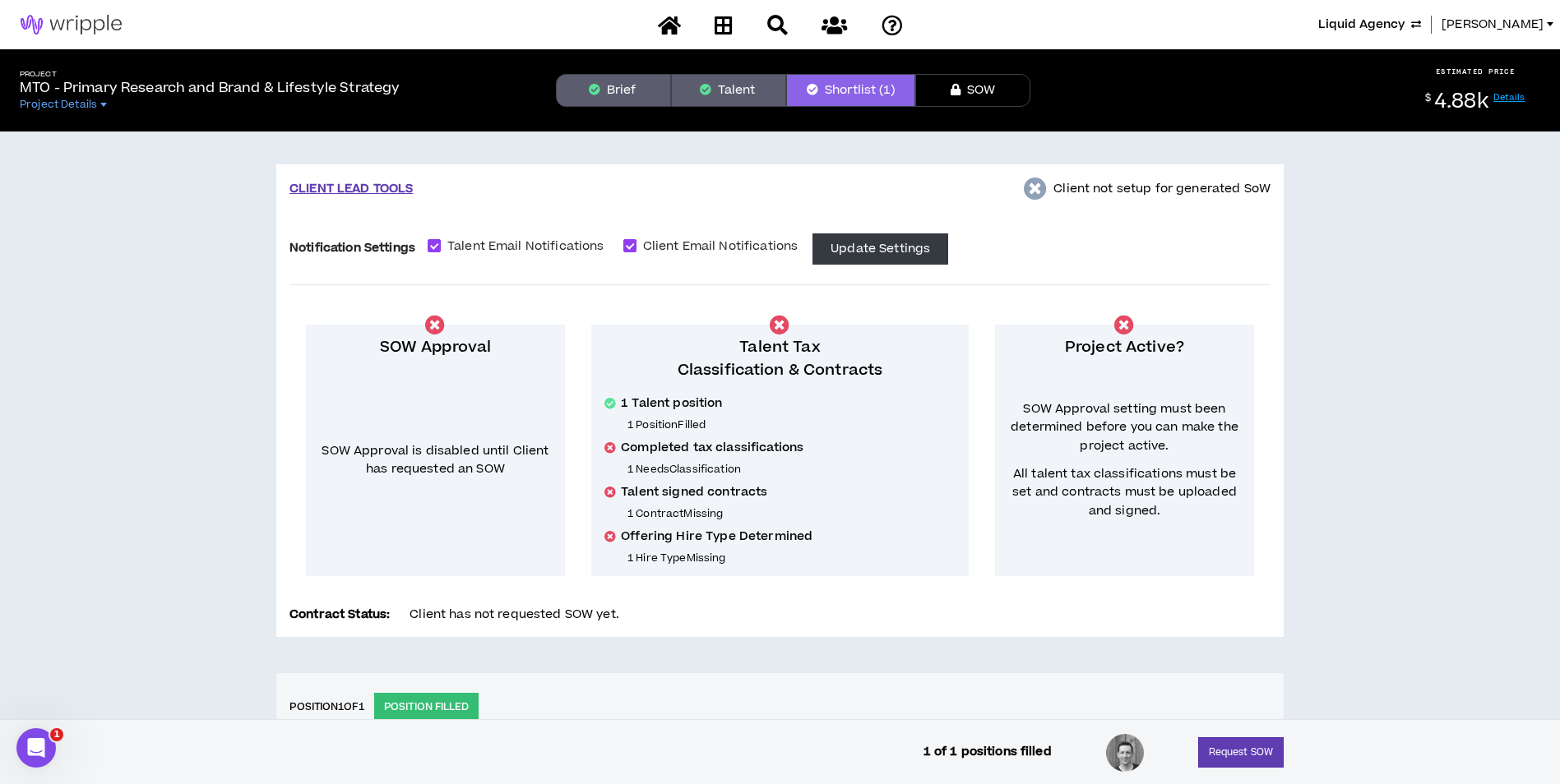
click at [600, 94] on button "Brief" at bounding box center [613, 90] width 115 height 33
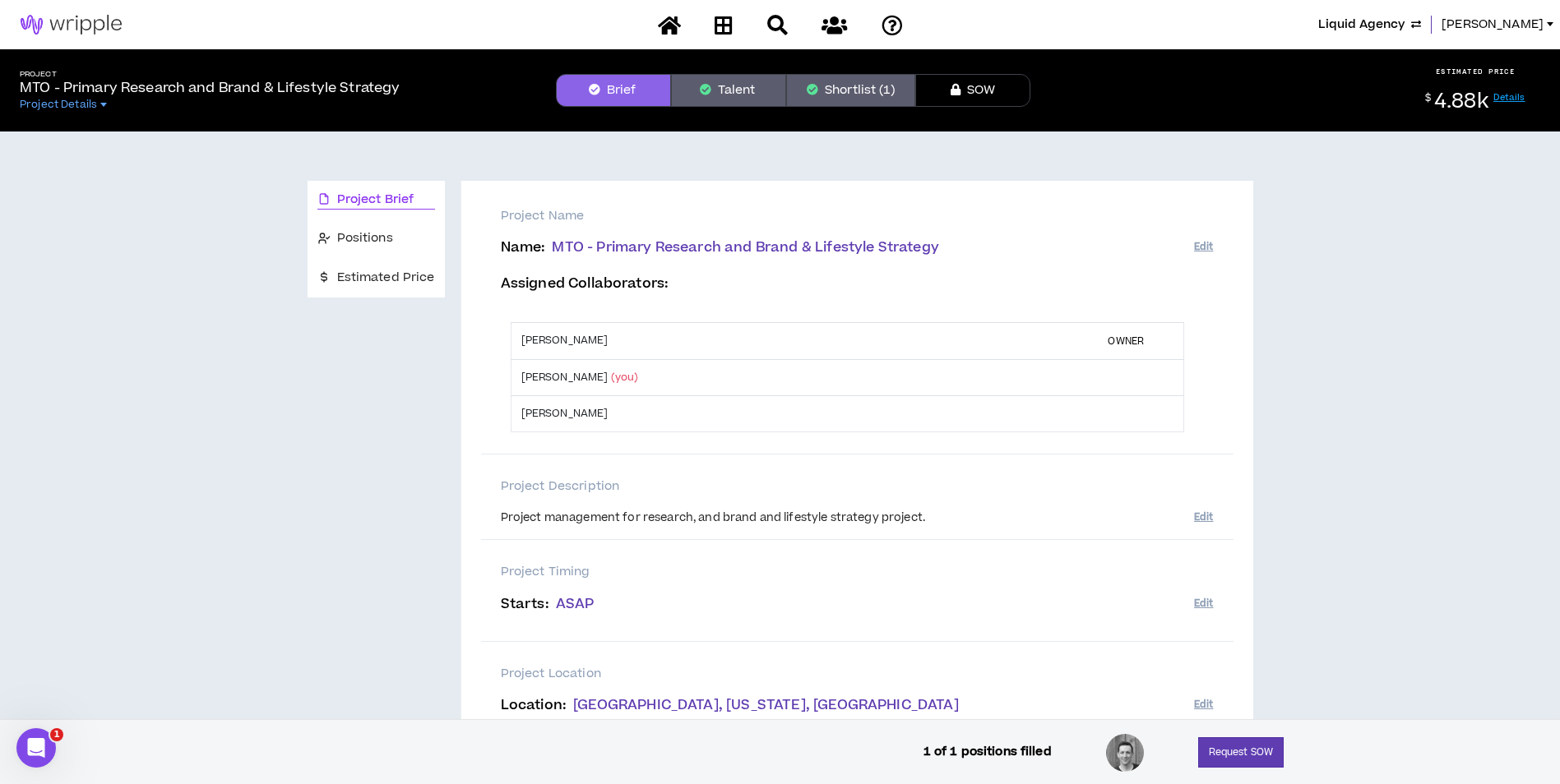
click at [75, 18] on img at bounding box center [71, 24] width 142 height 20
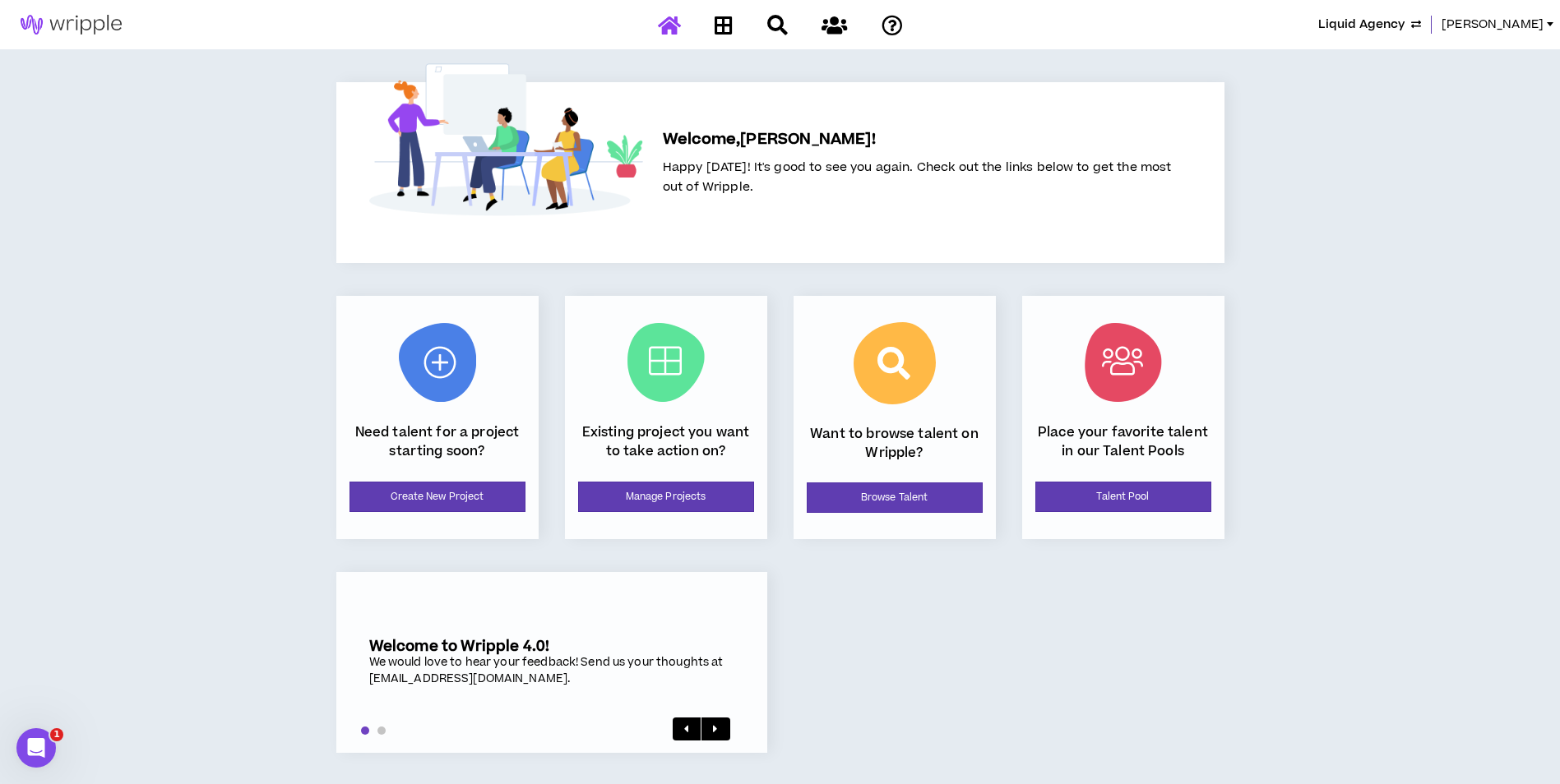
click at [656, 481] on div "Existing project you want to take action on? Manage Projects" at bounding box center [666, 417] width 202 height 243
click at [658, 486] on link "Manage Projects" at bounding box center [665, 496] width 176 height 30
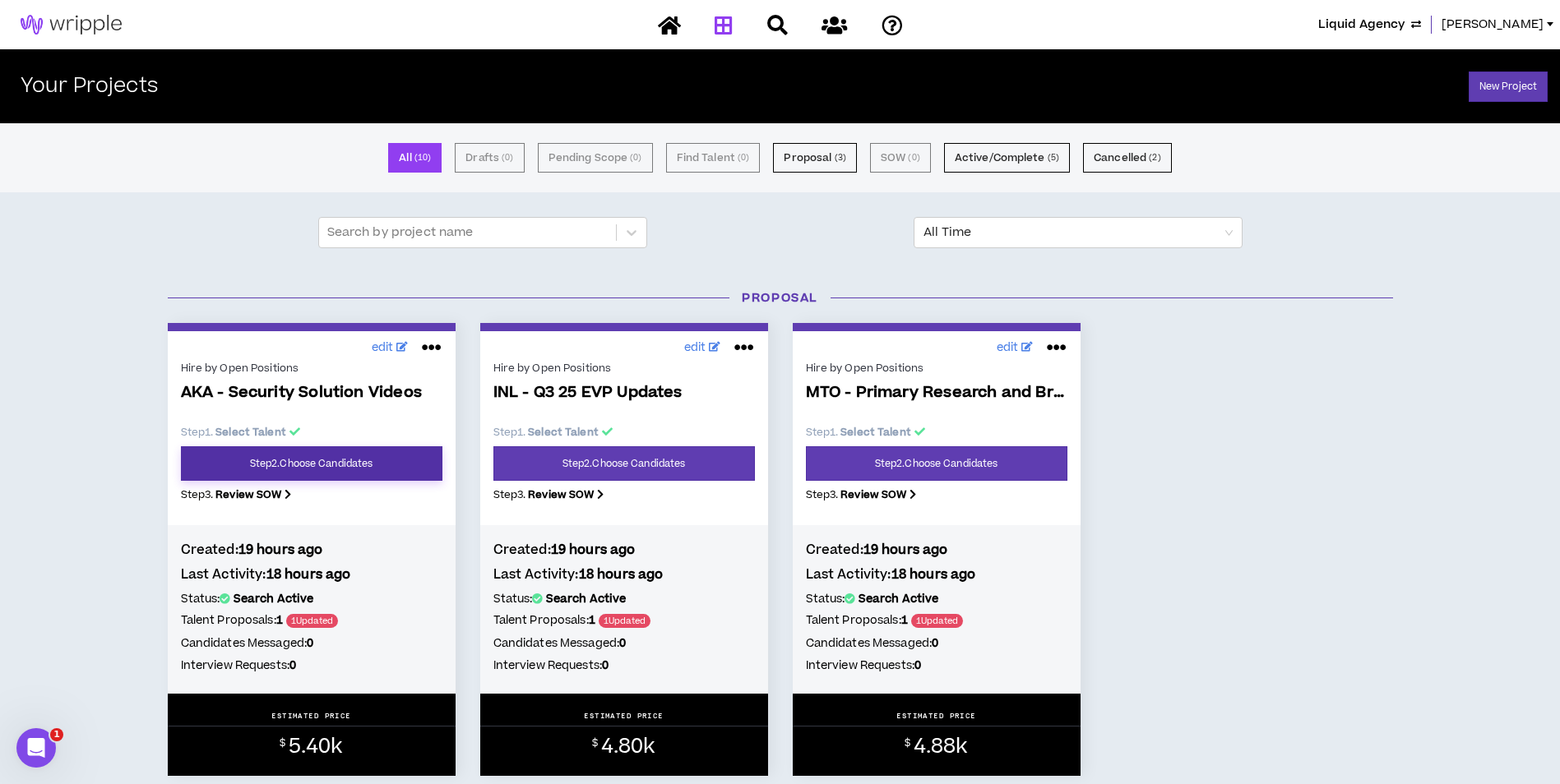
click at [358, 461] on link "Step 2 . Choose Candidates" at bounding box center [311, 463] width 262 height 34
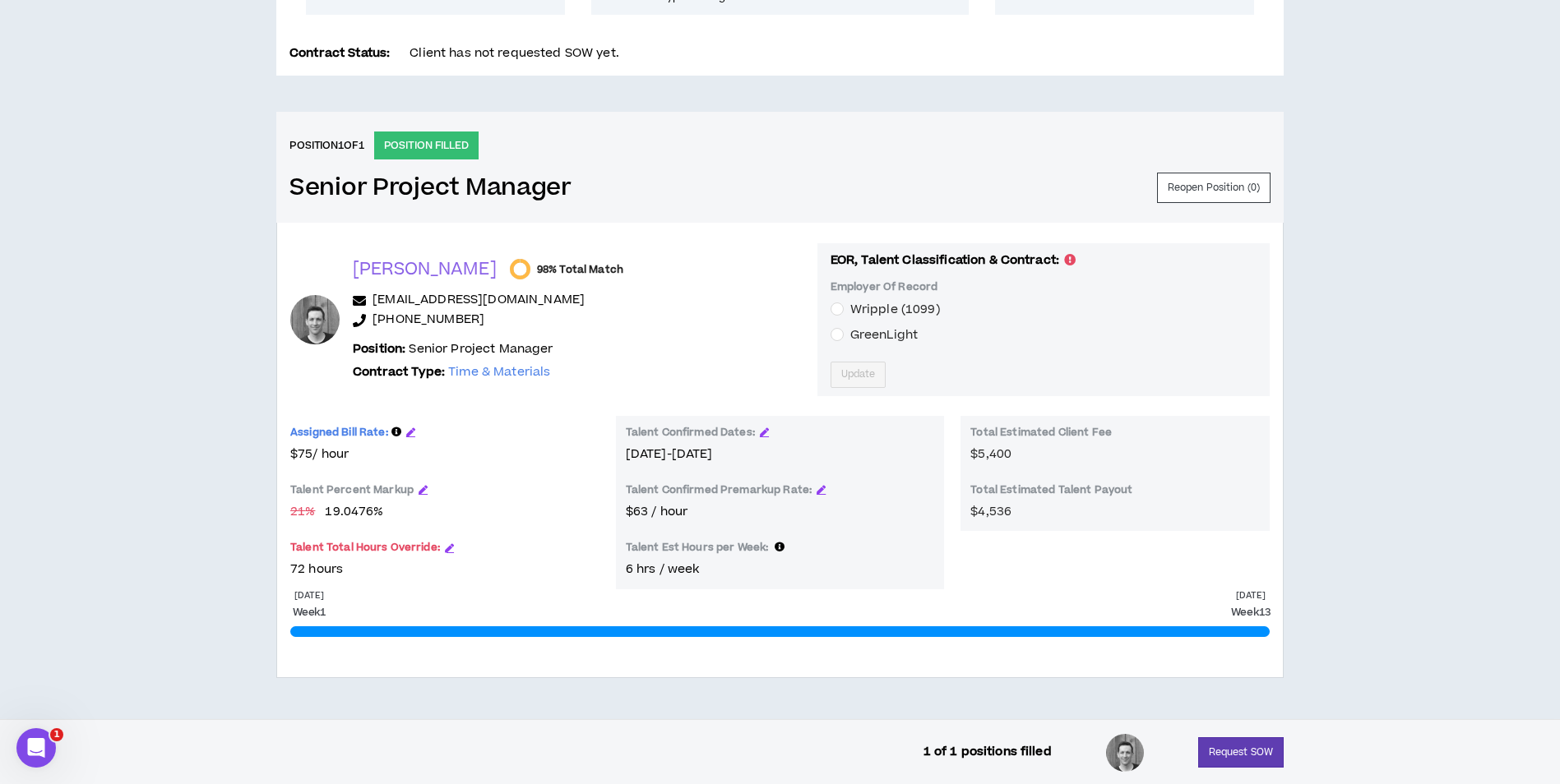
scroll to position [573, 0]
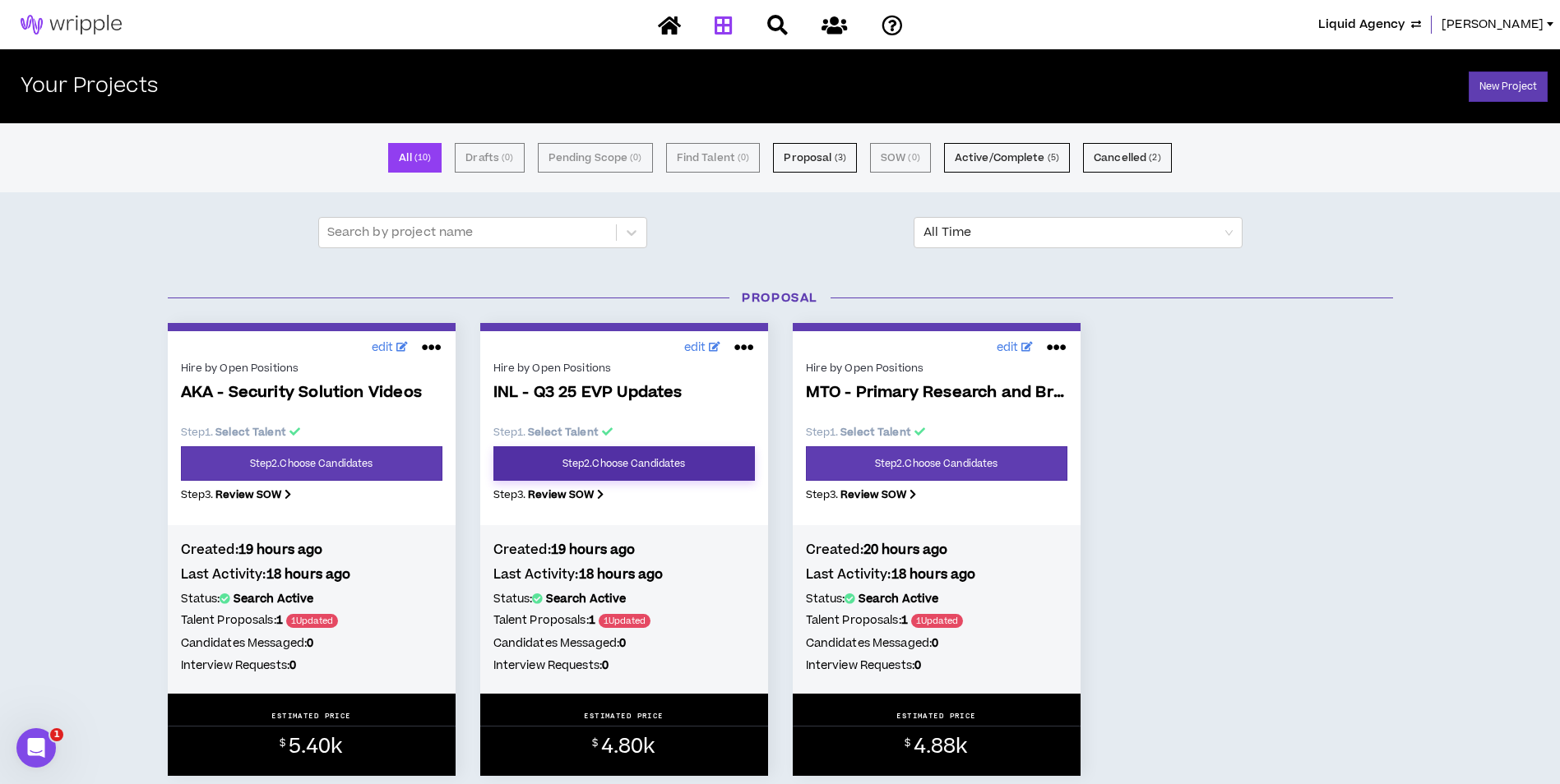
click at [649, 479] on link "Step 2 . Choose Candidates" at bounding box center [624, 463] width 262 height 34
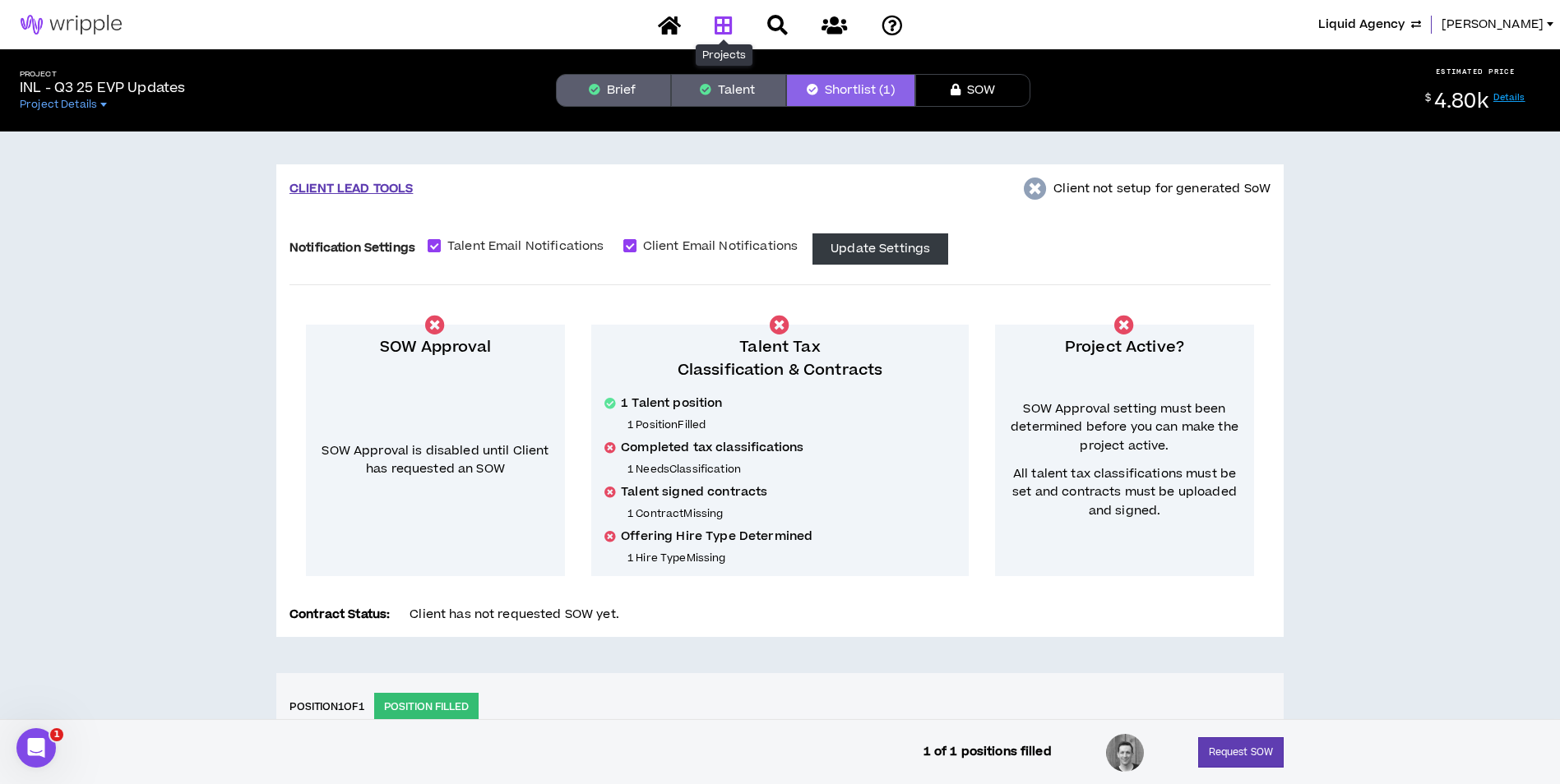
click at [715, 29] on icon at bounding box center [724, 24] width 18 height 21
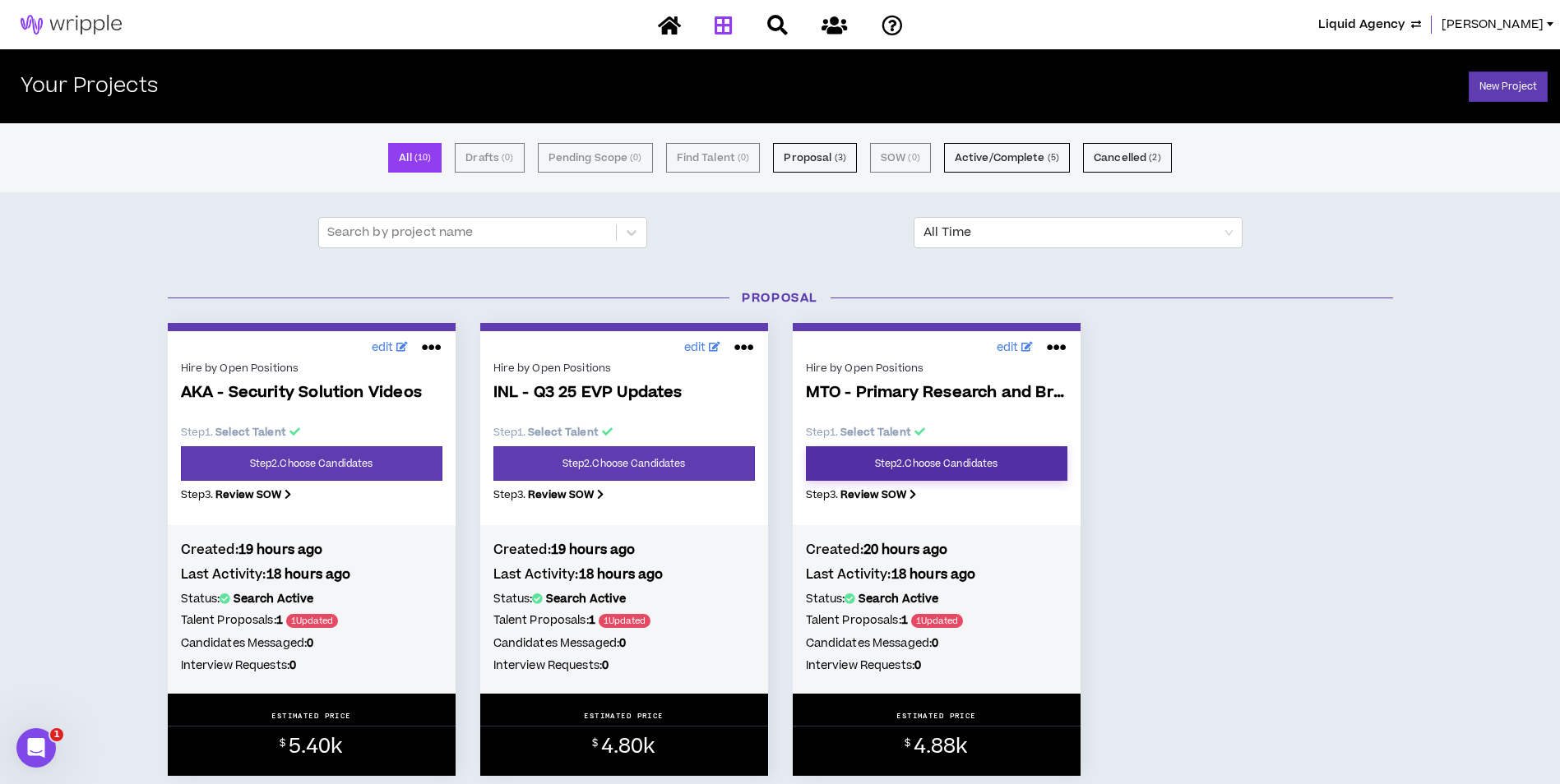
click at [951, 461] on link "Step 2 . Choose Candidates" at bounding box center [936, 463] width 262 height 34
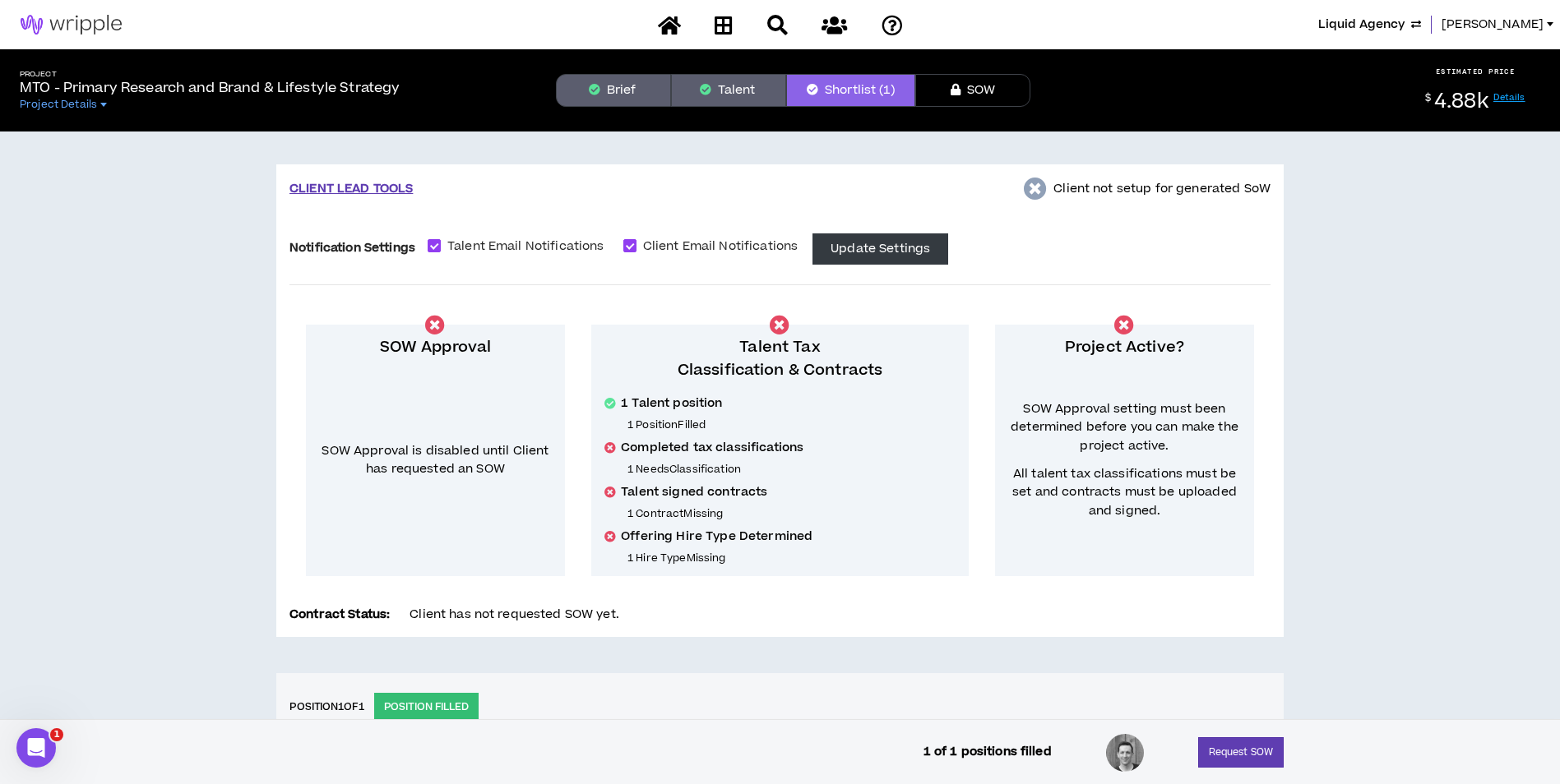
click at [319, 75] on h5 "Project" at bounding box center [209, 74] width 379 height 9
click at [315, 80] on p "MTO - Primary Research and Brand & Lifestyle Strategy" at bounding box center [209, 88] width 379 height 20
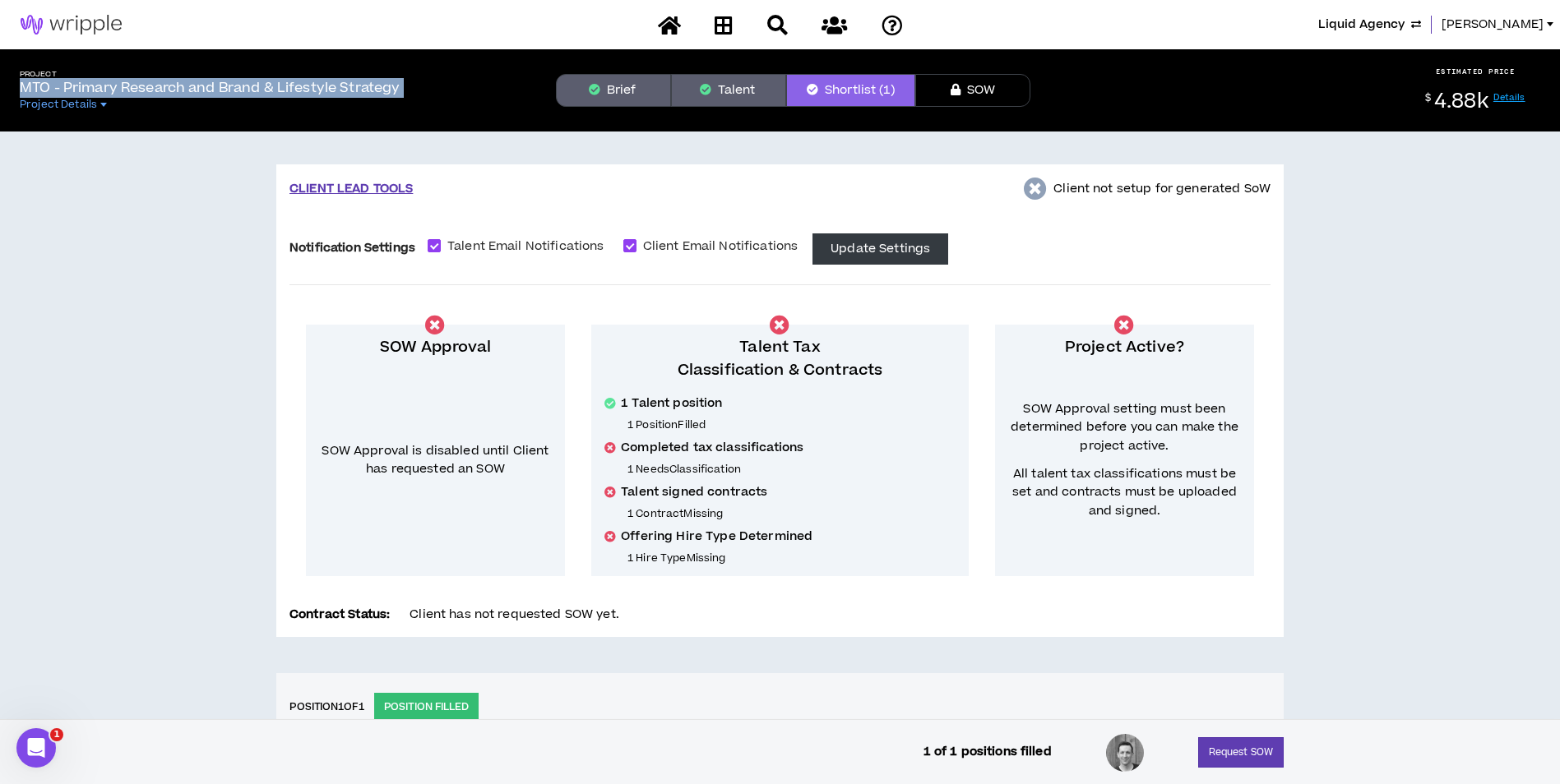
click at [315, 80] on p "MTO - Primary Research and Brand & Lifestyle Strategy" at bounding box center [209, 88] width 379 height 20
copy p "MTO - Primary Research and Brand & Lifestyle Strategy"
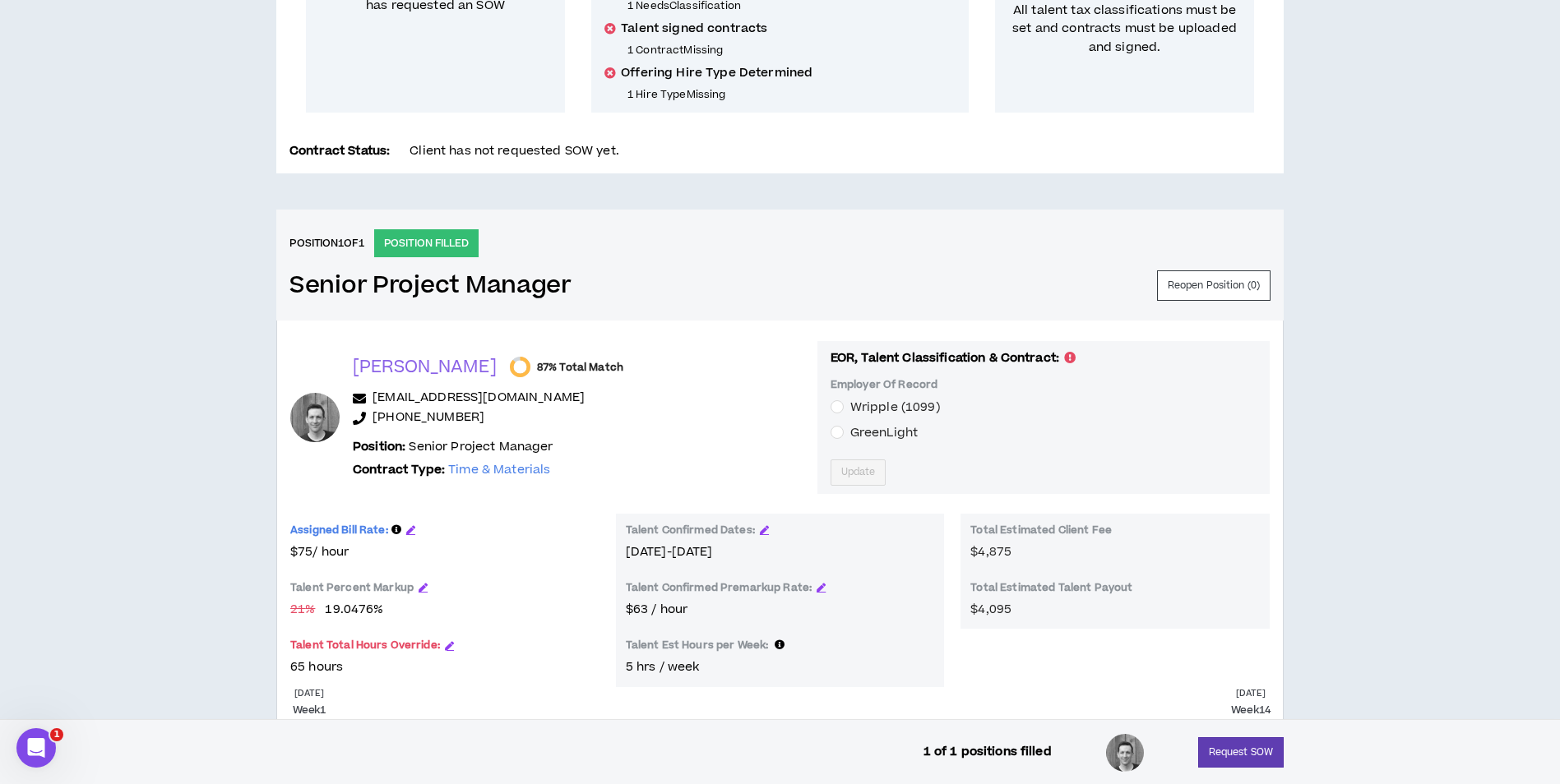
scroll to position [573, 0]
